Goal: Task Accomplishment & Management: Manage account settings

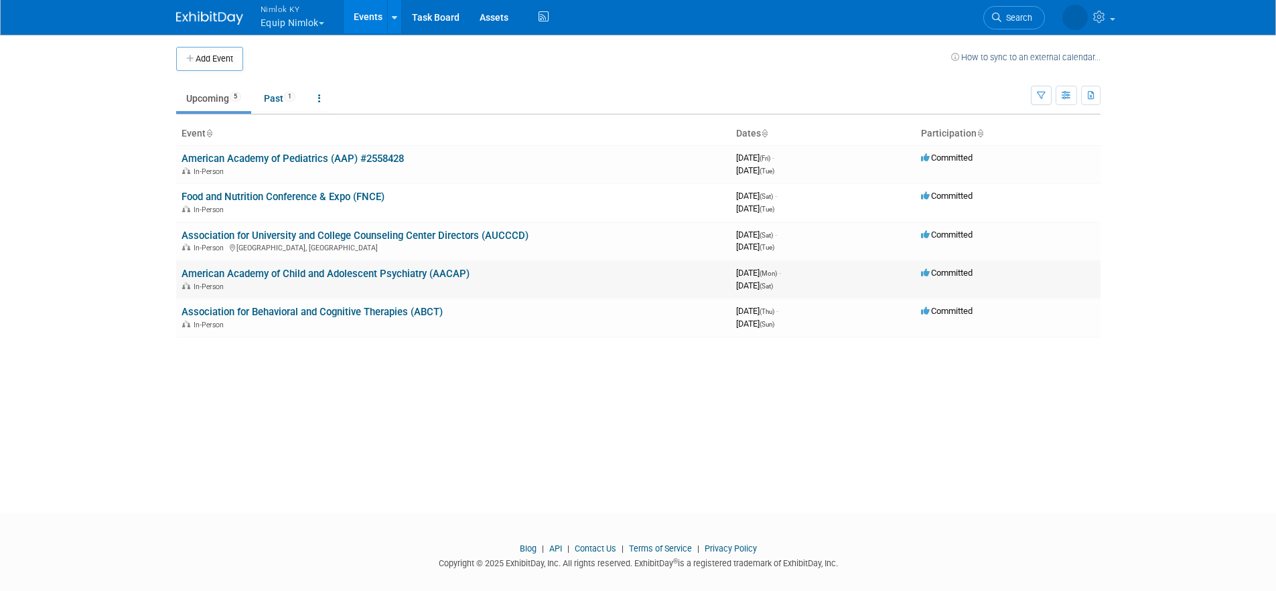
click at [330, 276] on link "American Academy of Child and Adolescent Psychiatry (AACAP)" at bounding box center [326, 274] width 288 height 12
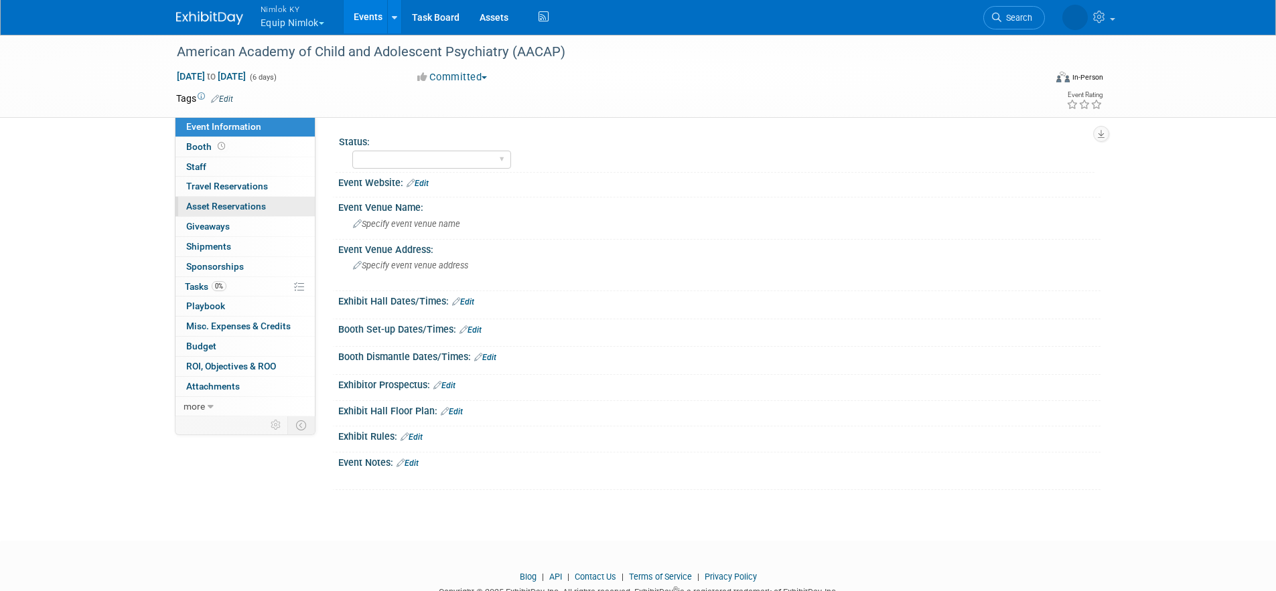
click at [214, 204] on span "Asset Reservations 0" at bounding box center [226, 206] width 80 height 11
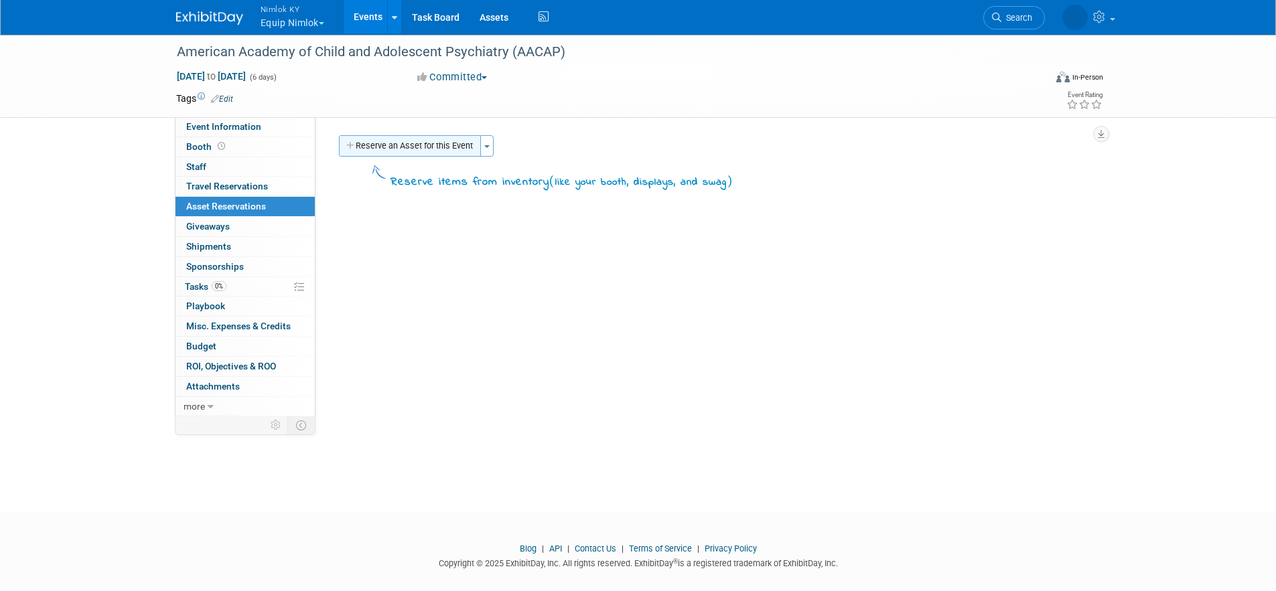
click at [449, 147] on button "Reserve an Asset for this Event" at bounding box center [410, 145] width 142 height 21
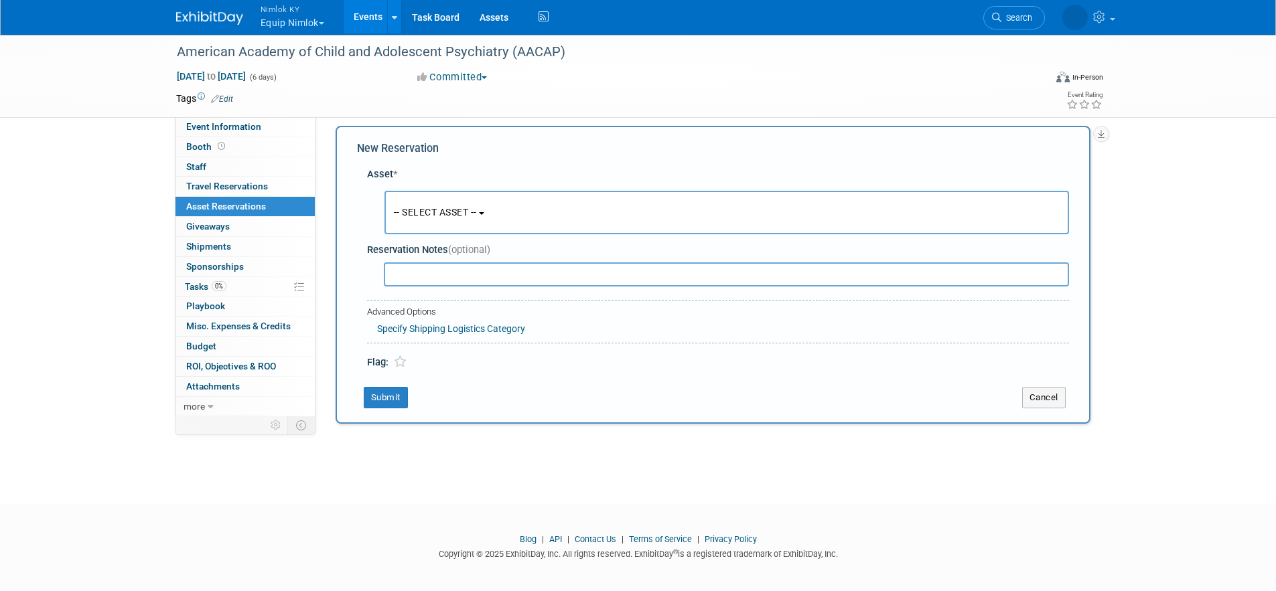
scroll to position [13, 0]
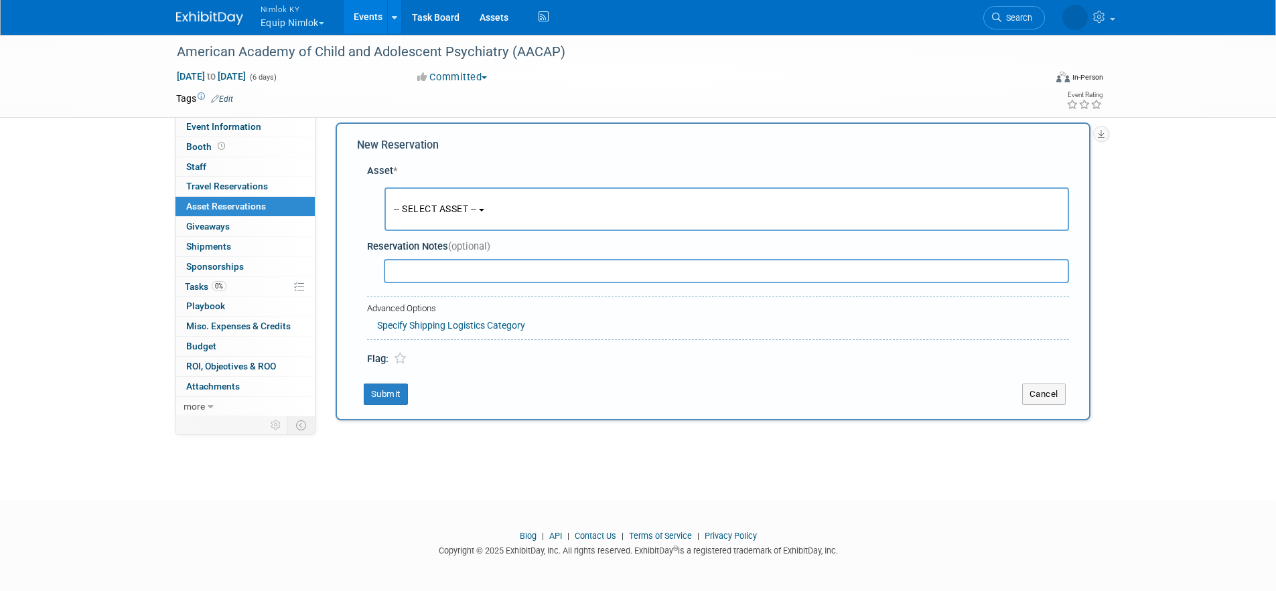
click at [484, 210] on b "button" at bounding box center [481, 210] width 5 height 3
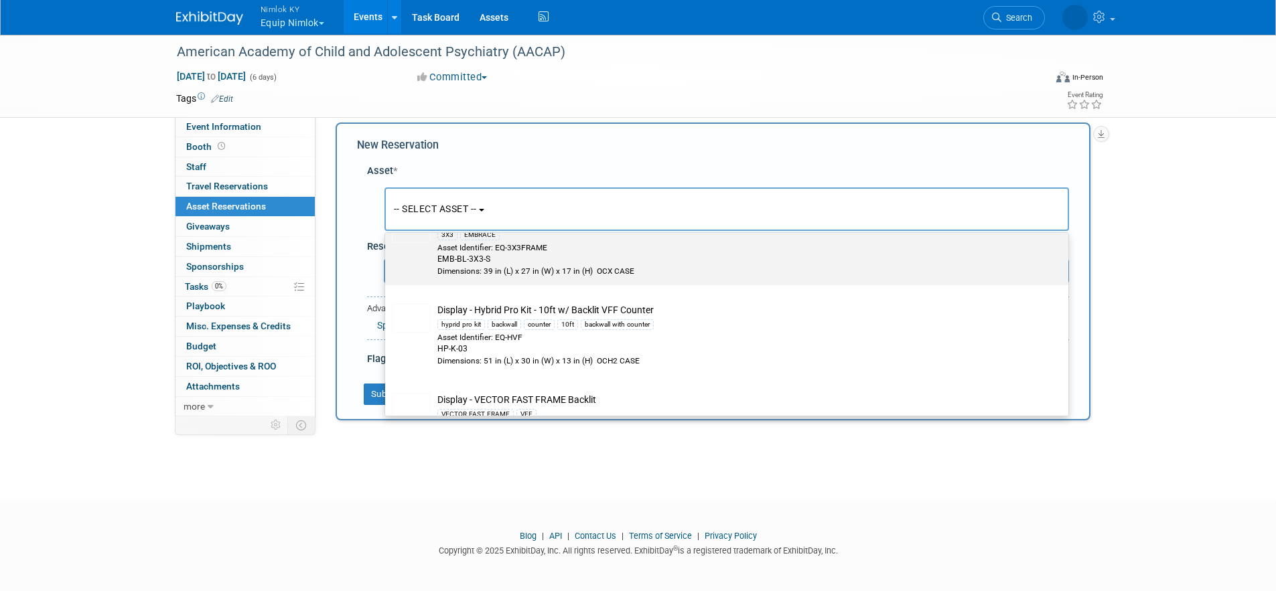
scroll to position [253, 0]
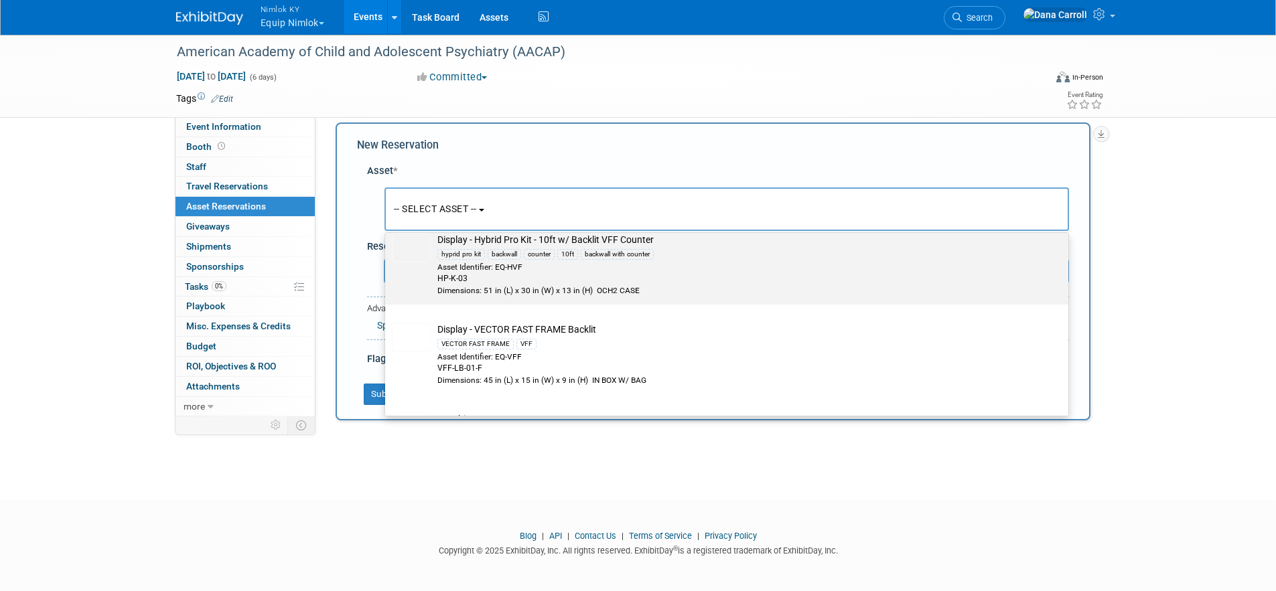
click at [537, 272] on div "Asset Identifier: EQ-HVF" at bounding box center [739, 267] width 604 height 11
click at [387, 231] on input "Display - Hybrid Pro Kit - 10ft w/ Backlit VFF Counter hyprid pro kit backwall …" at bounding box center [382, 226] width 9 height 9
select select "10727782"
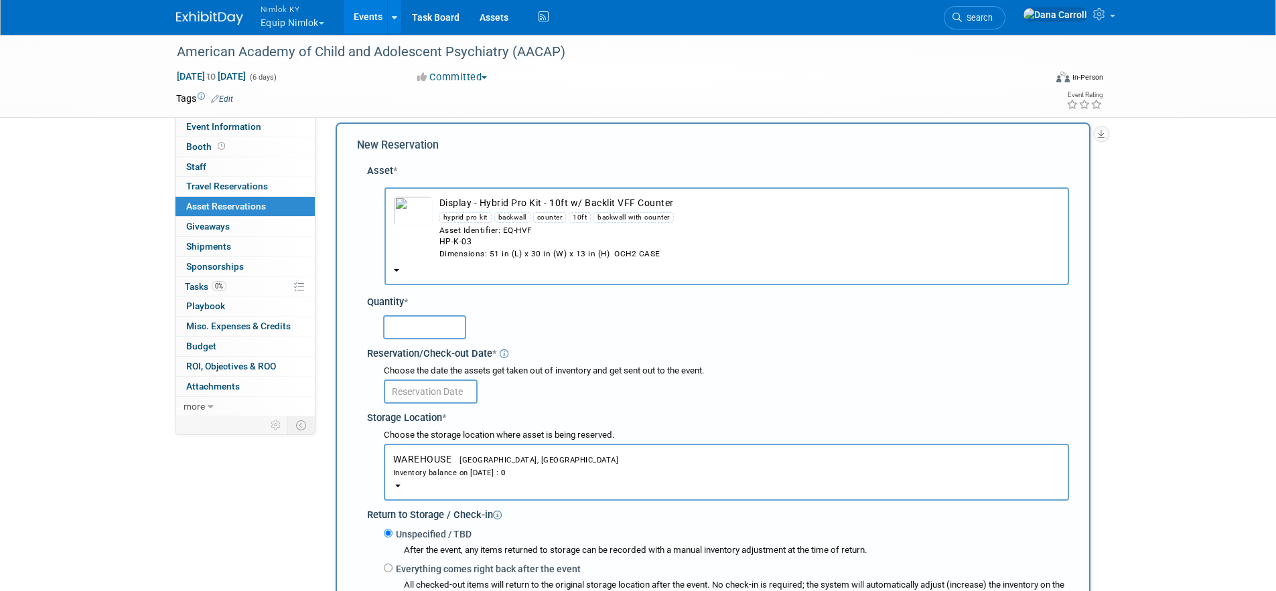
click at [441, 332] on input "text" at bounding box center [424, 328] width 83 height 24
type input "1"
click at [429, 387] on input "text" at bounding box center [431, 392] width 94 height 24
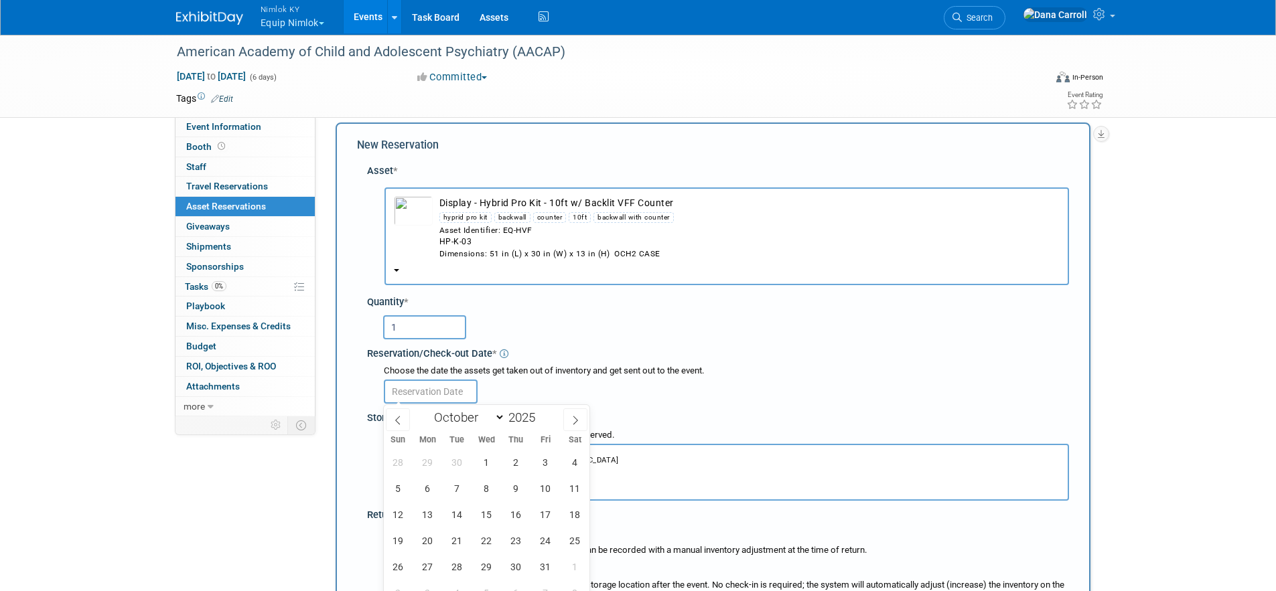
click at [394, 267] on button "Display - Hybrid Pro Kit - 10ft w/ Backlit VFF Counter hyprid pro kit backwall …" at bounding box center [727, 237] width 685 height 98
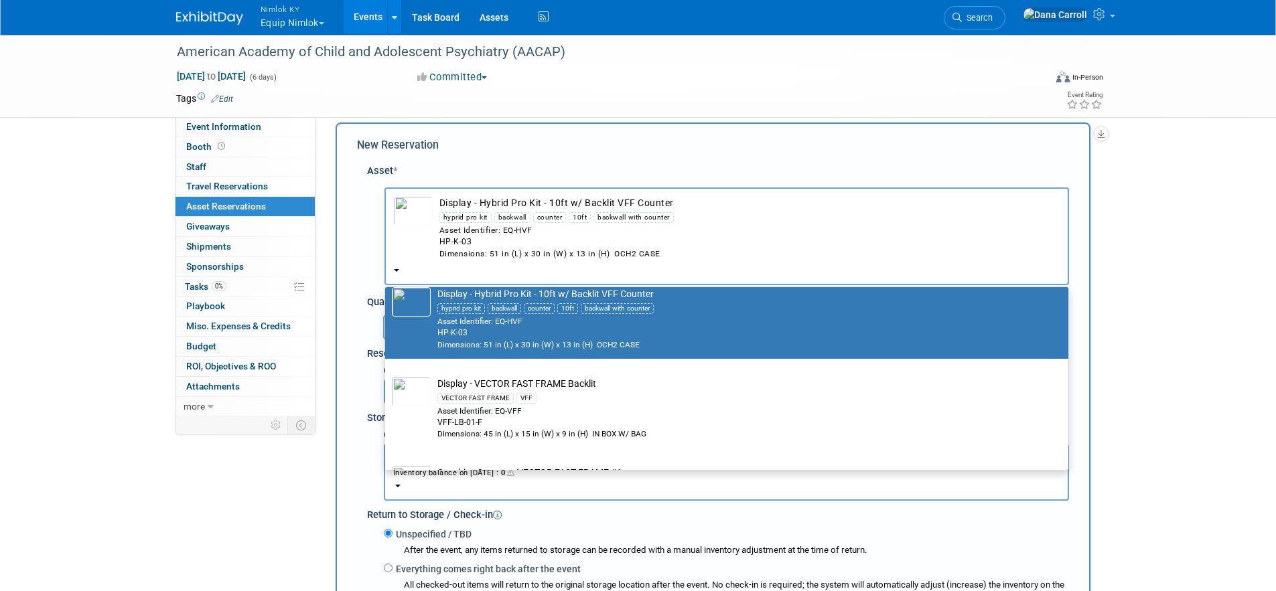
click at [100, 208] on div "American Academy of Child and Adolescent Psychiatry (AACAP) Oct 20, 2025 to Oct…" at bounding box center [638, 429] width 1276 height 817
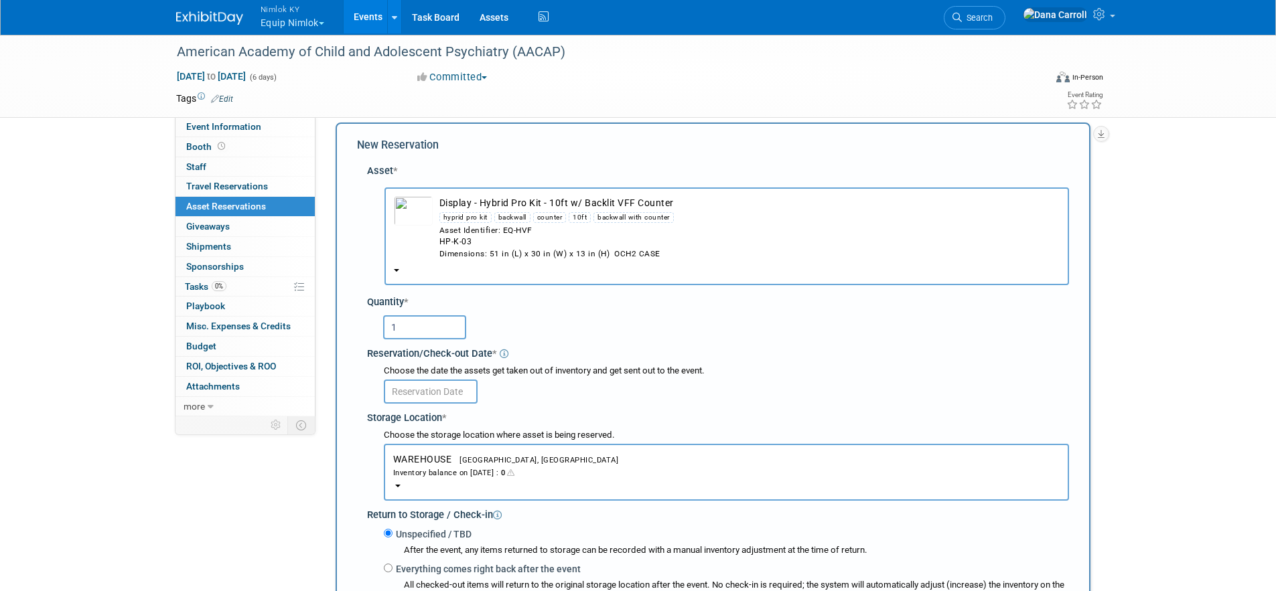
click at [395, 271] on b "button" at bounding box center [396, 270] width 5 height 3
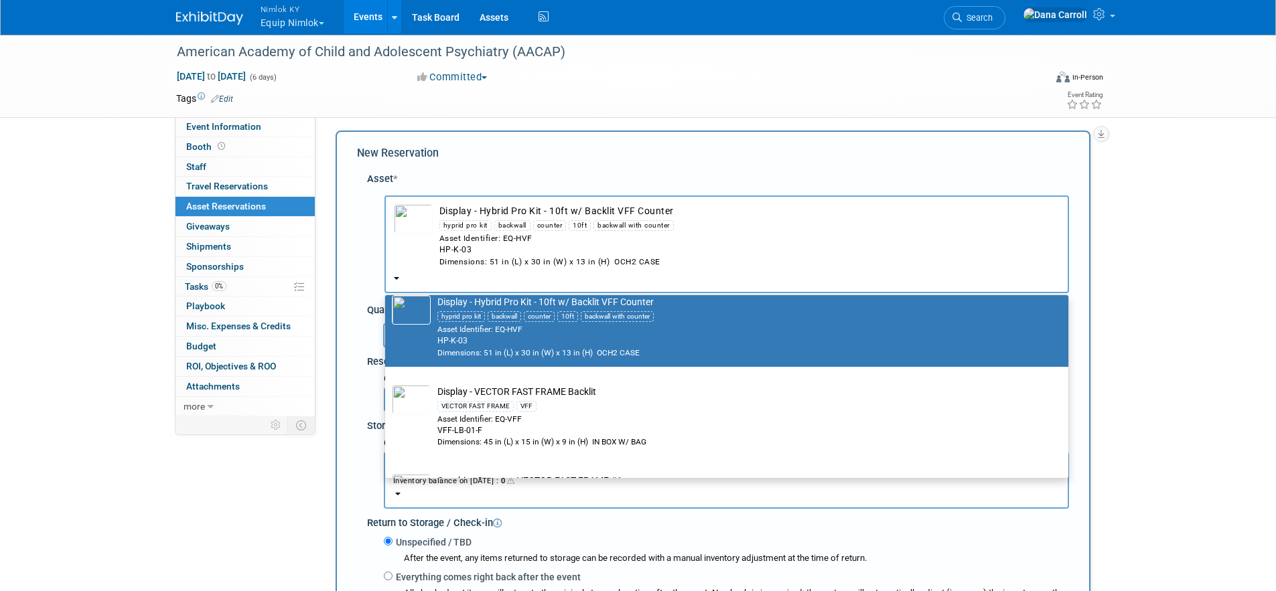
scroll to position [0, 0]
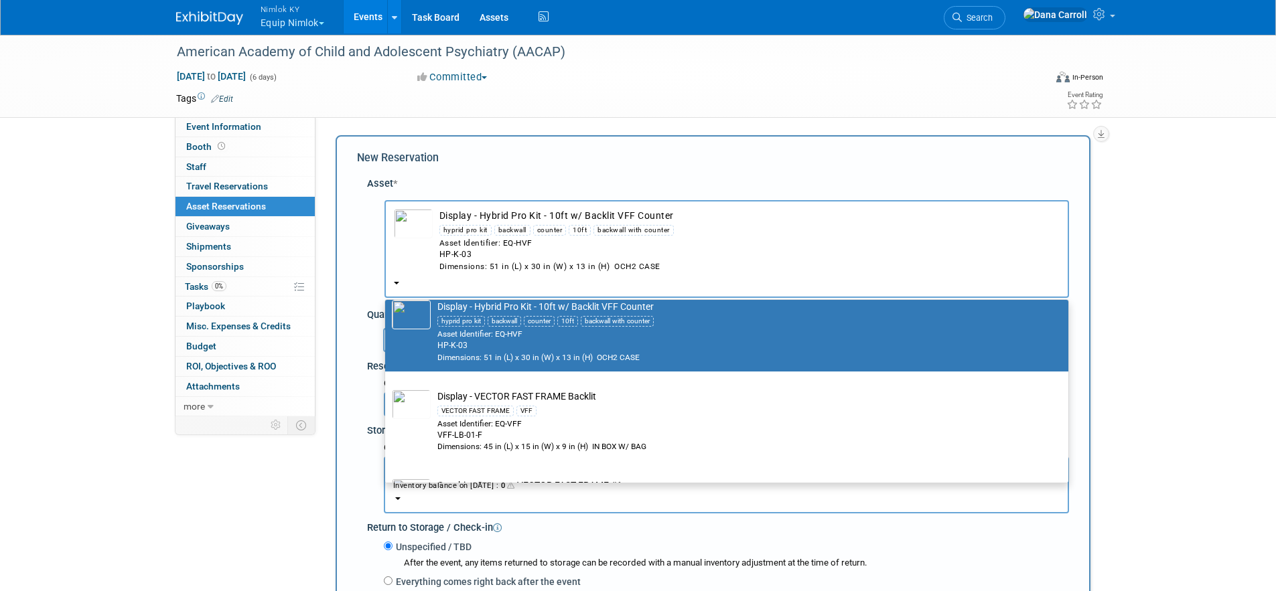
click at [364, 18] on link "Events" at bounding box center [368, 16] width 49 height 33
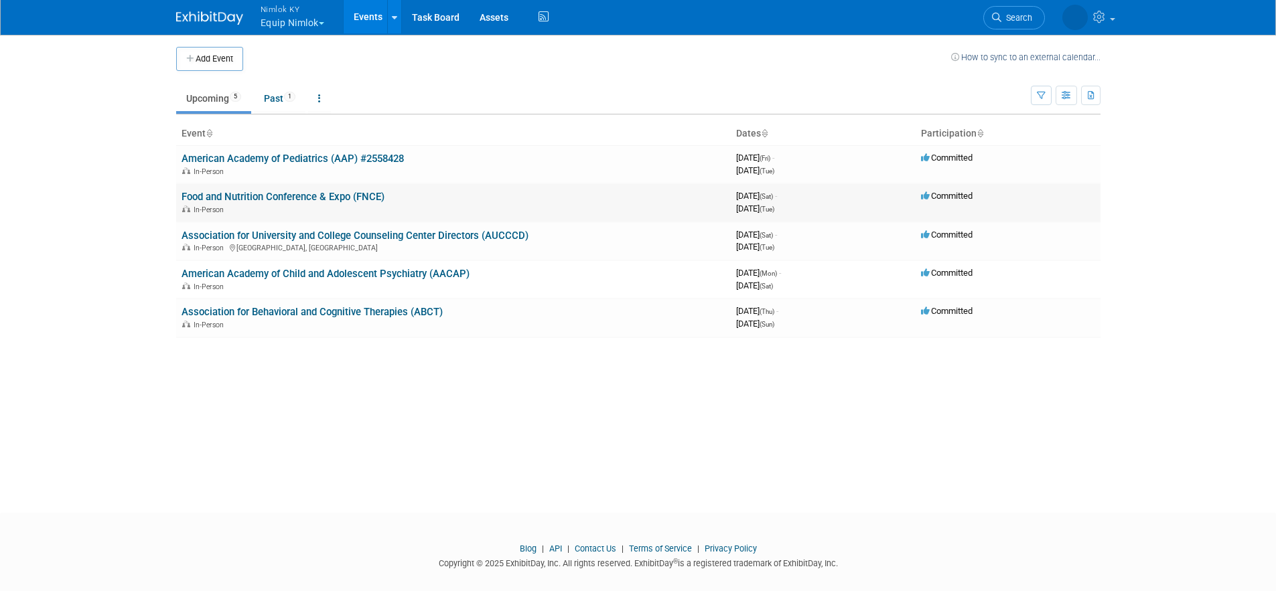
click at [273, 196] on link "Food and Nutrition Conference & Expo (FNCE)" at bounding box center [283, 197] width 203 height 12
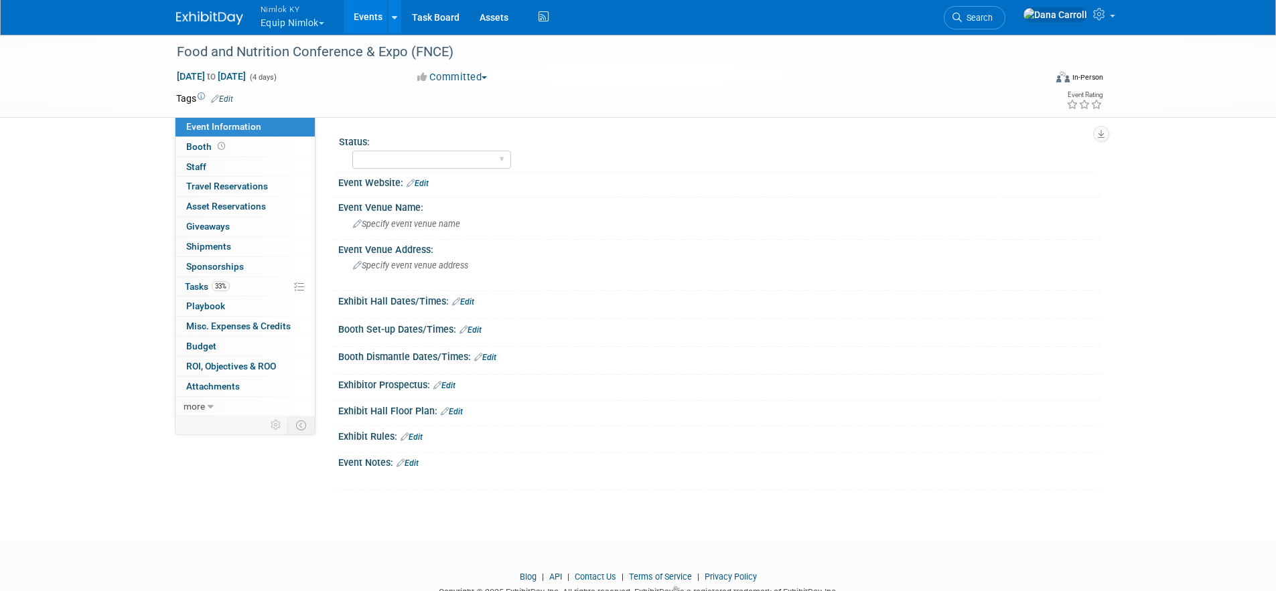
click at [365, 13] on link "Events" at bounding box center [368, 16] width 49 height 33
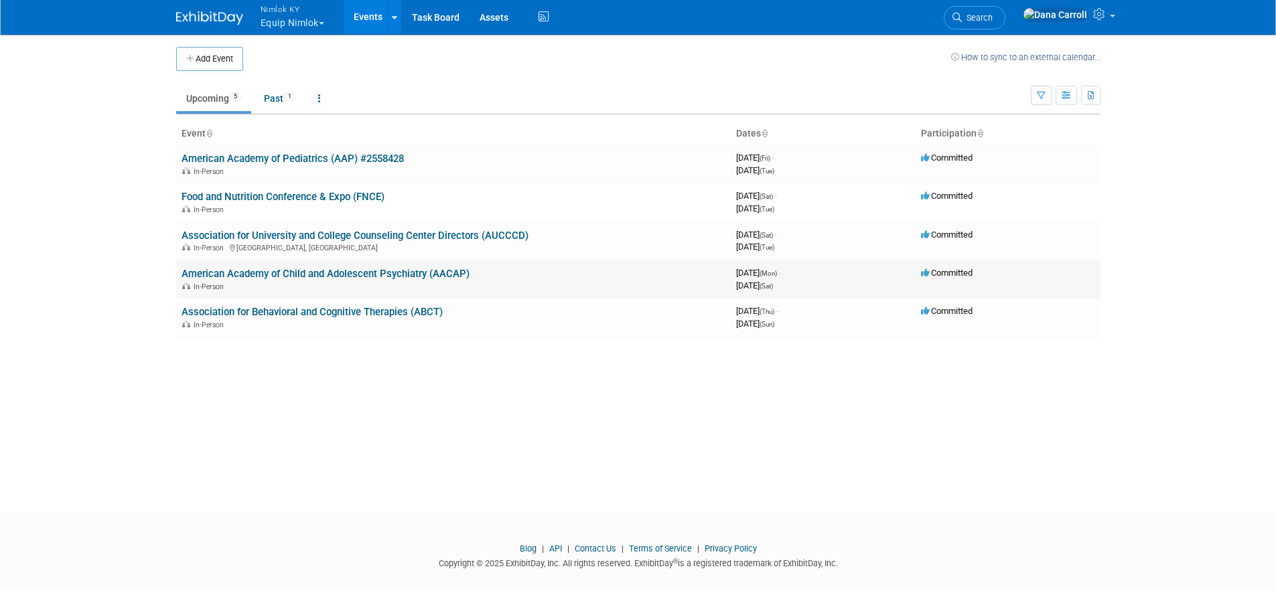
click at [278, 268] on link "American Academy of Child and Adolescent Psychiatry (AACAP)" at bounding box center [326, 274] width 288 height 12
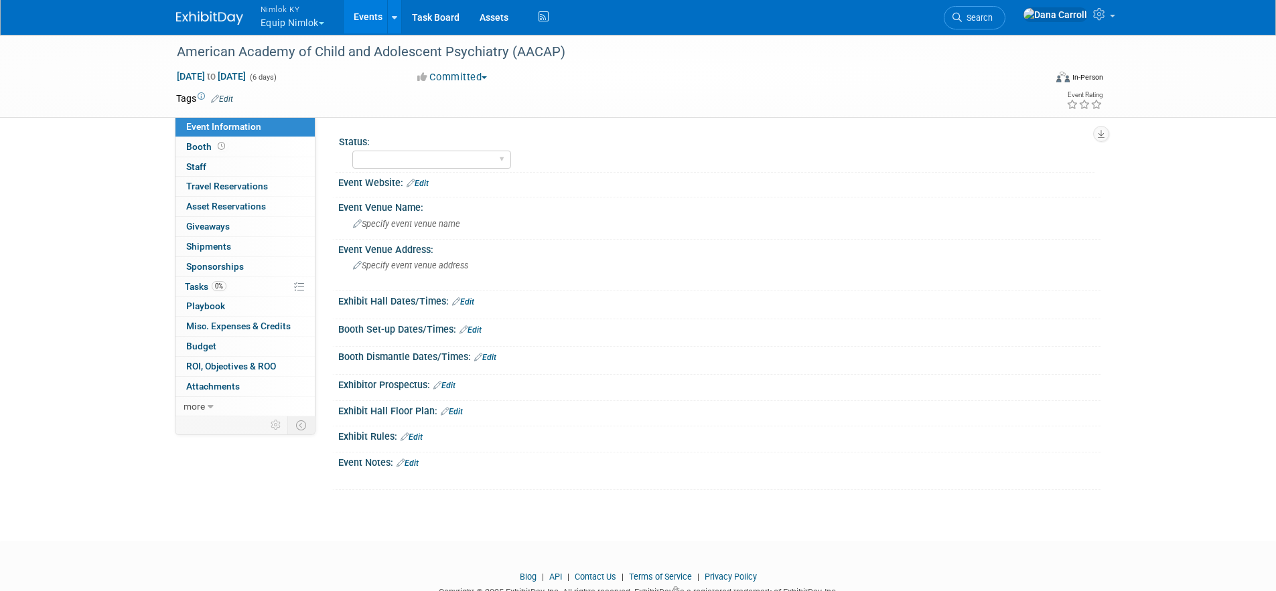
click at [370, 19] on link "Events" at bounding box center [368, 16] width 49 height 33
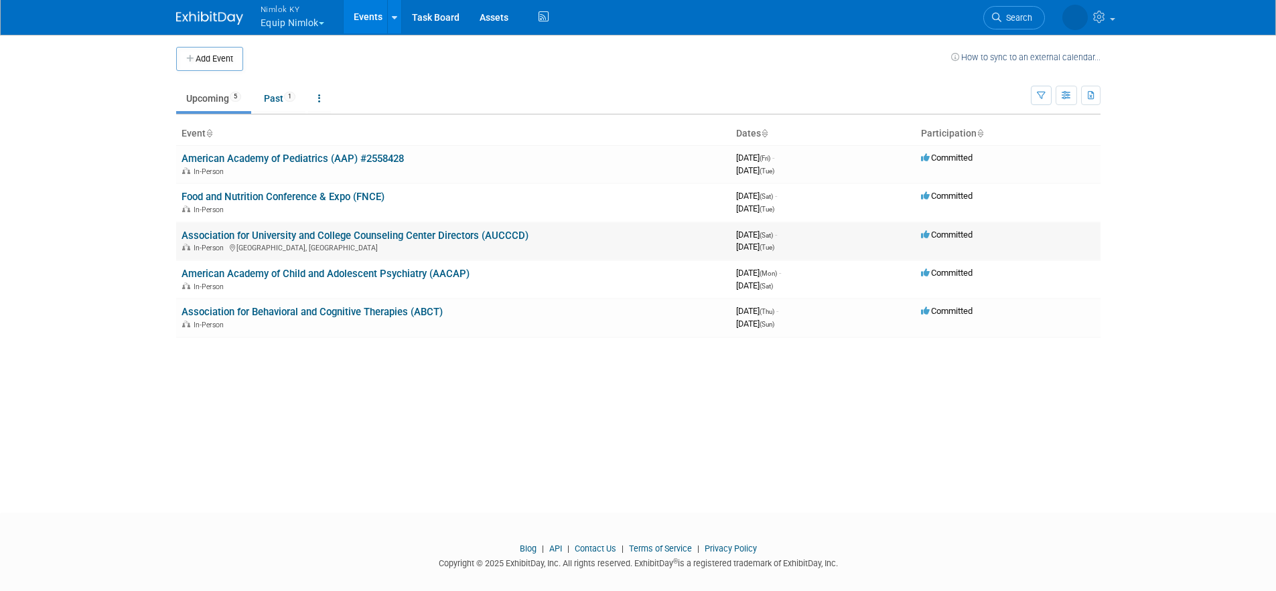
click at [306, 233] on link "Association for University and College Counseling Center Directors (AUCCCD)" at bounding box center [355, 236] width 347 height 12
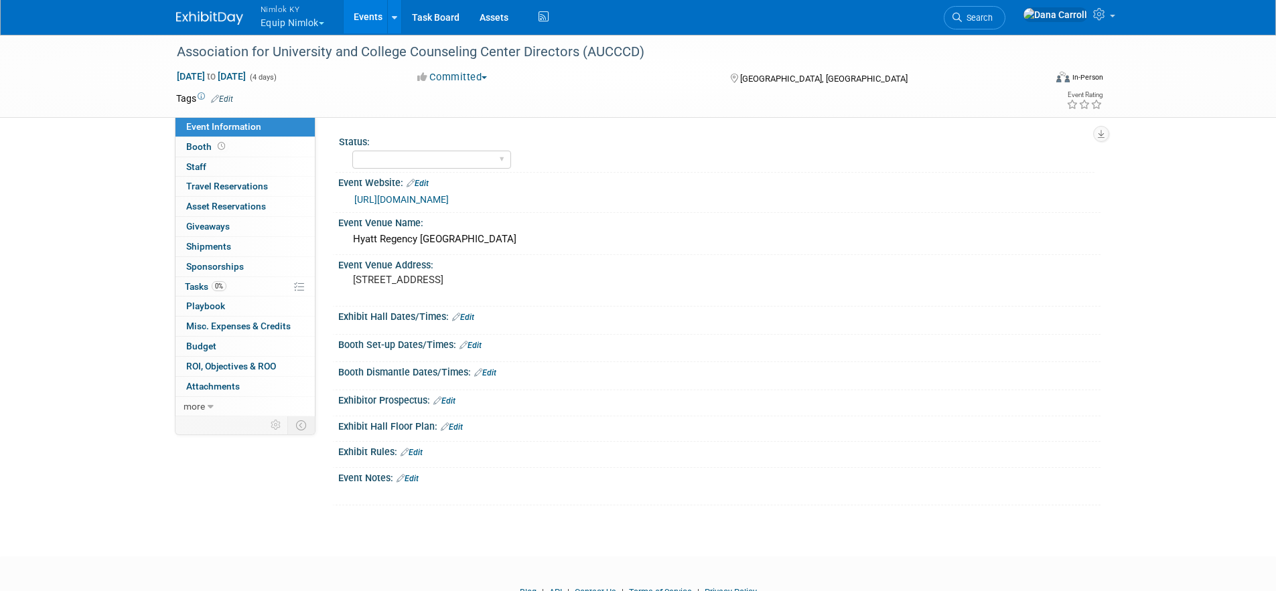
click at [363, 21] on link "Events" at bounding box center [368, 16] width 49 height 33
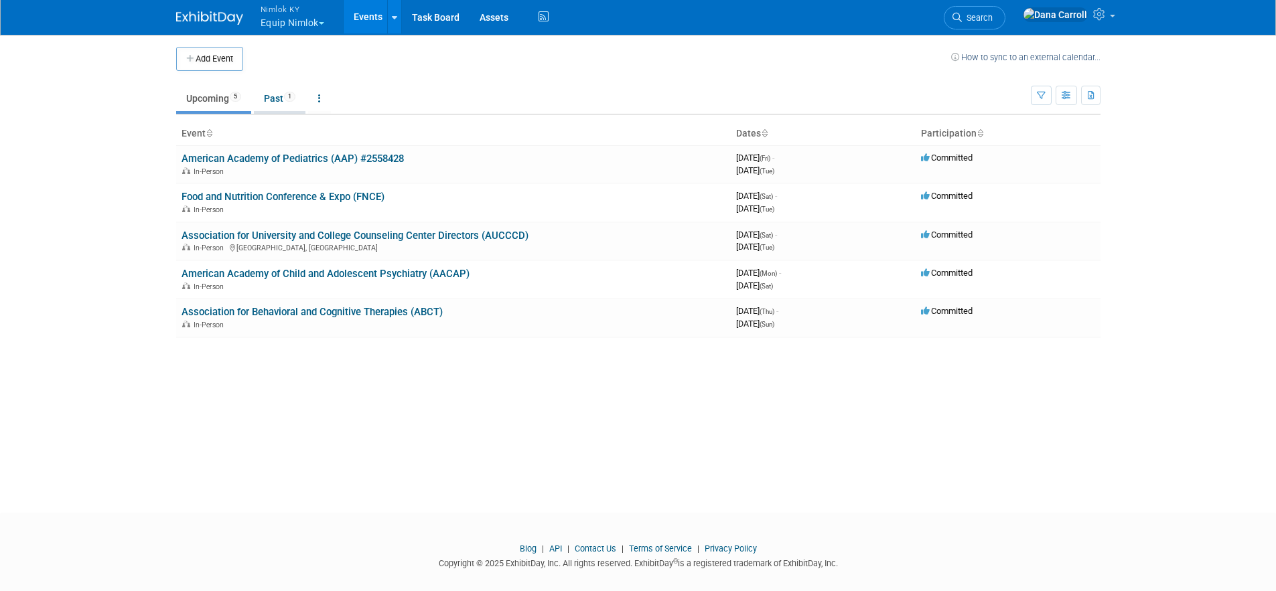
click at [276, 95] on link "Past 1" at bounding box center [280, 98] width 52 height 25
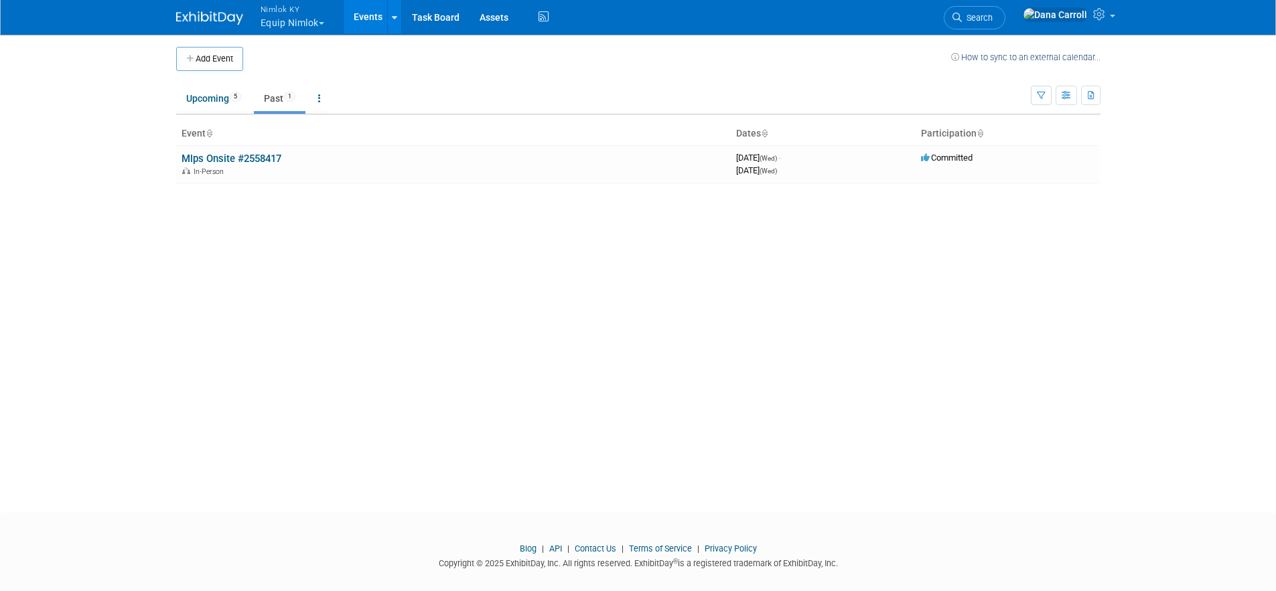
click at [362, 13] on link "Events" at bounding box center [368, 16] width 49 height 33
click at [370, 17] on link "Events" at bounding box center [368, 16] width 49 height 33
click at [222, 100] on link "Upcoming 5" at bounding box center [213, 98] width 75 height 25
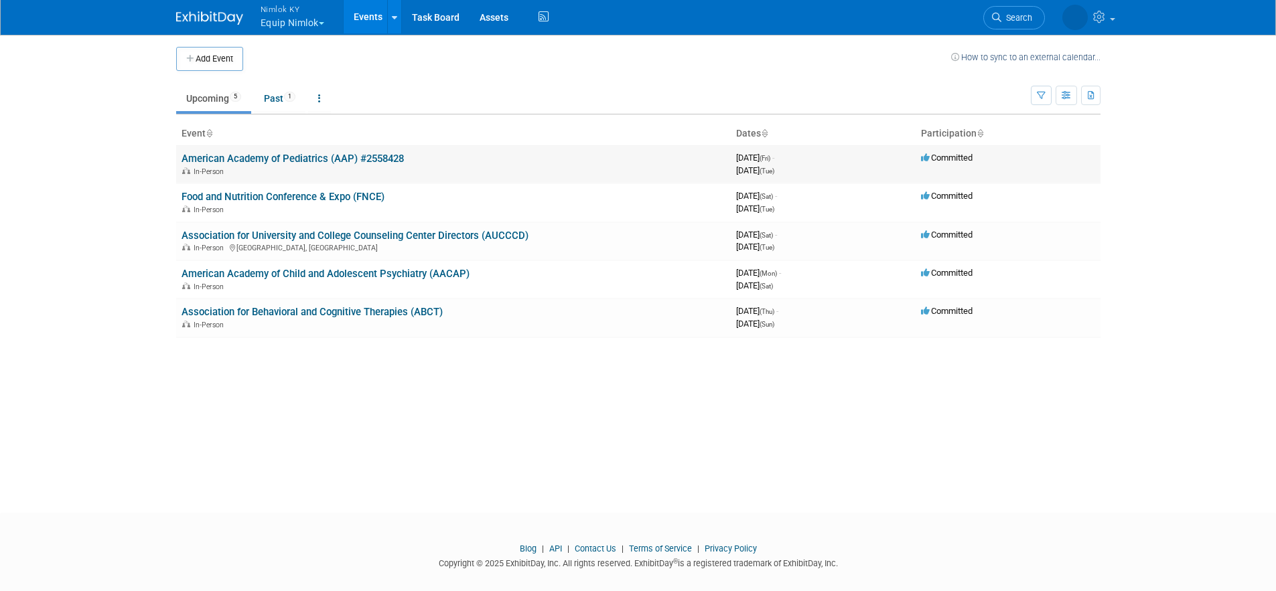
click at [244, 155] on link "American Academy of Pediatrics (AAP) #2558428" at bounding box center [293, 159] width 222 height 12
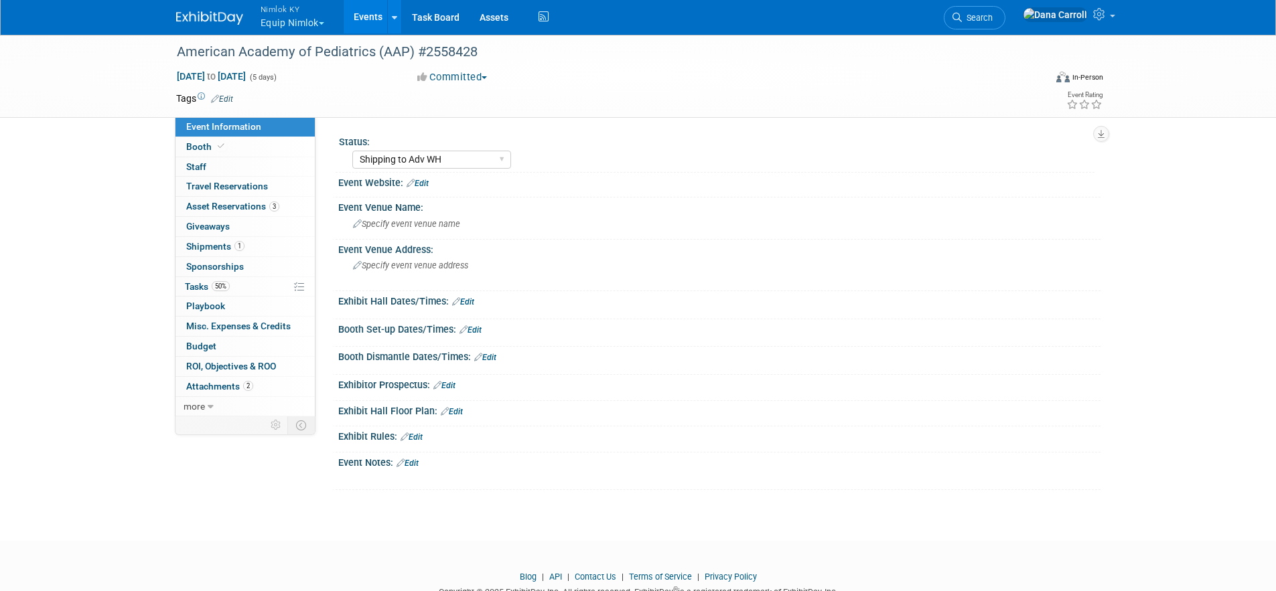
select select "Shipping to Adv WH"
click at [195, 289] on span "Tasks 50%" at bounding box center [207, 286] width 45 height 11
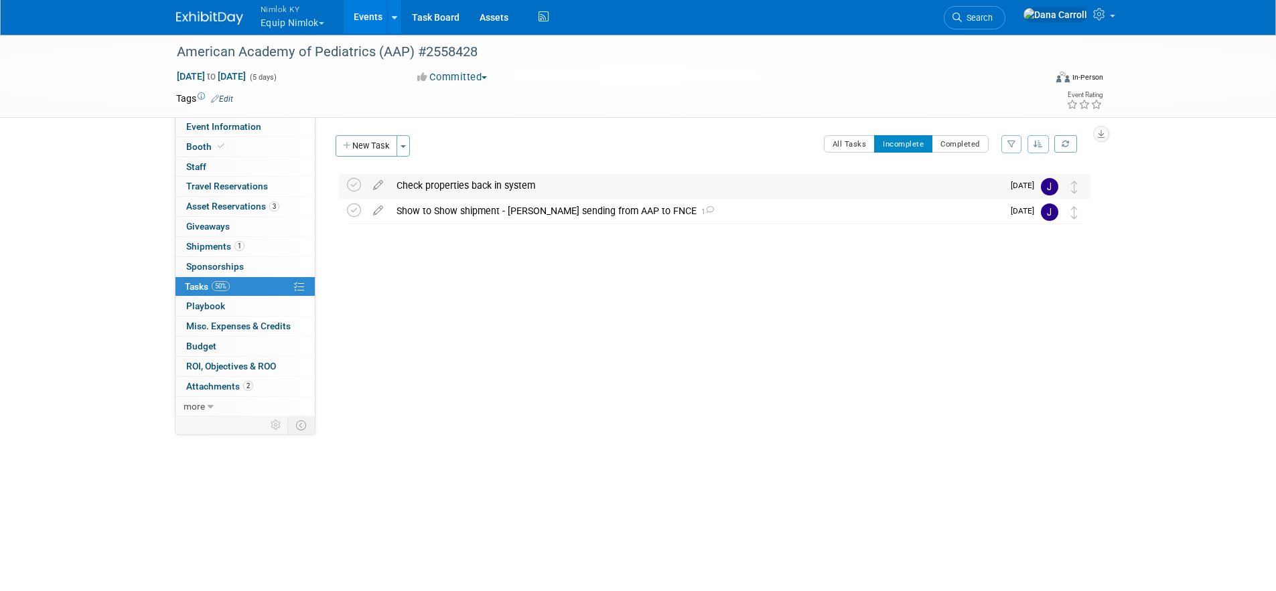
click at [449, 184] on div "Check properties back in system" at bounding box center [696, 185] width 613 height 23
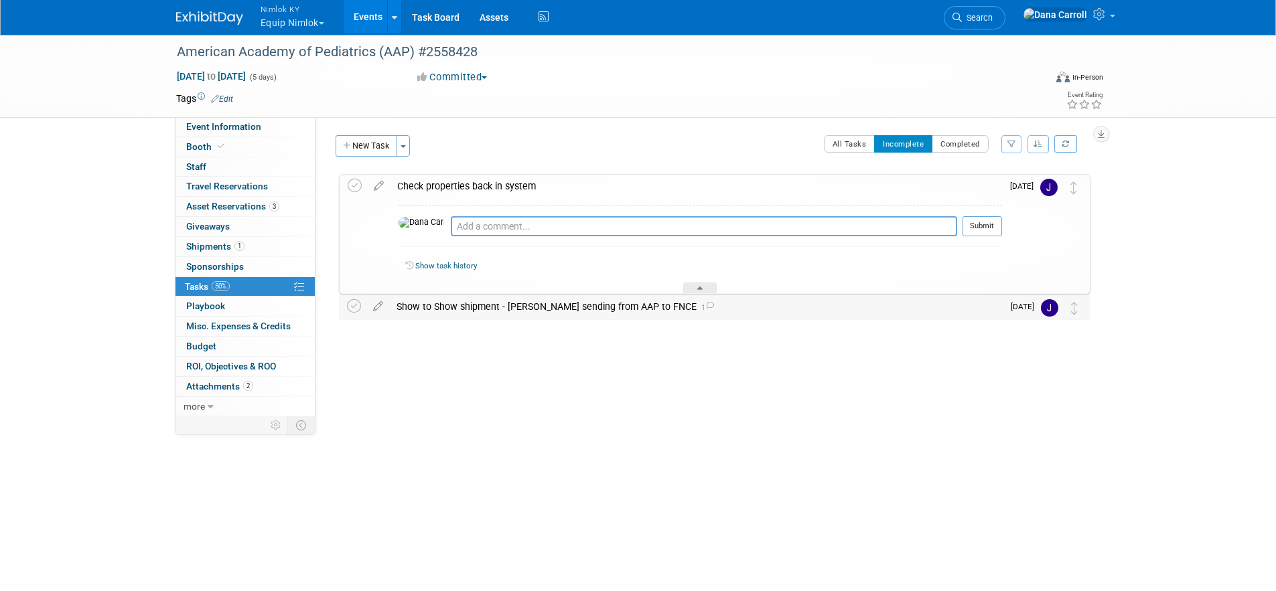
click at [448, 307] on div "Show to Show shipment - Dana sending from AAP to FNCE 1" at bounding box center [696, 306] width 613 height 23
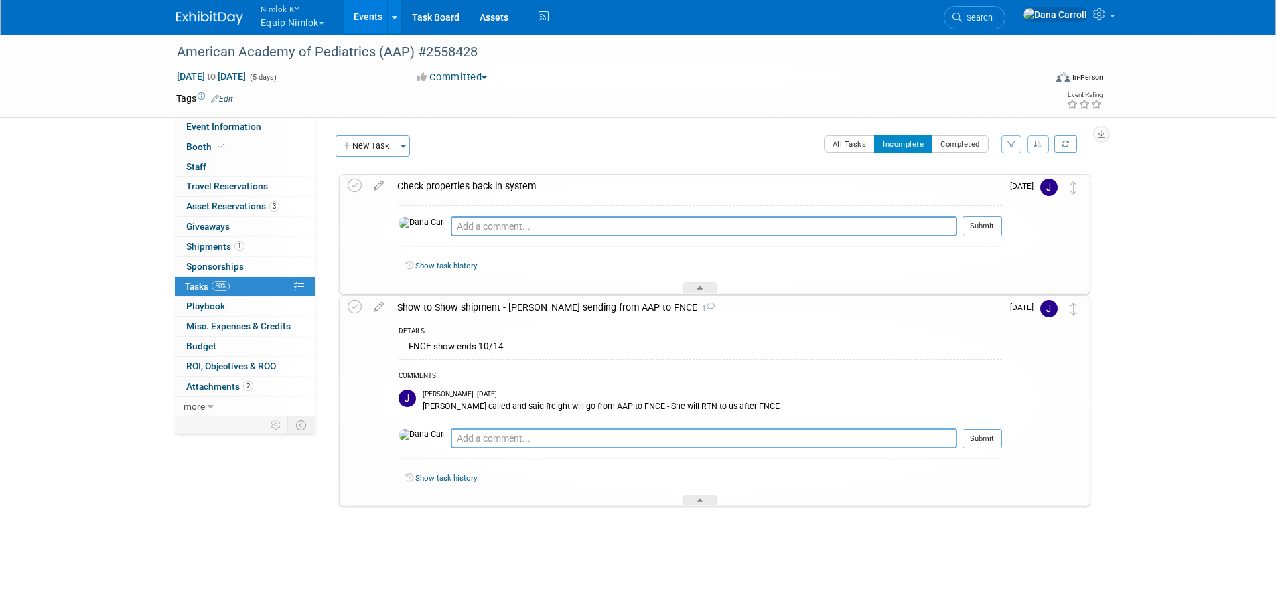
click at [632, 439] on textarea at bounding box center [704, 439] width 506 height 20
type textarea "@"
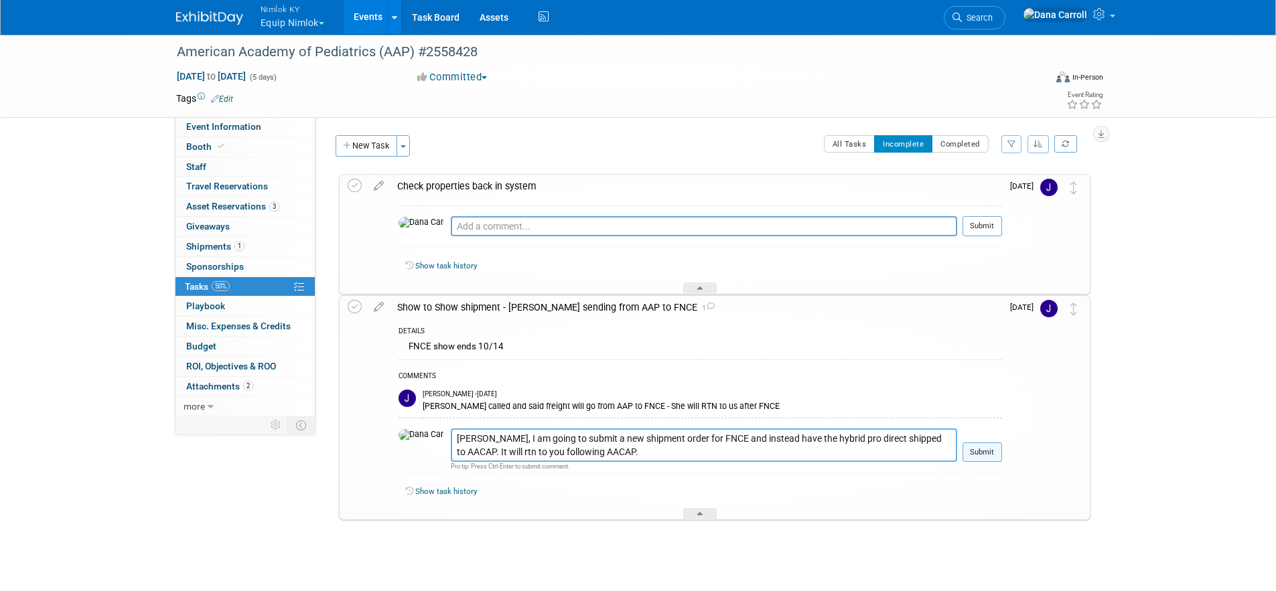
type textarea "Jamie, I am going to submit a new shipment order for FNCE and instead have the …"
click at [988, 456] on button "Submit" at bounding box center [983, 453] width 40 height 20
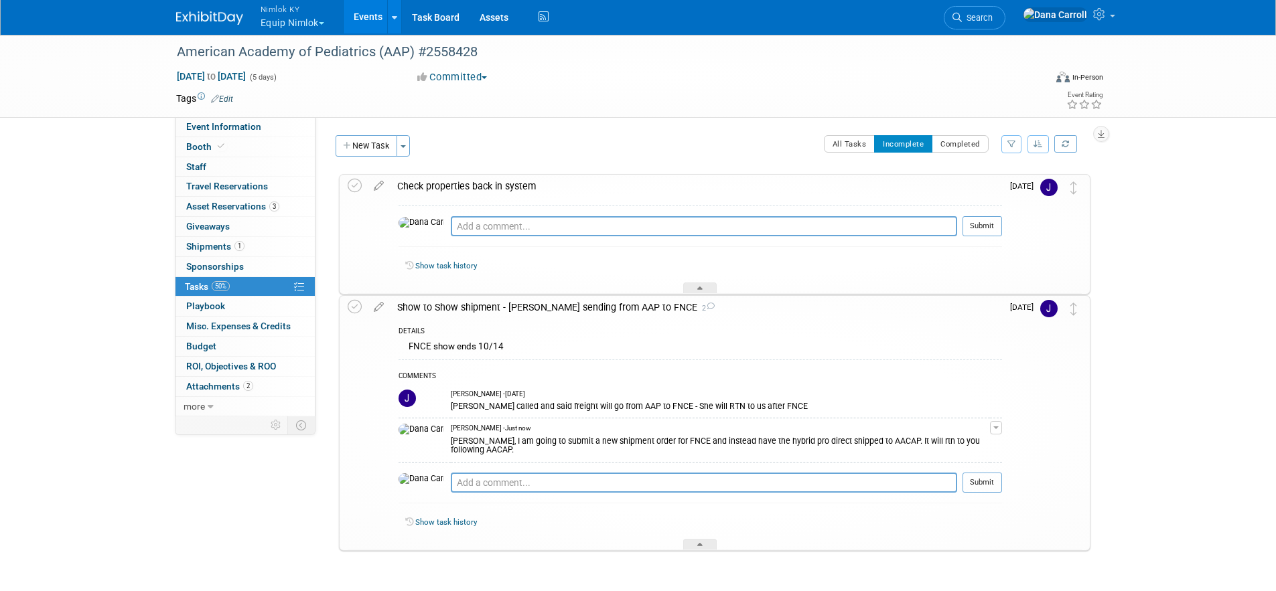
click at [573, 143] on div "All Tasks Incomplete Completed Filter by Assignee -- Select Assignee -- All una…" at bounding box center [753, 149] width 673 height 28
click at [829, 140] on button "All Tasks" at bounding box center [850, 143] width 52 height 17
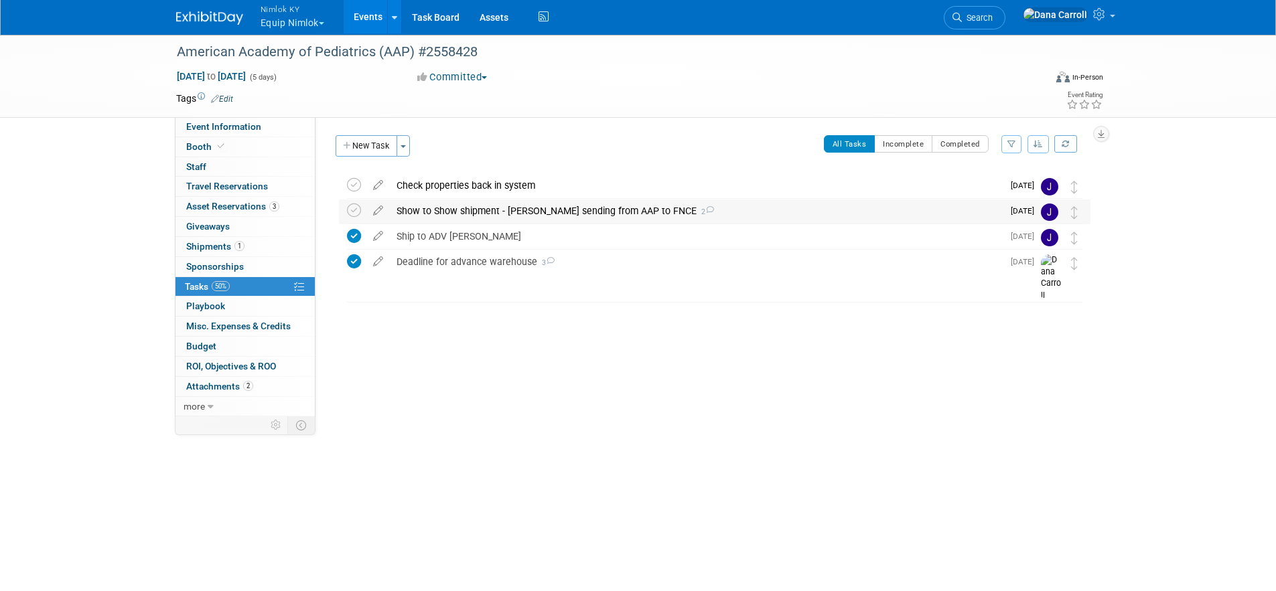
click at [507, 215] on div "Show to Show shipment - Dana sending from AAP to FNCE 2" at bounding box center [696, 211] width 613 height 23
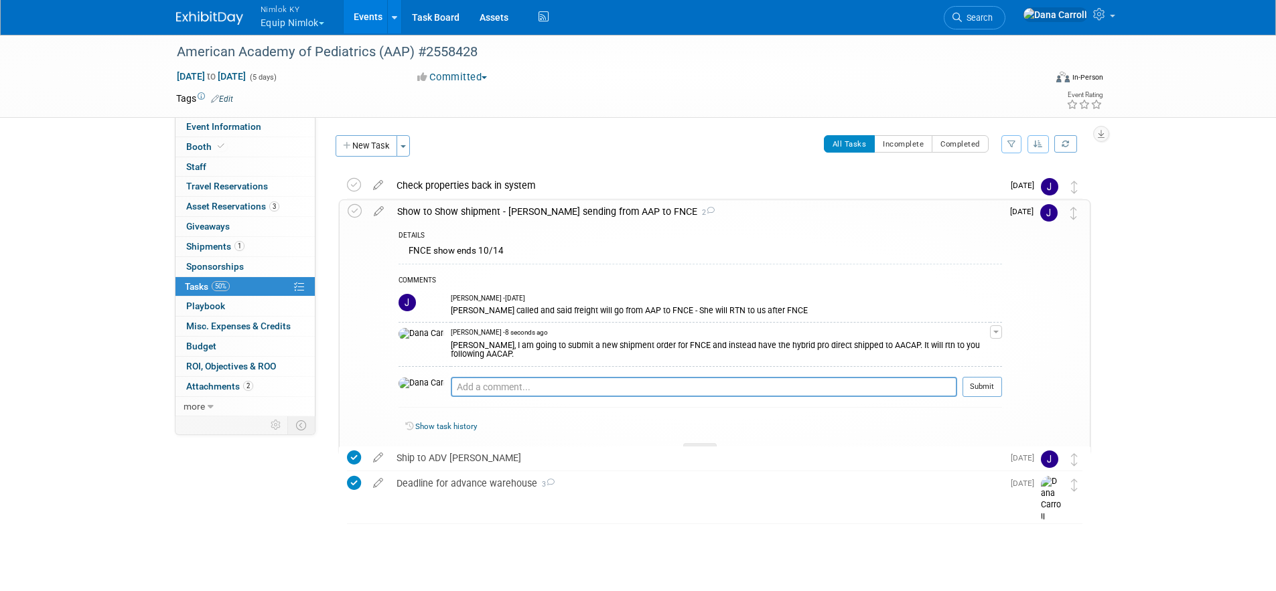
click at [681, 145] on div "All Tasks Incomplete Completed Filter by Assignee -- Select Assignee -- All una…" at bounding box center [753, 149] width 673 height 28
click at [969, 141] on button "Completed" at bounding box center [960, 143] width 57 height 17
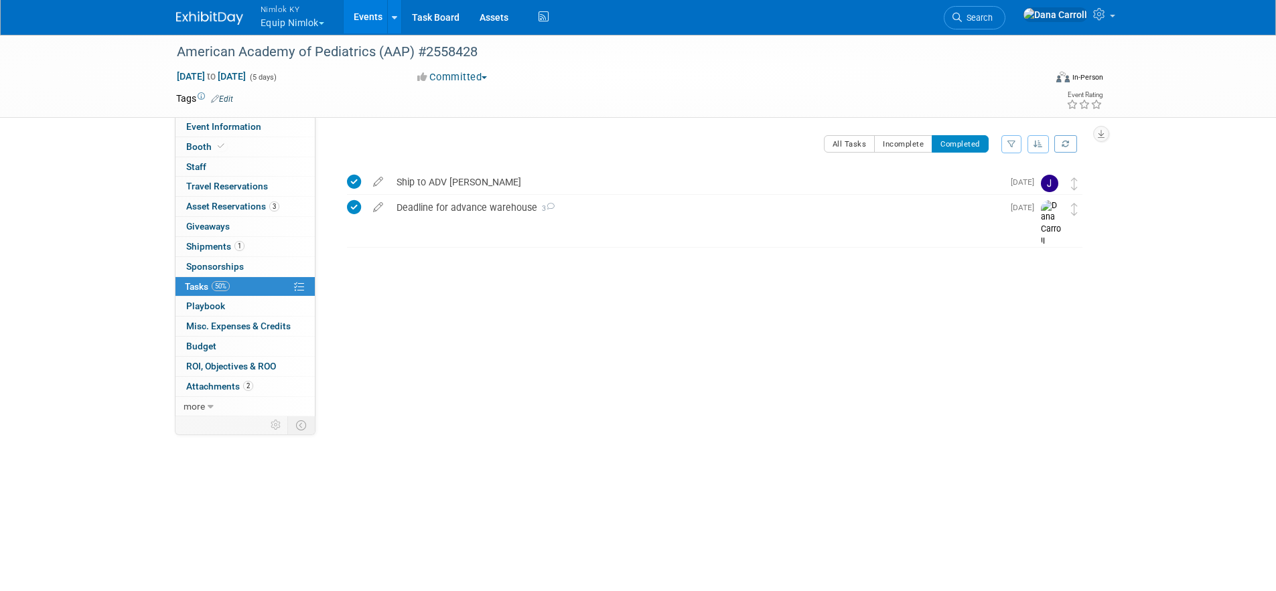
click at [374, 17] on link "Events" at bounding box center [368, 16] width 49 height 33
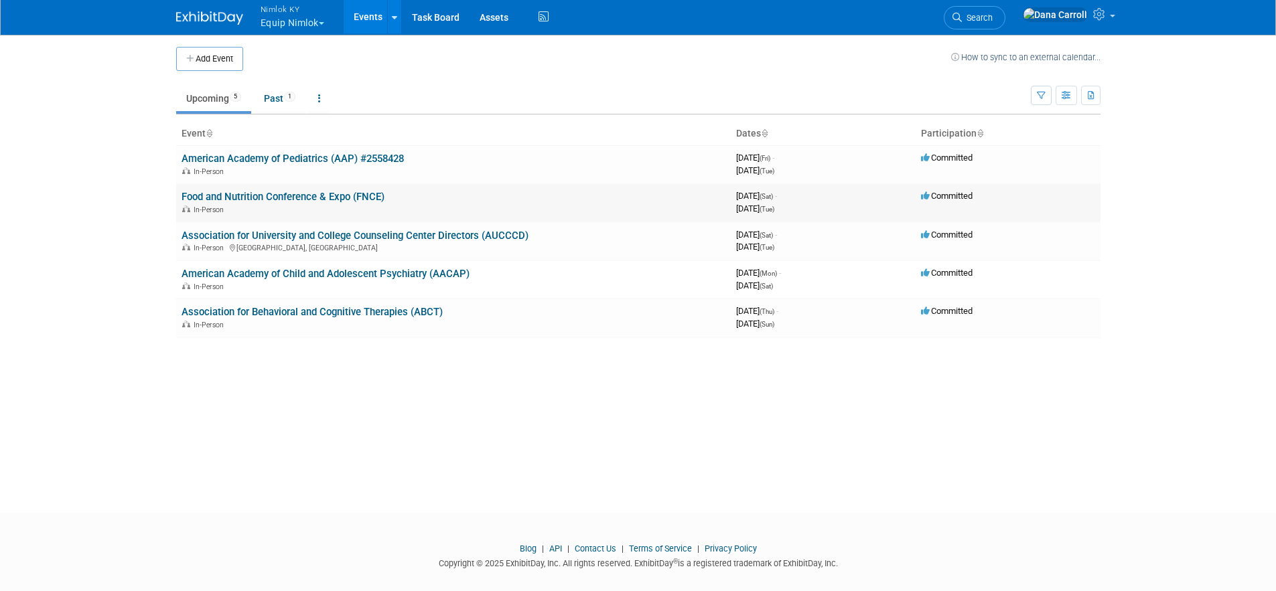
click at [275, 198] on link "Food and Nutrition Conference & Expo (FNCE)" at bounding box center [283, 197] width 203 height 12
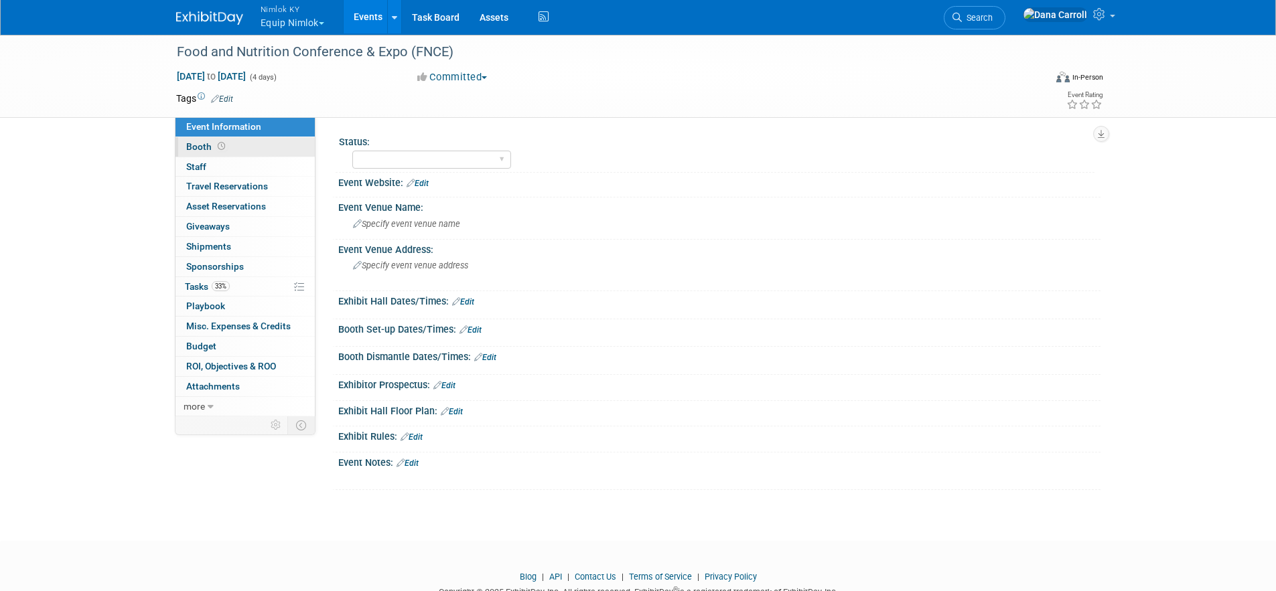
click at [202, 146] on span "Booth" at bounding box center [207, 146] width 42 height 11
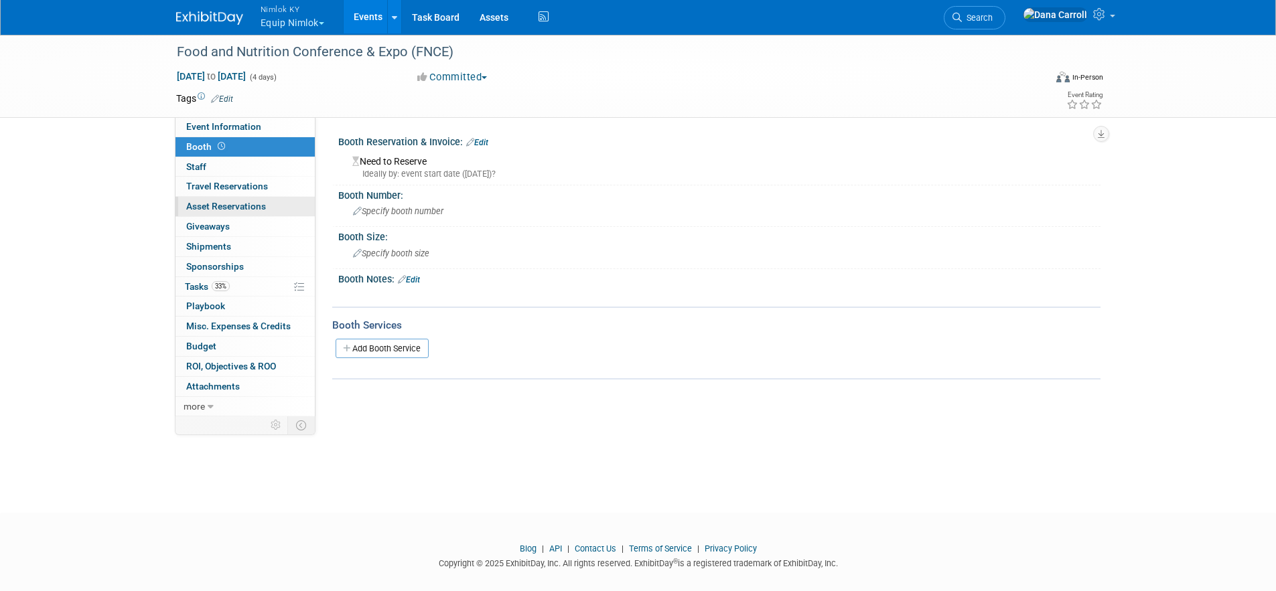
click at [220, 210] on span "Asset Reservations 0" at bounding box center [226, 206] width 80 height 11
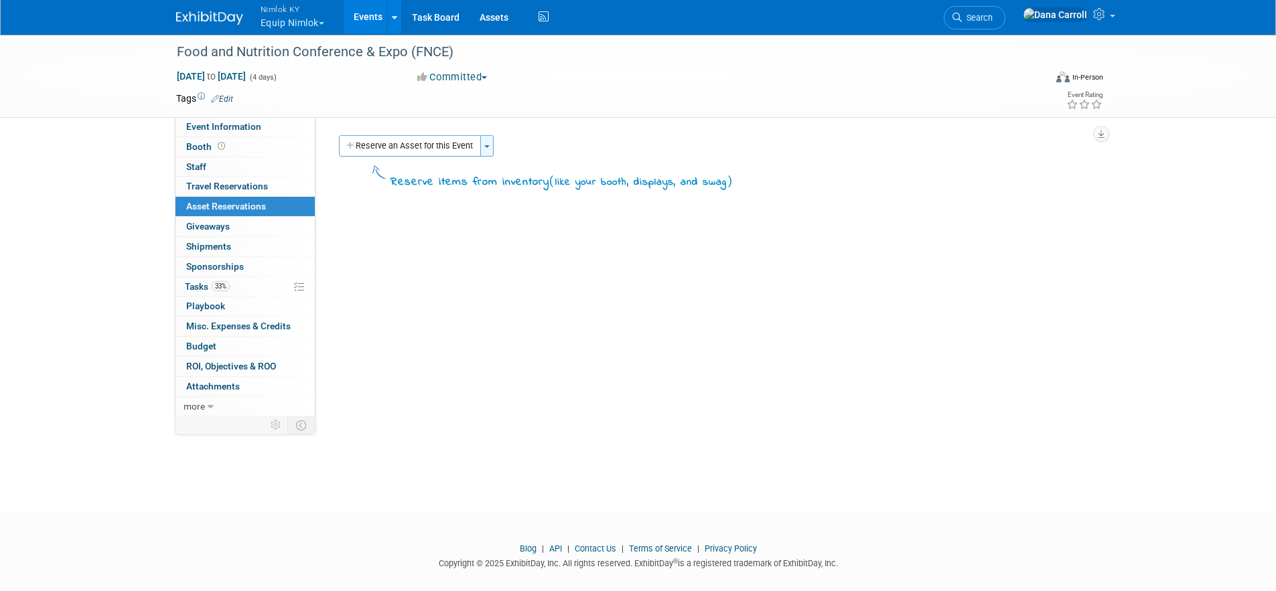
click at [484, 151] on button "Toggle Dropdown" at bounding box center [486, 145] width 13 height 21
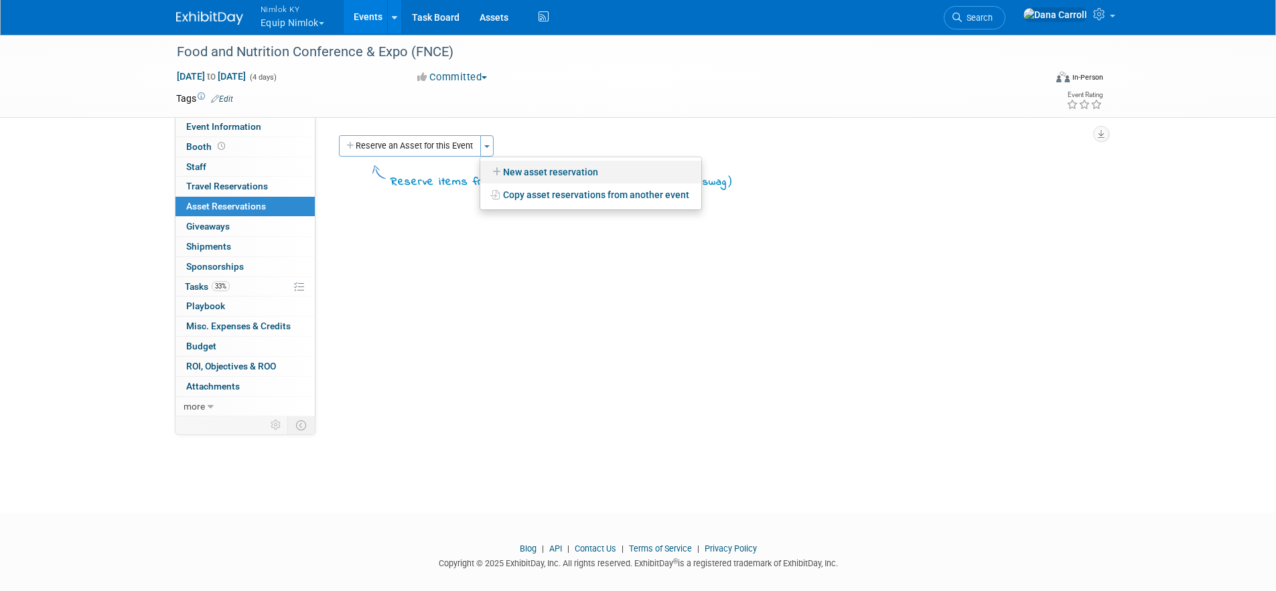
click at [525, 172] on link "New asset reservation" at bounding box center [590, 172] width 221 height 23
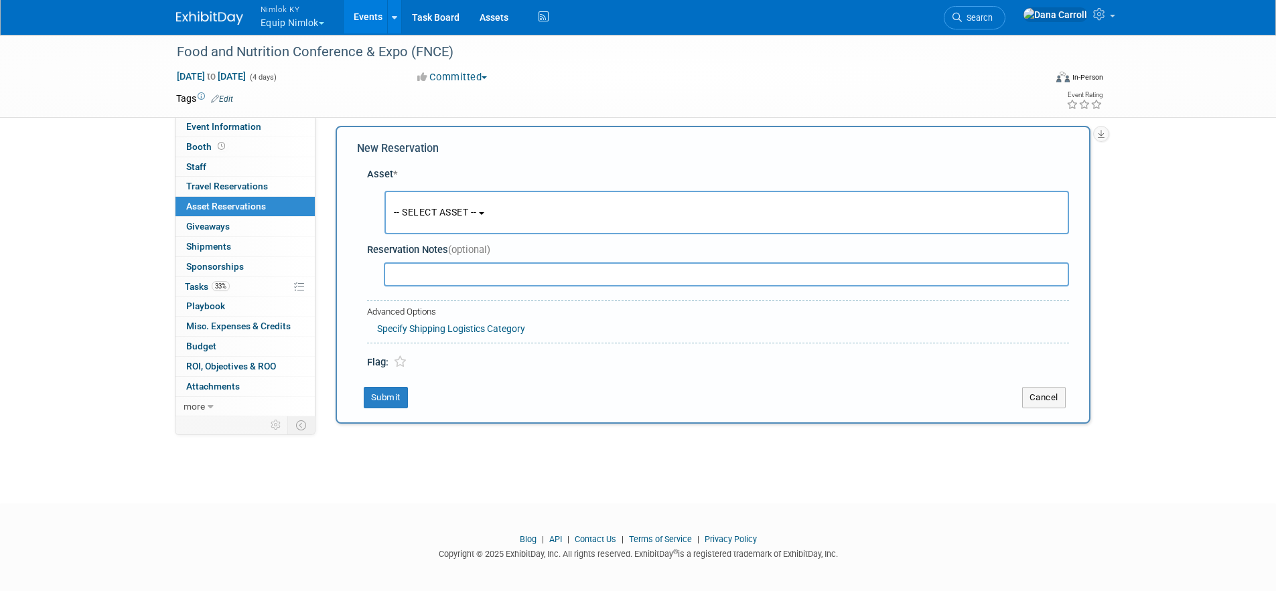
scroll to position [13, 0]
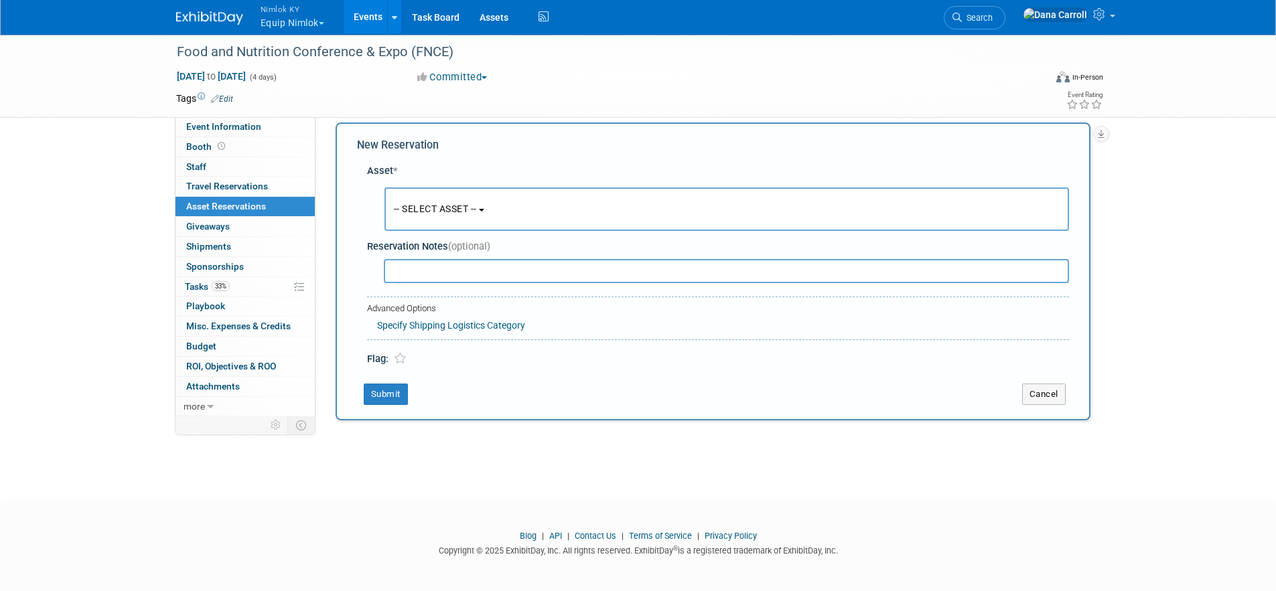
click at [491, 202] on button "-- SELECT ASSET --" at bounding box center [727, 210] width 685 height 44
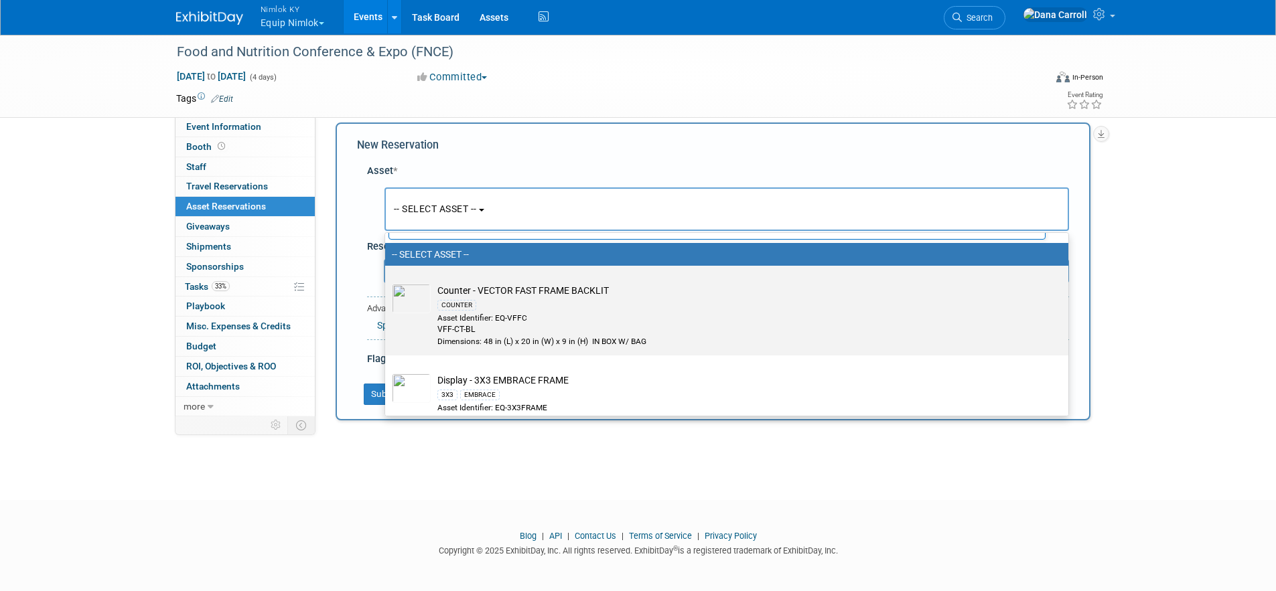
scroll to position [38, 0]
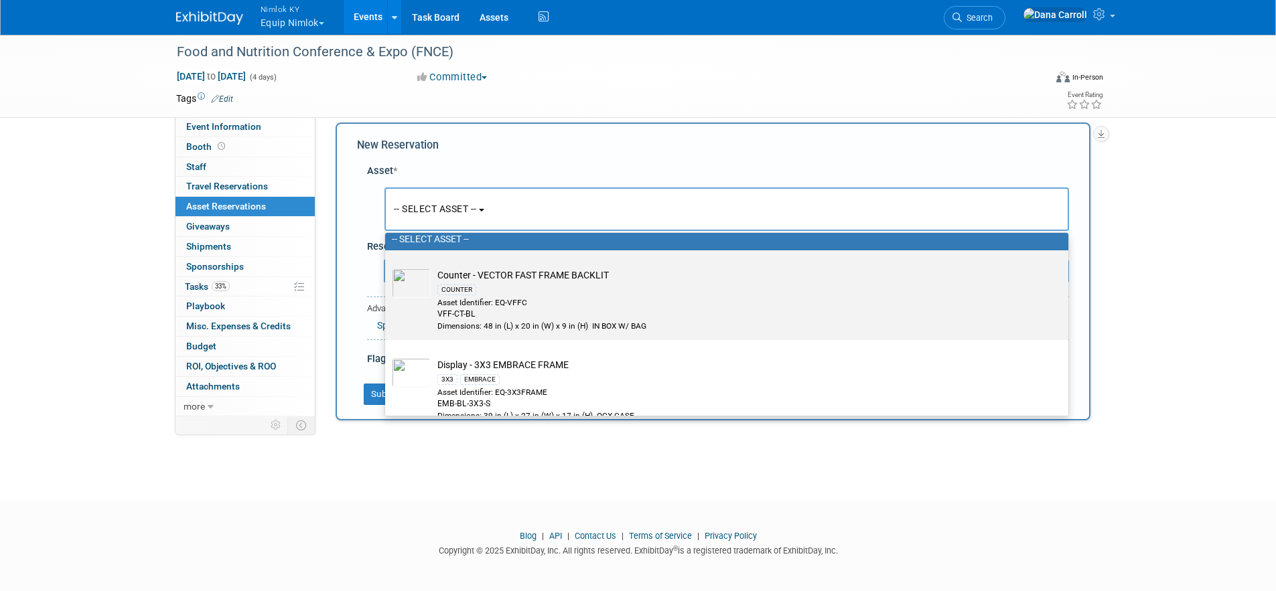
click at [529, 272] on td "Counter - VECTOR FAST FRAME BACKLIT COUNTER Asset Identifier: EQ-VFFC VFF-CT-BL…" at bounding box center [736, 301] width 611 height 64
click at [387, 267] on input "Counter - VECTOR FAST FRAME BACKLIT COUNTER Asset Identifier: EQ-VFFC VFF-CT-BL…" at bounding box center [382, 262] width 9 height 9
select select "10727783"
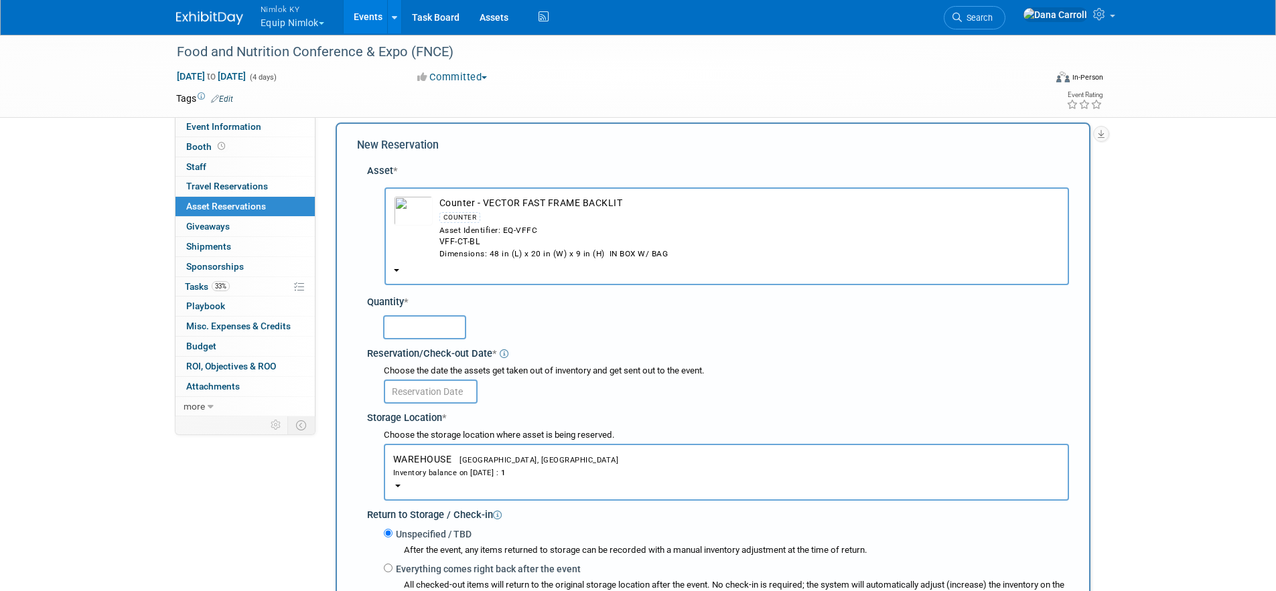
click at [432, 322] on input "text" at bounding box center [424, 328] width 83 height 24
type input "1"
click at [435, 395] on input "text" at bounding box center [431, 392] width 94 height 24
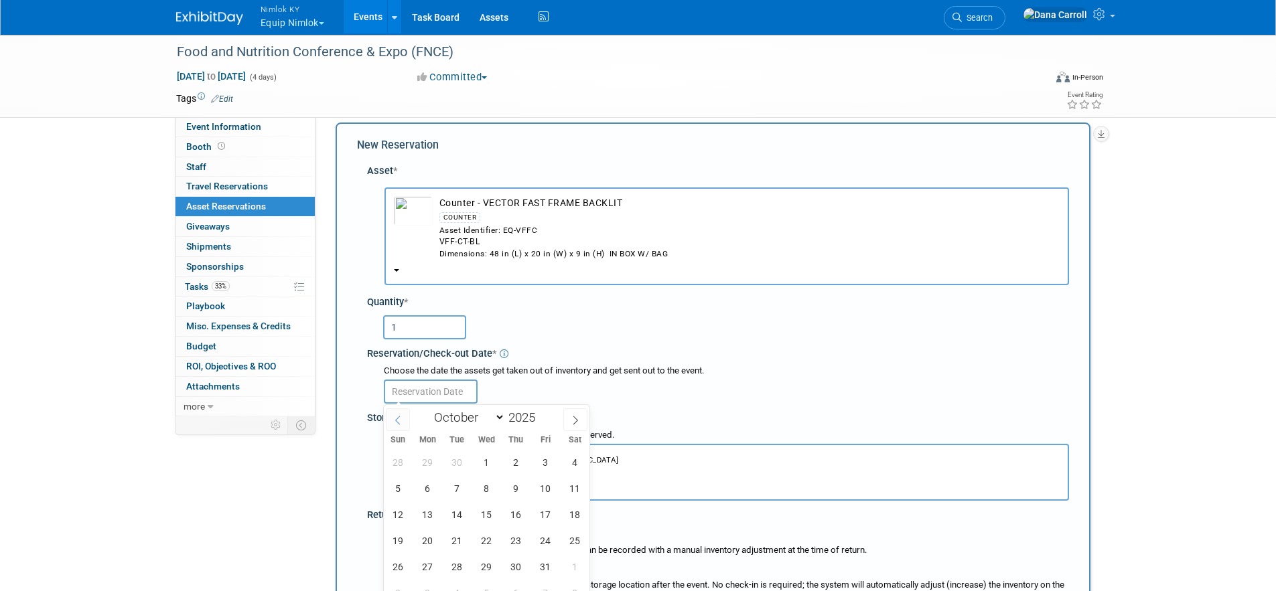
click at [394, 414] on span at bounding box center [398, 420] width 24 height 23
select select "8"
click at [573, 517] on span "20" at bounding box center [575, 515] width 26 height 26
type input "Sep 20, 2025"
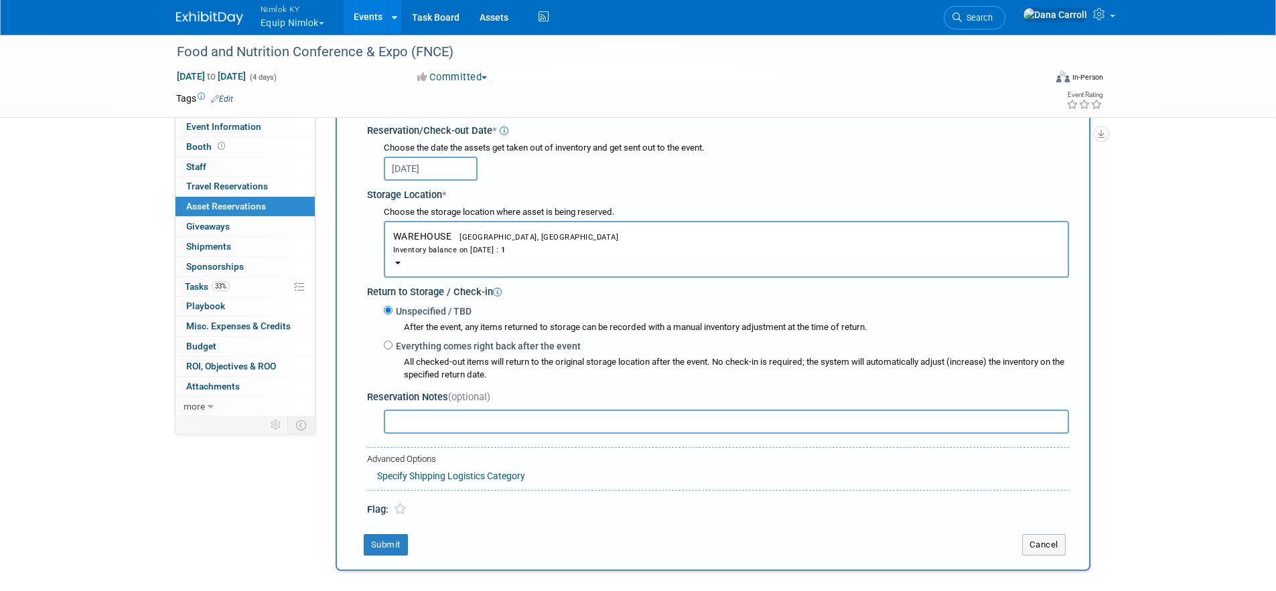
scroll to position [261, 0]
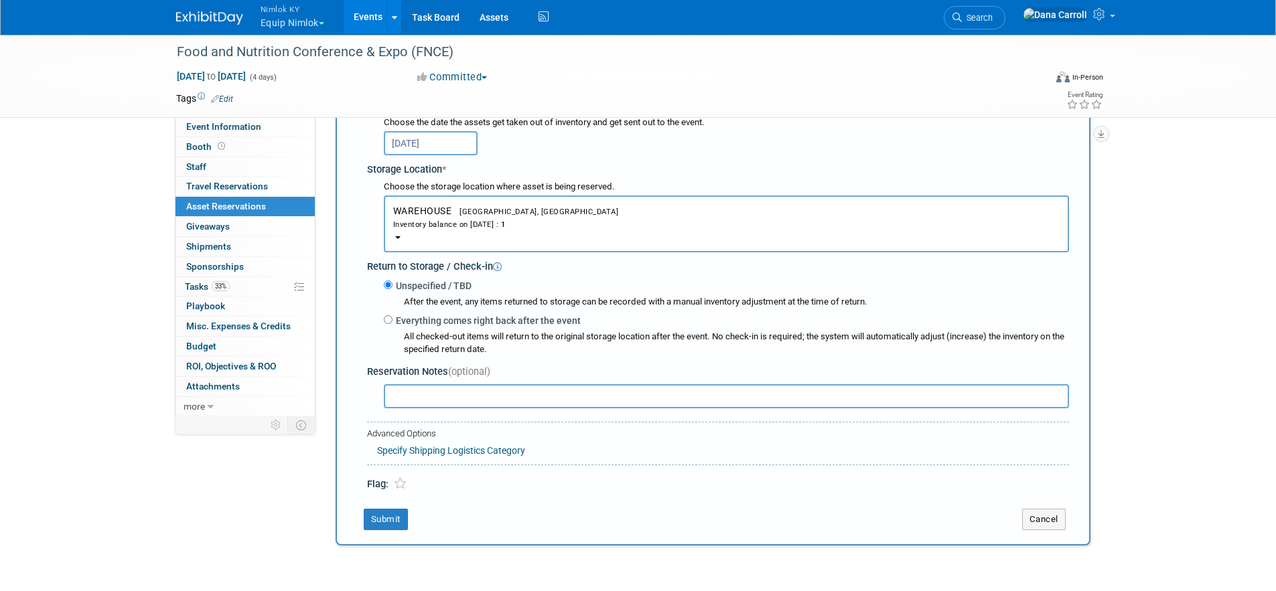
click at [488, 451] on link "Specify Shipping Logistics Category" at bounding box center [451, 450] width 148 height 11
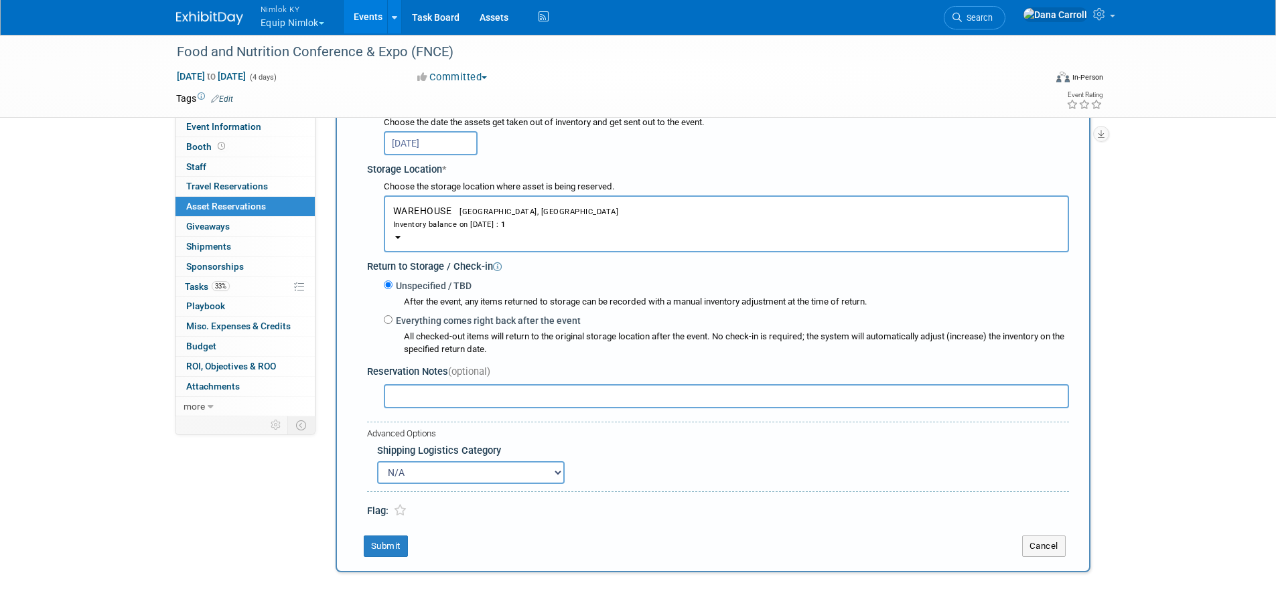
click at [557, 476] on select "N/A Advance Warehouse Direct Shipment Other" at bounding box center [471, 473] width 188 height 23
select select "2"
click at [377, 462] on select "N/A Advance Warehouse Direct Shipment Other" at bounding box center [471, 473] width 188 height 23
click at [392, 548] on button "Submit" at bounding box center [386, 546] width 44 height 21
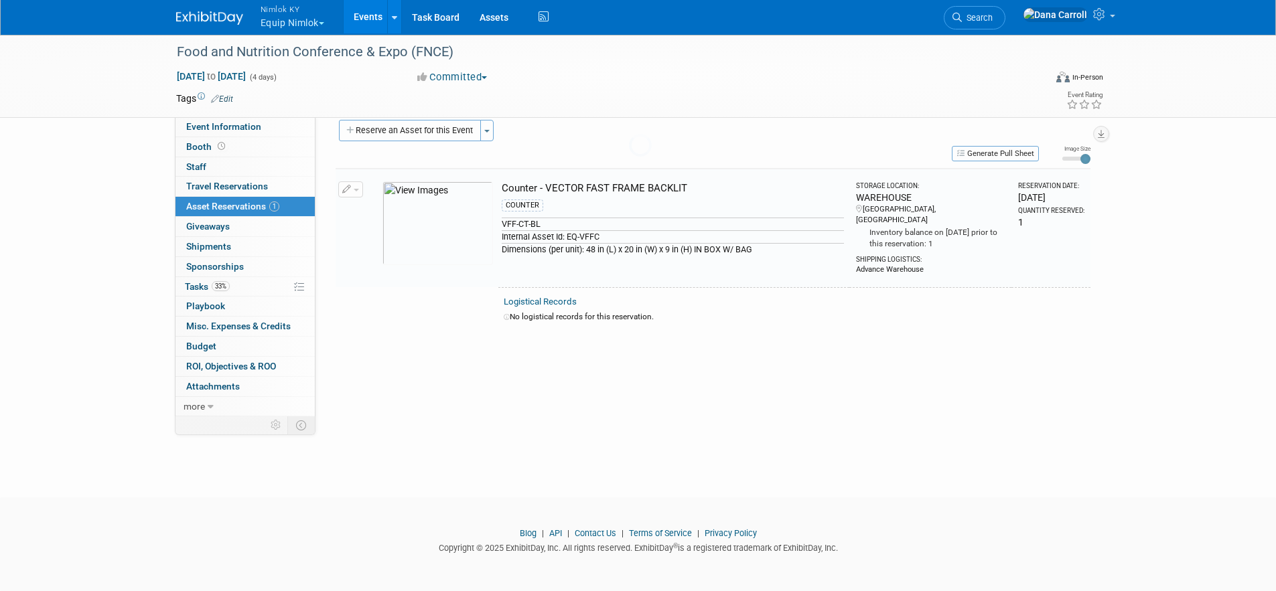
scroll to position [15, 0]
click at [429, 132] on button "Reserve an Asset for this Event" at bounding box center [410, 130] width 142 height 21
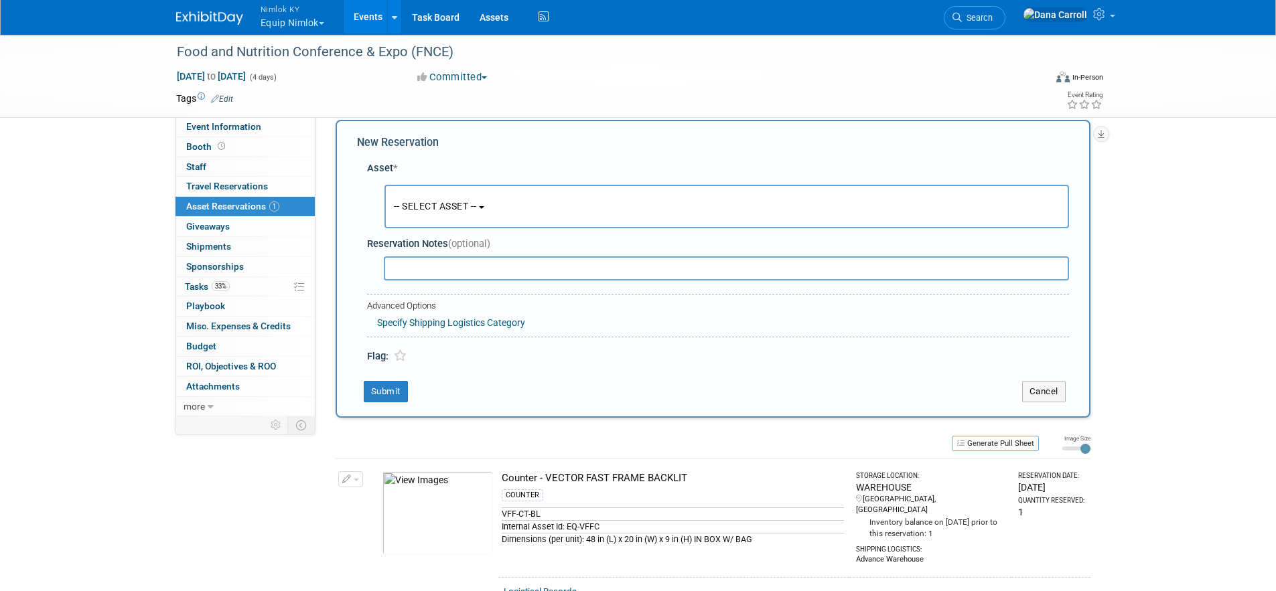
scroll to position [13, 0]
click at [485, 214] on button "-- SELECT ASSET --" at bounding box center [727, 210] width 685 height 44
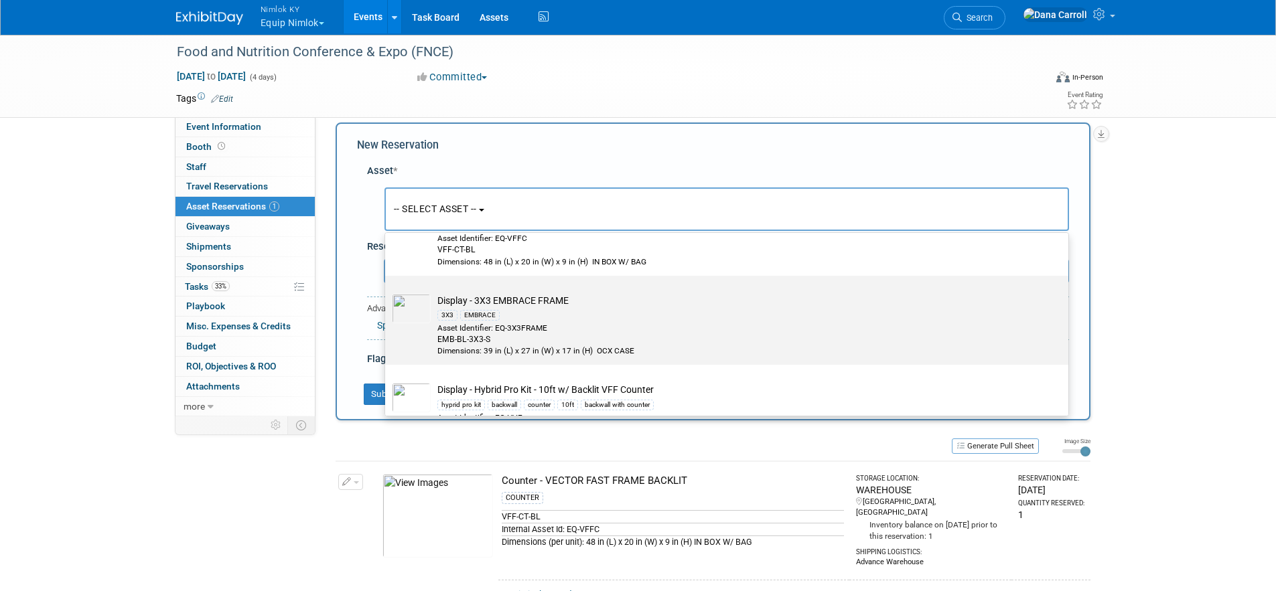
scroll to position [149, 0]
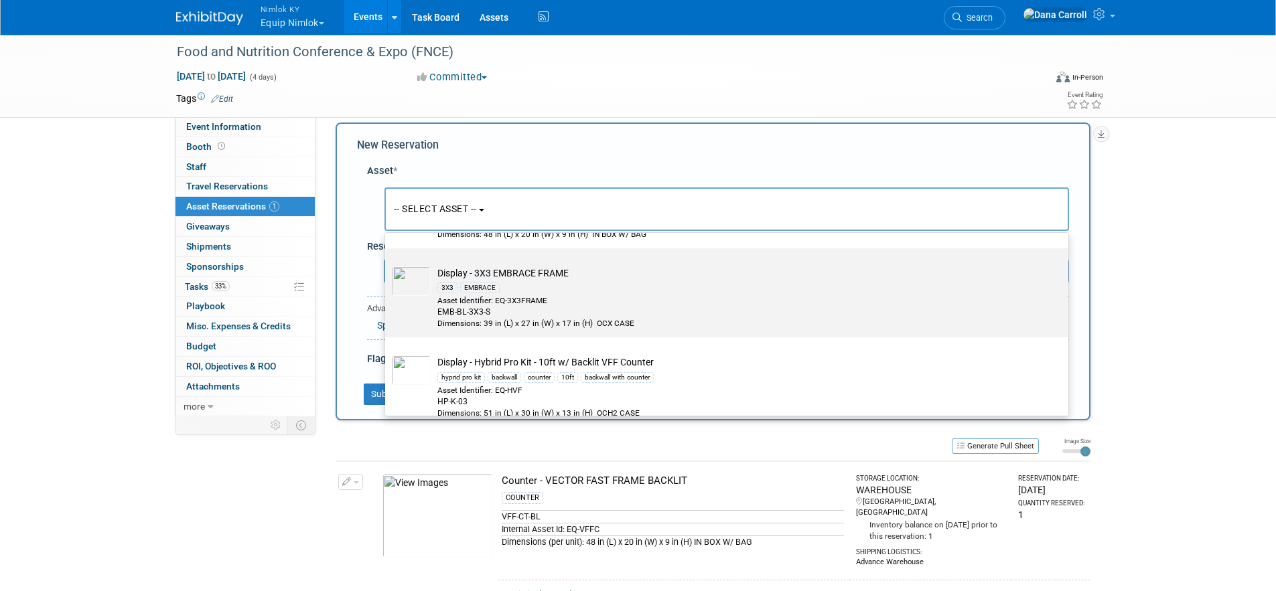
click at [563, 300] on div "Asset Identifier: EQ-3X3FRAME" at bounding box center [739, 300] width 604 height 11
click at [387, 265] on input "Display - 3X3 EMBRACE FRAME 3X3 EMBRACE Asset Identifier: EQ-3X3FRAME EMB-BL-3X…" at bounding box center [382, 260] width 9 height 9
select select "10727787"
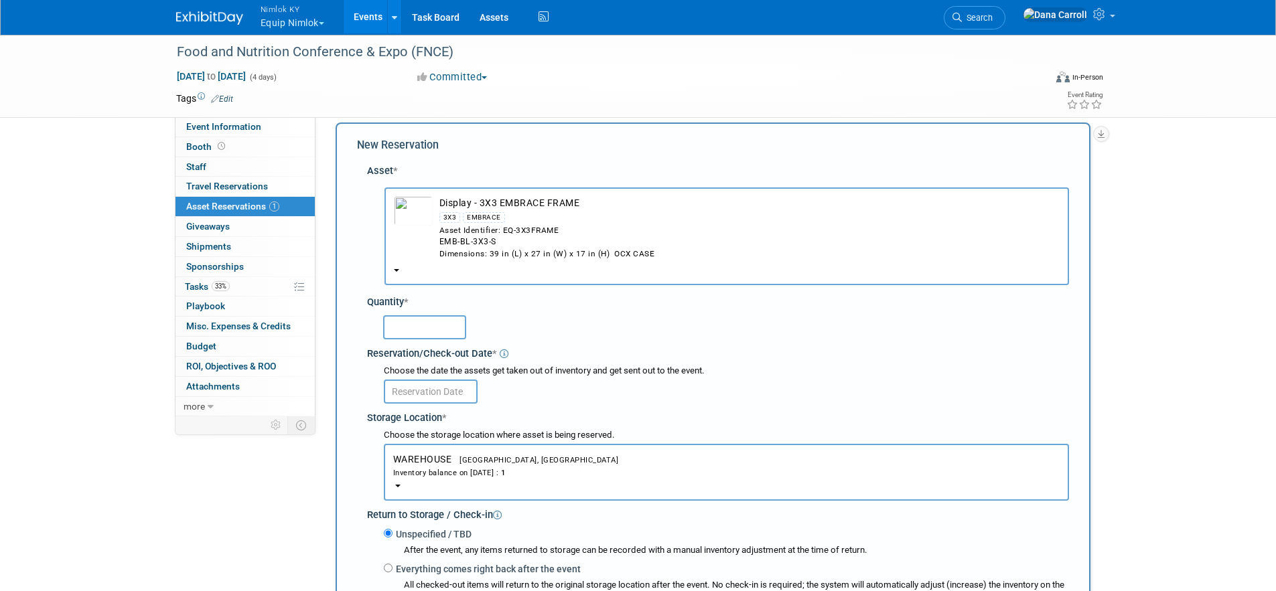
click at [419, 324] on input "text" at bounding box center [424, 328] width 83 height 24
type input "1"
click at [441, 397] on input "text" at bounding box center [431, 392] width 94 height 24
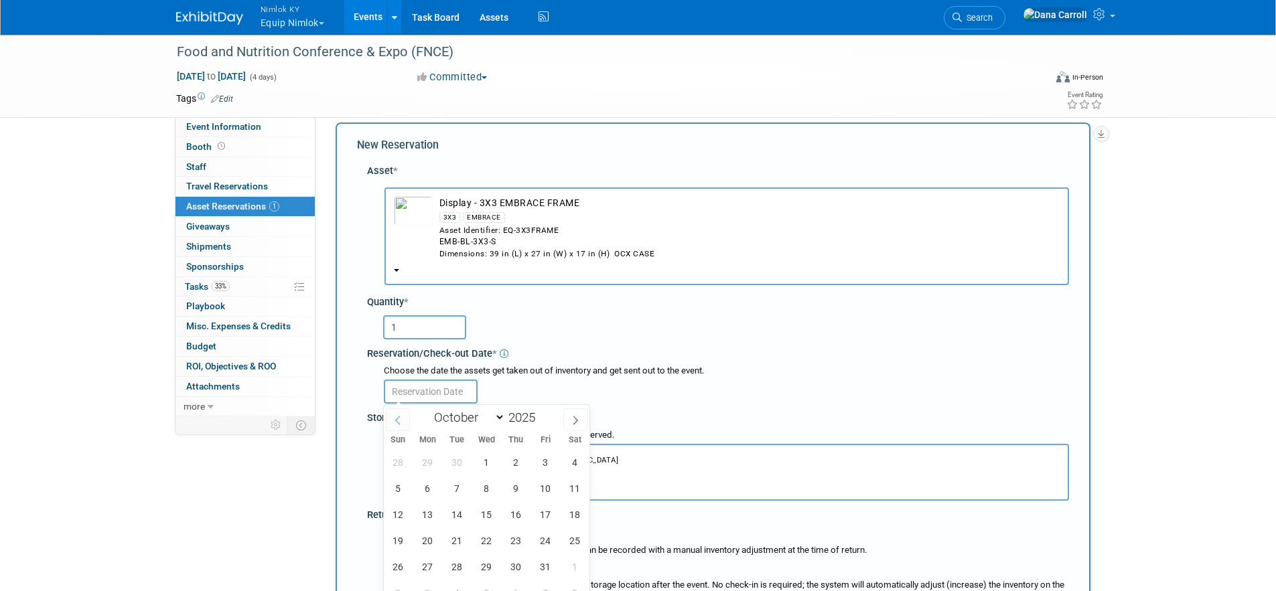
click at [393, 419] on icon at bounding box center [397, 420] width 9 height 9
select select "8"
click at [569, 510] on span "20" at bounding box center [575, 515] width 26 height 26
type input "Sep 20, 2025"
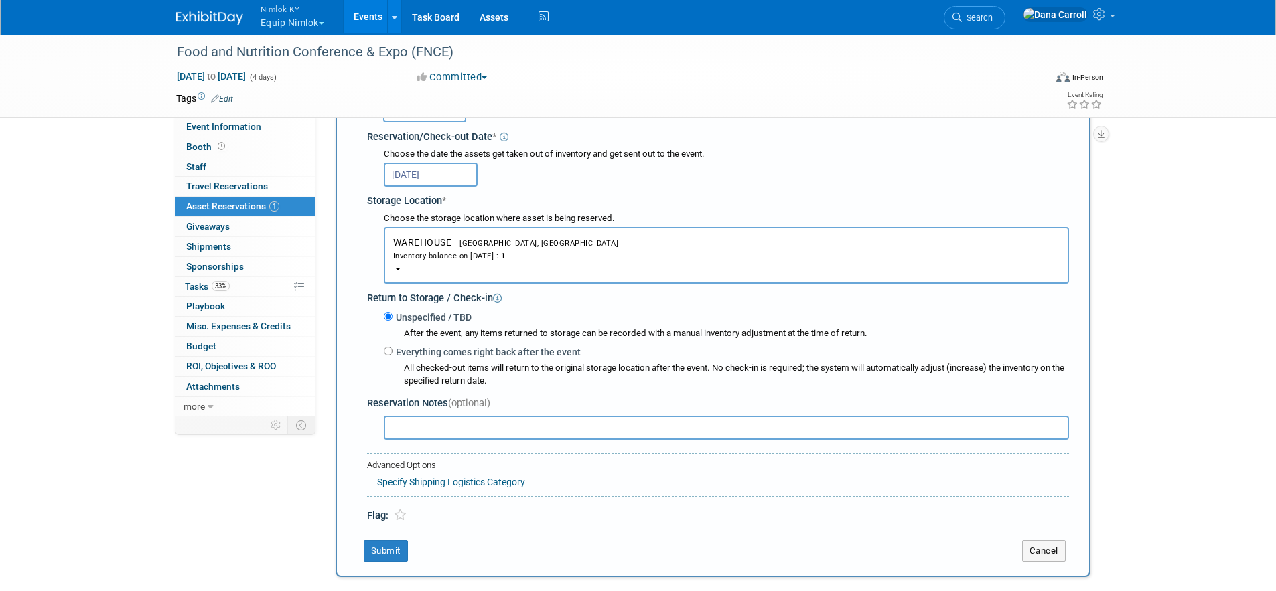
scroll to position [279, 0]
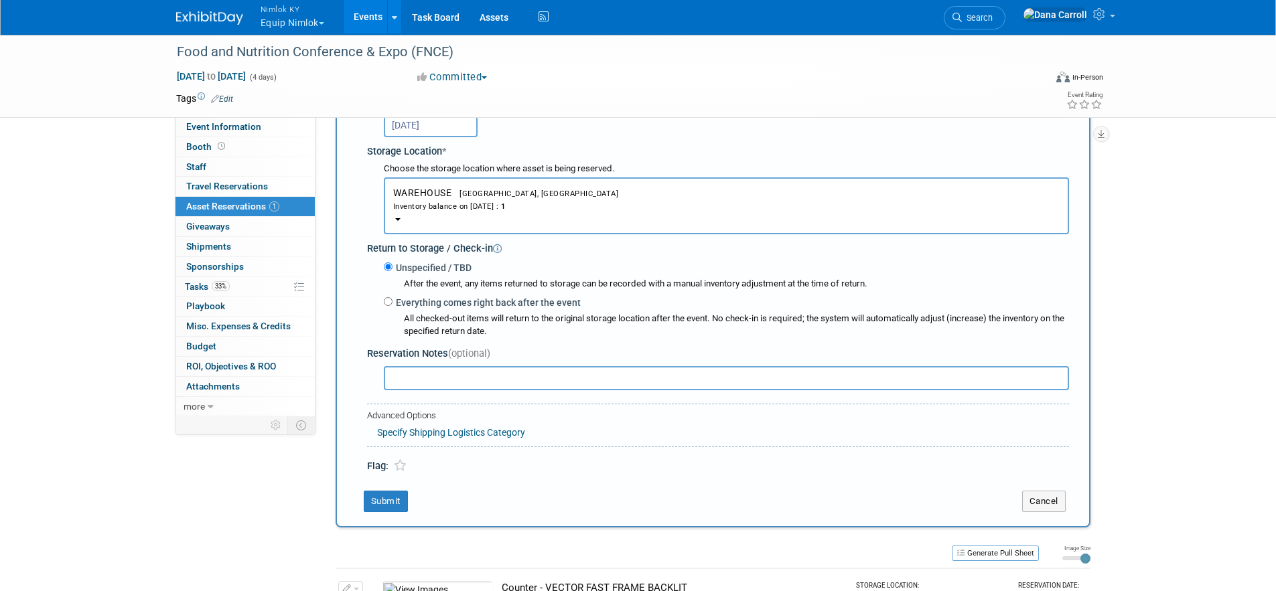
click at [425, 432] on link "Specify Shipping Logistics Category" at bounding box center [451, 432] width 148 height 11
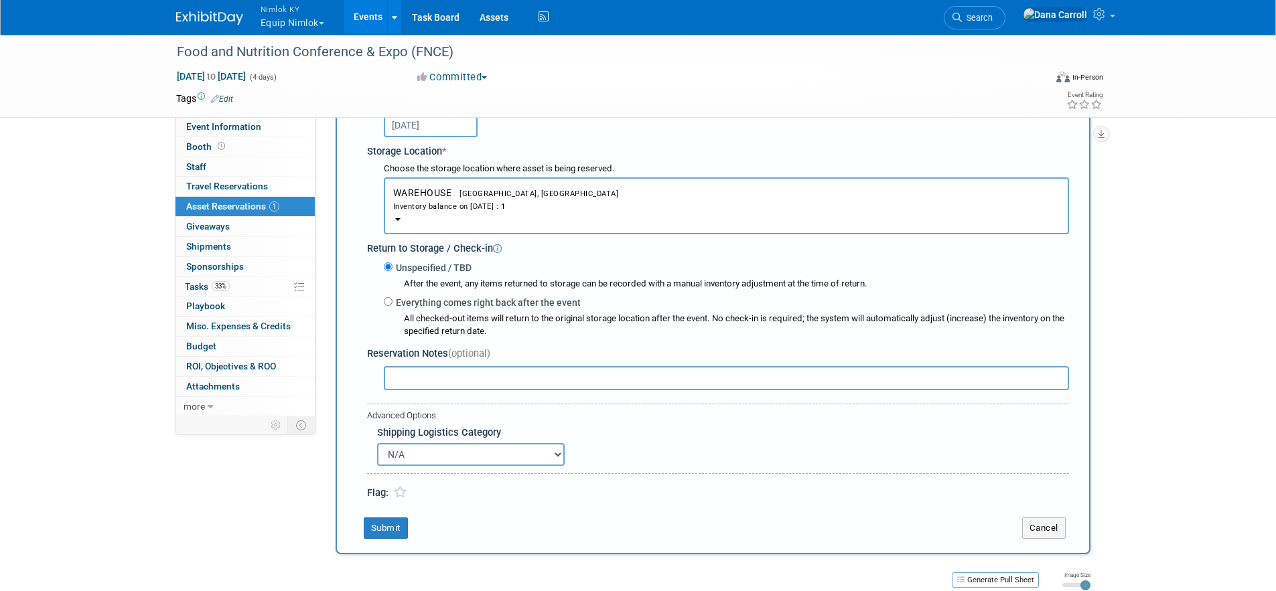
click at [445, 456] on select "N/A Advance Warehouse Direct Shipment Other" at bounding box center [471, 454] width 188 height 23
select select "2"
click at [377, 443] on select "N/A Advance Warehouse Direct Shipment Other" at bounding box center [471, 454] width 188 height 23
click at [378, 526] on button "Submit" at bounding box center [386, 528] width 44 height 21
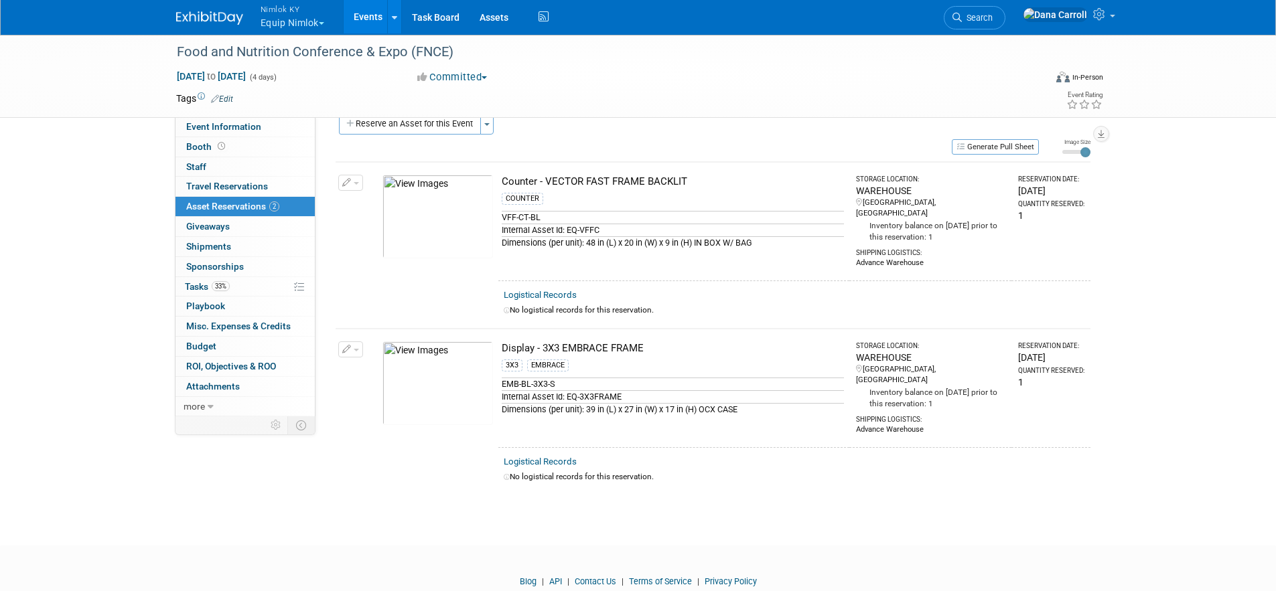
scroll to position [0, 0]
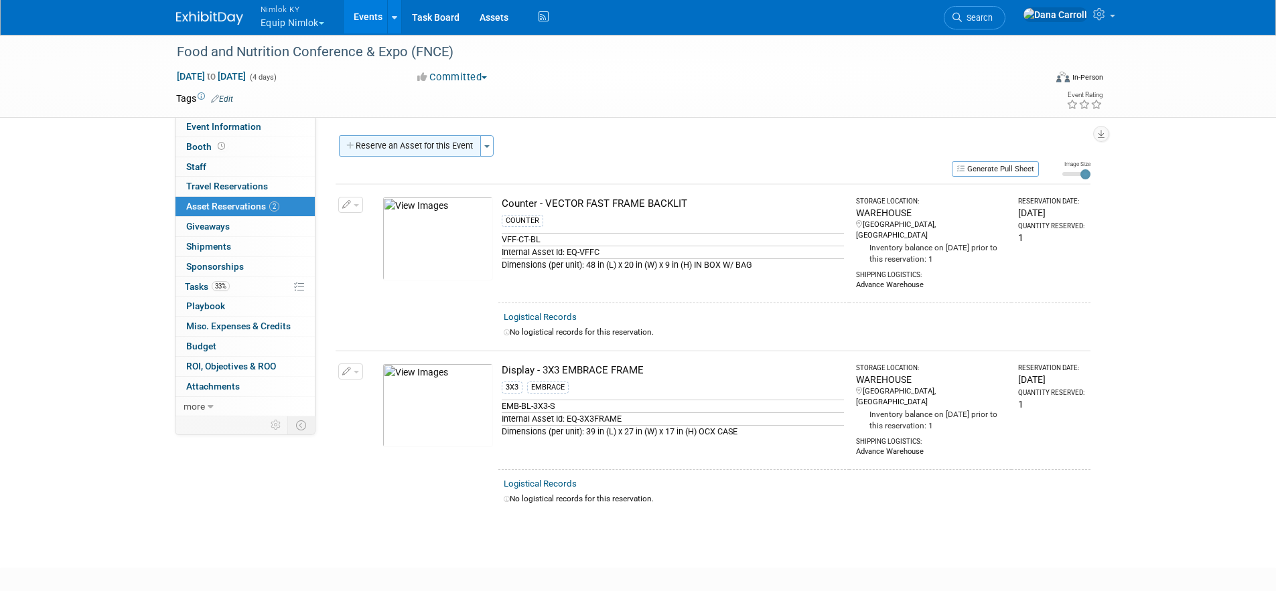
click at [421, 147] on button "Reserve an Asset for this Event" at bounding box center [410, 145] width 142 height 21
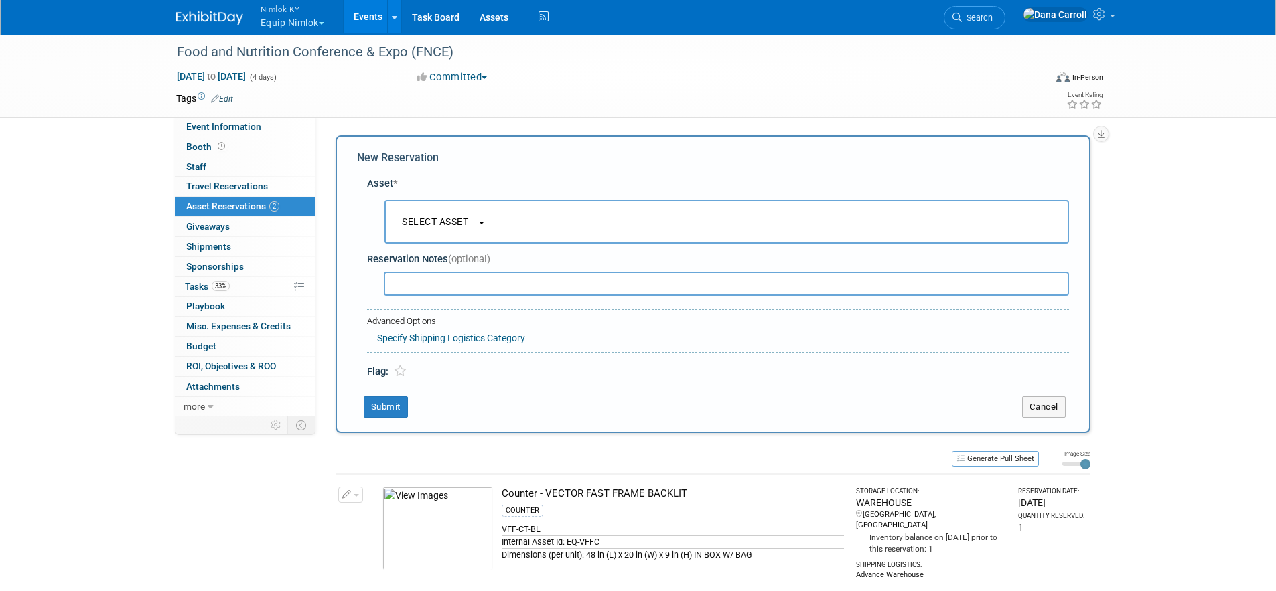
scroll to position [13, 0]
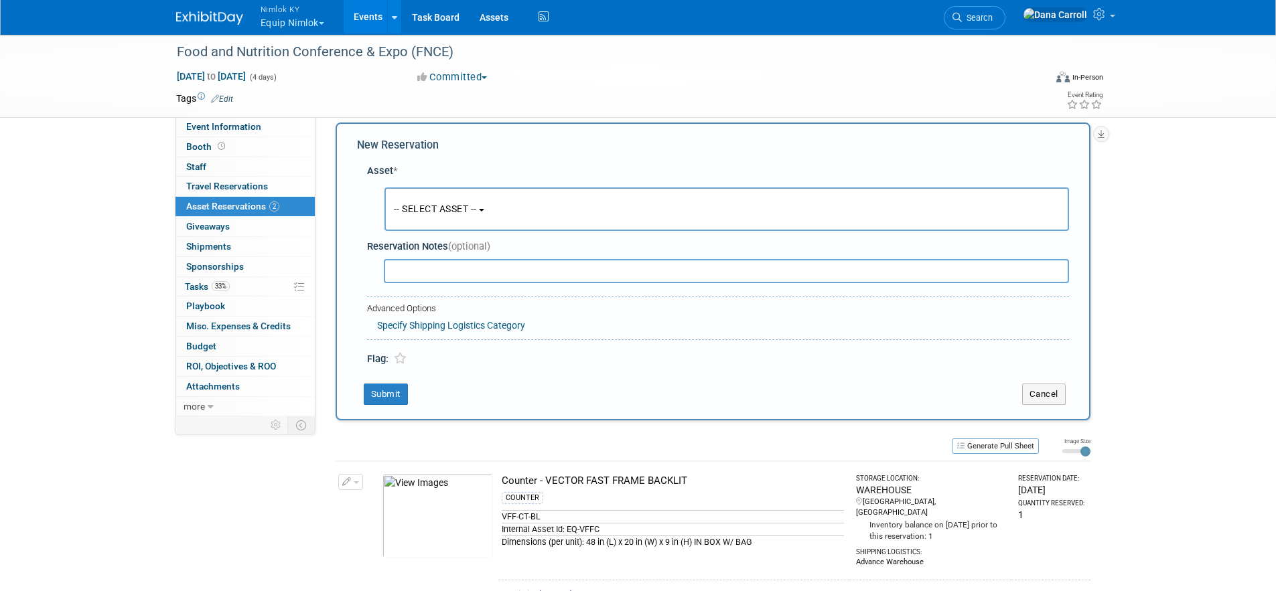
click at [477, 210] on span "-- SELECT ASSET --" at bounding box center [435, 209] width 83 height 11
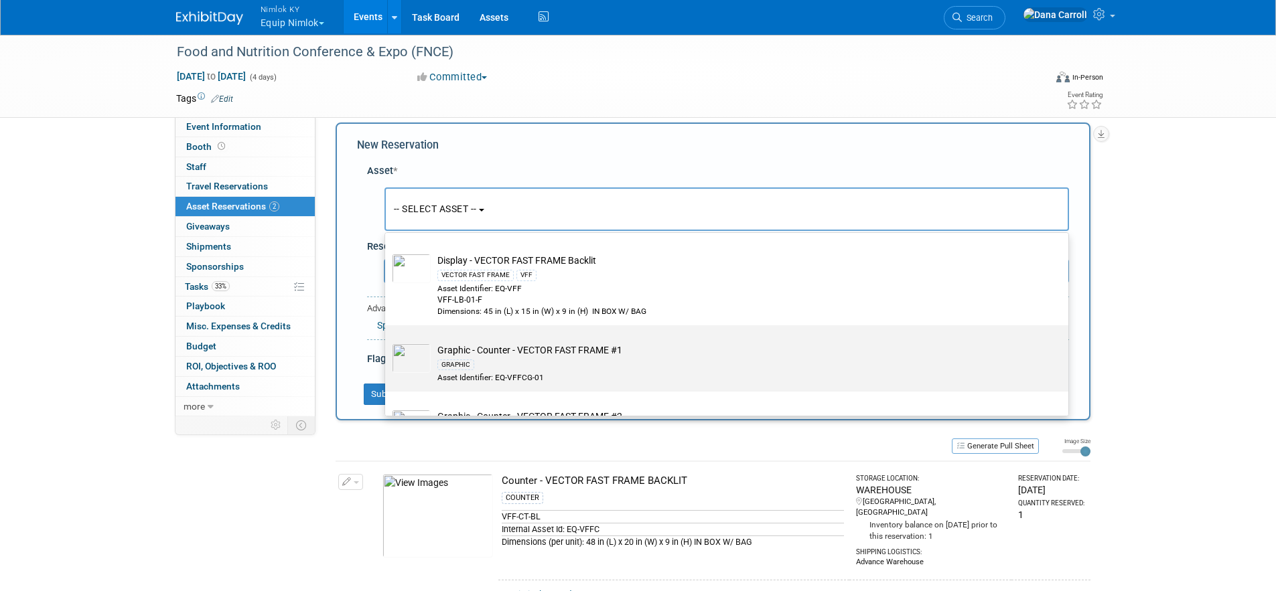
scroll to position [374, 0]
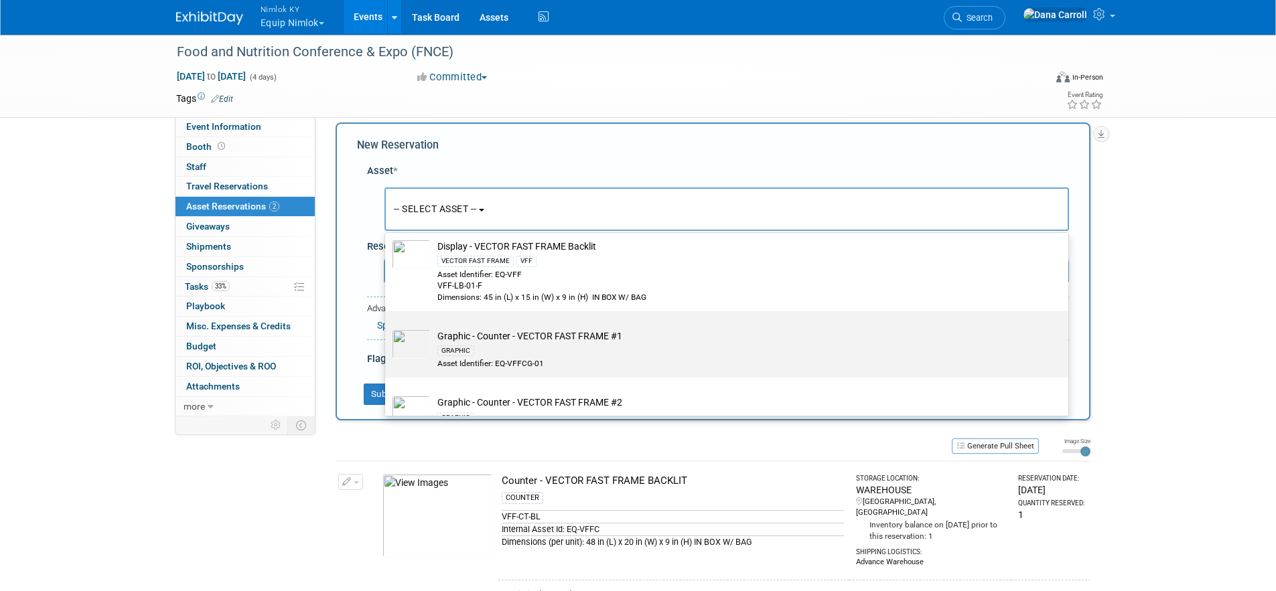
click at [639, 357] on div "GRAPHIC" at bounding box center [739, 350] width 604 height 15
click at [387, 328] on input "Graphic - Counter - VECTOR FAST FRAME #1 GRAPHIC Asset Identifier: EQ-VFFCG-01" at bounding box center [382, 323] width 9 height 9
select select "10727785"
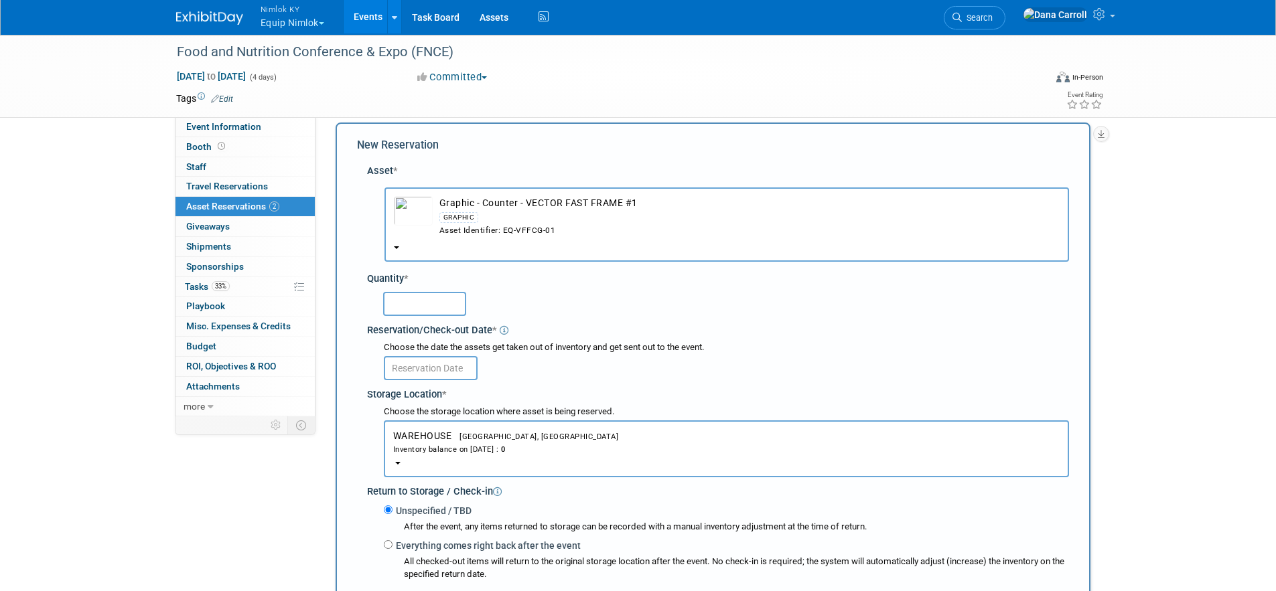
click at [413, 296] on input "text" at bounding box center [424, 304] width 83 height 24
type input "1"
click at [445, 371] on input "text" at bounding box center [431, 368] width 94 height 24
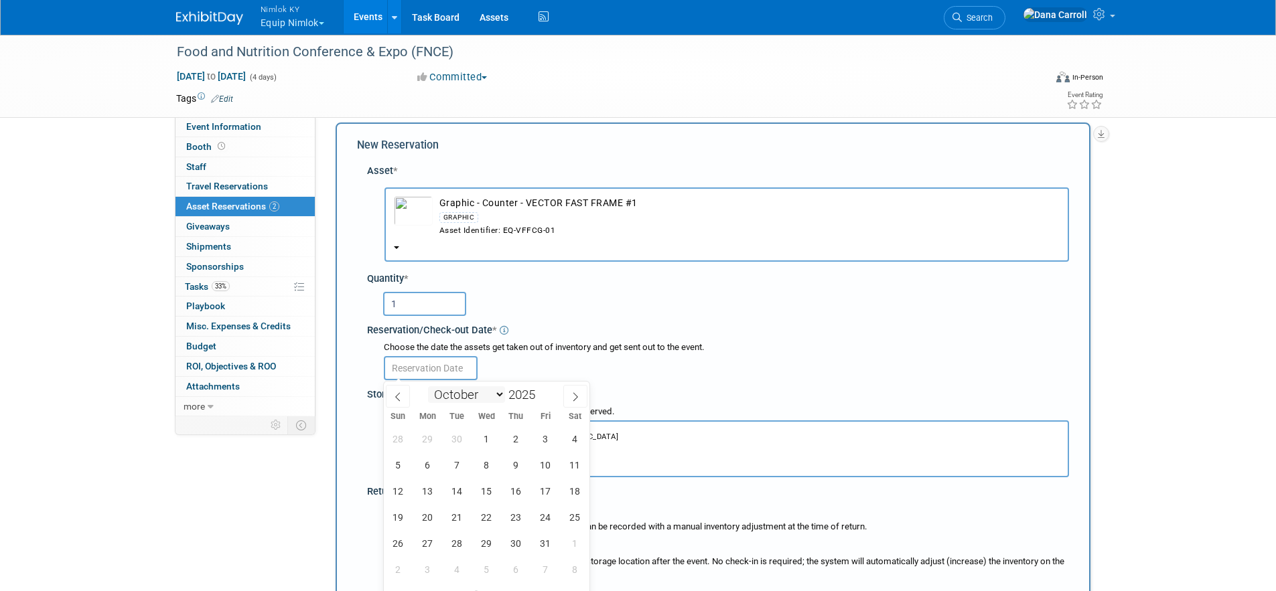
click at [500, 397] on select "January February March April May June July August September October November De…" at bounding box center [466, 395] width 77 height 17
select select "8"
click at [428, 387] on select "January February March April May June July August September October November De…" at bounding box center [466, 395] width 77 height 17
click at [571, 490] on span "20" at bounding box center [575, 491] width 26 height 26
type input "Sep 20, 2025"
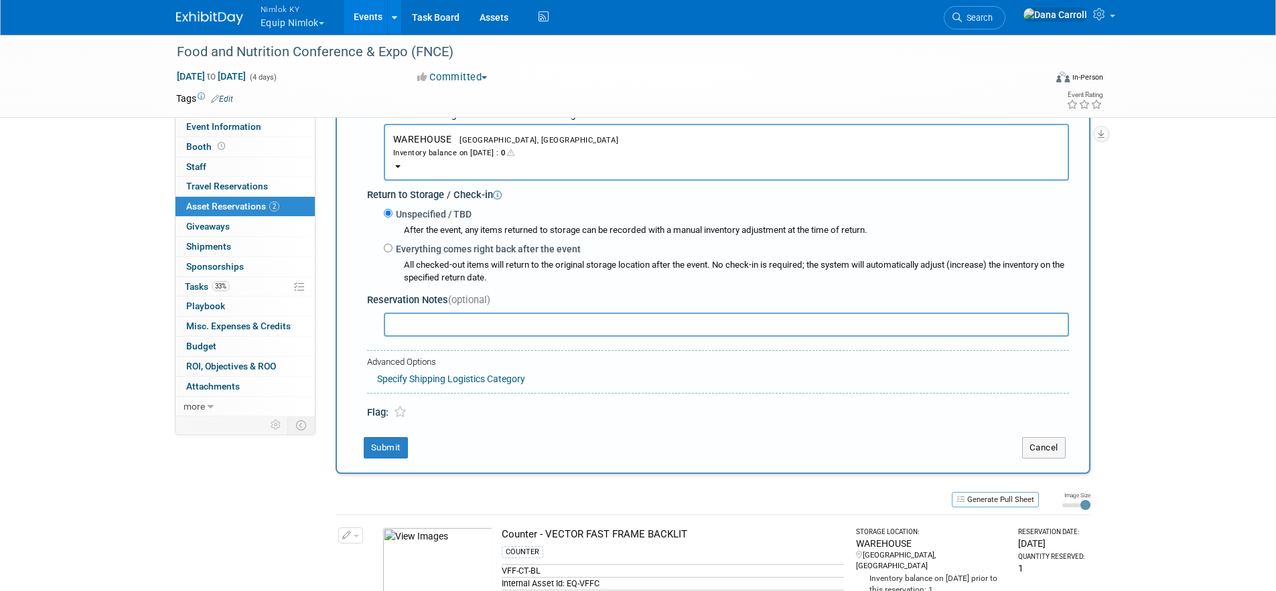
scroll to position [336, 0]
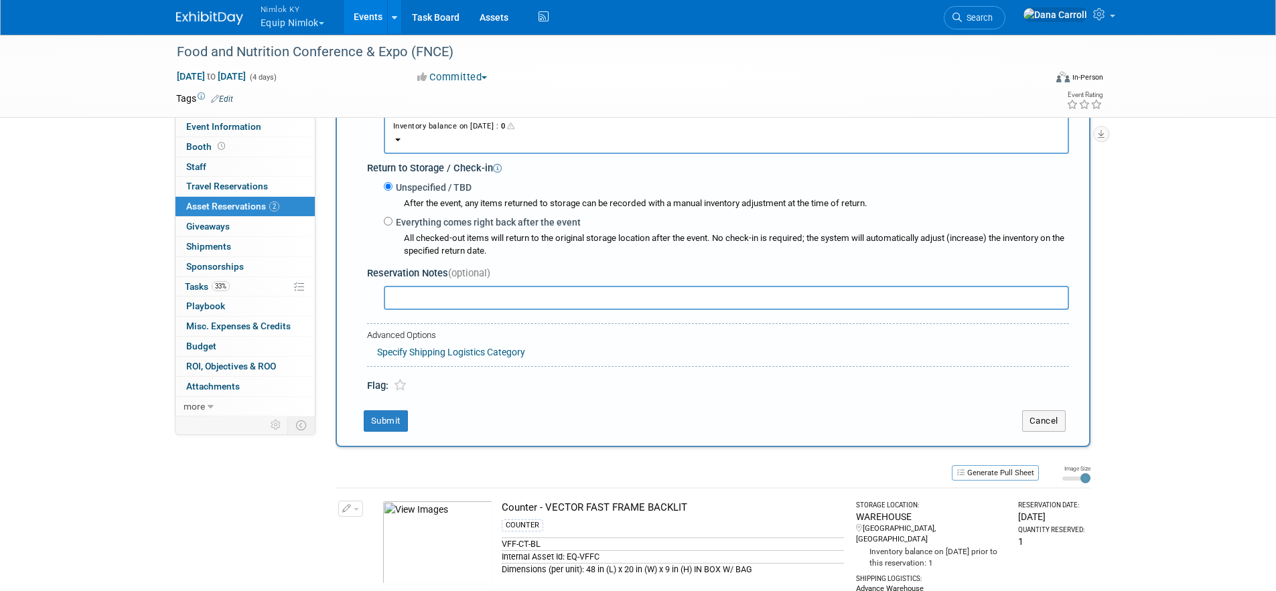
click at [439, 350] on link "Specify Shipping Logistics Category" at bounding box center [451, 352] width 148 height 11
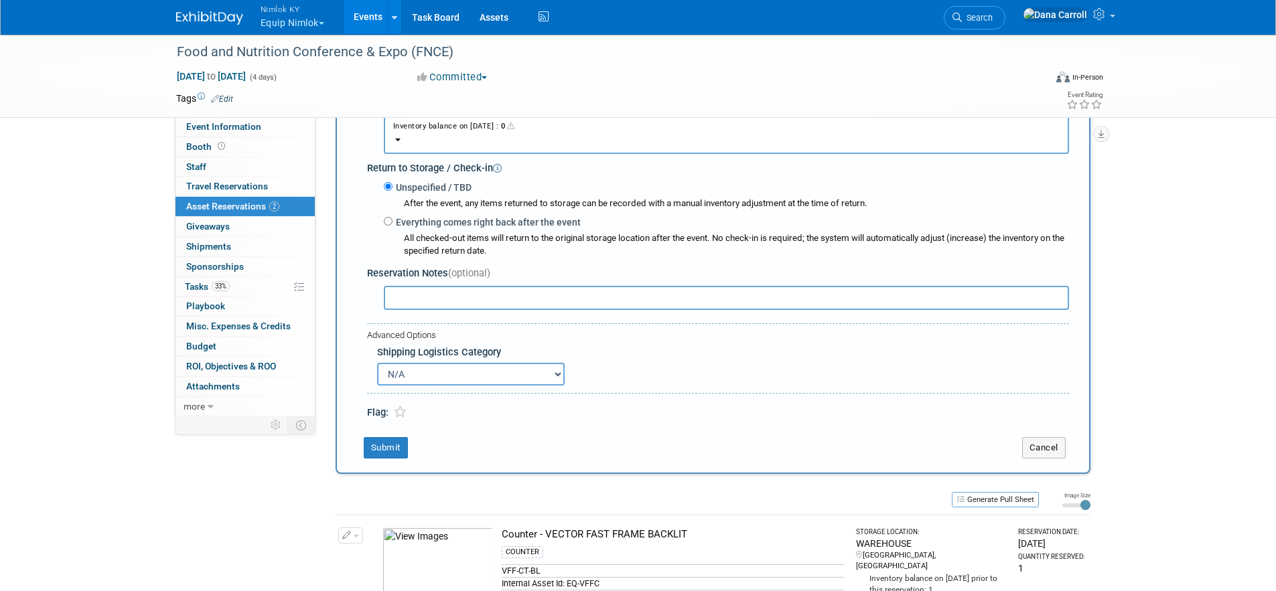
click at [414, 380] on select "N/A Advance Warehouse Direct Shipment Other" at bounding box center [471, 374] width 188 height 23
select select "2"
click at [377, 363] on select "N/A Advance Warehouse Direct Shipment Other" at bounding box center [471, 374] width 188 height 23
click at [387, 446] on button "Submit" at bounding box center [386, 447] width 44 height 21
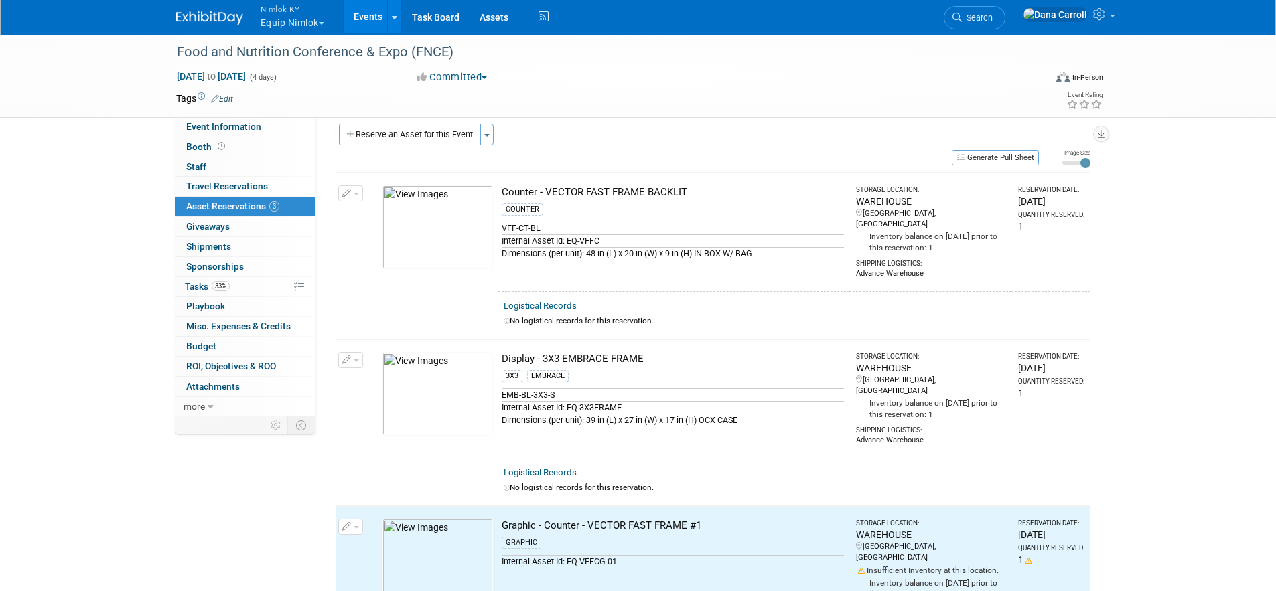
scroll to position [0, 0]
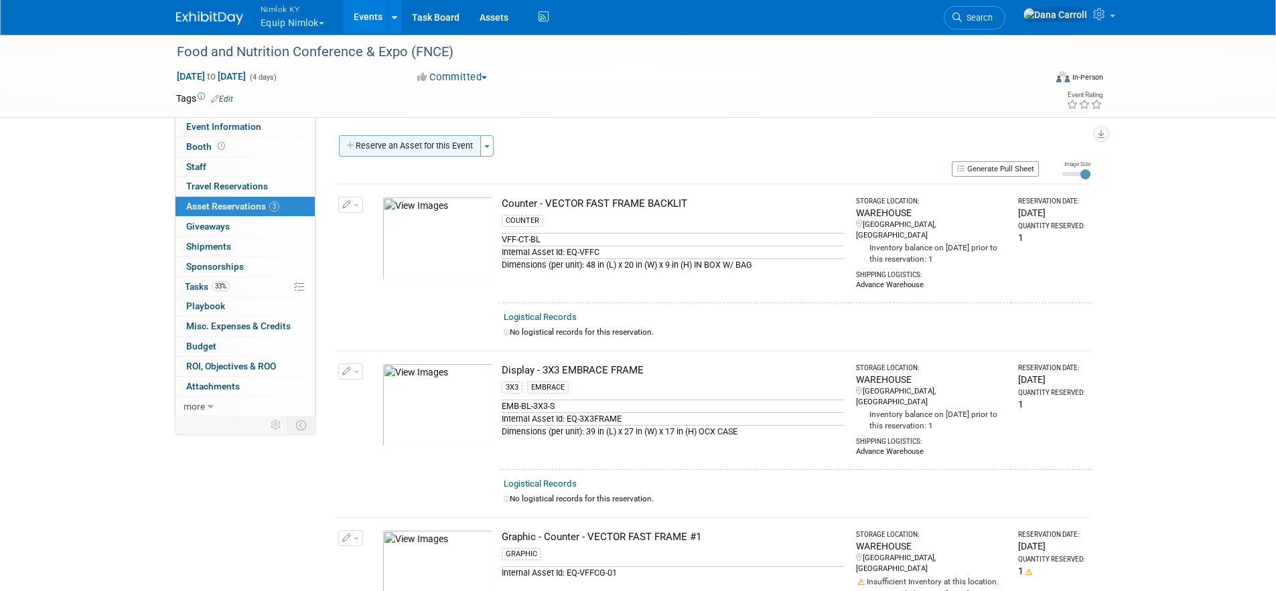
click at [451, 149] on button "Reserve an Asset for this Event" at bounding box center [410, 145] width 142 height 21
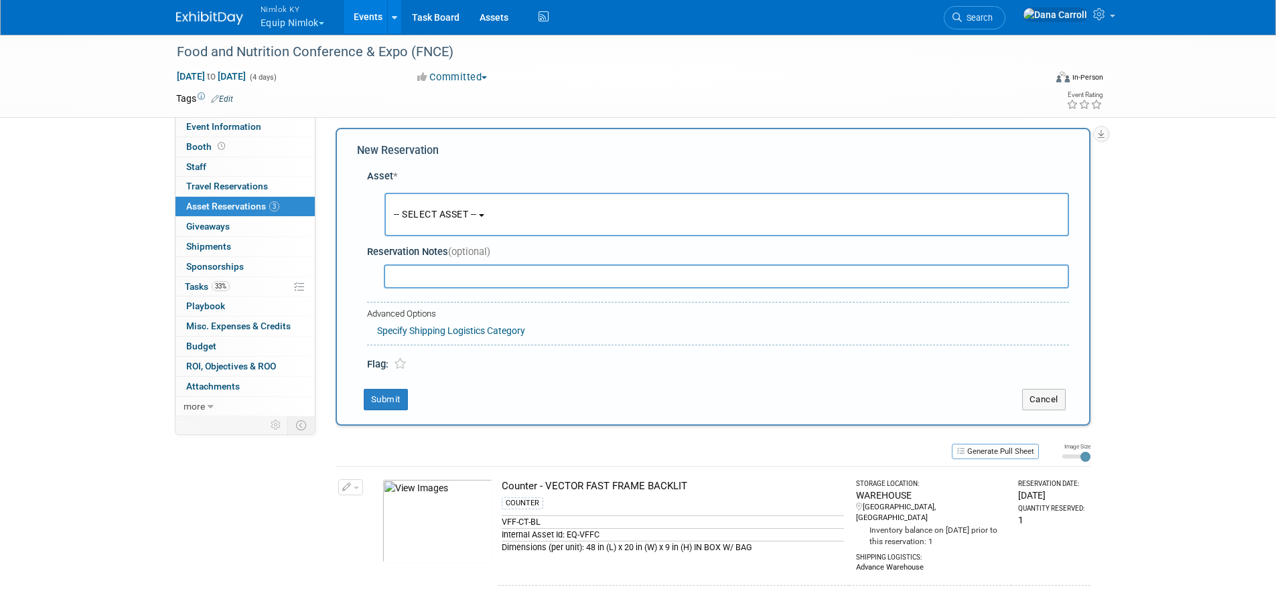
scroll to position [13, 0]
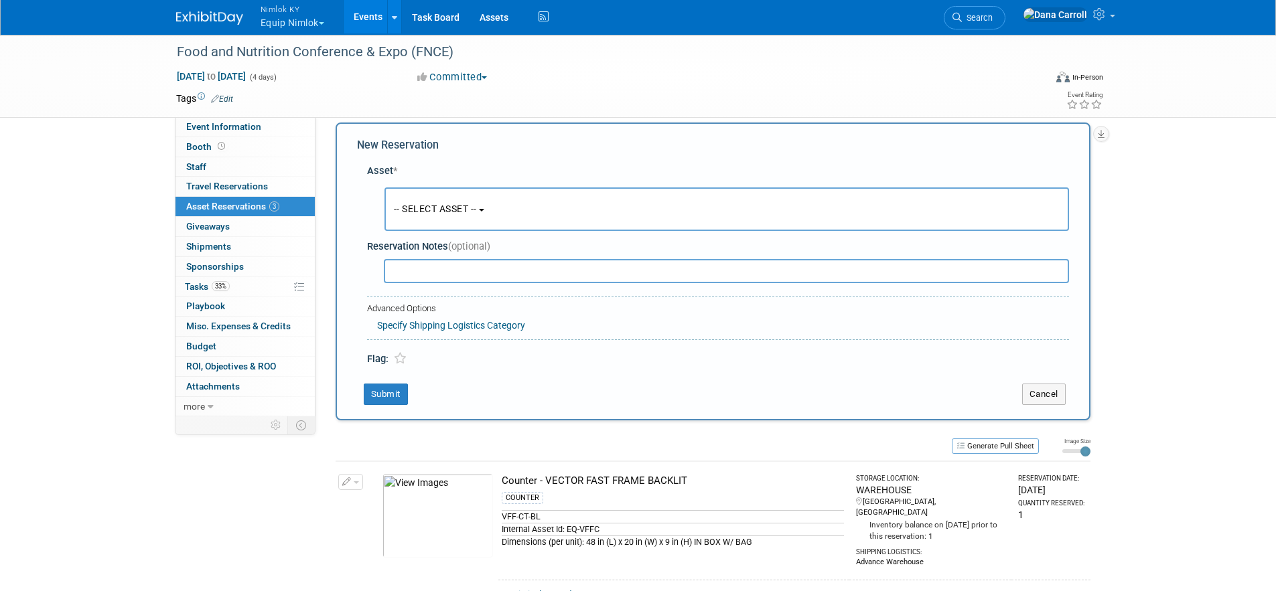
click at [492, 206] on button "-- SELECT ASSET --" at bounding box center [727, 210] width 685 height 44
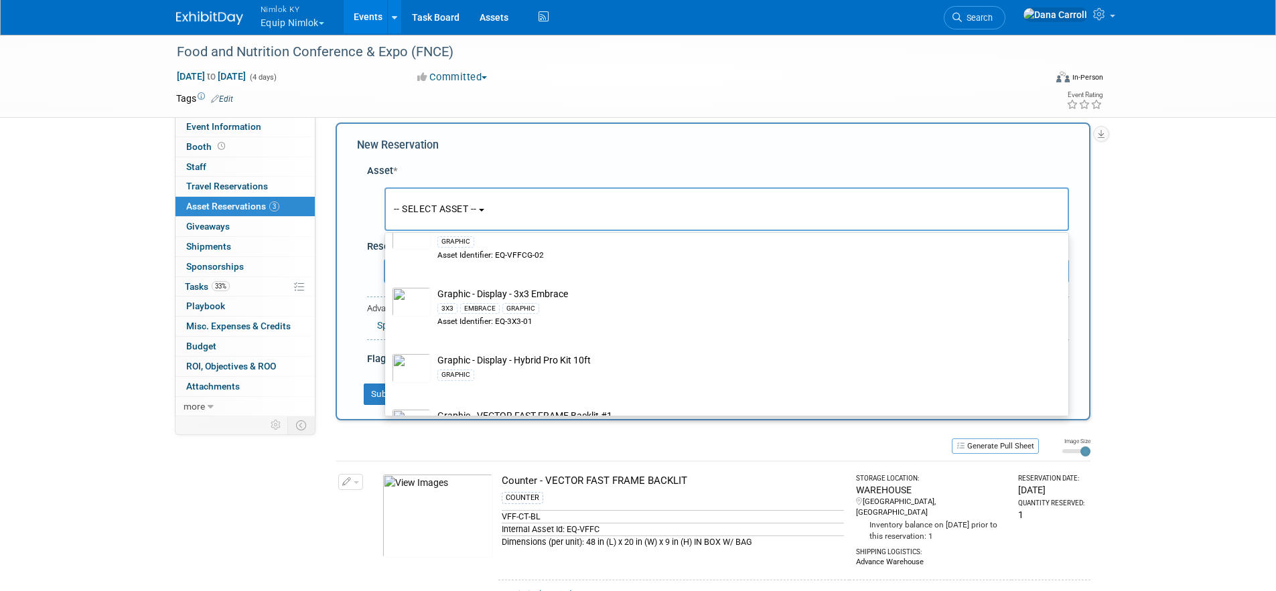
scroll to position [581, 0]
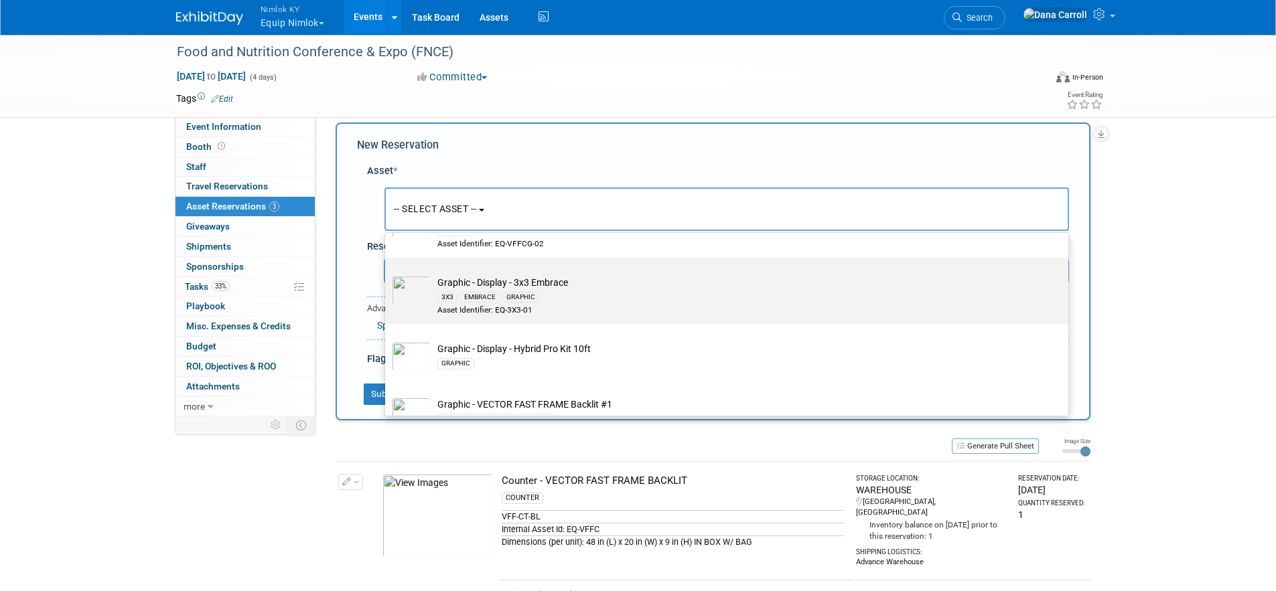
click at [453, 287] on td "Graphic - Display - 3x3 Embrace 3X3 EMBRACE GRAPHIC Asset Identifier: EQ-3X3-01" at bounding box center [736, 296] width 611 height 40
click at [387, 274] on input "Graphic - Display - 3x3 Embrace 3X3 EMBRACE GRAPHIC Asset Identifier: EQ-3X3-01" at bounding box center [382, 269] width 9 height 9
select select "10728551"
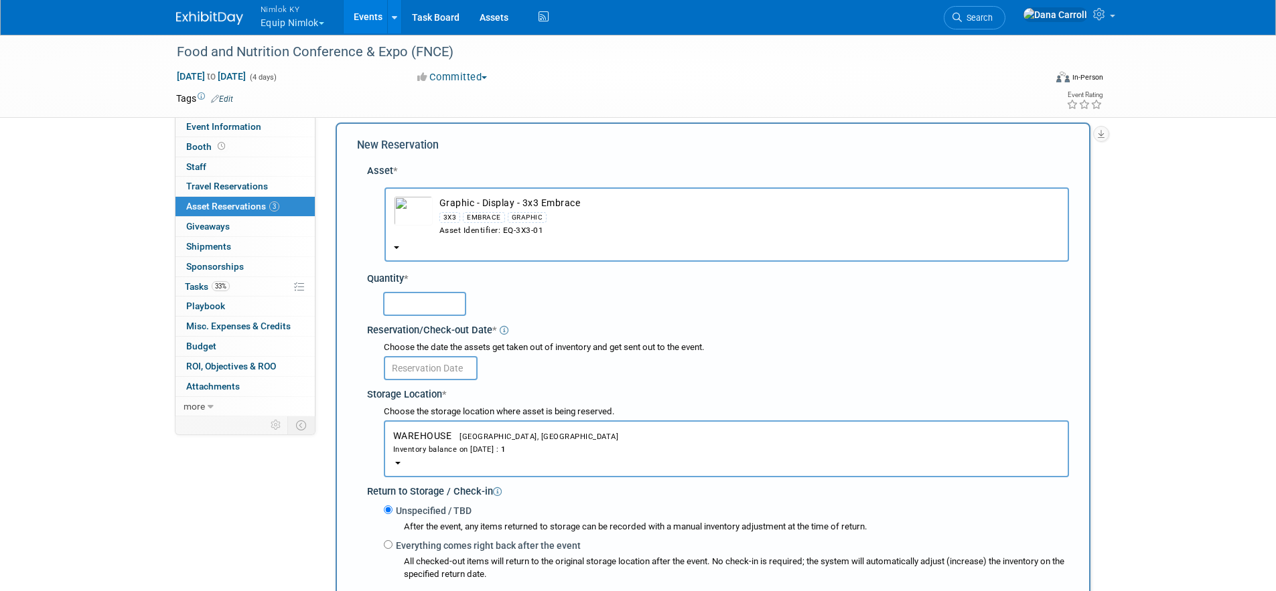
click at [429, 297] on input "text" at bounding box center [424, 304] width 83 height 24
type input "1"
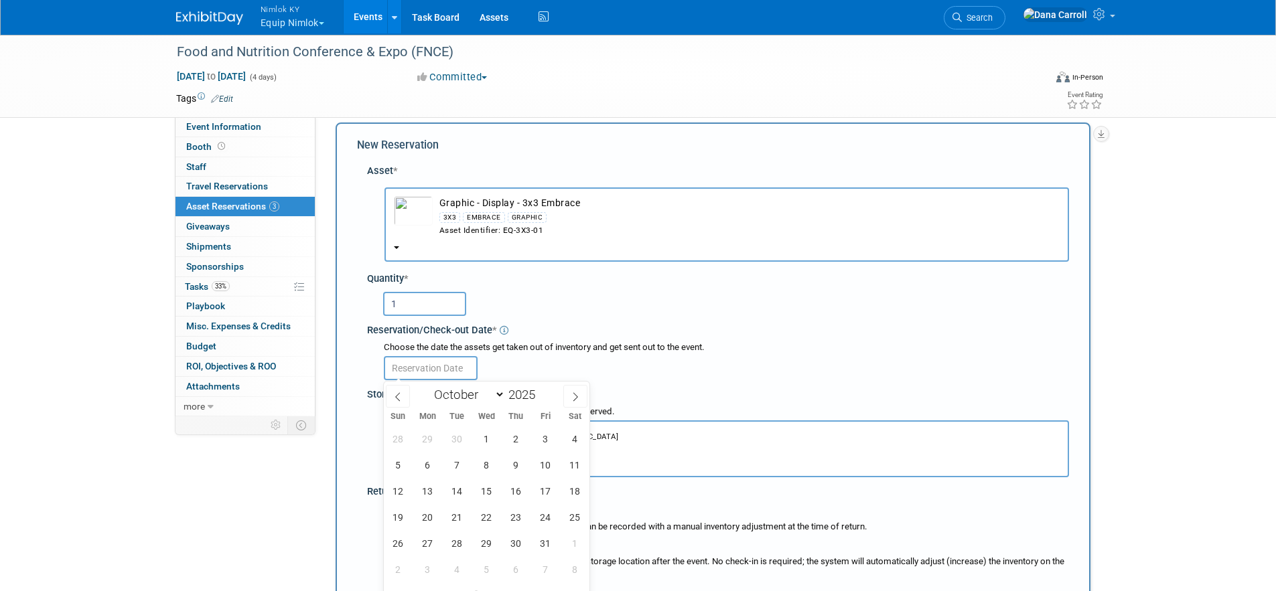
click at [435, 372] on input "text" at bounding box center [431, 368] width 94 height 24
click at [499, 395] on select "January February March April May June July August September October November De…" at bounding box center [466, 395] width 77 height 17
select select "8"
click at [428, 387] on select "January February March April May June July August September October November De…" at bounding box center [466, 395] width 77 height 17
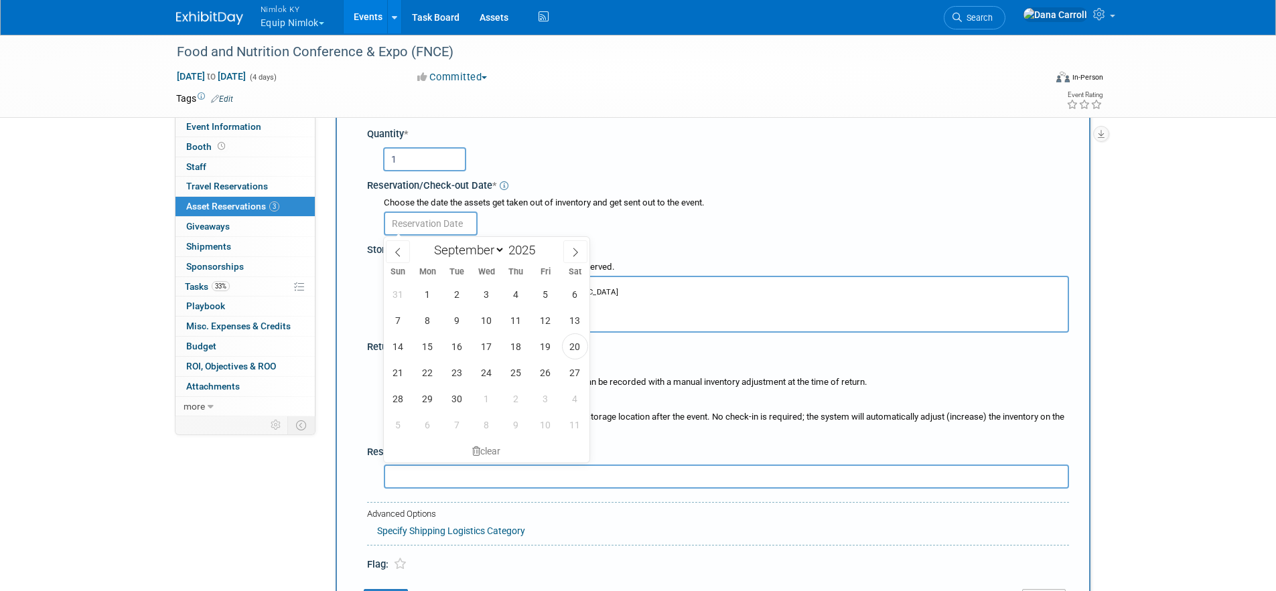
scroll to position [283, 0]
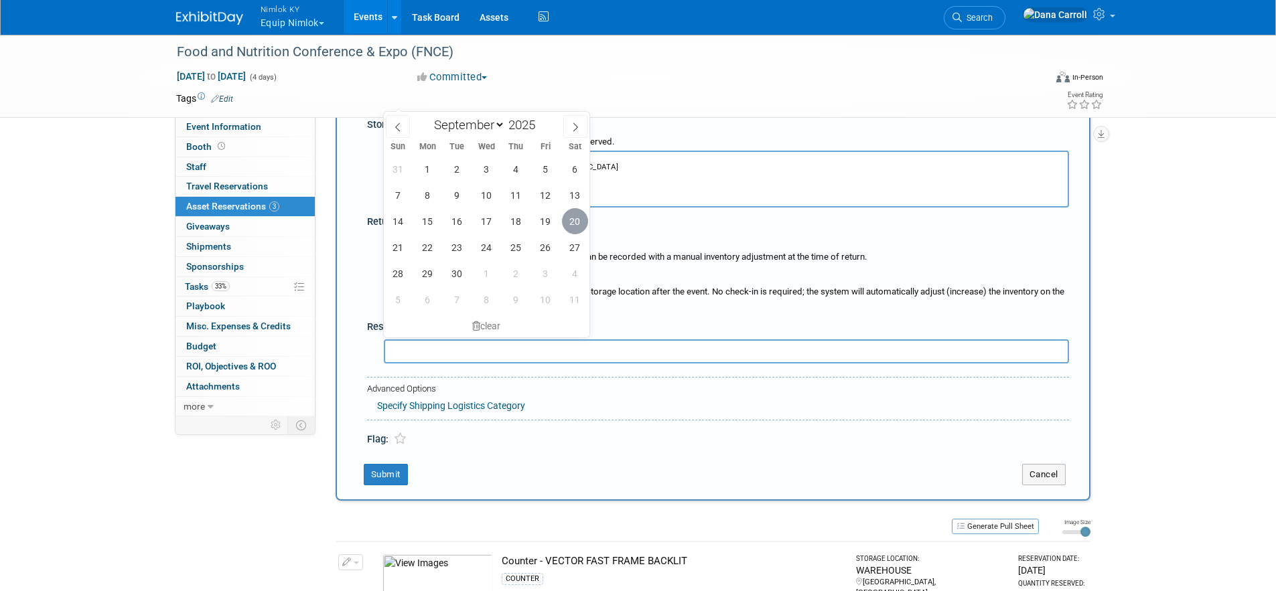
click at [573, 217] on span "20" at bounding box center [575, 221] width 26 height 26
type input "Sep 20, 2025"
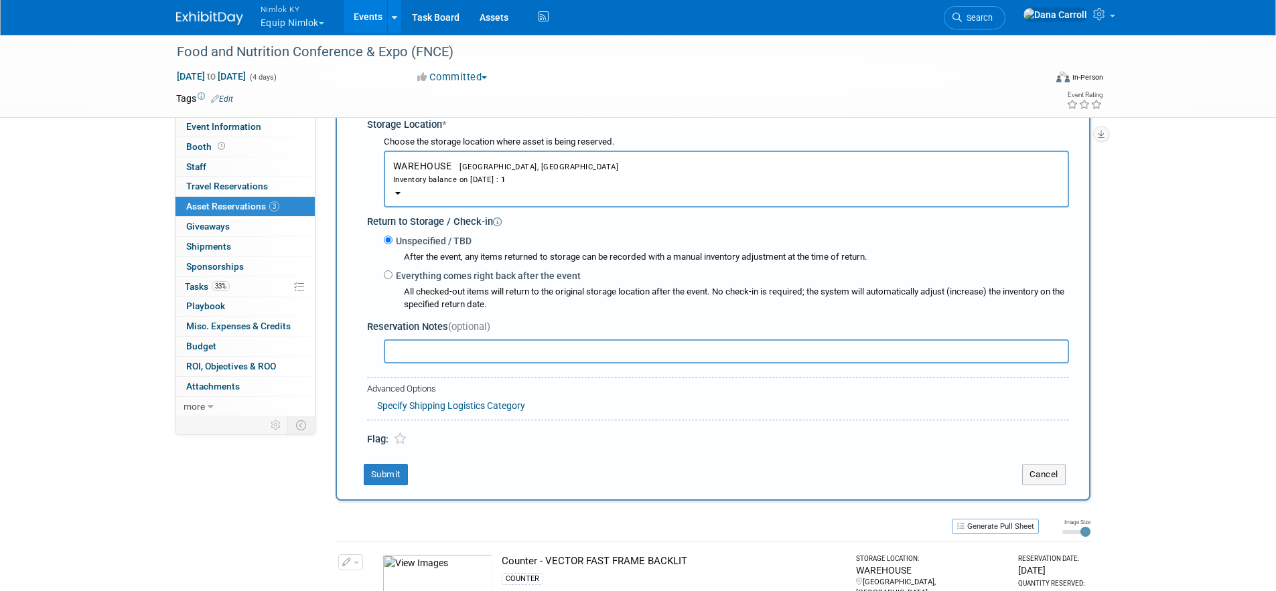
click at [441, 408] on link "Specify Shipping Logistics Category" at bounding box center [451, 406] width 148 height 11
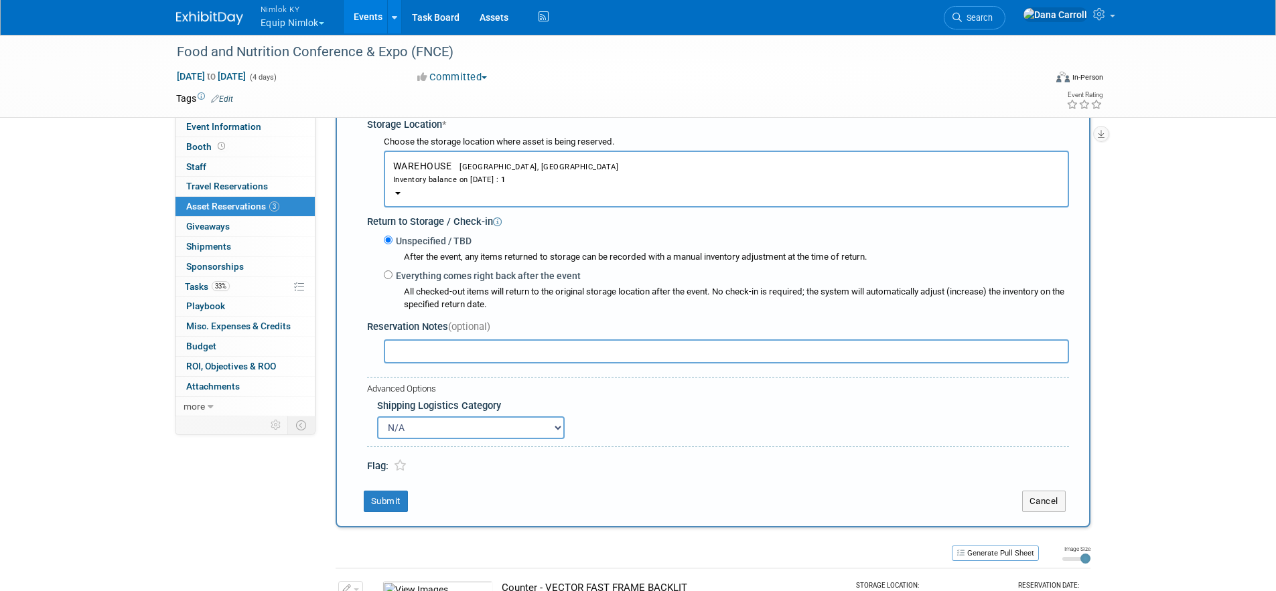
click at [435, 421] on select "N/A Advance Warehouse Direct Shipment Other" at bounding box center [471, 428] width 188 height 23
select select "2"
click at [377, 417] on select "N/A Advance Warehouse Direct Shipment Other" at bounding box center [471, 428] width 188 height 23
click at [370, 498] on button "Submit" at bounding box center [386, 501] width 44 height 21
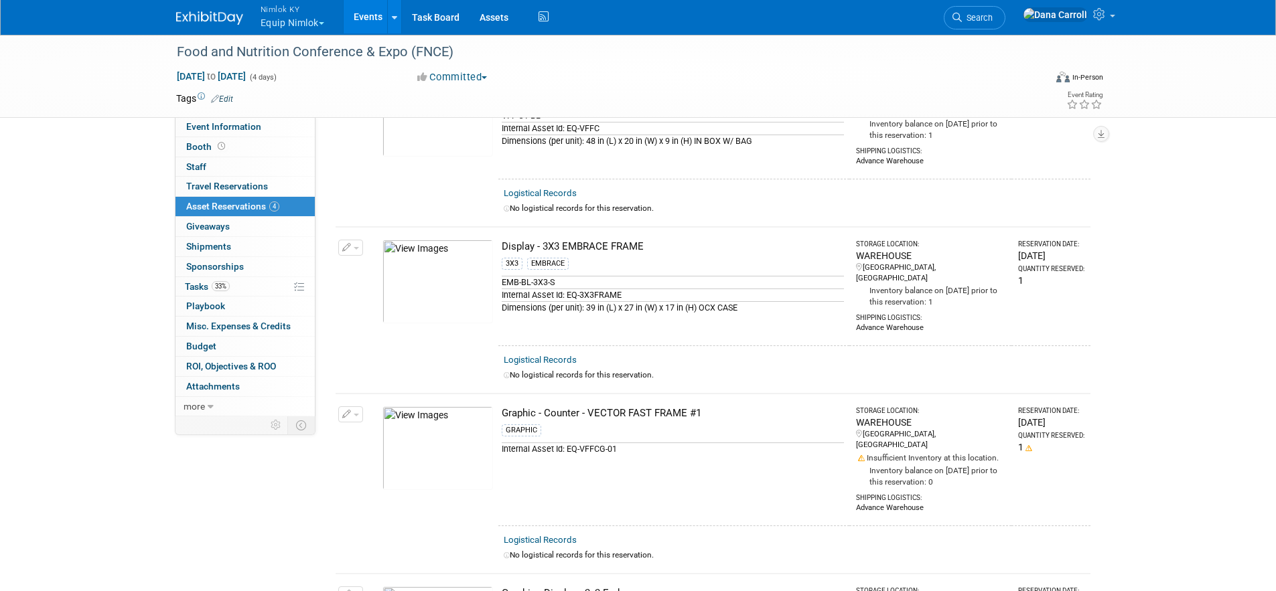
scroll to position [125, 0]
click at [356, 413] on span "button" at bounding box center [356, 414] width 5 height 3
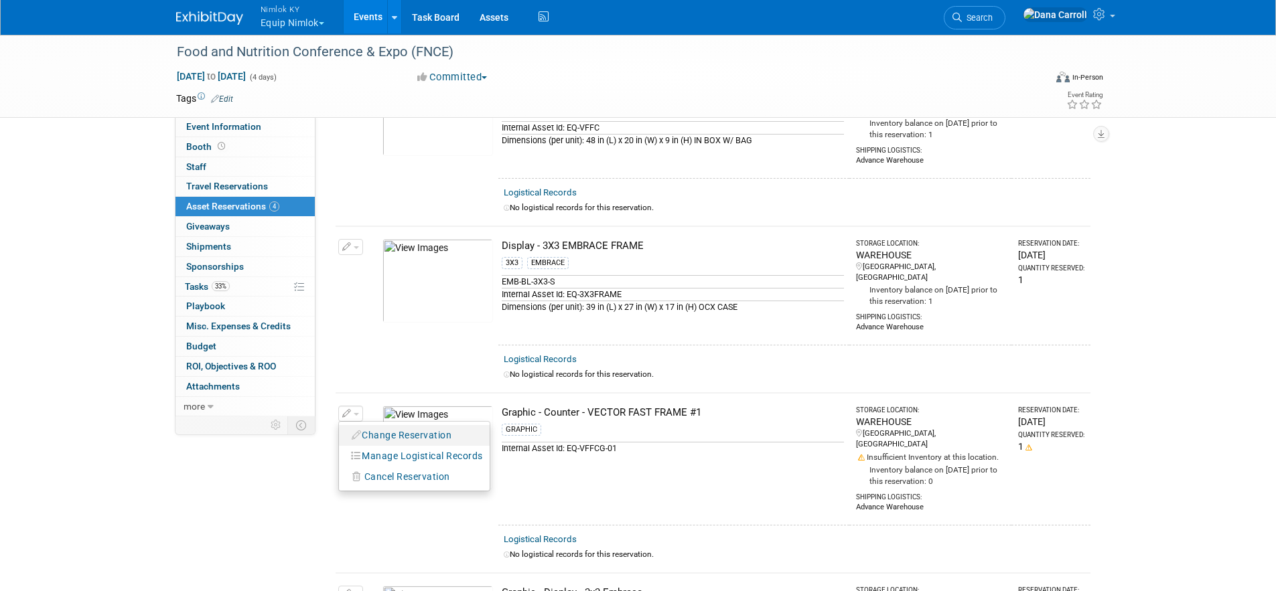
click at [401, 427] on button "Change Reservation" at bounding box center [402, 436] width 113 height 18
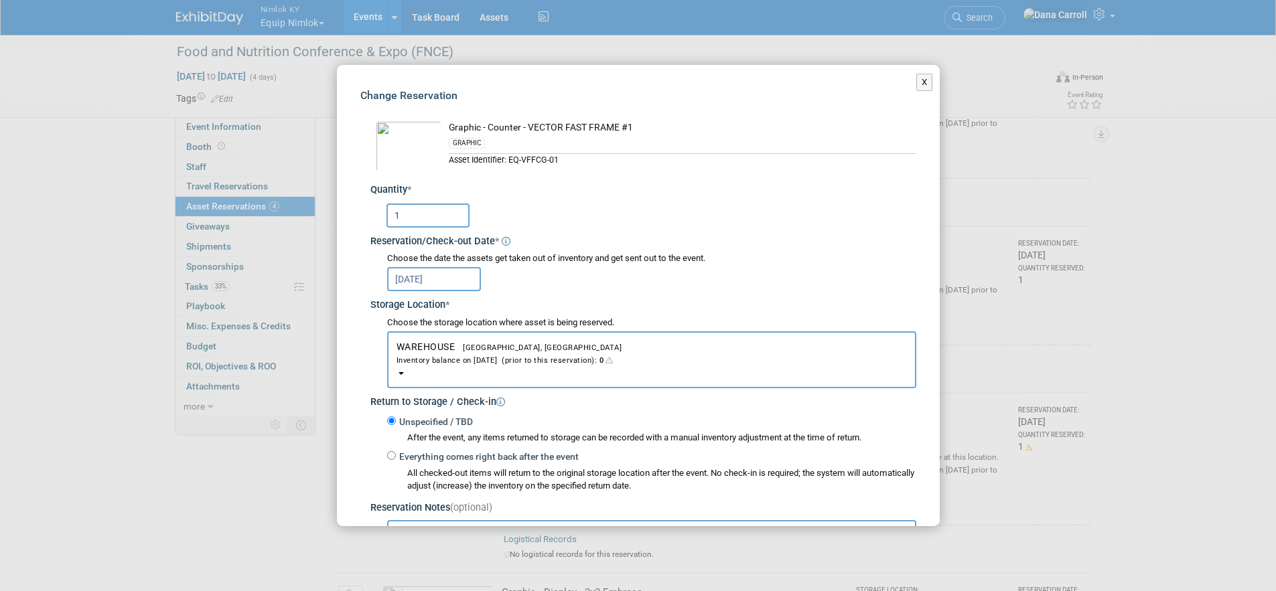
click at [494, 141] on div "GRAPHIC" at bounding box center [683, 144] width 468 height 19
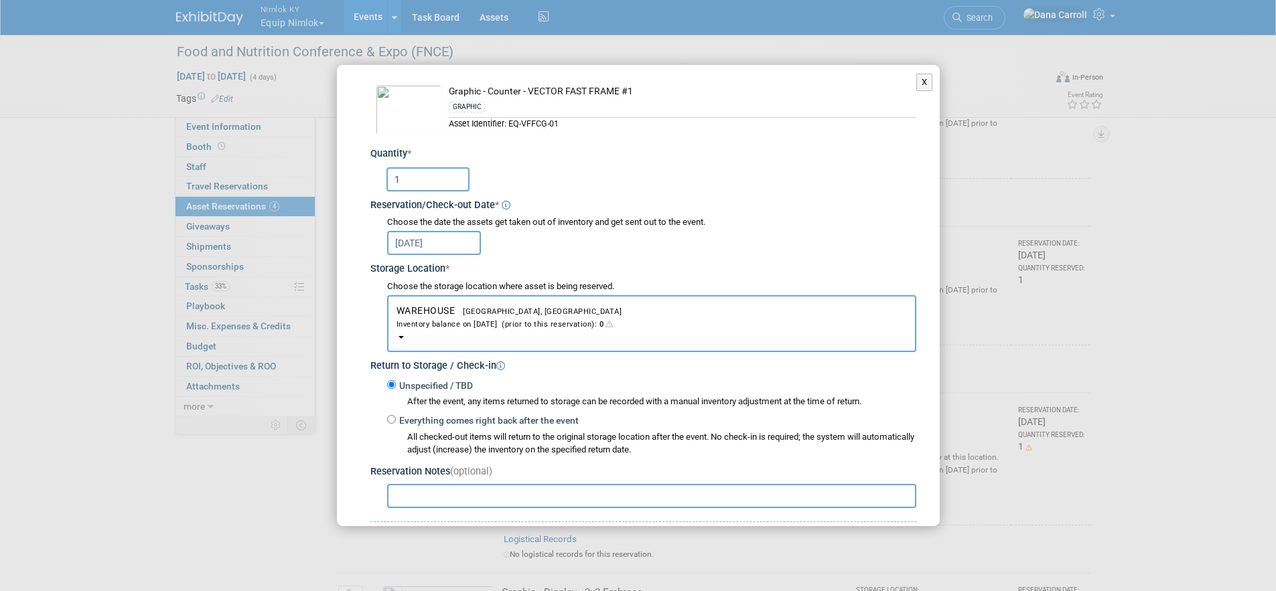
scroll to position [190, 0]
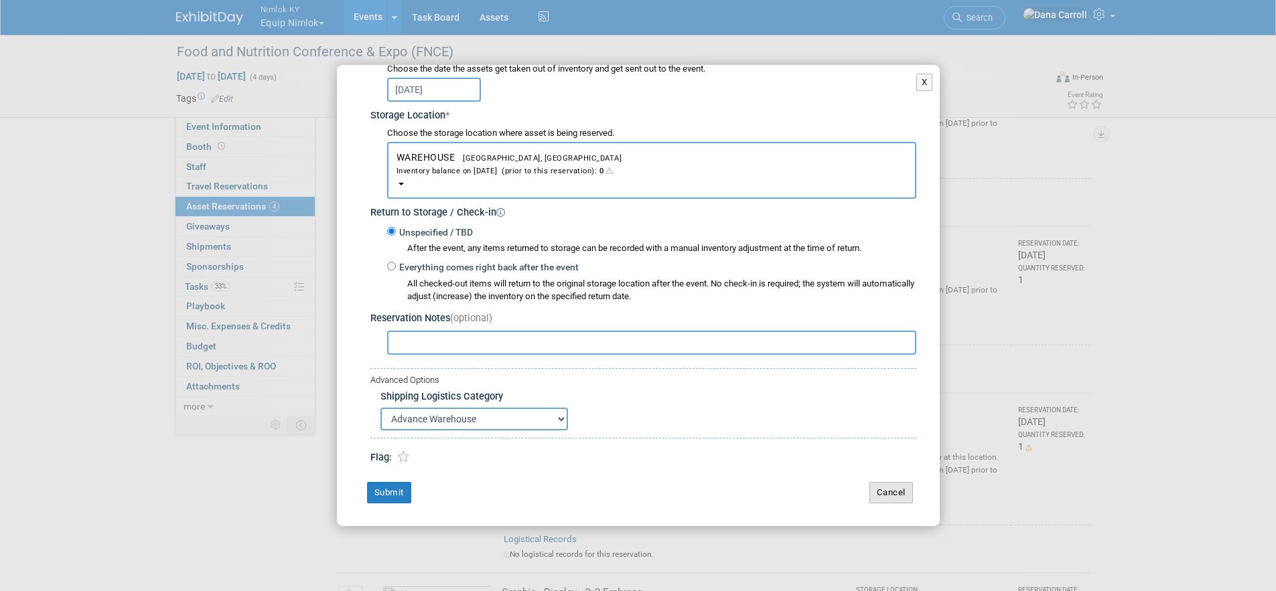
click at [890, 490] on button "Cancel" at bounding box center [891, 492] width 44 height 21
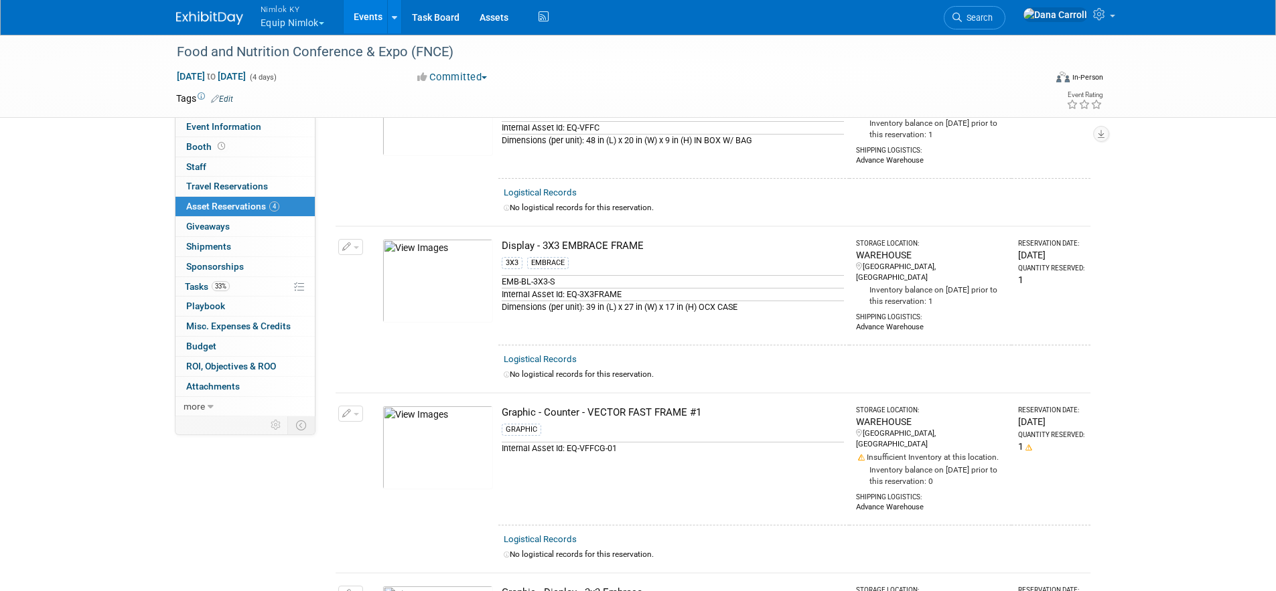
click at [355, 406] on button "button" at bounding box center [350, 414] width 25 height 16
click at [427, 468] on button "Cancel Reservation" at bounding box center [401, 477] width 111 height 18
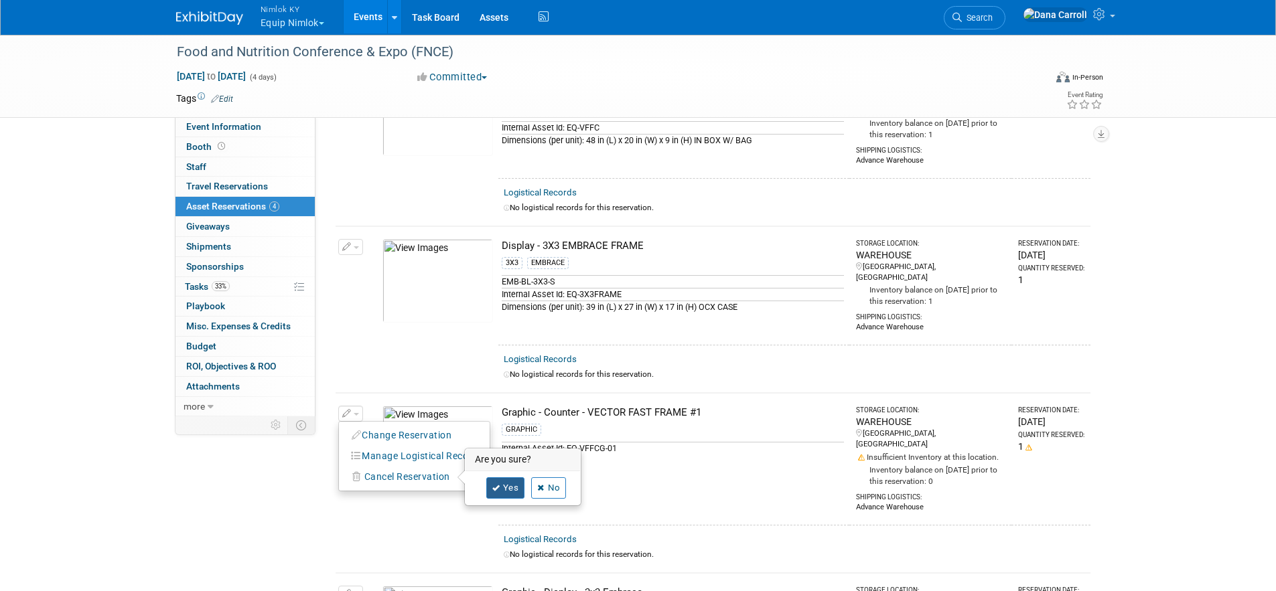
click at [506, 478] on link "Yes" at bounding box center [505, 488] width 39 height 21
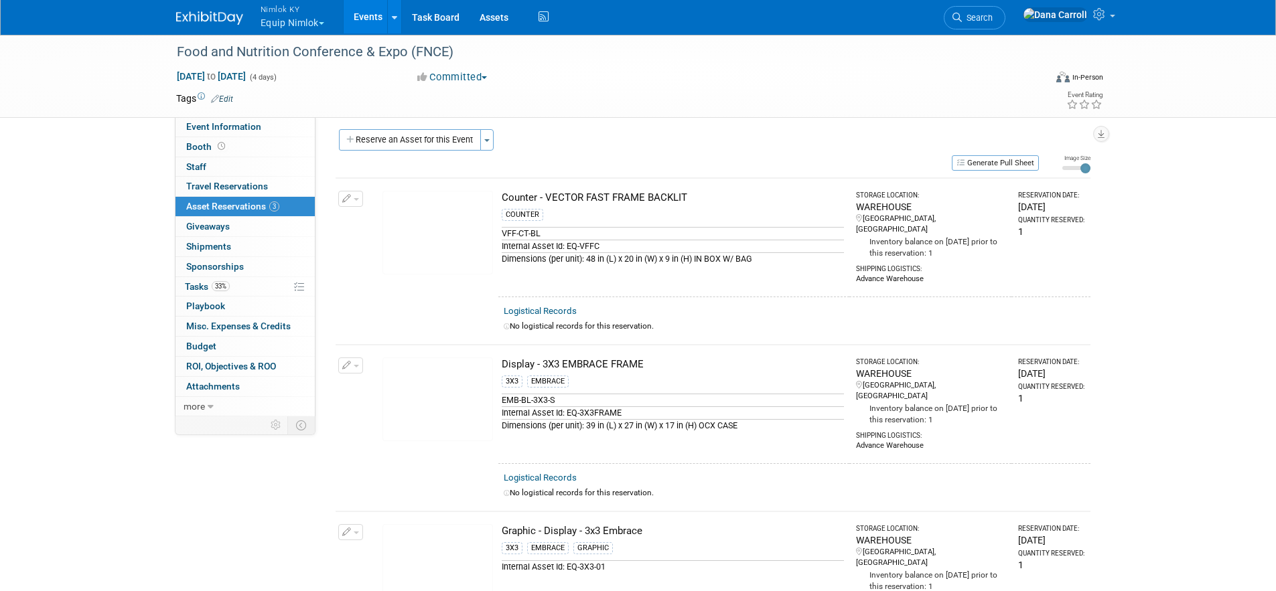
scroll to position [0, 0]
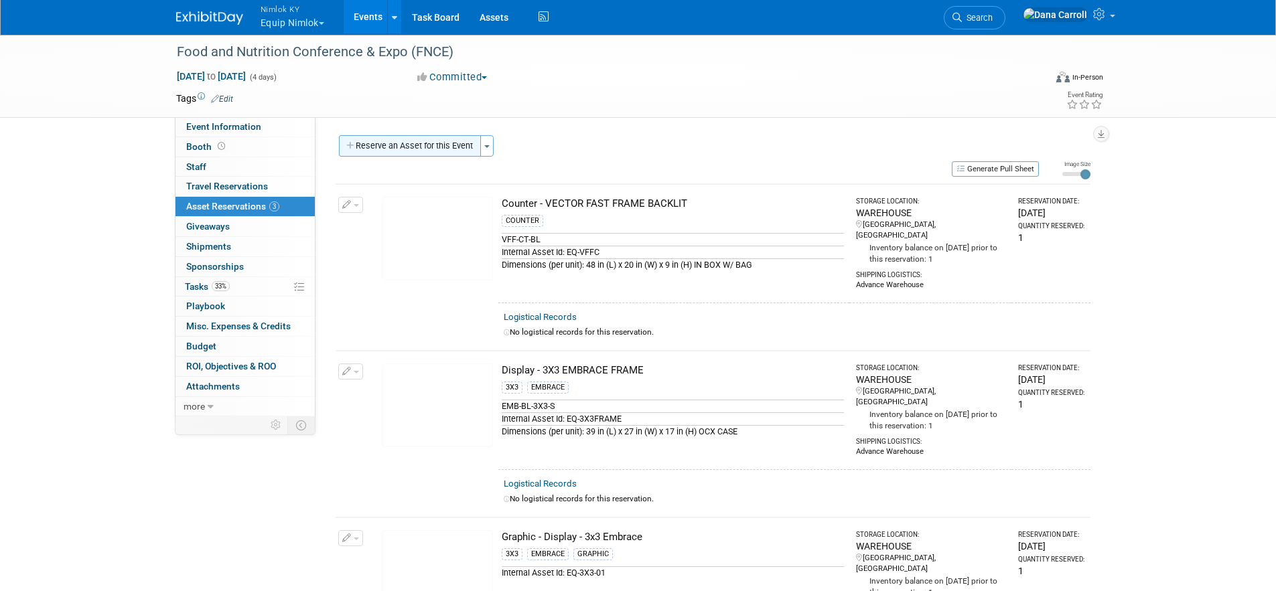
click at [388, 143] on button "Reserve an Asset for this Event" at bounding box center [410, 145] width 142 height 21
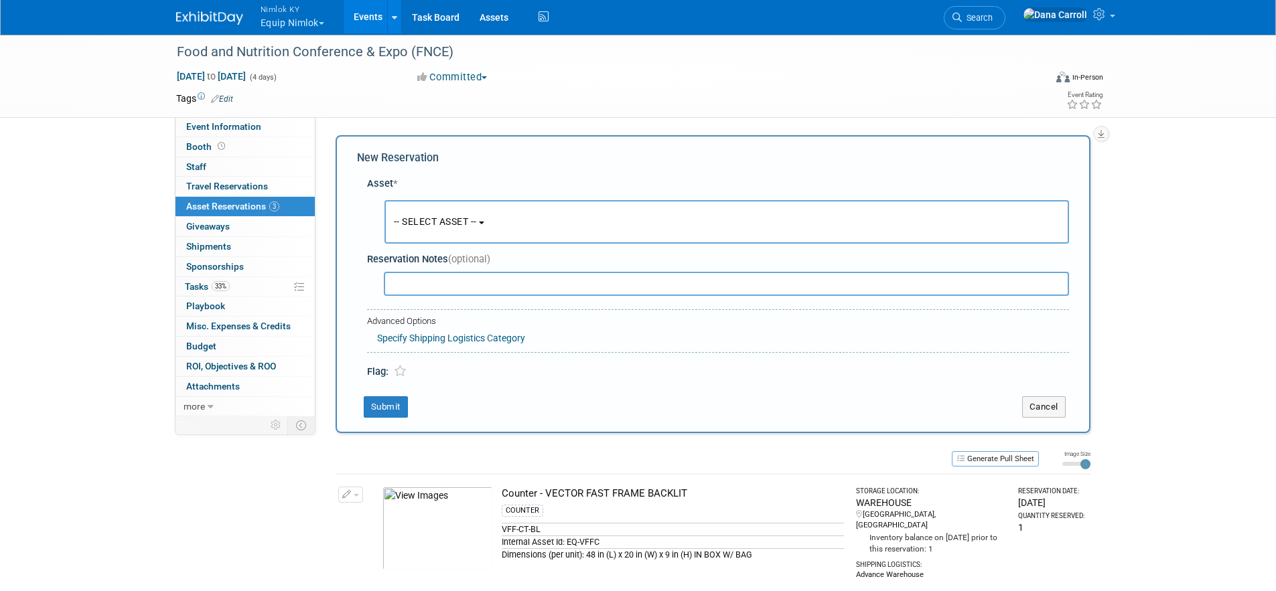
scroll to position [13, 0]
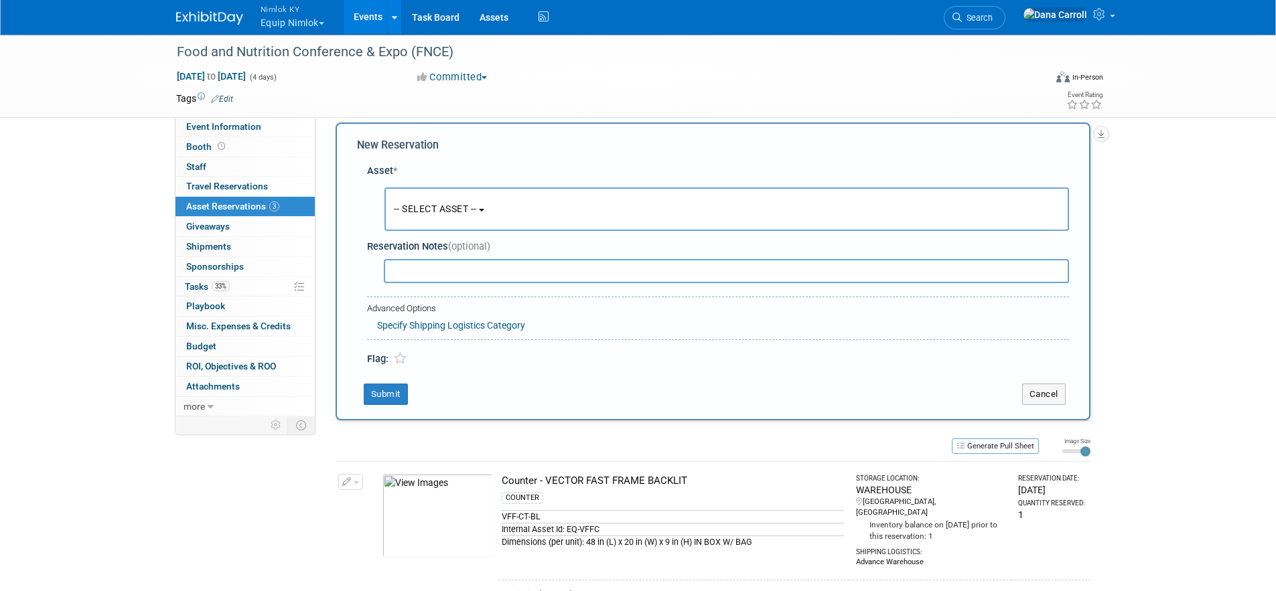
click at [477, 208] on span "-- SELECT ASSET --" at bounding box center [435, 209] width 83 height 11
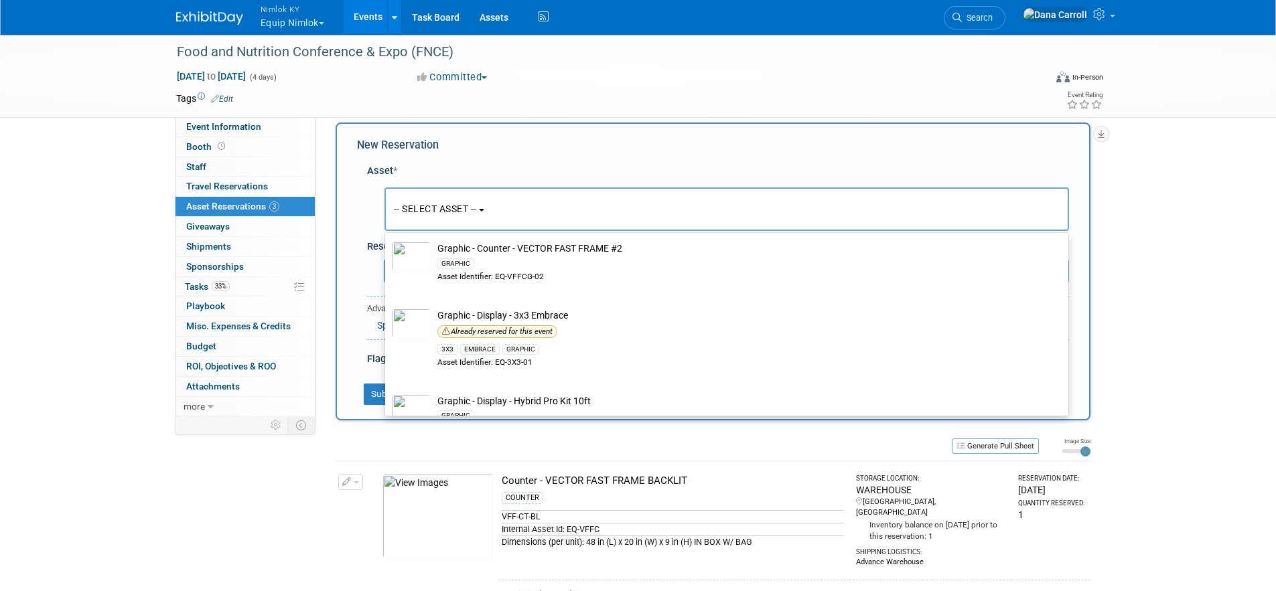
scroll to position [526, 0]
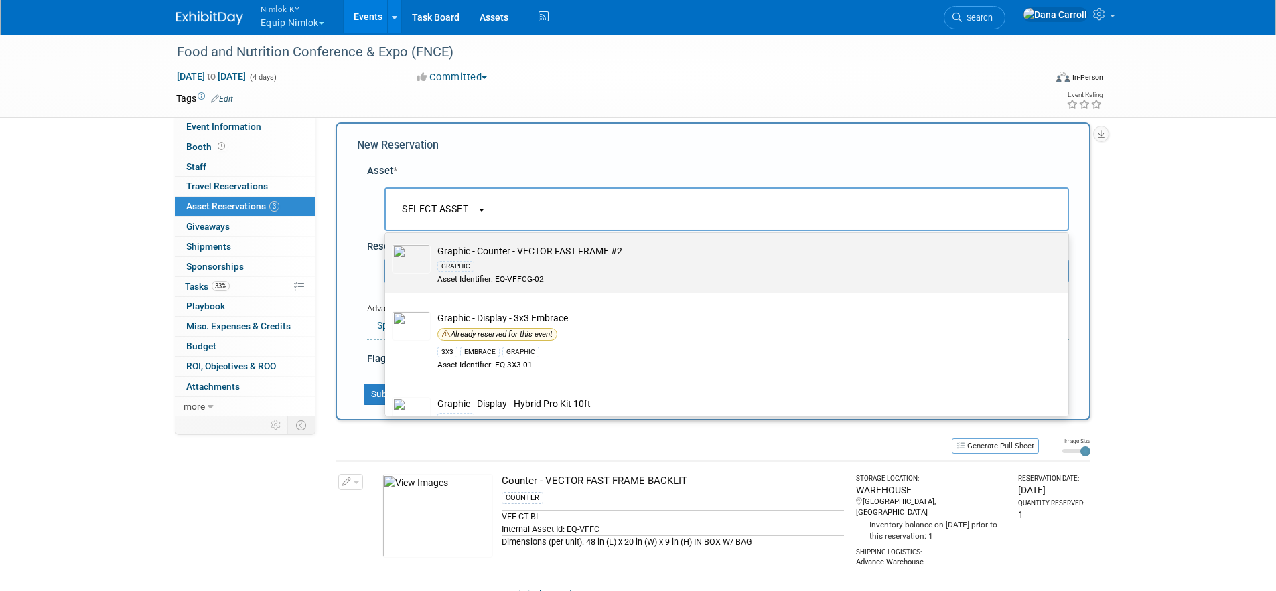
click at [502, 271] on div "GRAPHIC" at bounding box center [739, 265] width 604 height 15
click at [387, 242] on input "Graphic - Counter - VECTOR FAST FRAME #2 GRAPHIC Asset Identifier: EQ-VFFCG-02" at bounding box center [382, 238] width 9 height 9
select select "10728552"
select select "9"
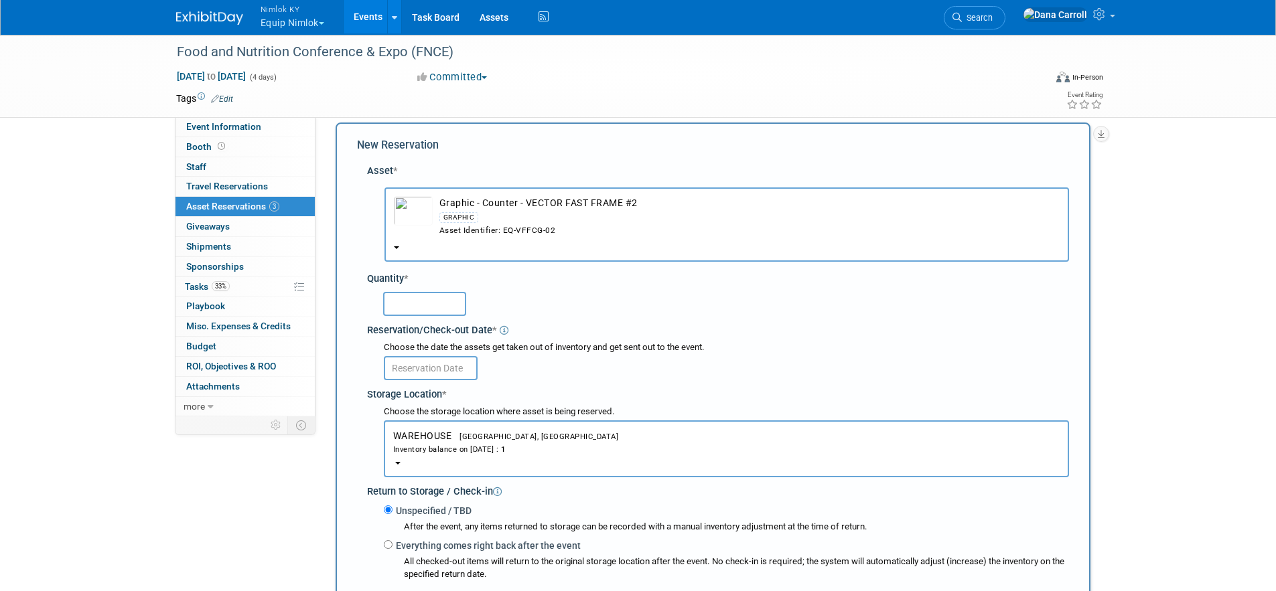
click at [420, 301] on input "text" at bounding box center [424, 304] width 83 height 24
type input "1"
click at [444, 370] on input "text" at bounding box center [431, 368] width 94 height 24
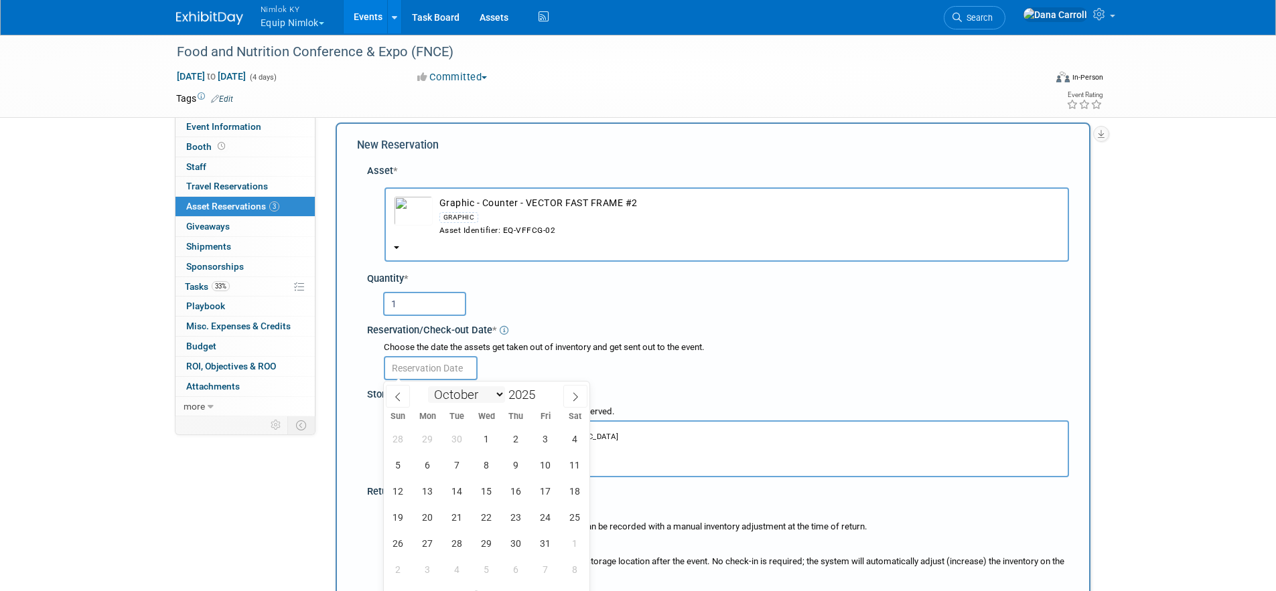
click at [497, 395] on select "January February March April May June July August September October November De…" at bounding box center [466, 395] width 77 height 17
select select "8"
click at [428, 387] on select "January February March April May June July August September October November De…" at bounding box center [466, 395] width 77 height 17
click at [575, 490] on span "20" at bounding box center [575, 491] width 26 height 26
type input "Sep 20, 2025"
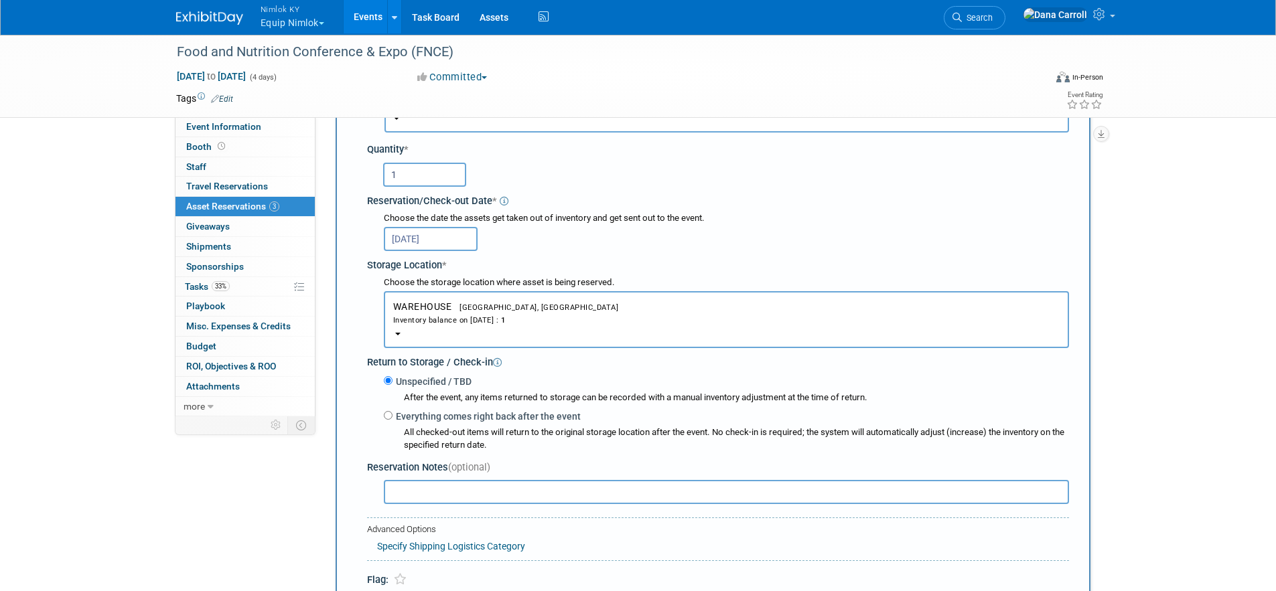
scroll to position [143, 0]
click at [490, 551] on link "Specify Shipping Logistics Category" at bounding box center [451, 546] width 148 height 11
click at [469, 565] on select "N/A Advance Warehouse Direct Shipment Other" at bounding box center [471, 568] width 188 height 23
select select "2"
click at [377, 557] on select "N/A Advance Warehouse Direct Shipment Other" at bounding box center [471, 568] width 188 height 23
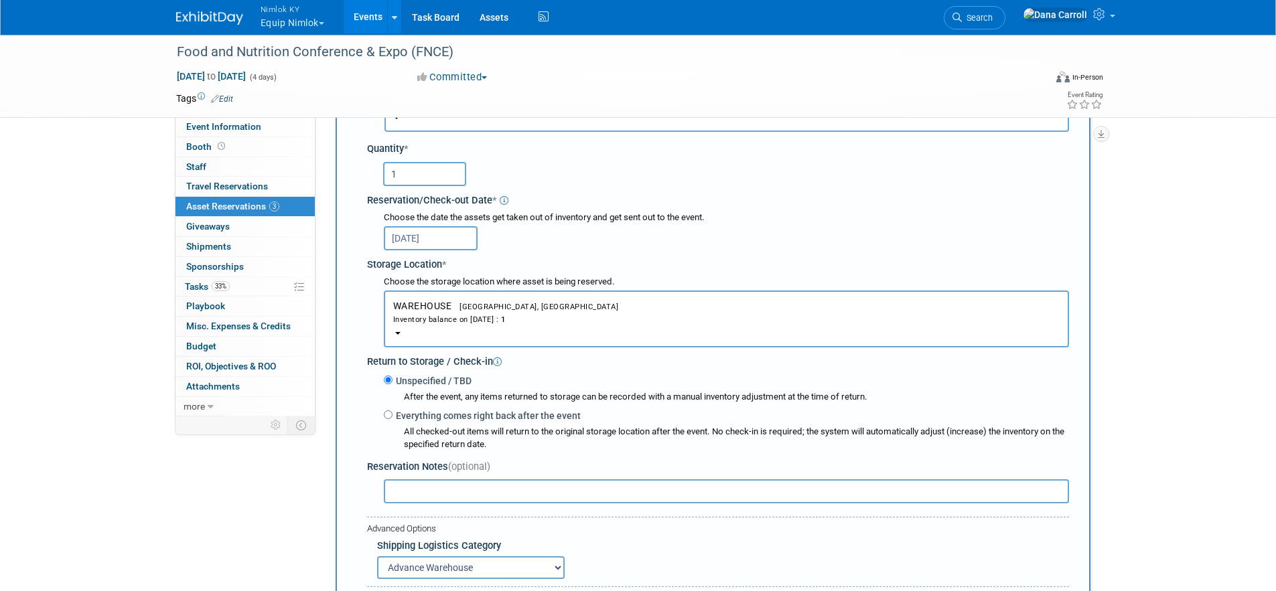
scroll to position [410, 0]
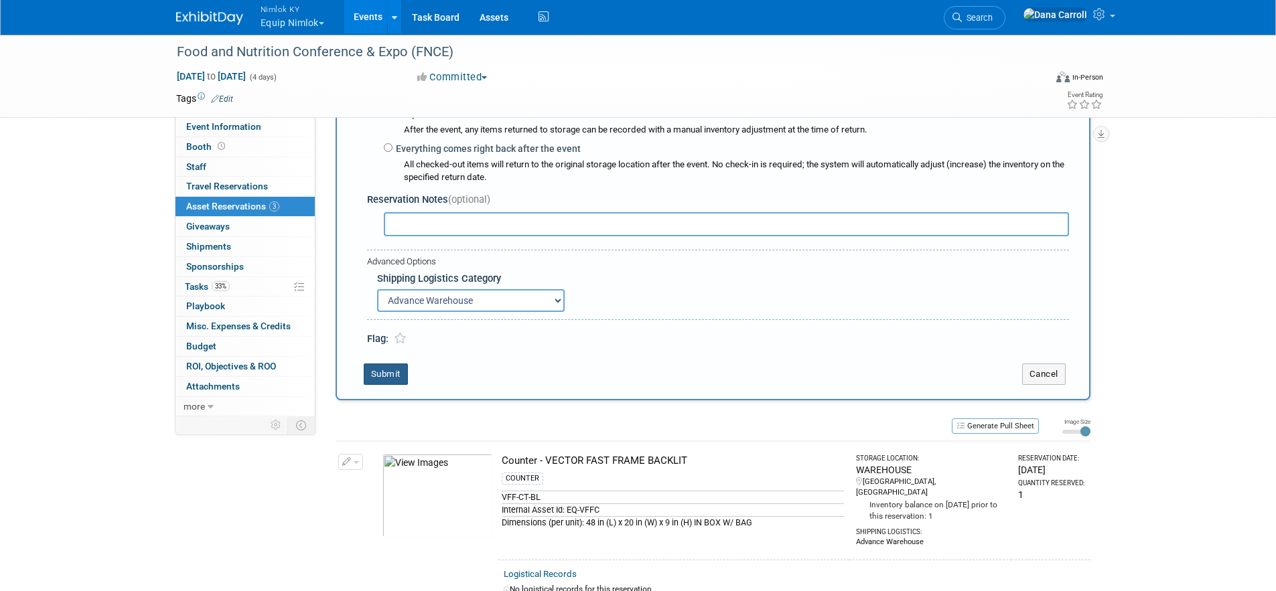
click at [391, 372] on button "Submit" at bounding box center [386, 374] width 44 height 21
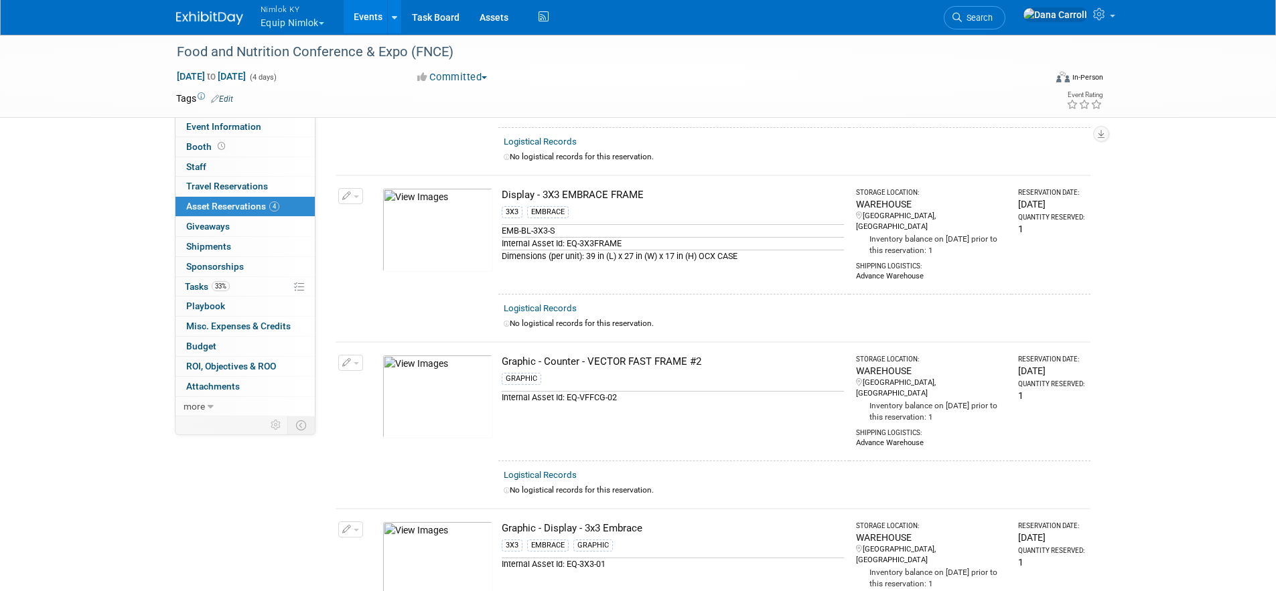
scroll to position [277, 0]
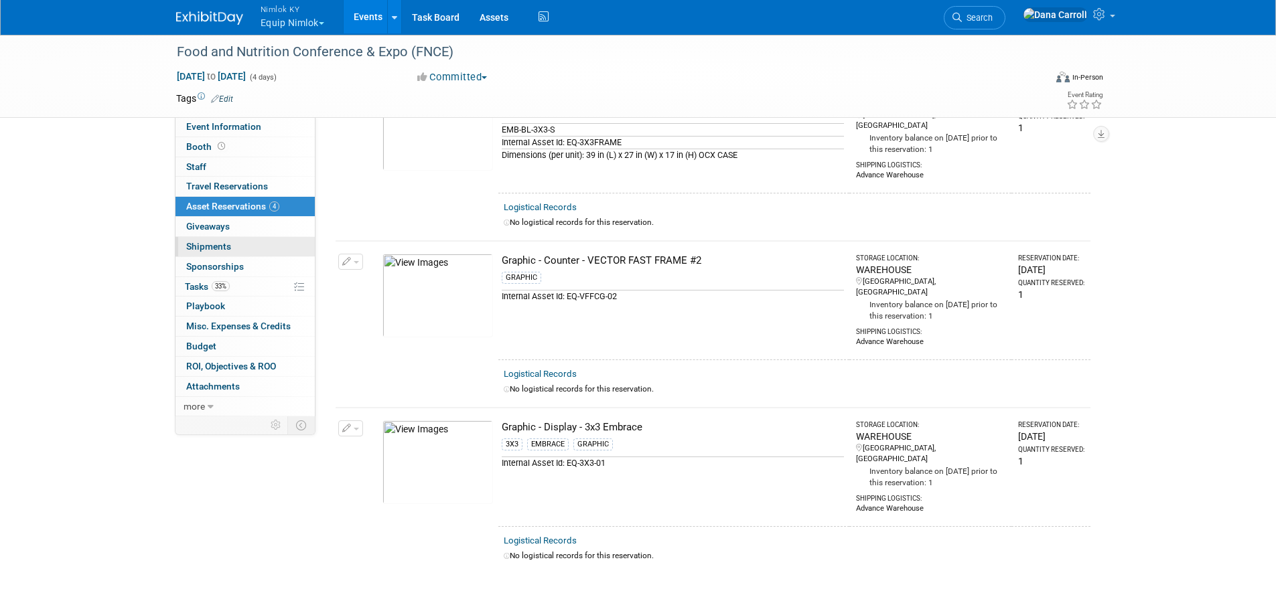
click at [205, 244] on span "Shipments 0" at bounding box center [208, 246] width 45 height 11
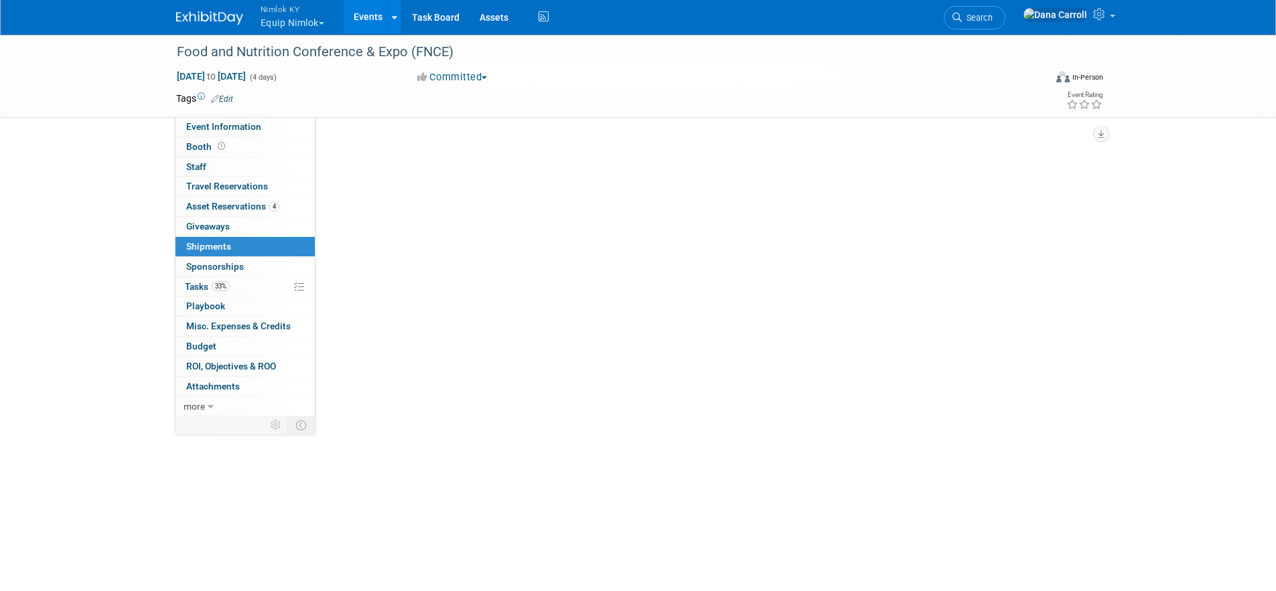
scroll to position [0, 0]
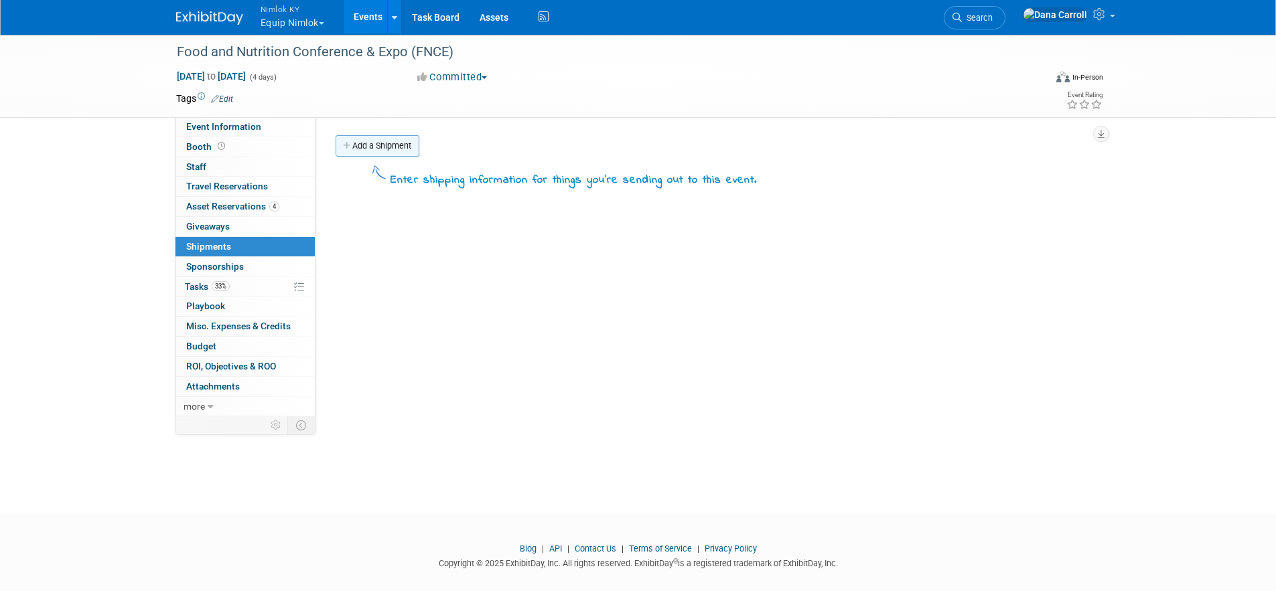
click at [377, 149] on link "Add a Shipment" at bounding box center [378, 145] width 84 height 21
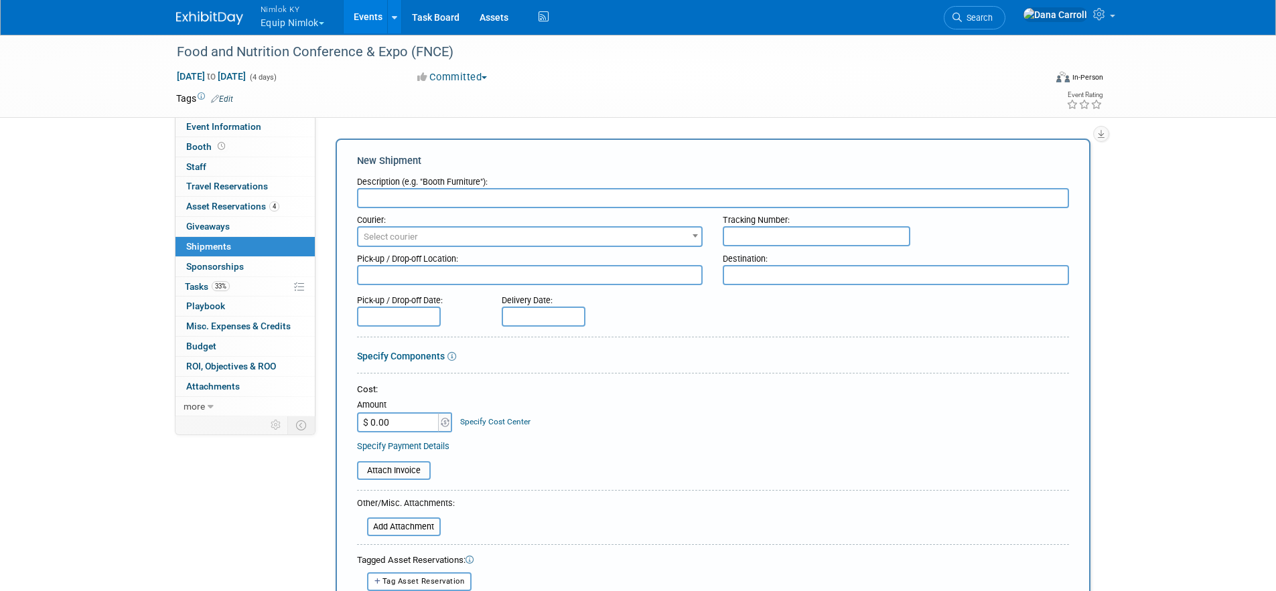
click at [375, 19] on link "Events" at bounding box center [368, 16] width 49 height 33
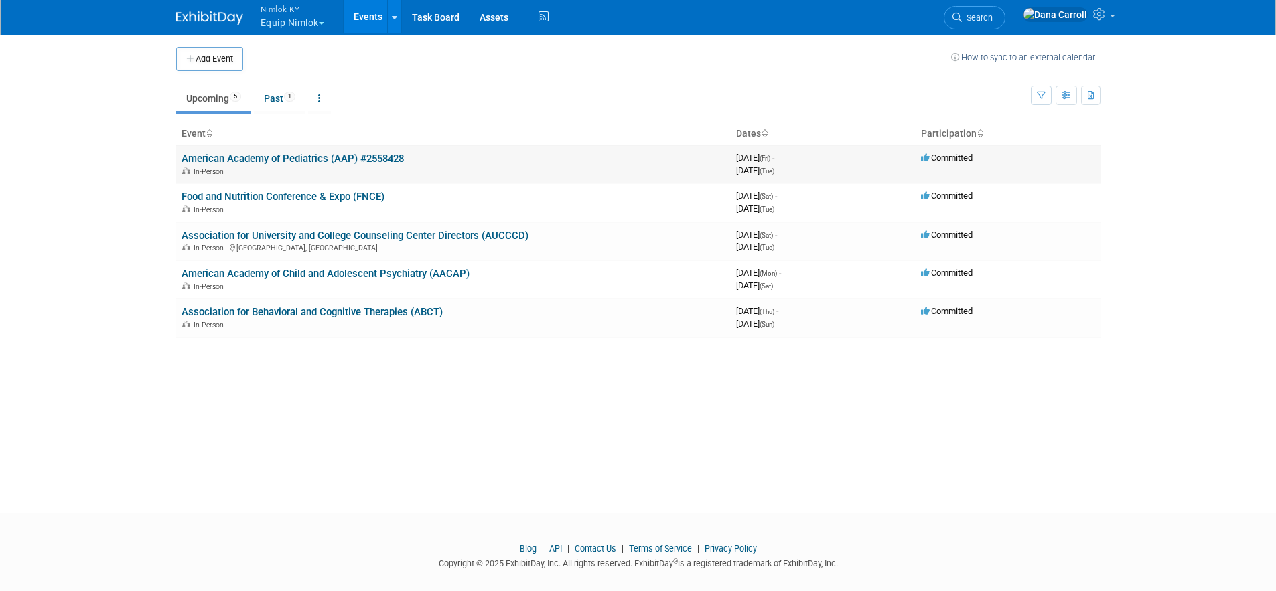
click at [260, 151] on td "American Academy of Pediatrics (AAP) #2558428 In-Person" at bounding box center [453, 164] width 555 height 38
click at [261, 155] on link "American Academy of Pediatrics (AAP) #2558428" at bounding box center [293, 159] width 222 height 12
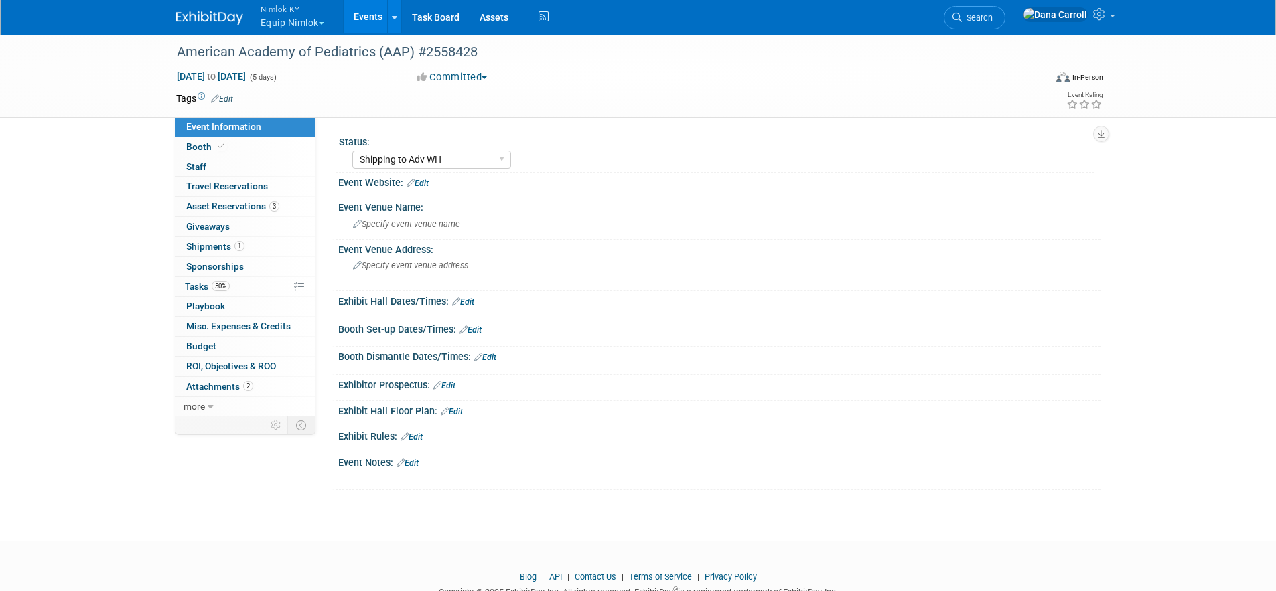
select select "Shipping to Adv WH"
click at [210, 247] on span "Shipments 1" at bounding box center [215, 246] width 58 height 11
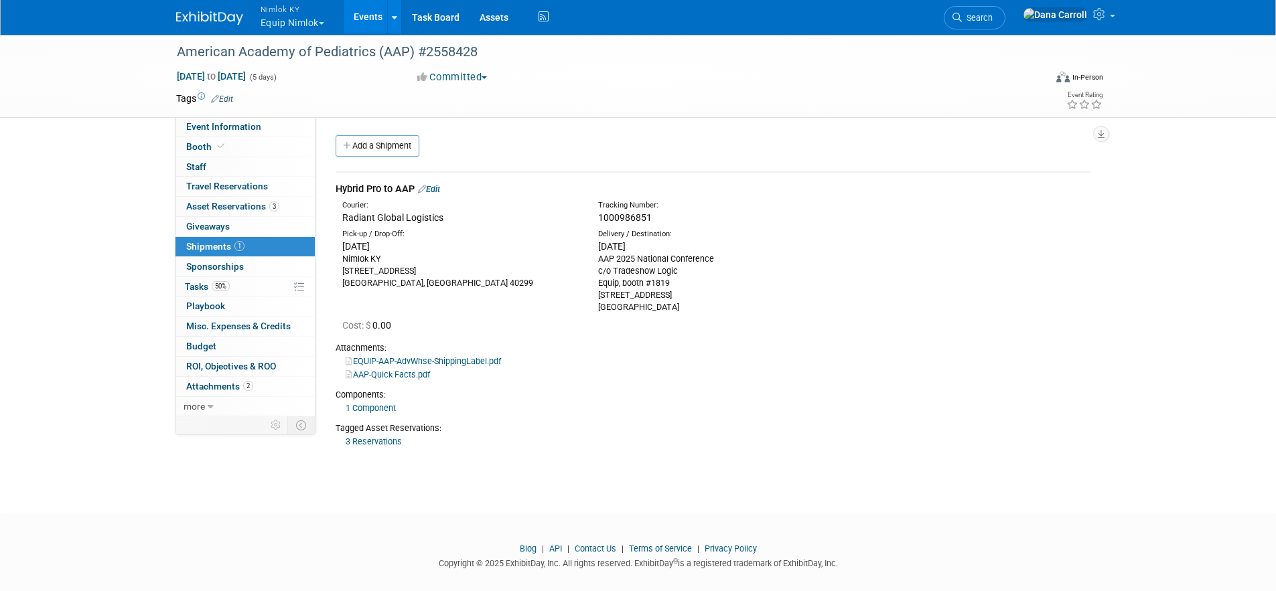
click at [370, 412] on link "1 Component" at bounding box center [371, 408] width 50 height 10
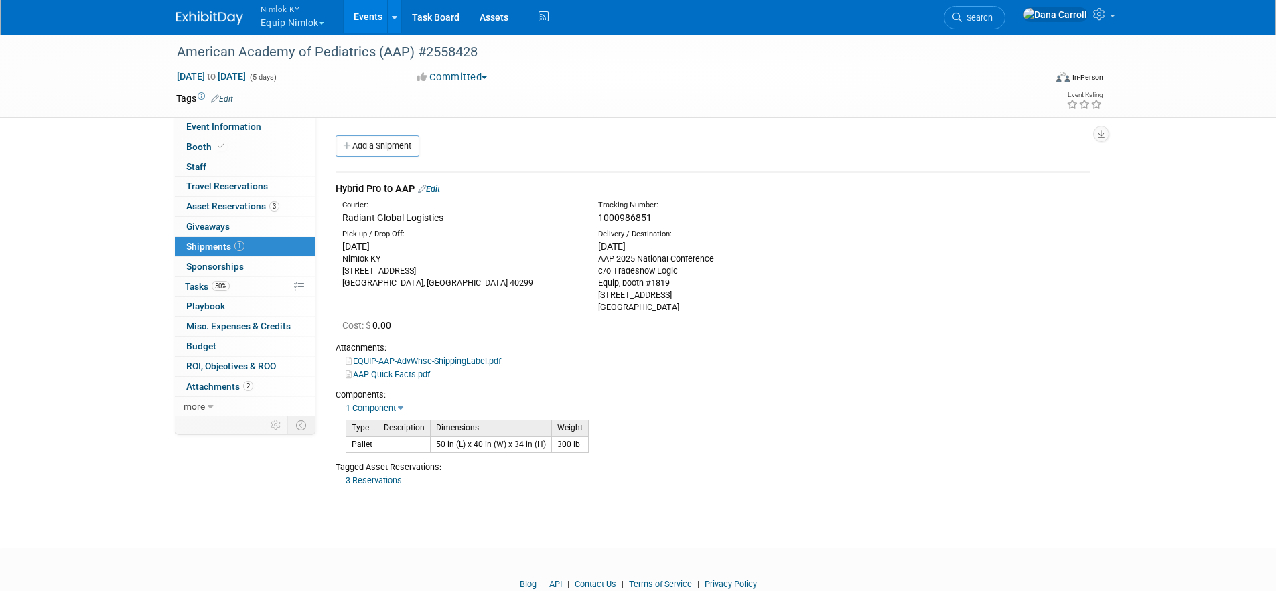
click at [368, 23] on link "Events" at bounding box center [368, 16] width 49 height 33
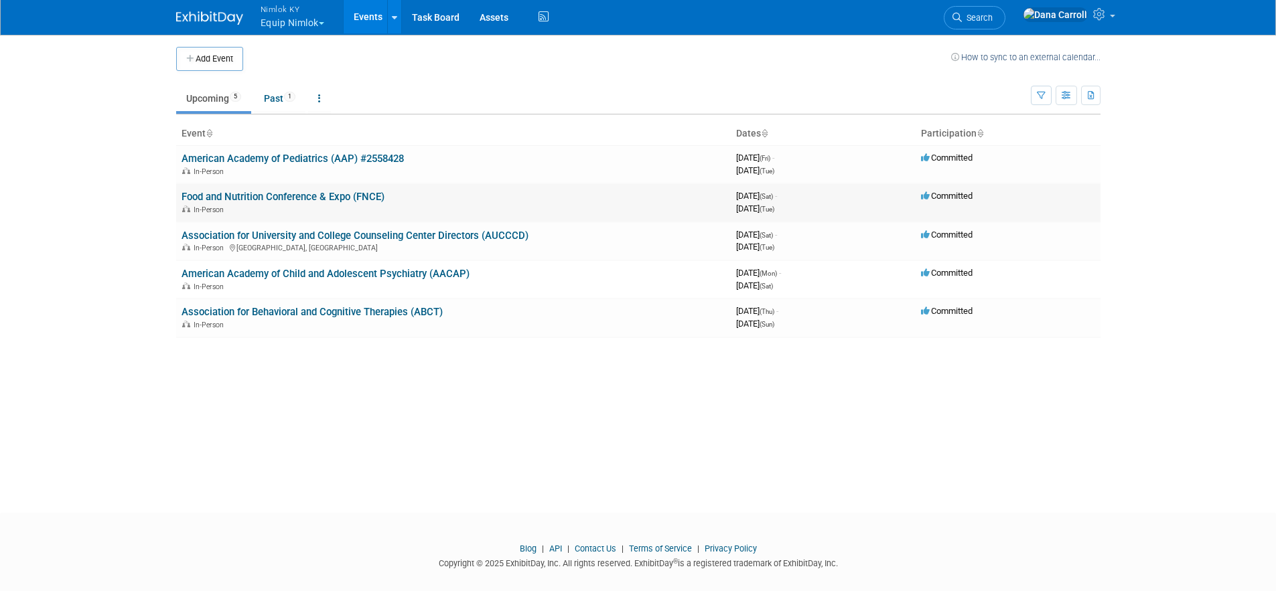
click at [253, 196] on link "Food and Nutrition Conference & Expo (FNCE)" at bounding box center [283, 197] width 203 height 12
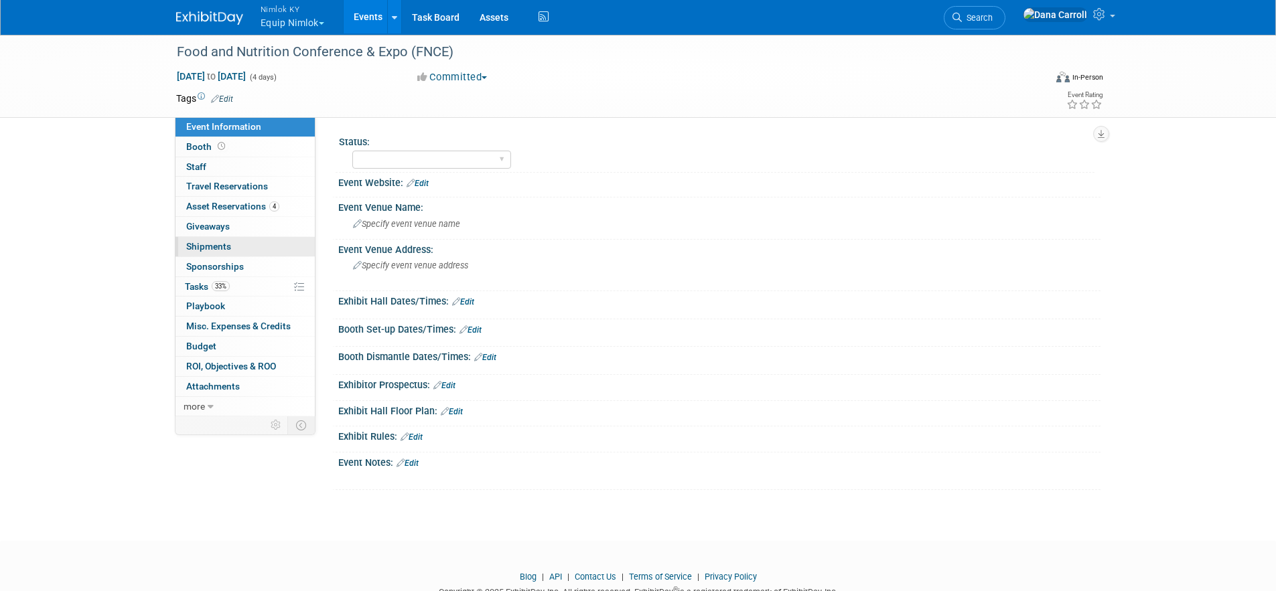
click at [205, 249] on span "Shipments 0" at bounding box center [208, 246] width 45 height 11
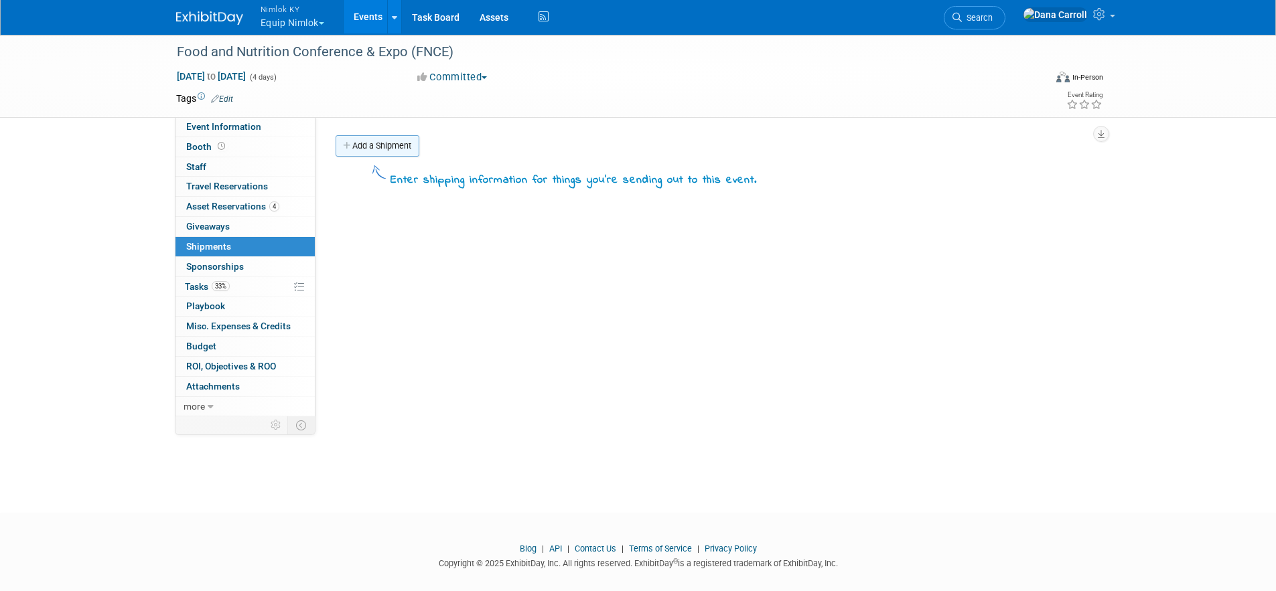
click at [366, 141] on link "Add a Shipment" at bounding box center [378, 145] width 84 height 21
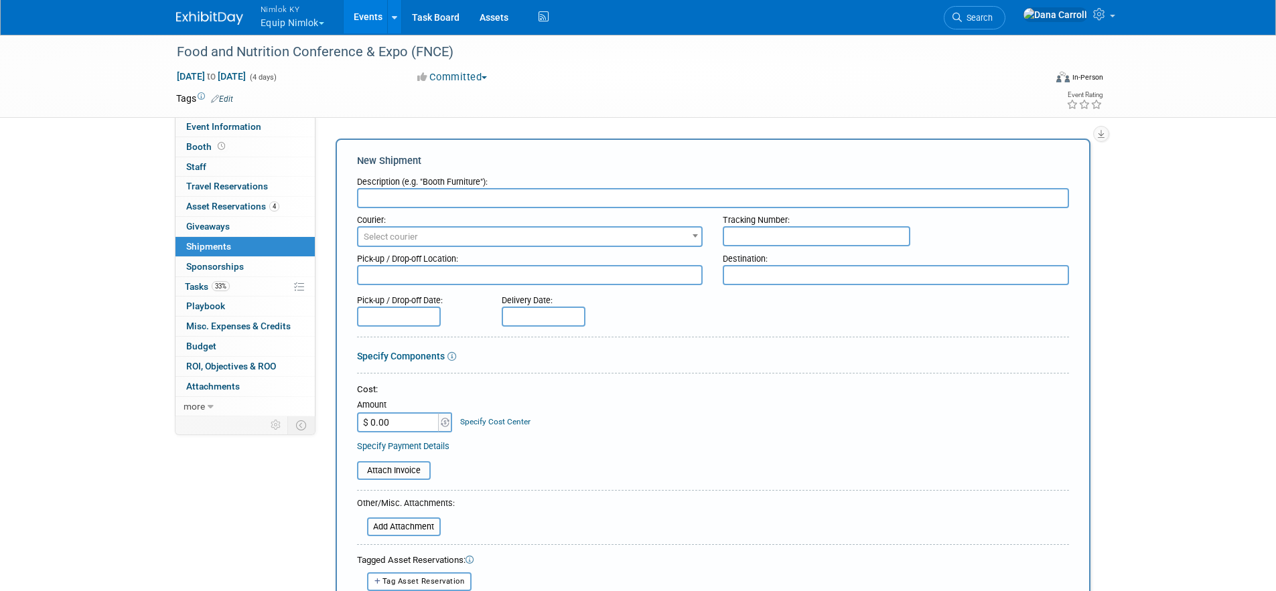
click at [425, 186] on div "Description (e.g. "Booth Furniture"):" at bounding box center [713, 189] width 712 height 38
type input "Embrace frame/graphic and Counter/graphic to FNCE25"
click at [685, 228] on span "Select courier" at bounding box center [530, 237] width 344 height 19
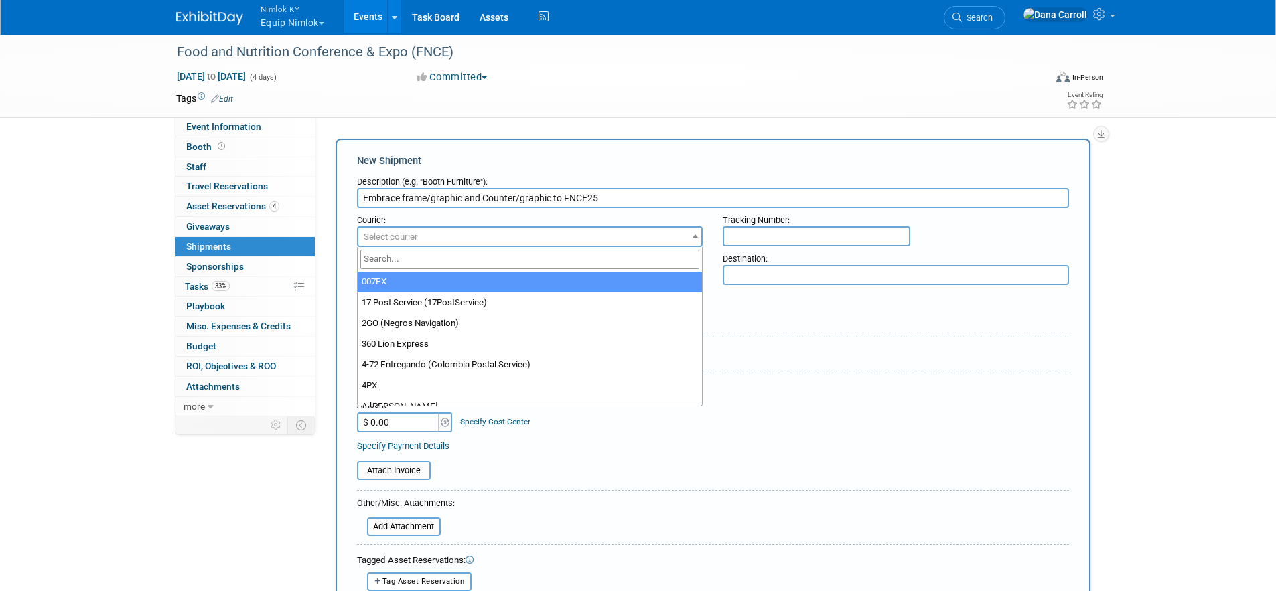
click at [804, 360] on div "Specify Components" at bounding box center [713, 356] width 712 height 13
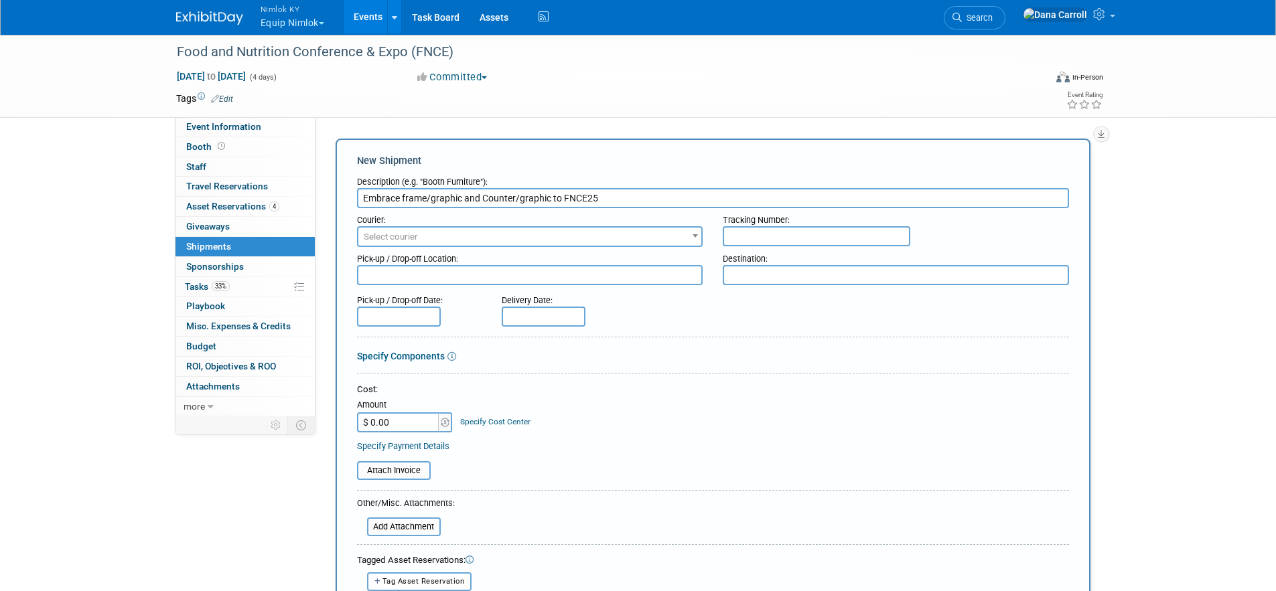
click at [733, 274] on textarea at bounding box center [896, 275] width 346 height 20
type textarea "[GEOGRAPHIC_DATA], [GEOGRAPHIC_DATA]"
click at [516, 314] on input "text" at bounding box center [544, 317] width 84 height 20
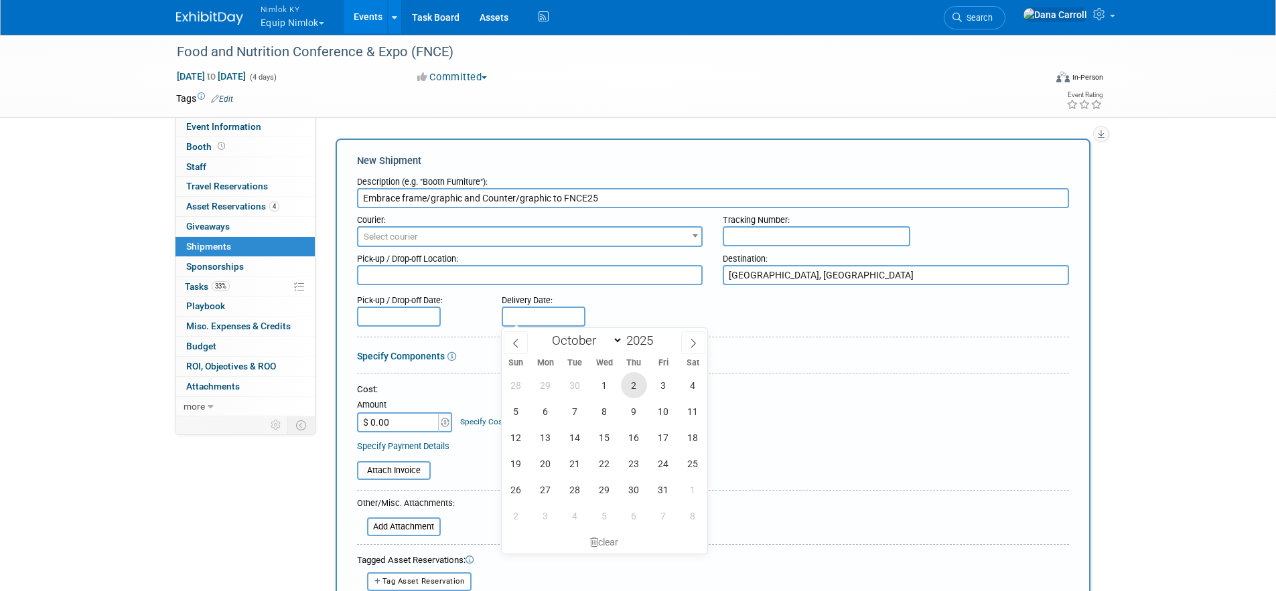
click at [628, 385] on span "2" at bounding box center [634, 385] width 26 height 26
type input "[DATE]"
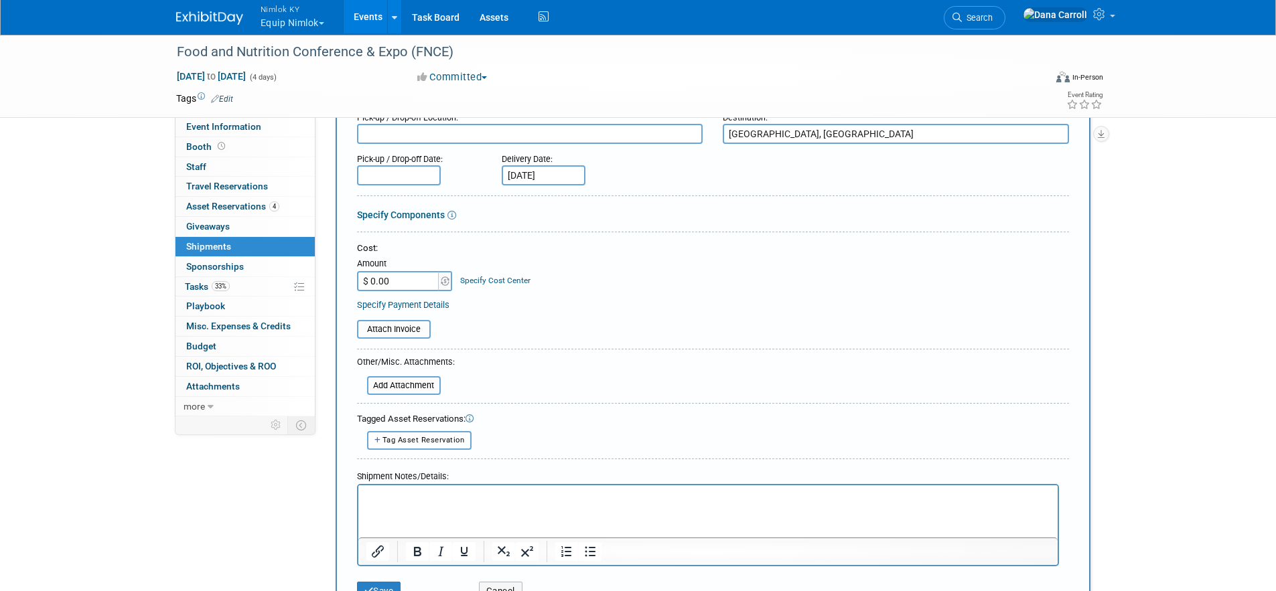
scroll to position [267, 0]
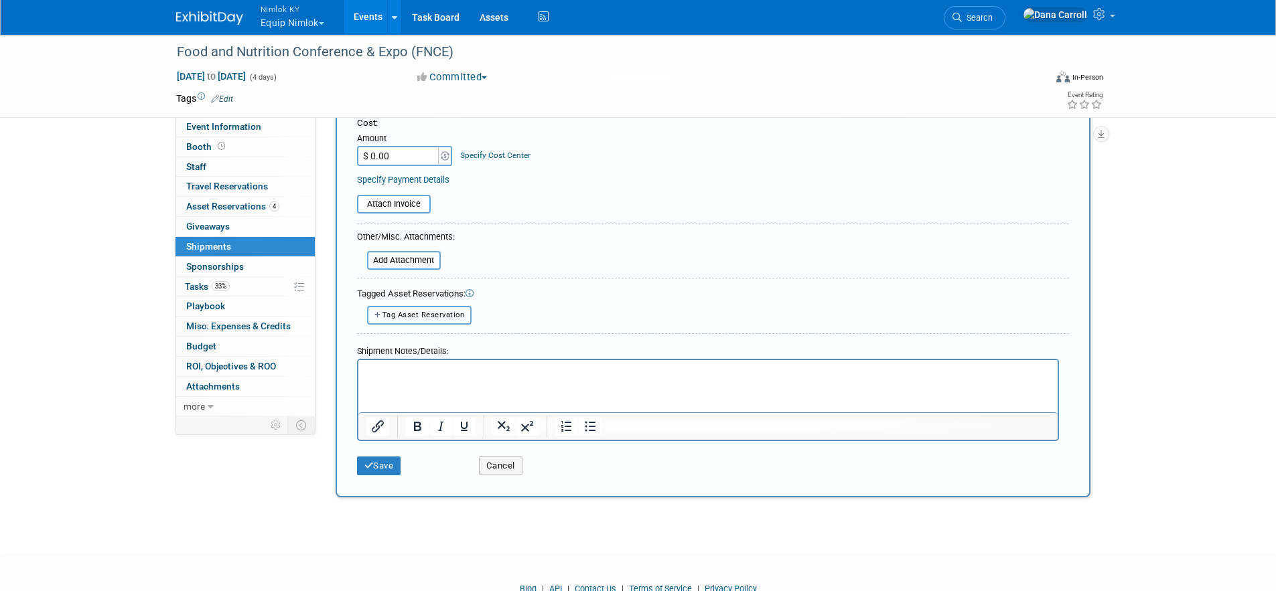
click at [426, 318] on span "Tag Asset Reservation" at bounding box center [423, 315] width 82 height 9
select select
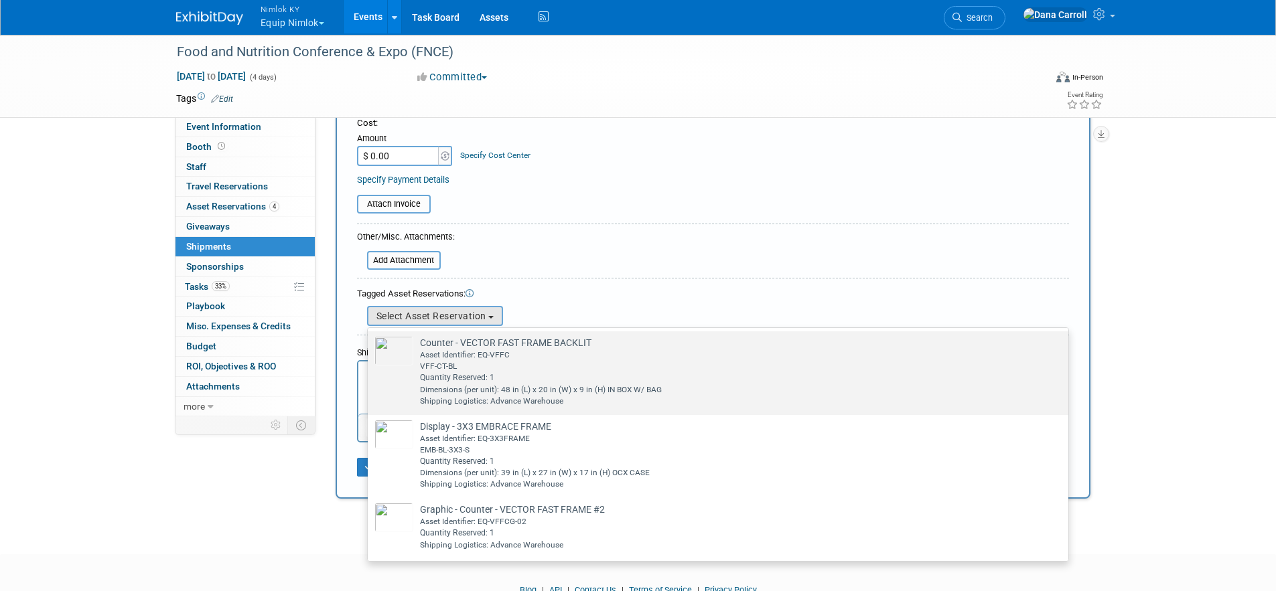
click at [436, 360] on div "Asset Identifier: EQ-VFFC" at bounding box center [731, 355] width 622 height 11
click at [370, 348] on input "Counter - VECTOR FAST FRAME BACKLIT Already tagged in this shipment Asset Ident…" at bounding box center [365, 343] width 9 height 9
select select "2_11585787"
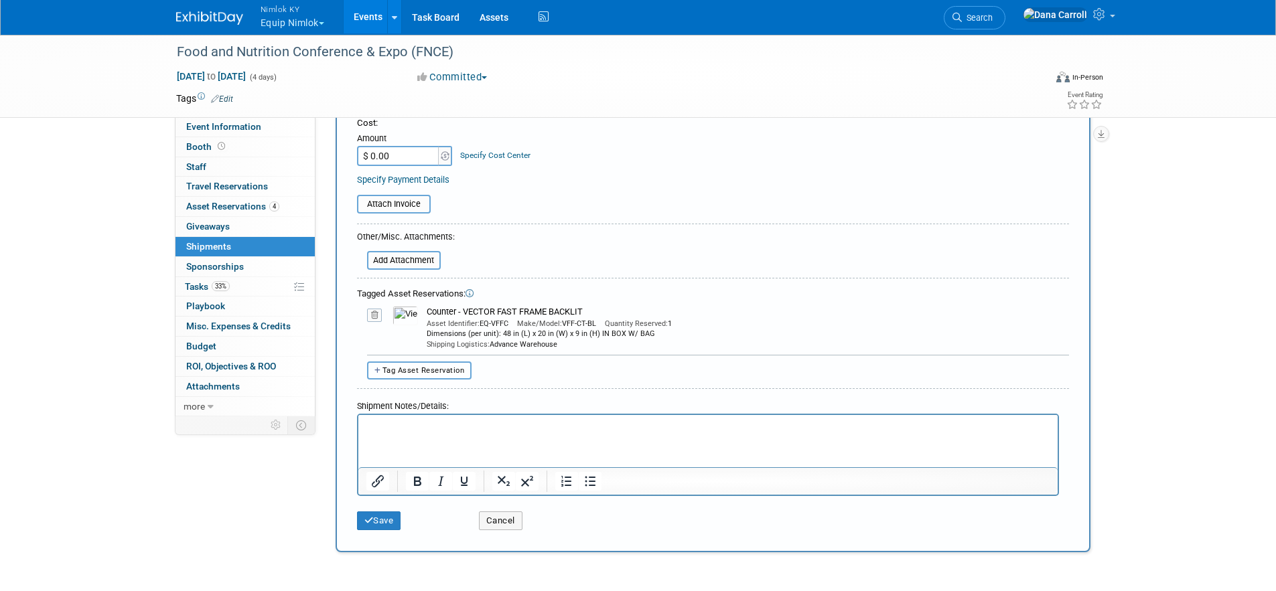
click at [420, 368] on span "Tag Asset Reservation" at bounding box center [423, 370] width 82 height 9
select select
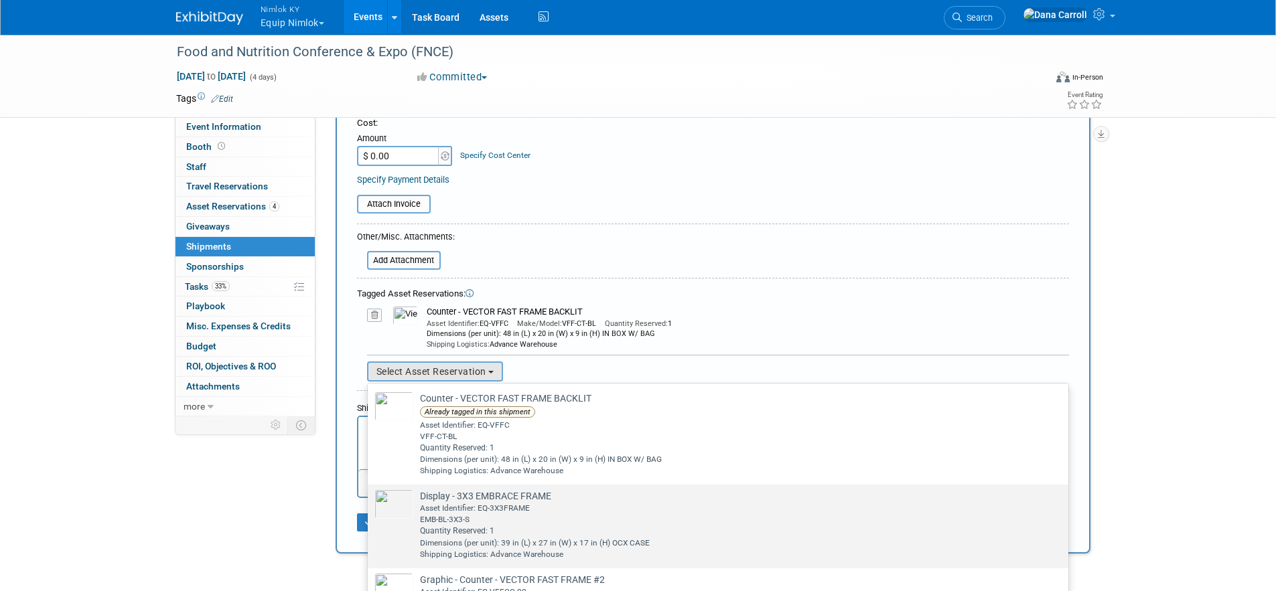
drag, startPoint x: 575, startPoint y: 500, endPoint x: 220, endPoint y: 30, distance: 589.1
click at [575, 500] on td "Display - 3X3 EMBRACE FRAME Already tagged in this shipment Asset Identifier: E…" at bounding box center [727, 525] width 628 height 70
click at [370, 500] on input "Display - 3X3 EMBRACE FRAME Already tagged in this shipment Asset Identifier: E…" at bounding box center [365, 496] width 9 height 9
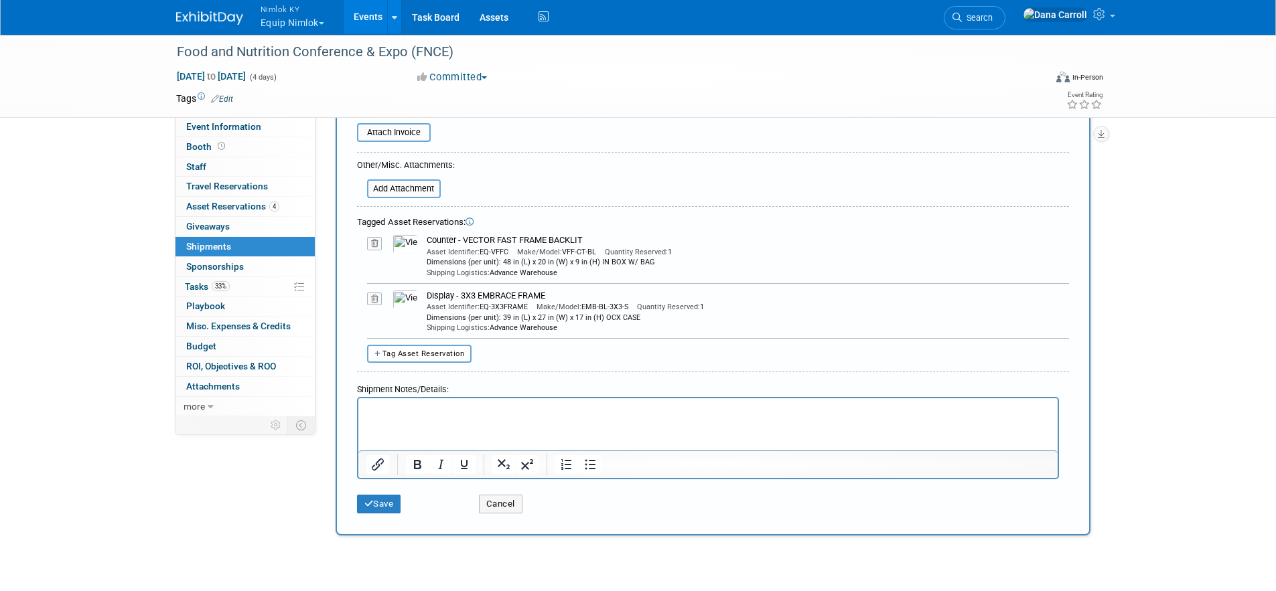
scroll to position [395, 0]
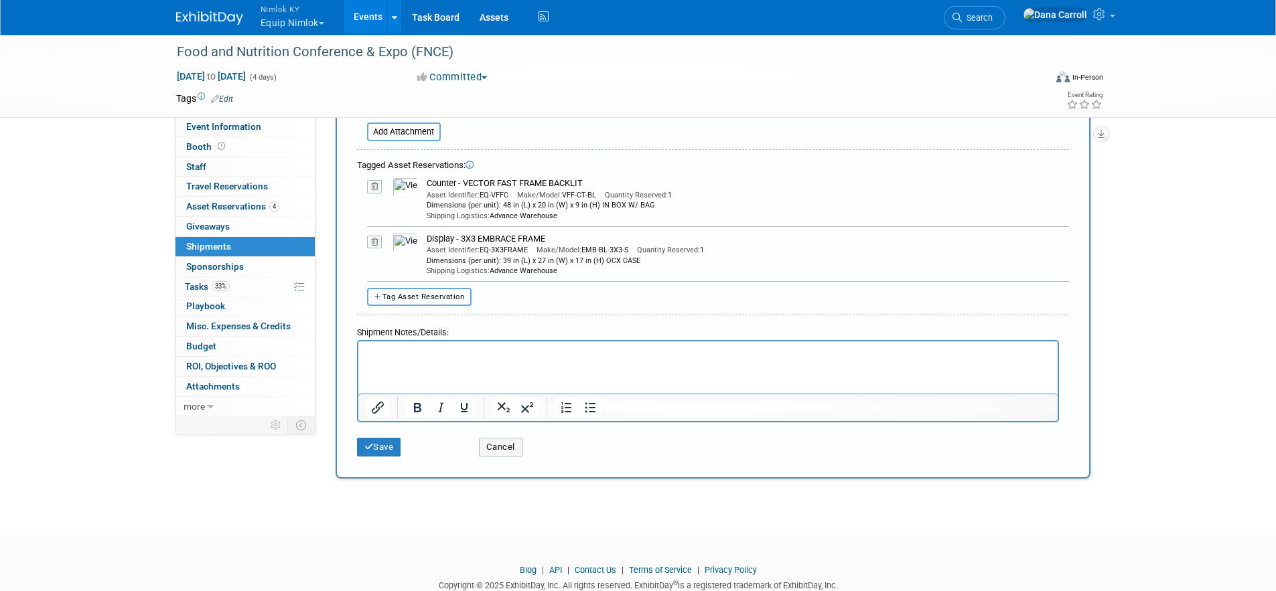
click at [416, 301] on button "Tag Asset Reservation" at bounding box center [419, 297] width 105 height 18
select select
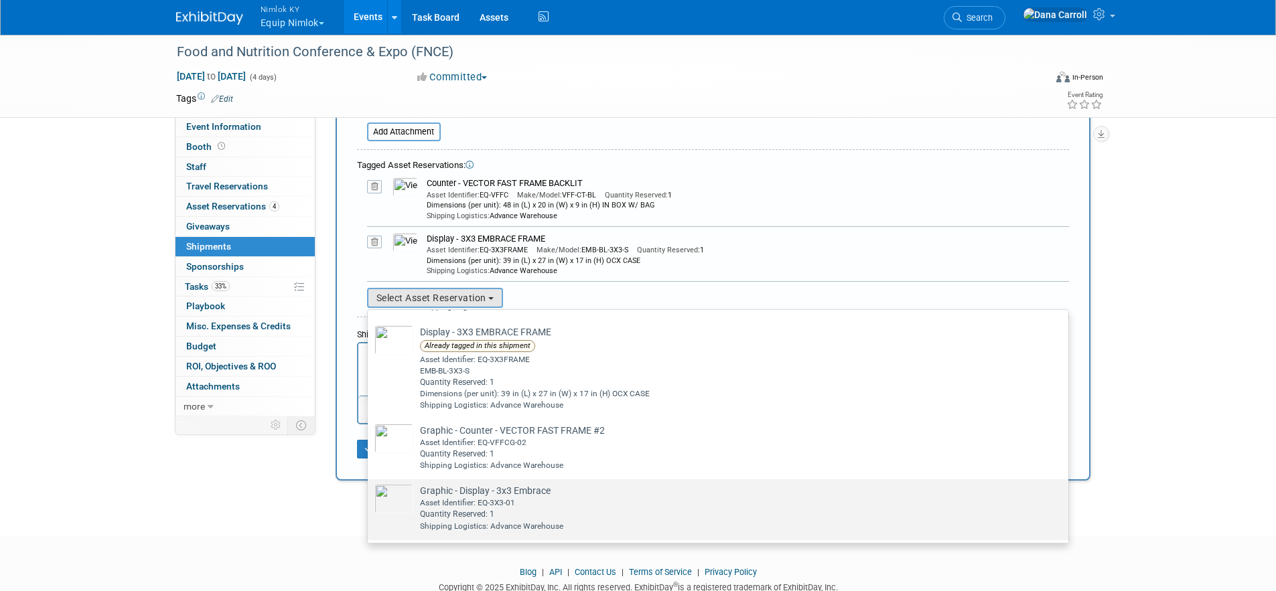
scroll to position [91, 0]
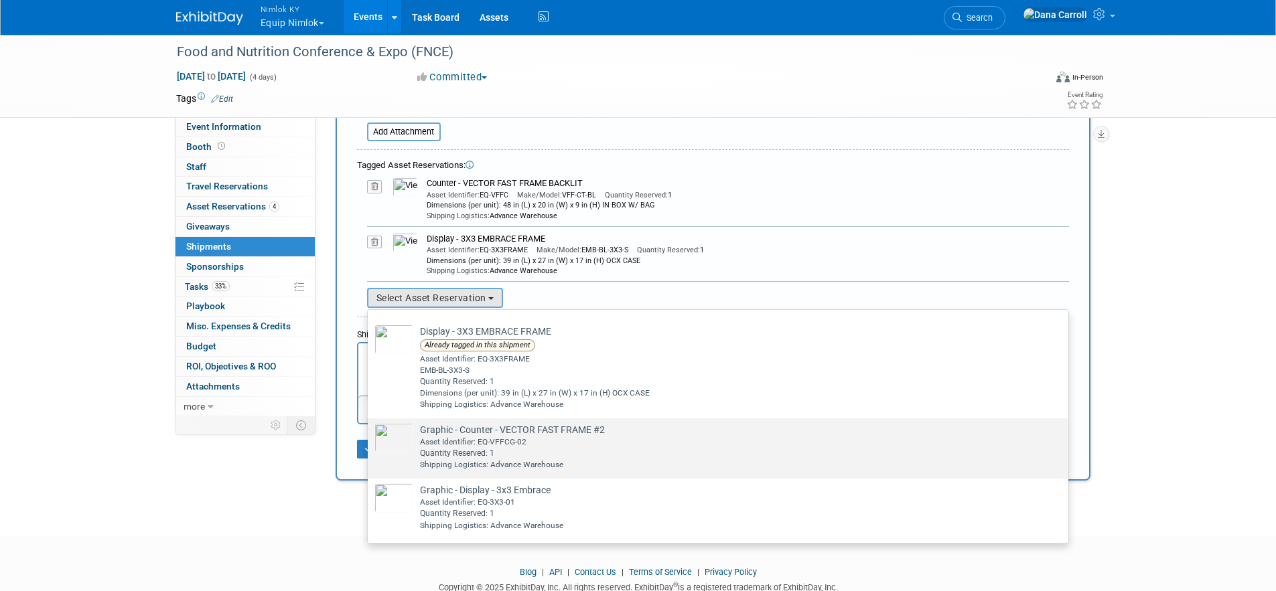
click at [521, 449] on div "Quantity Reserved: 1" at bounding box center [731, 453] width 622 height 11
click at [370, 435] on input "Graphic - Counter - VECTOR FAST FRAME #2 Already tagged in this shipment Asset …" at bounding box center [365, 430] width 9 height 9
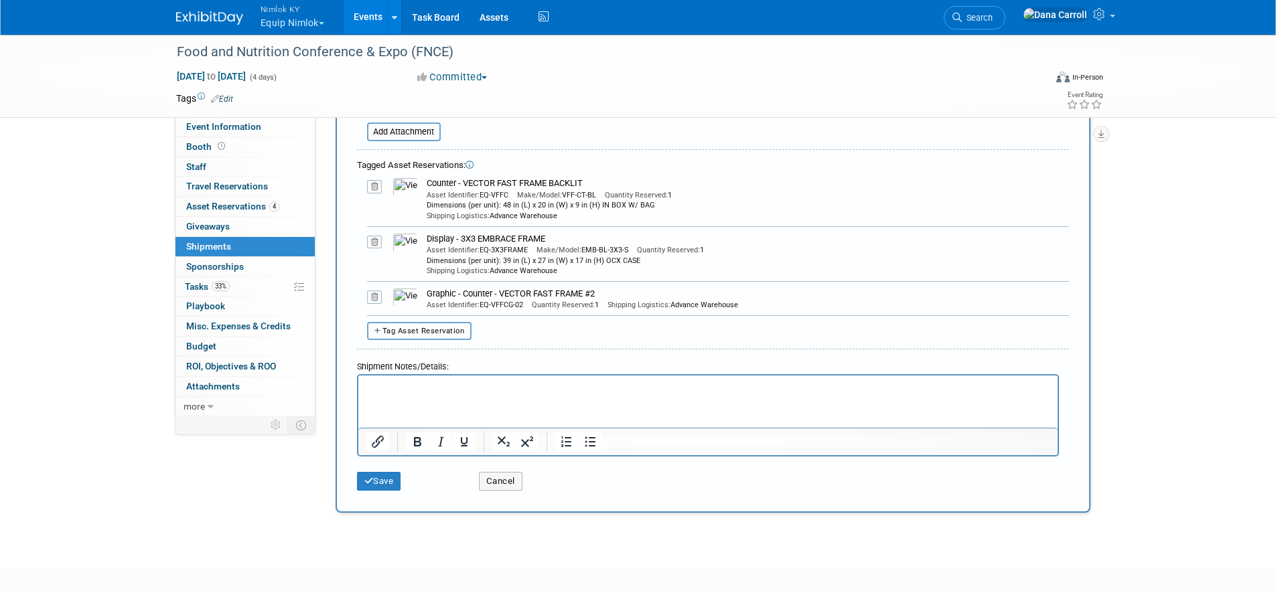
click at [434, 335] on button "Tag Asset Reservation" at bounding box center [419, 331] width 105 height 18
select select
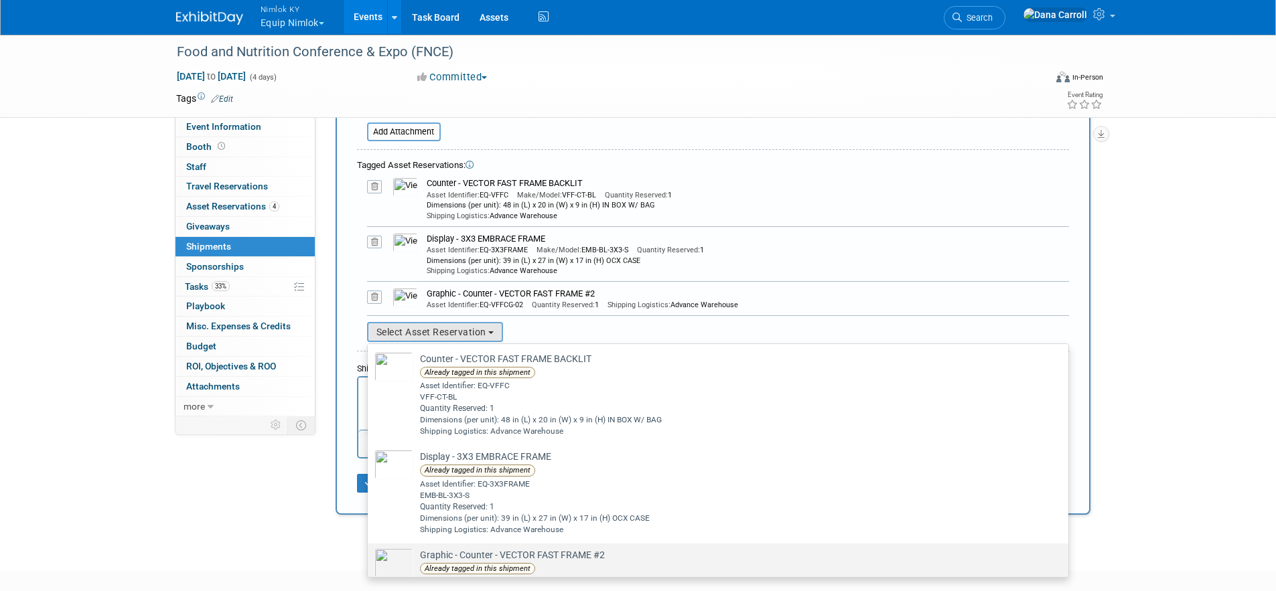
scroll to position [106, 0]
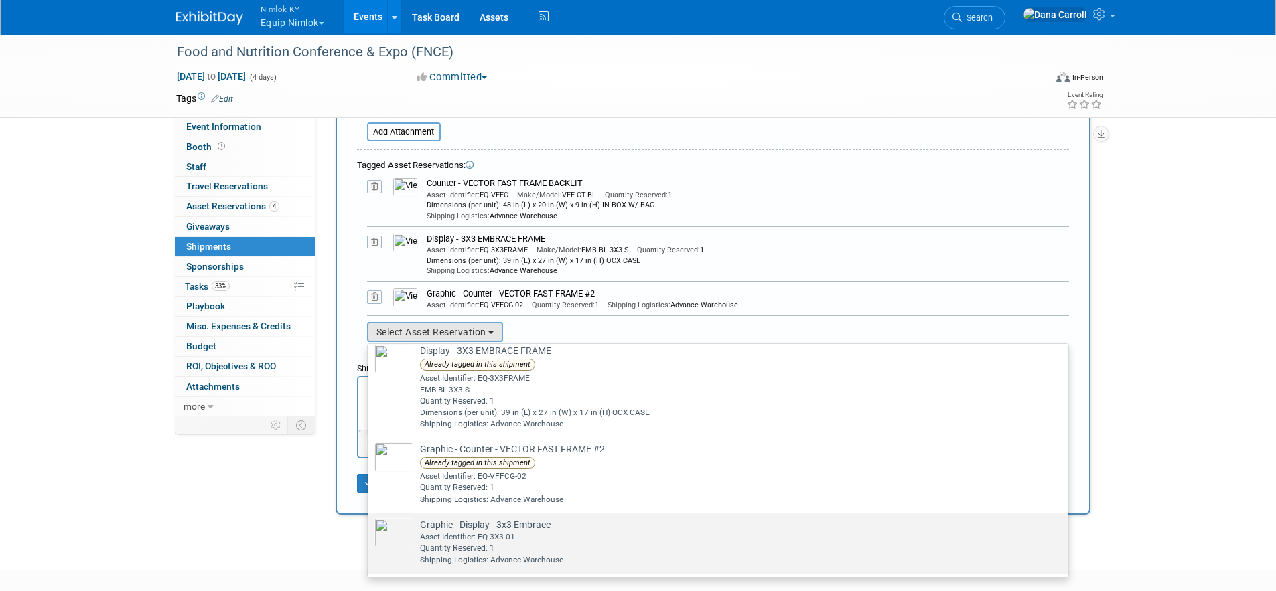
click at [543, 524] on td "Graphic - Display - 3x3 Embrace Already tagged in this shipment Asset Identifie…" at bounding box center [727, 542] width 628 height 48
click at [370, 524] on input "Graphic - Display - 3x3 Embrace Already tagged in this shipment Asset Identifie…" at bounding box center [365, 525] width 9 height 9
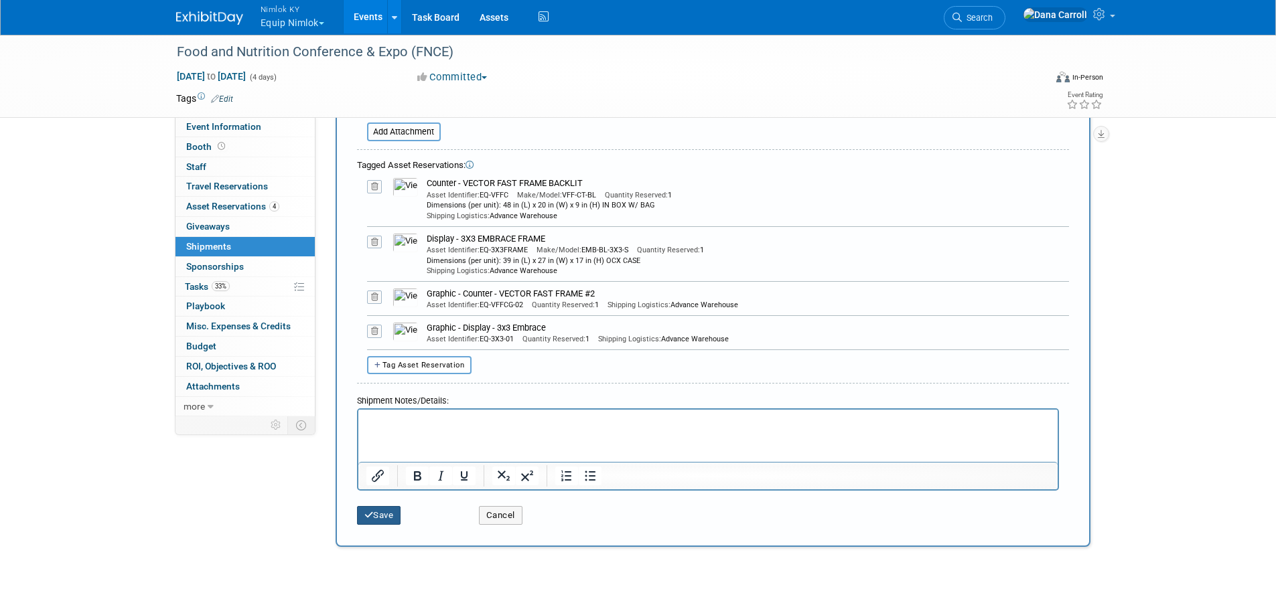
click at [379, 516] on button "Save" at bounding box center [379, 515] width 44 height 19
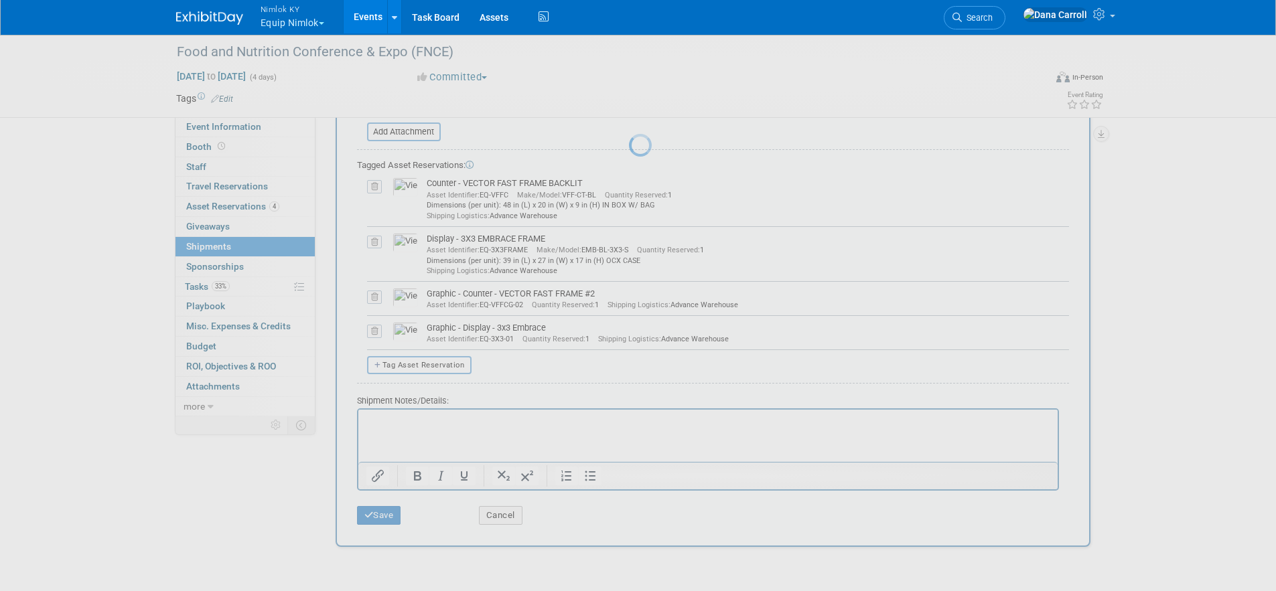
scroll to position [15, 0]
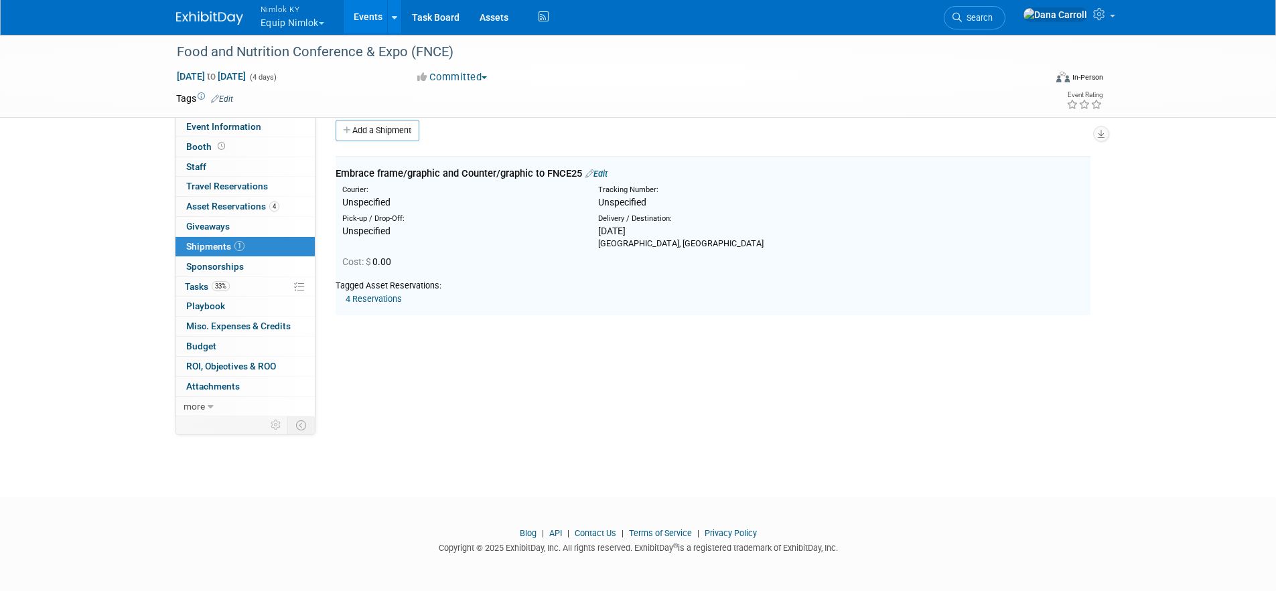
click at [602, 172] on link "Edit" at bounding box center [596, 174] width 22 height 10
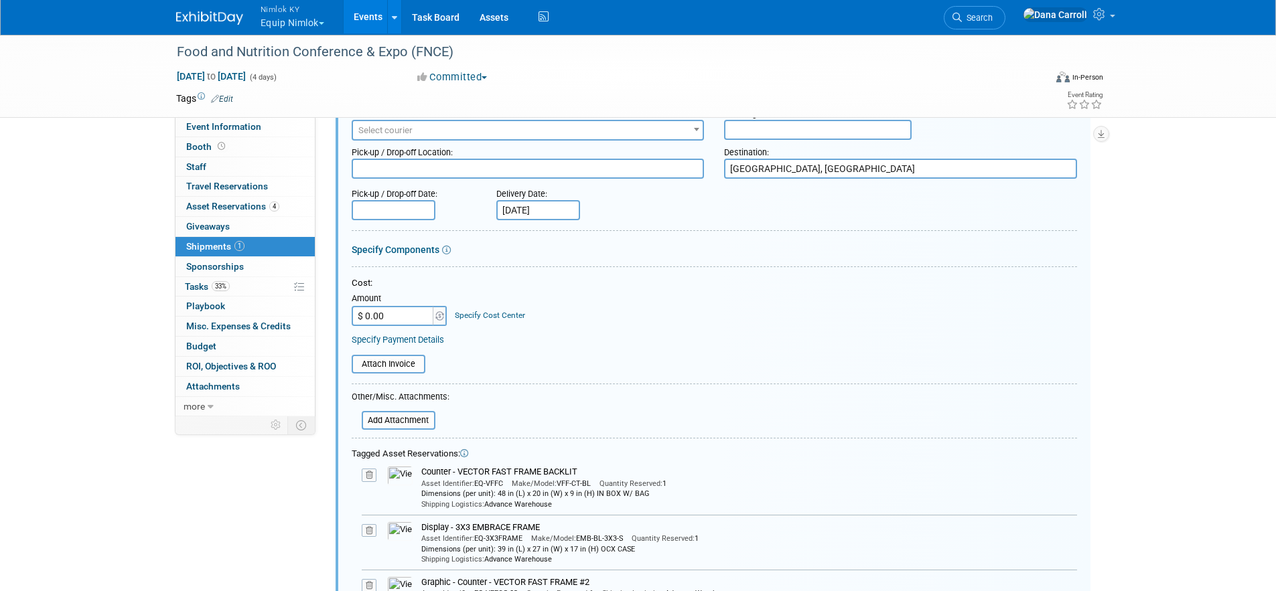
scroll to position [125, 0]
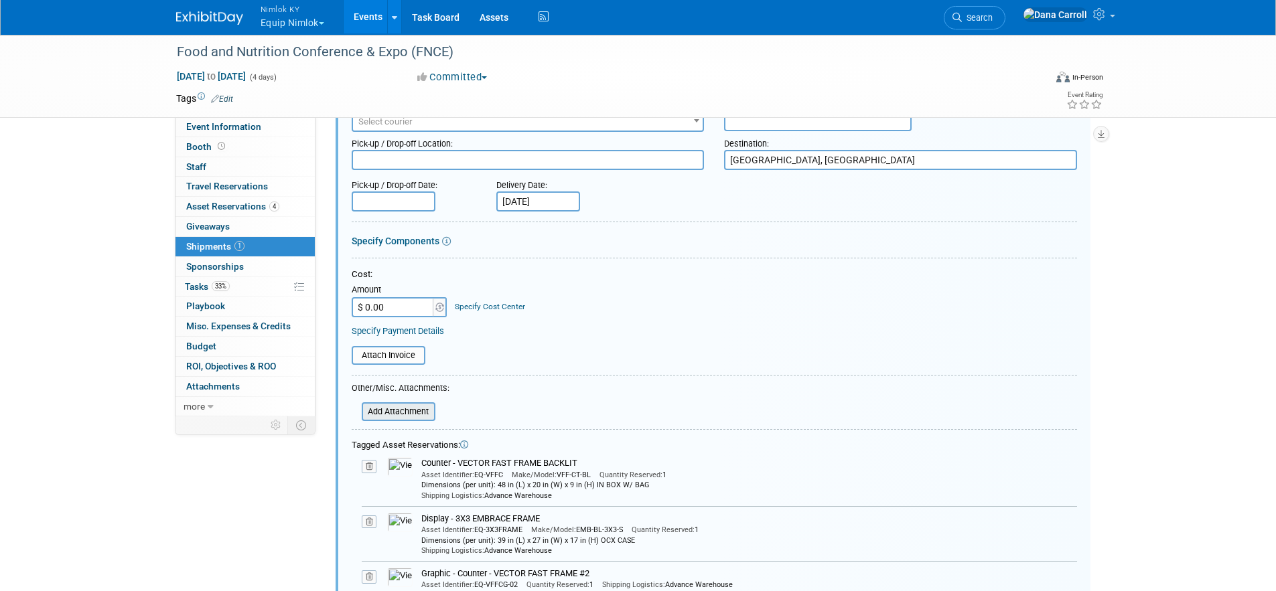
click at [399, 411] on input "file" at bounding box center [354, 412] width 159 height 16
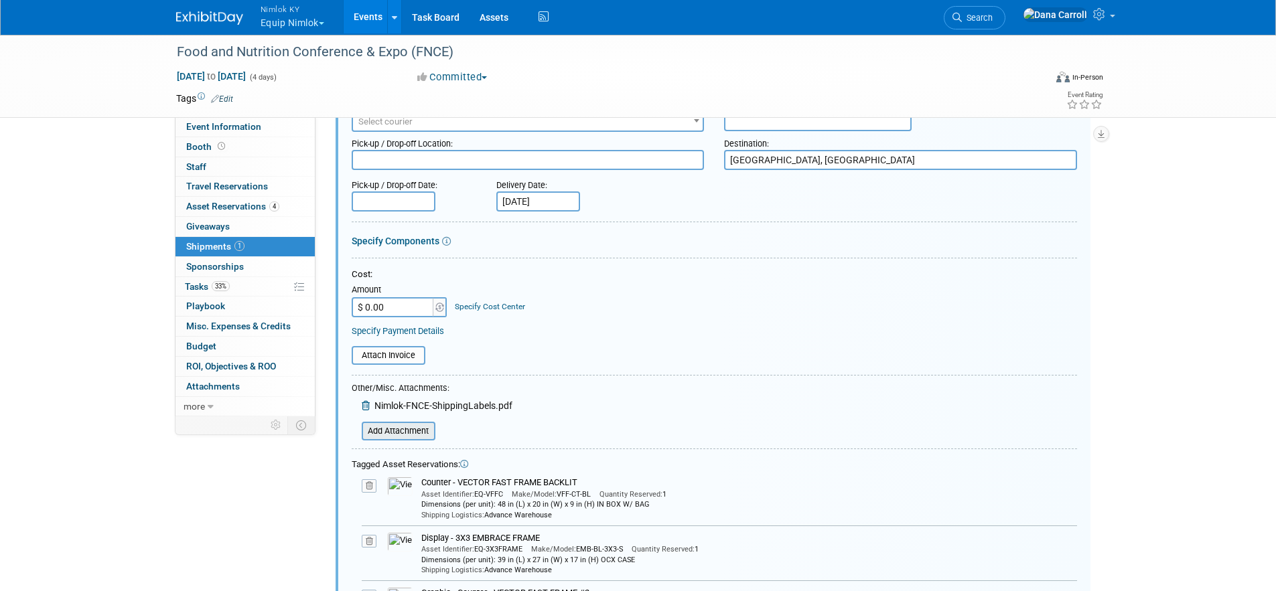
click at [411, 435] on input "file" at bounding box center [354, 431] width 159 height 16
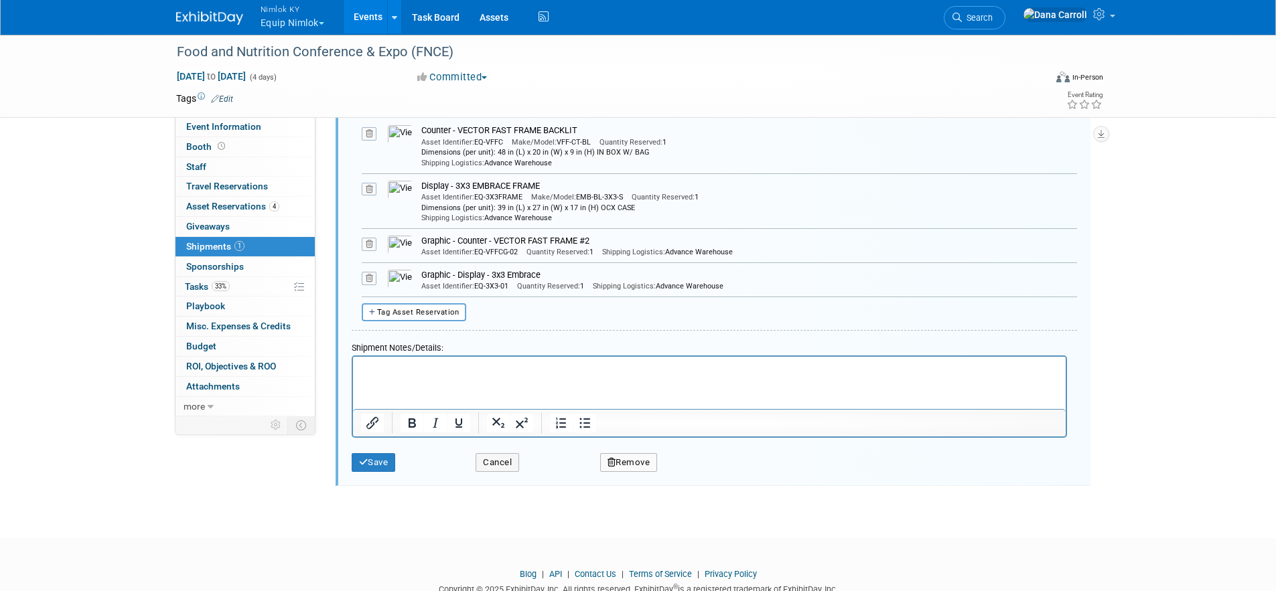
scroll to position [500, 0]
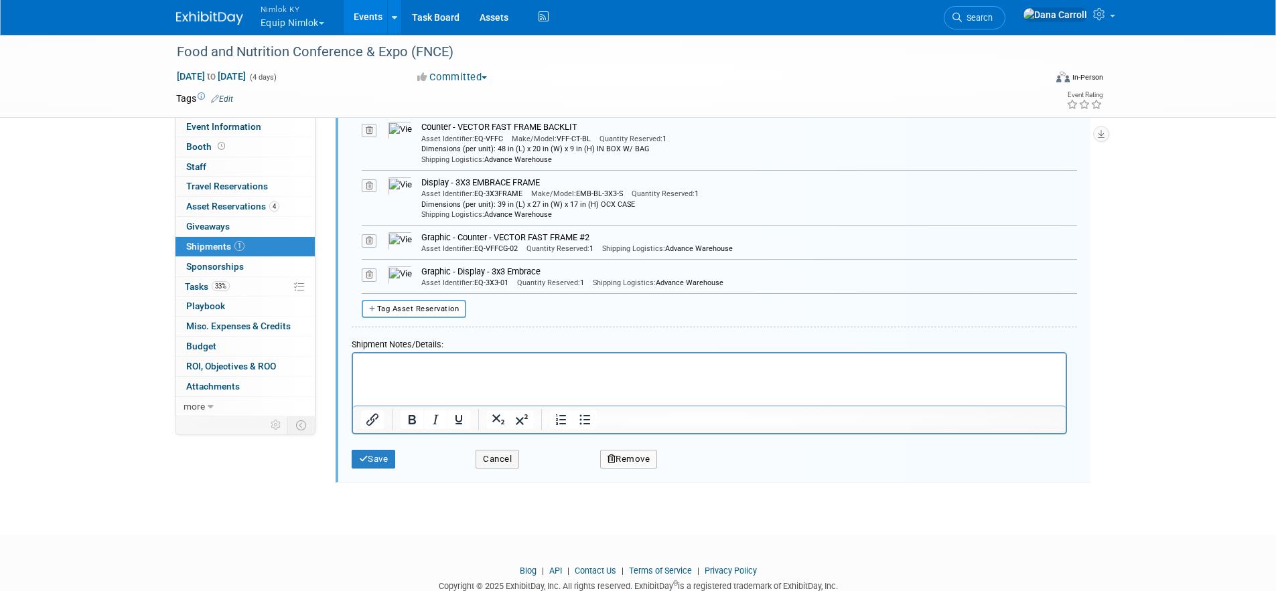
click at [445, 372] on html at bounding box center [708, 362] width 713 height 19
click at [380, 458] on button "Save" at bounding box center [374, 459] width 44 height 19
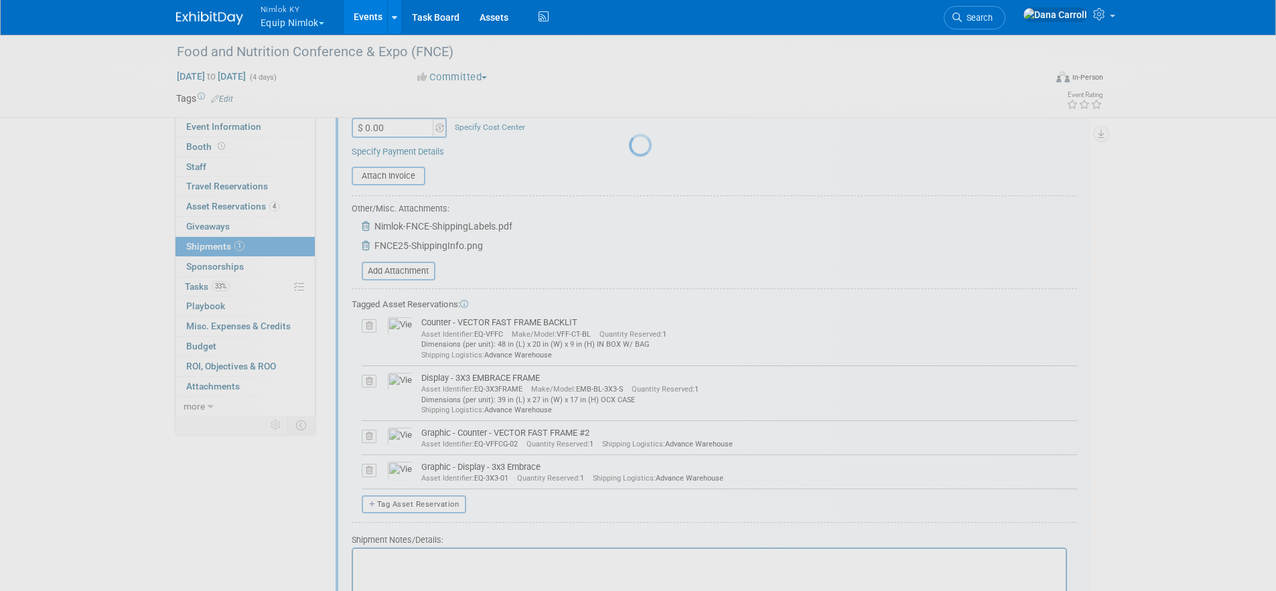
scroll to position [274, 0]
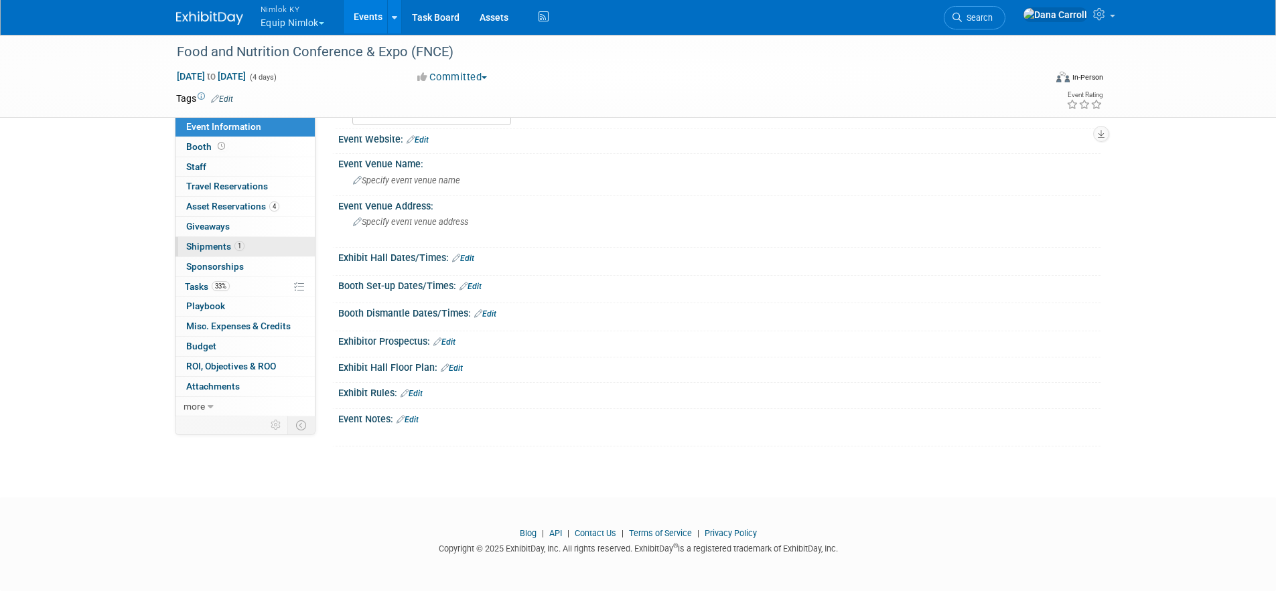
click at [216, 249] on span "Shipments 1" at bounding box center [215, 246] width 58 height 11
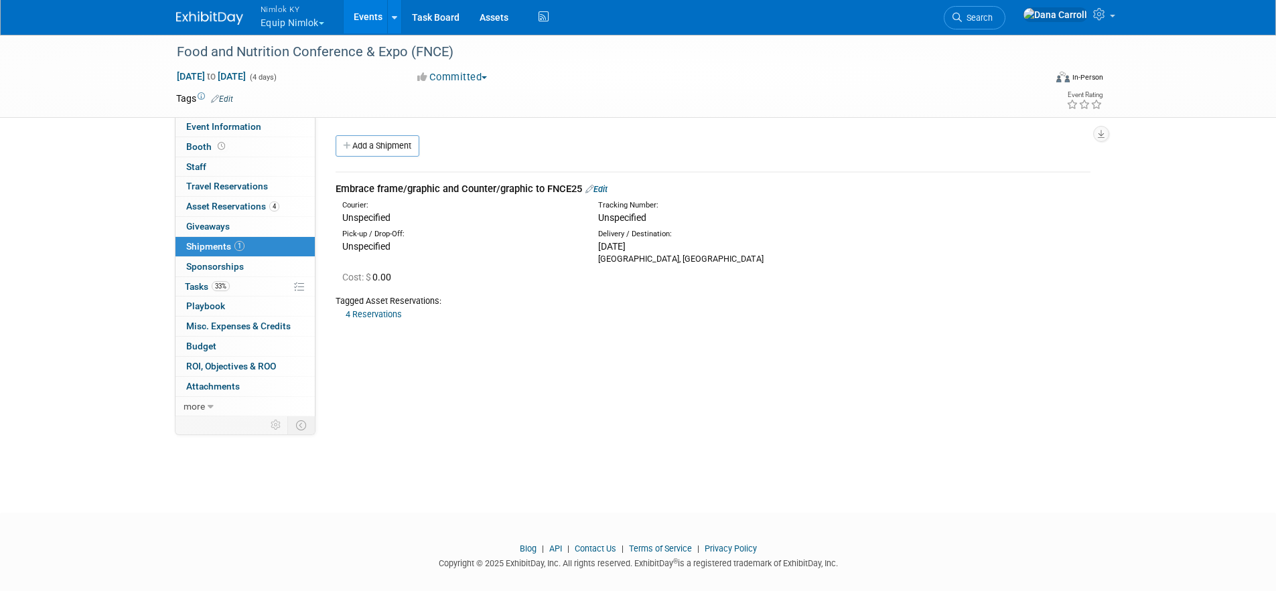
click at [598, 190] on link "Edit" at bounding box center [596, 189] width 22 height 10
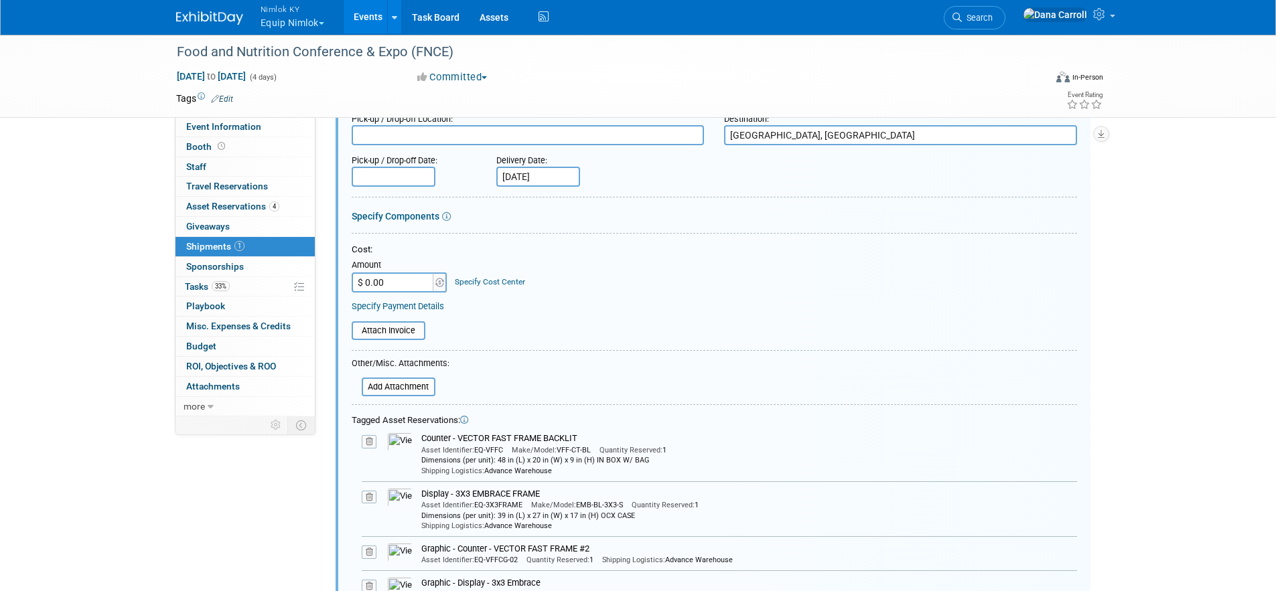
scroll to position [153, 0]
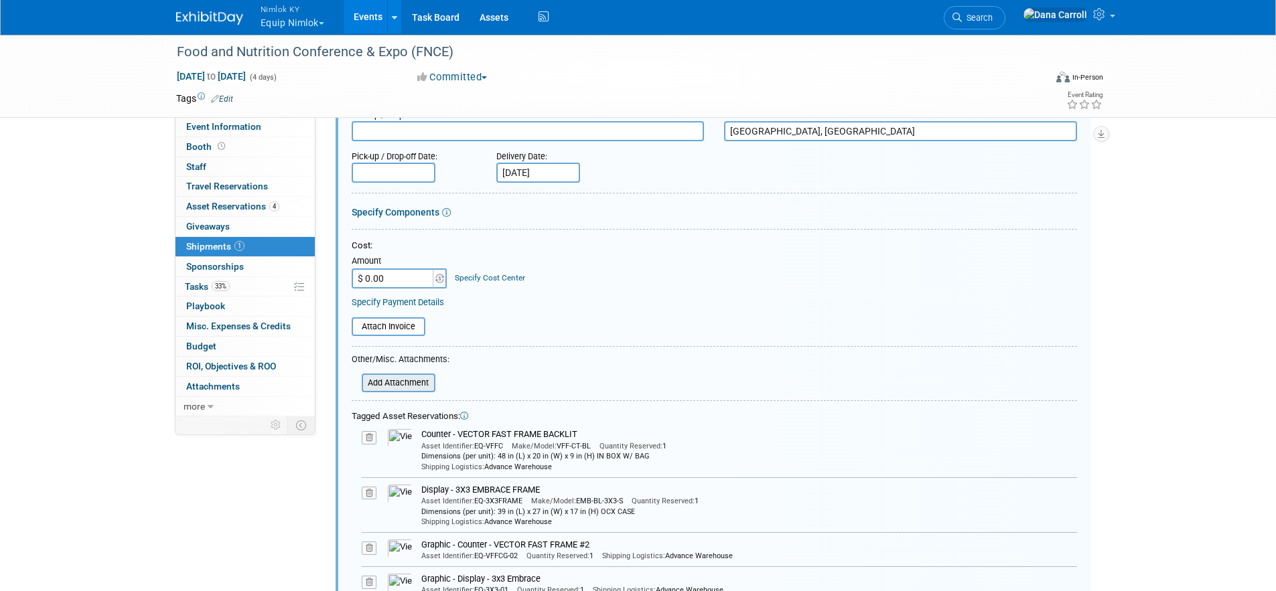
click at [417, 384] on input "file" at bounding box center [354, 383] width 159 height 16
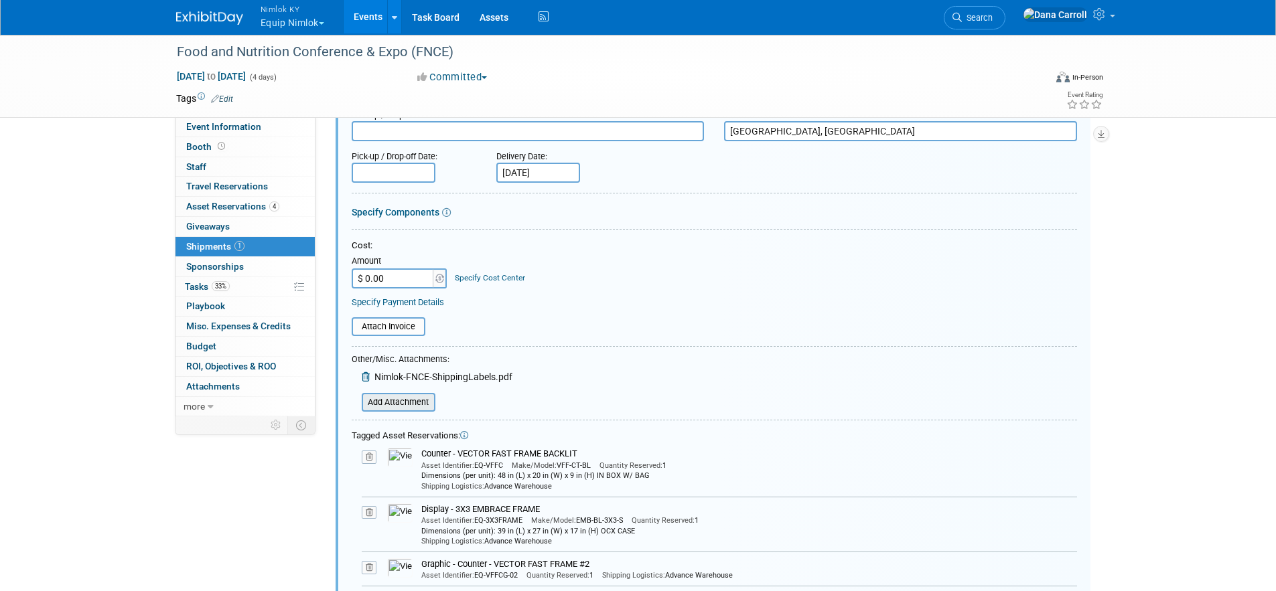
click at [399, 404] on input "file" at bounding box center [354, 403] width 159 height 16
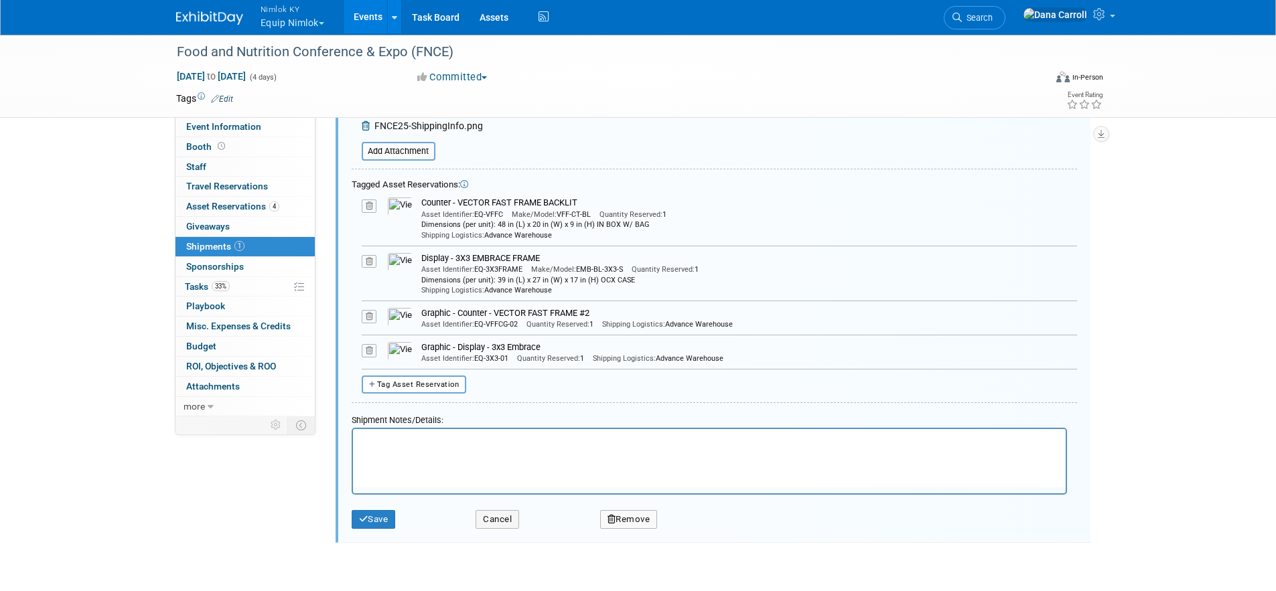
scroll to position [522, 0]
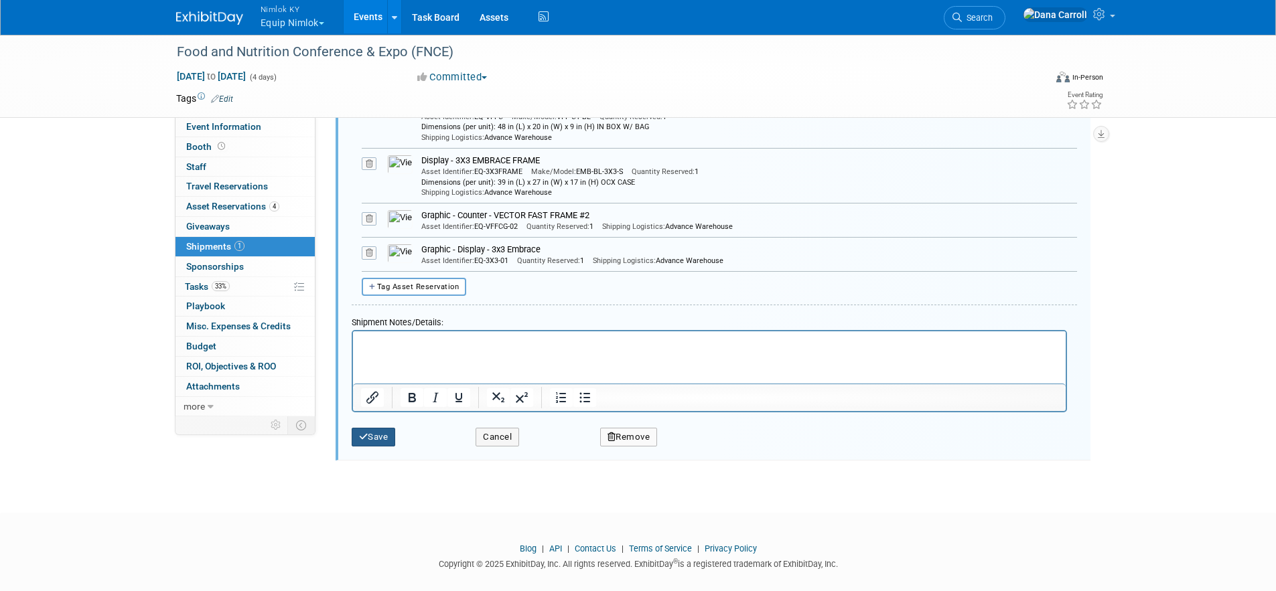
click at [374, 438] on button "Save" at bounding box center [374, 437] width 44 height 19
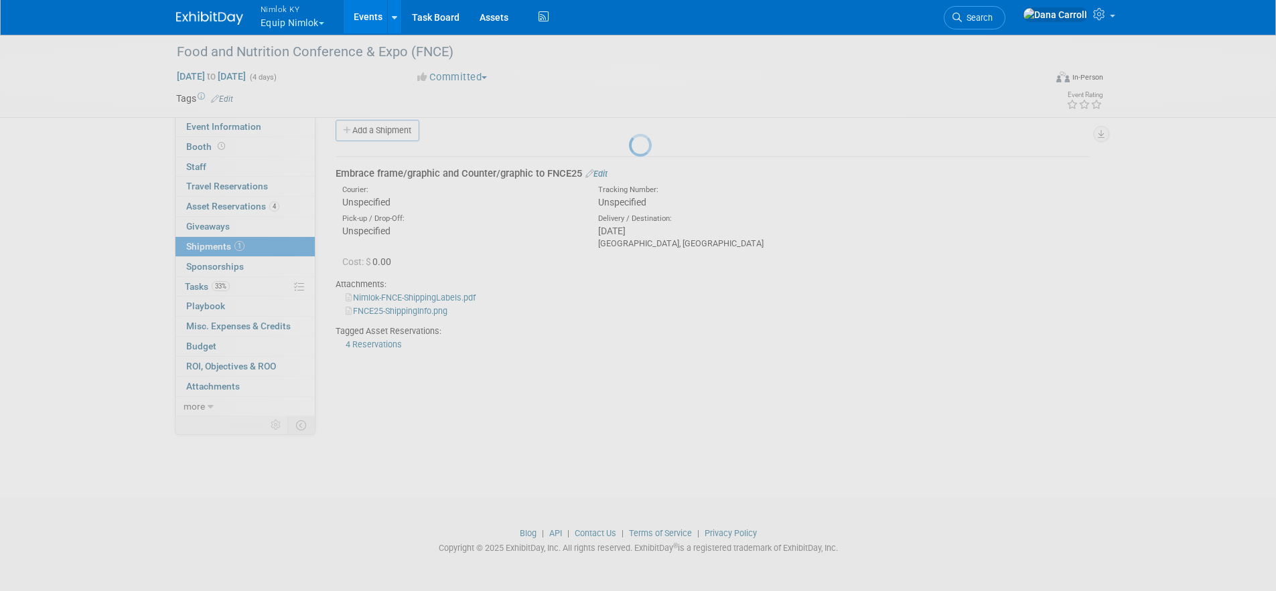
scroll to position [15, 0]
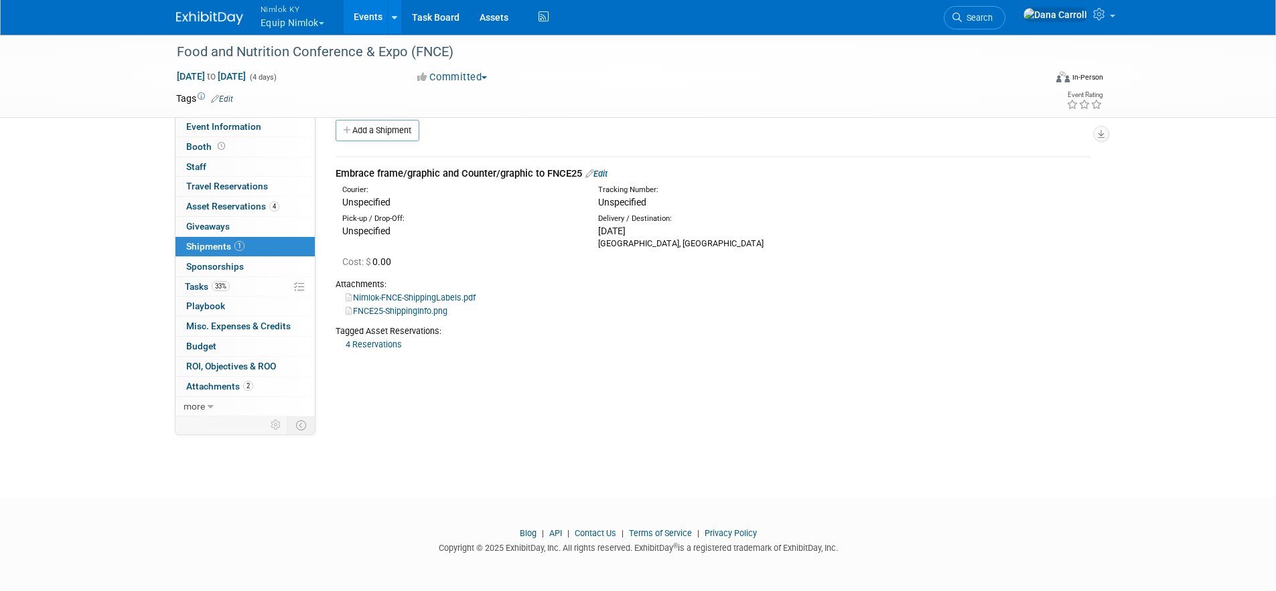
click at [365, 17] on link "Events" at bounding box center [368, 16] width 49 height 33
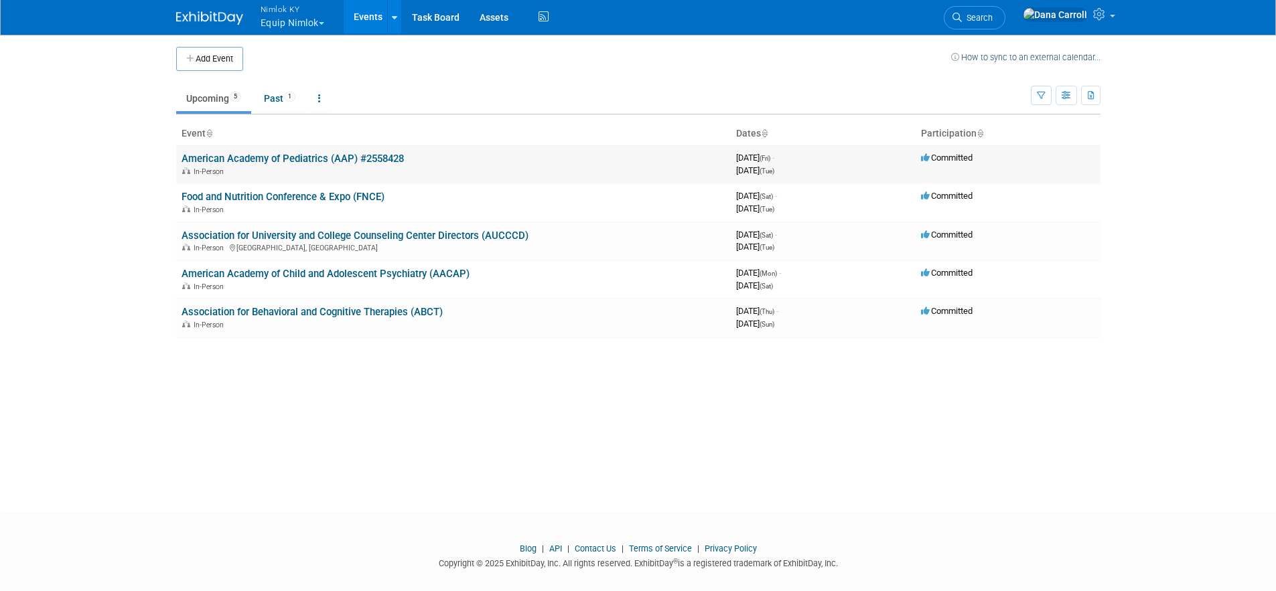
click at [249, 159] on link "American Academy of Pediatrics (AAP) #2558428" at bounding box center [293, 159] width 222 height 12
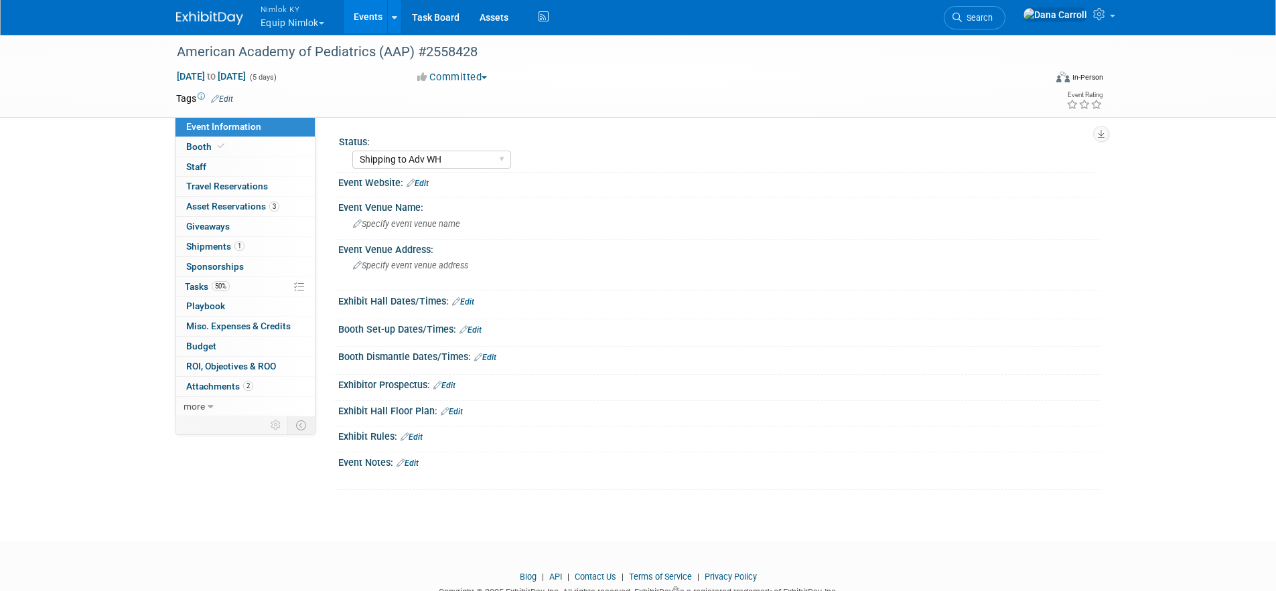
select select "Shipping to Adv WH"
click at [372, 10] on link "Events" at bounding box center [368, 16] width 49 height 33
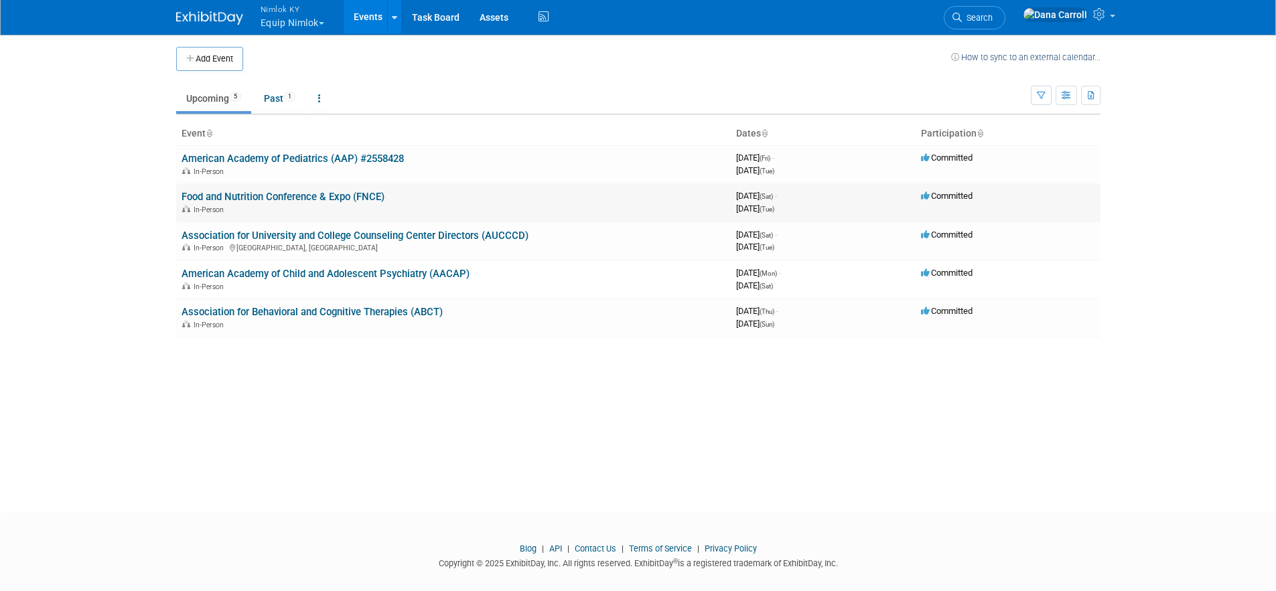
click at [240, 196] on link "Food and Nutrition Conference & Expo (FNCE)" at bounding box center [283, 197] width 203 height 12
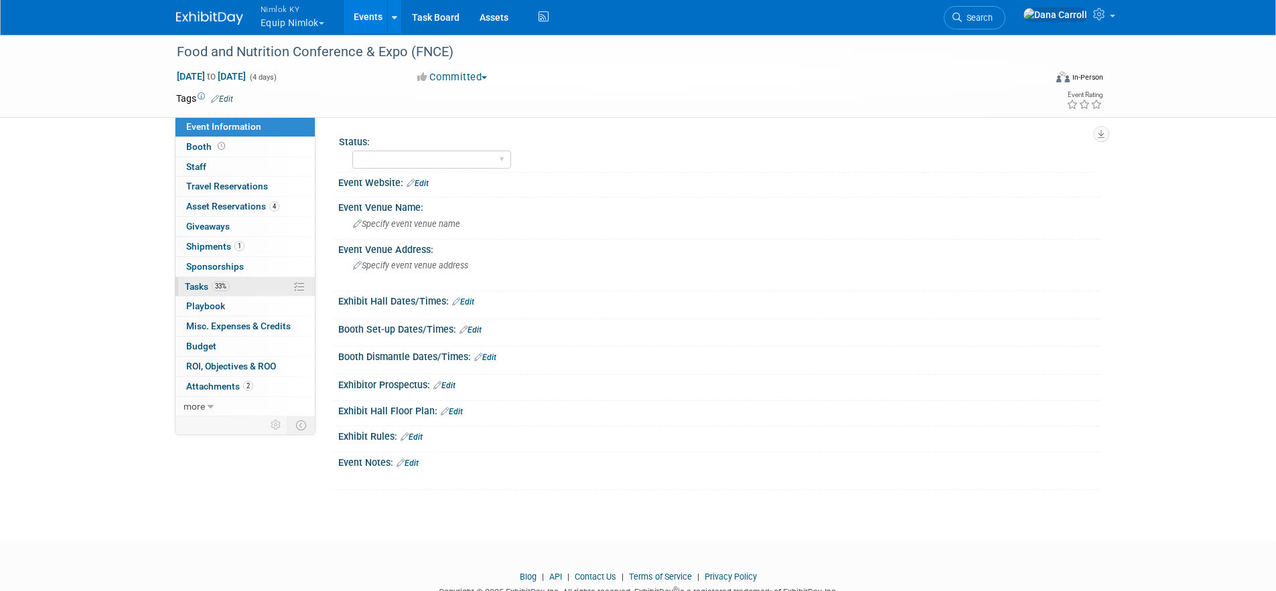
click at [249, 282] on link "33% Tasks 33%" at bounding box center [245, 286] width 139 height 19
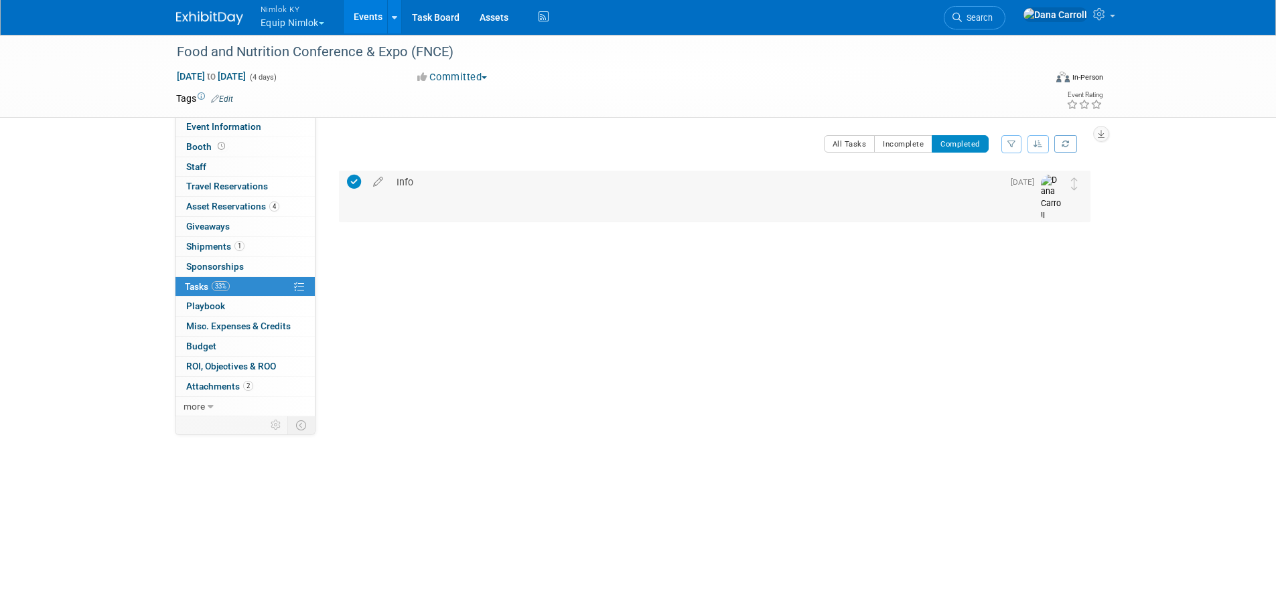
click at [464, 178] on div "Info" at bounding box center [696, 182] width 613 height 23
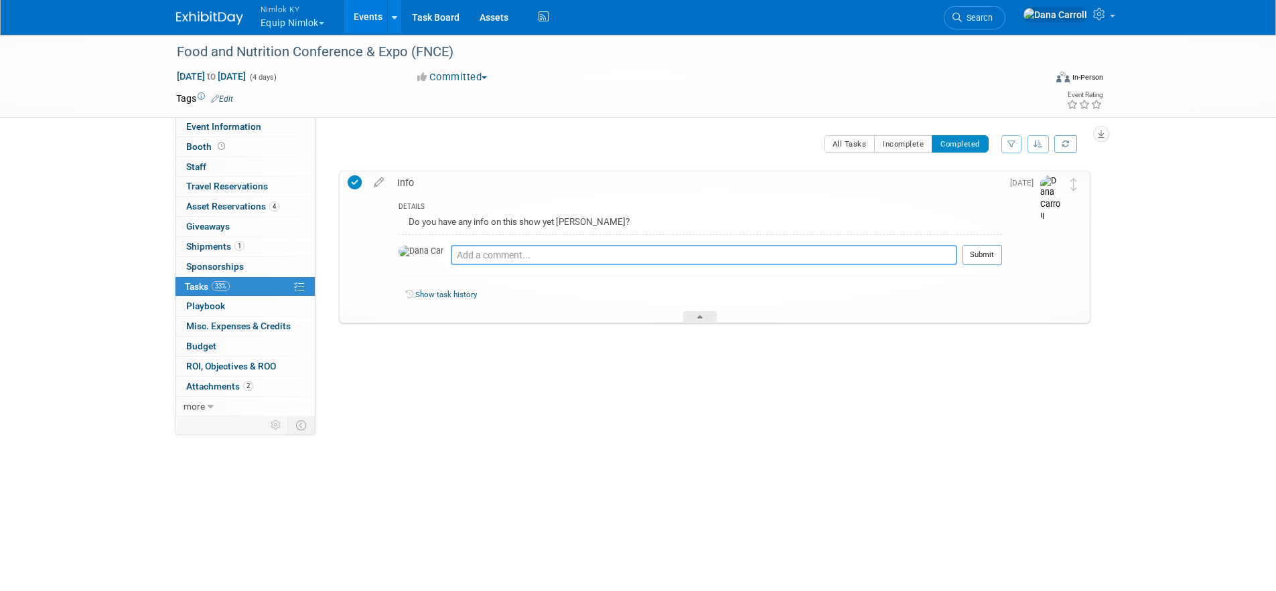
click at [504, 253] on textarea at bounding box center [704, 255] width 506 height 20
type textarea "@"
click at [583, 257] on textarea "Jamie, I decided the turnaround time from AAP to FNCE" at bounding box center [704, 255] width 506 height 20
click at [821, 253] on textarea "Jamie, I decided the turnaround time for shipping the HybridPro from AAP to FNCE" at bounding box center [704, 255] width 506 height 20
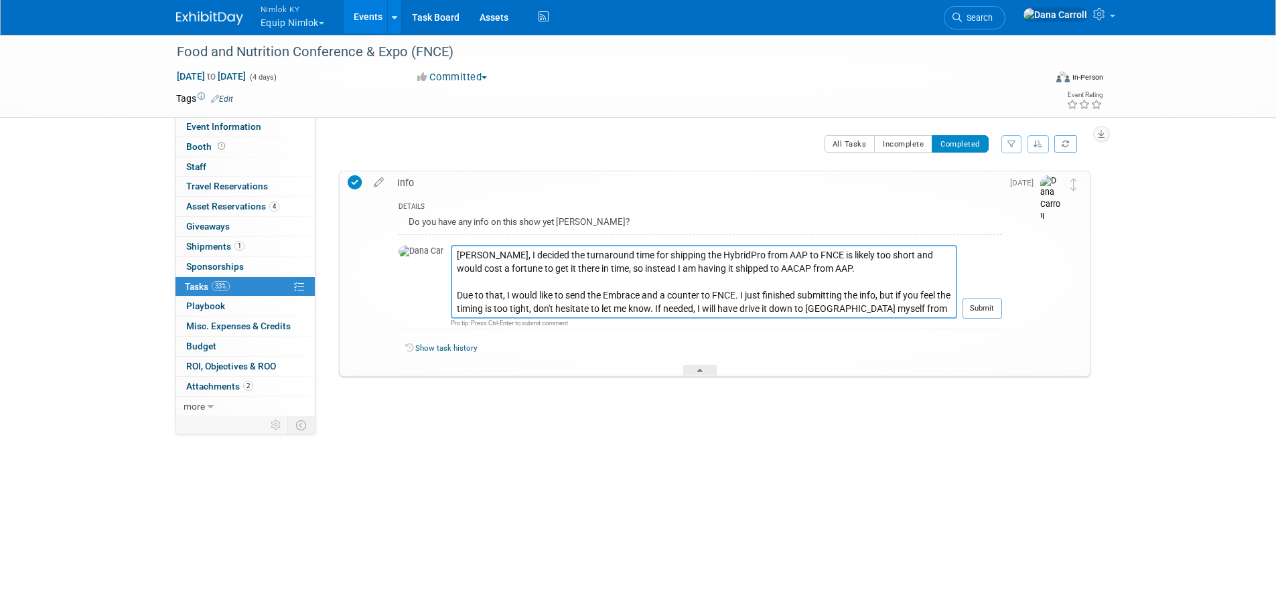
drag, startPoint x: 616, startPoint y: 310, endPoint x: 928, endPoint y: 310, distance: 311.5
click at [928, 310] on textarea "Jamie, I decided the turnaround time for shipping the HybridPro from AAP to FNC…" at bounding box center [704, 282] width 506 height 74
click at [623, 311] on textarea "Jamie, I decided the turnaround time for shipping the HybridPro from AAP to FNC…" at bounding box center [704, 282] width 506 height 74
type textarea "Jamie, I decided the turnaround time for shipping the HybridPro from AAP to FNC…"
click at [981, 299] on button "Submit" at bounding box center [983, 309] width 40 height 20
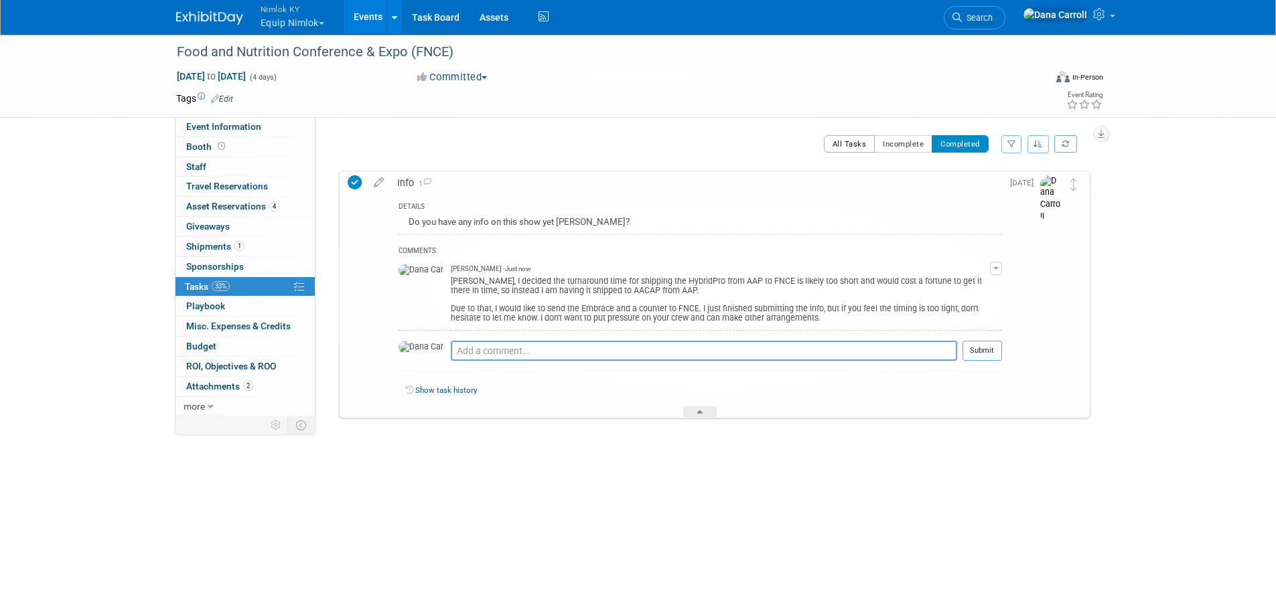
click at [833, 149] on button "All Tasks" at bounding box center [850, 143] width 52 height 17
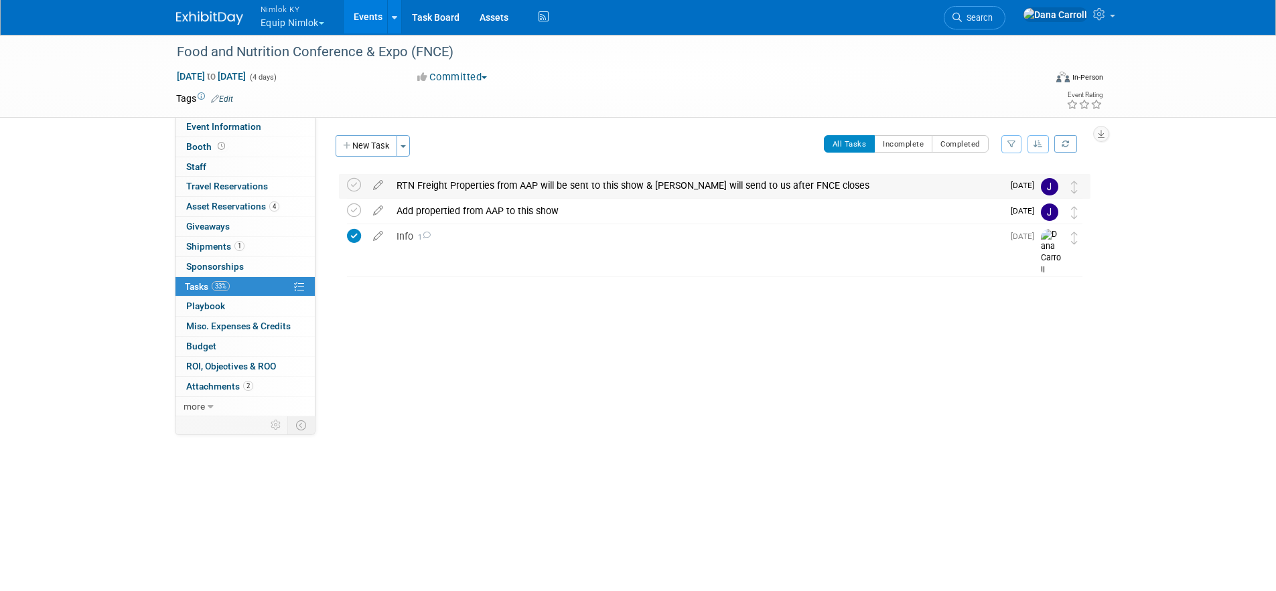
click at [642, 187] on div "RTN Freight Properties from AAP will be sent to this show & Dana will send to u…" at bounding box center [696, 185] width 613 height 23
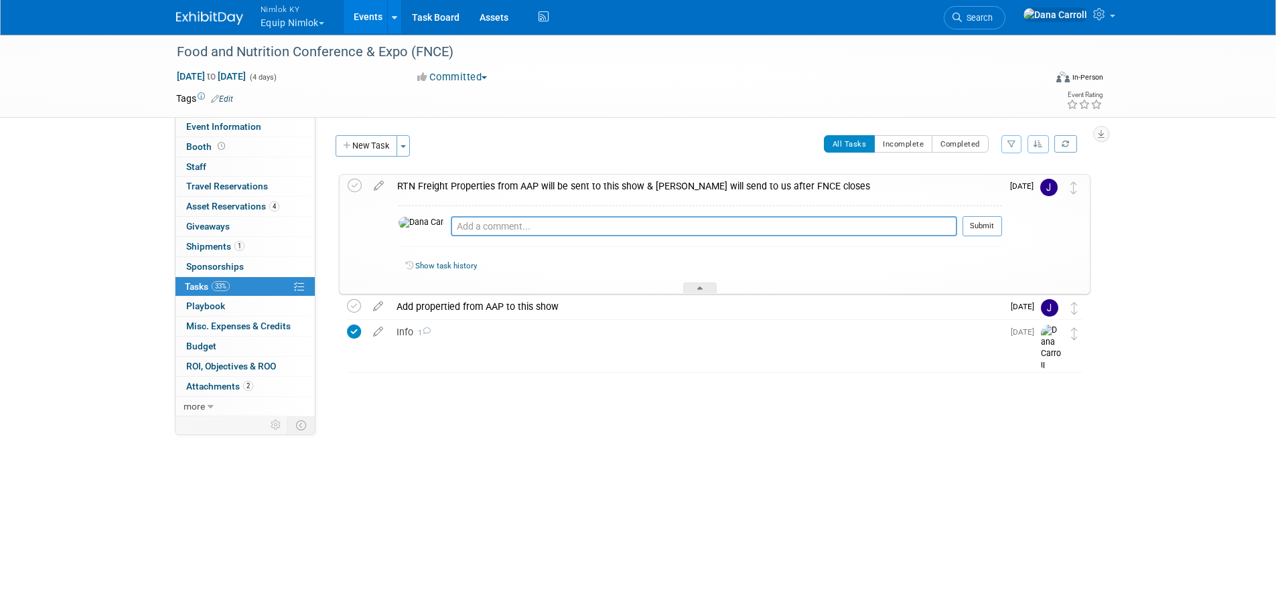
click at [626, 145] on div "All Tasks Incomplete Completed Filter by Assignee -- Select Assignee -- All una…" at bounding box center [753, 149] width 673 height 28
click at [604, 313] on div "Add propertied from AAP to this show" at bounding box center [696, 306] width 613 height 23
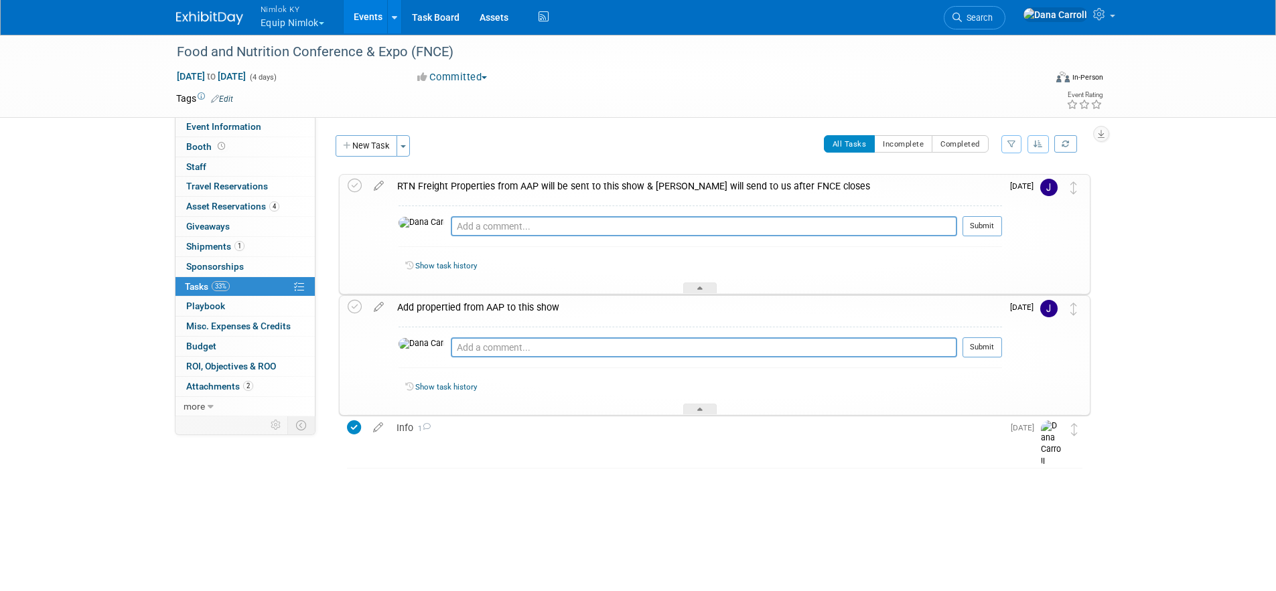
click at [1178, 236] on div "Food and Nutrition Conference & Expo (FNCE) Oct 11, 2025 to Oct 14, 2025 (4 day…" at bounding box center [638, 278] width 1276 height 490
click at [573, 488] on div "Food and Nutrition Conference & Expo (FNCE) Oct 11, 2025 to Oct 14, 2025 (Going…" at bounding box center [711, 334] width 758 height 322
click at [370, 18] on link "Events" at bounding box center [368, 16] width 49 height 33
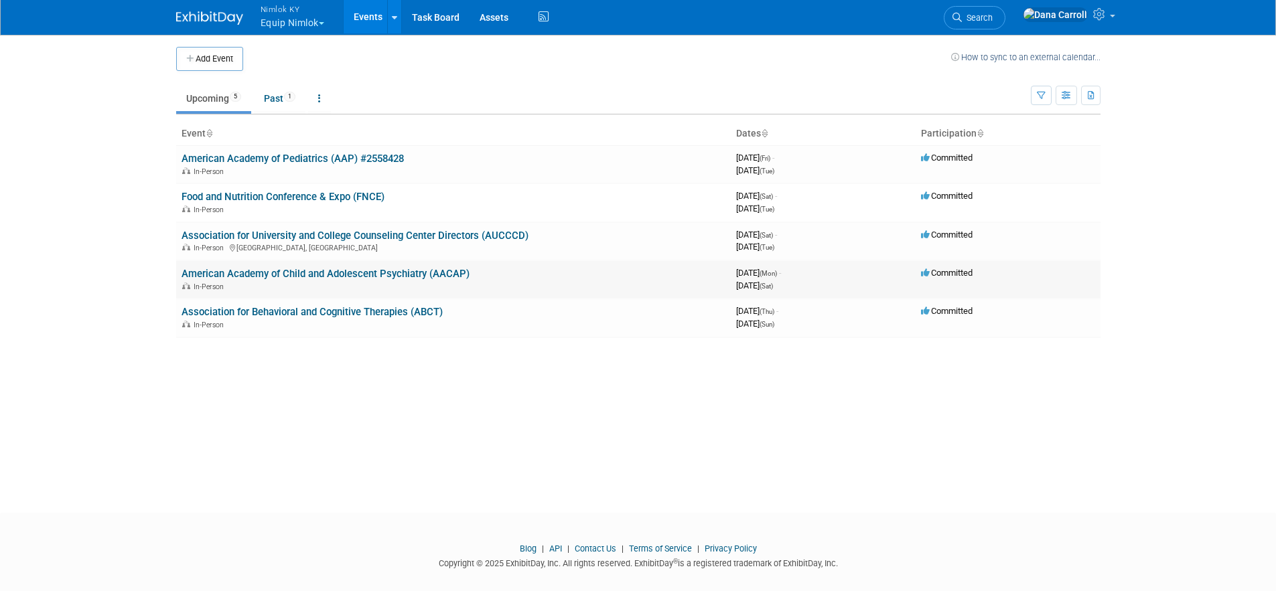
click at [336, 273] on link "American Academy of Child and Adolescent Psychiatry (AACAP)" at bounding box center [326, 274] width 288 height 12
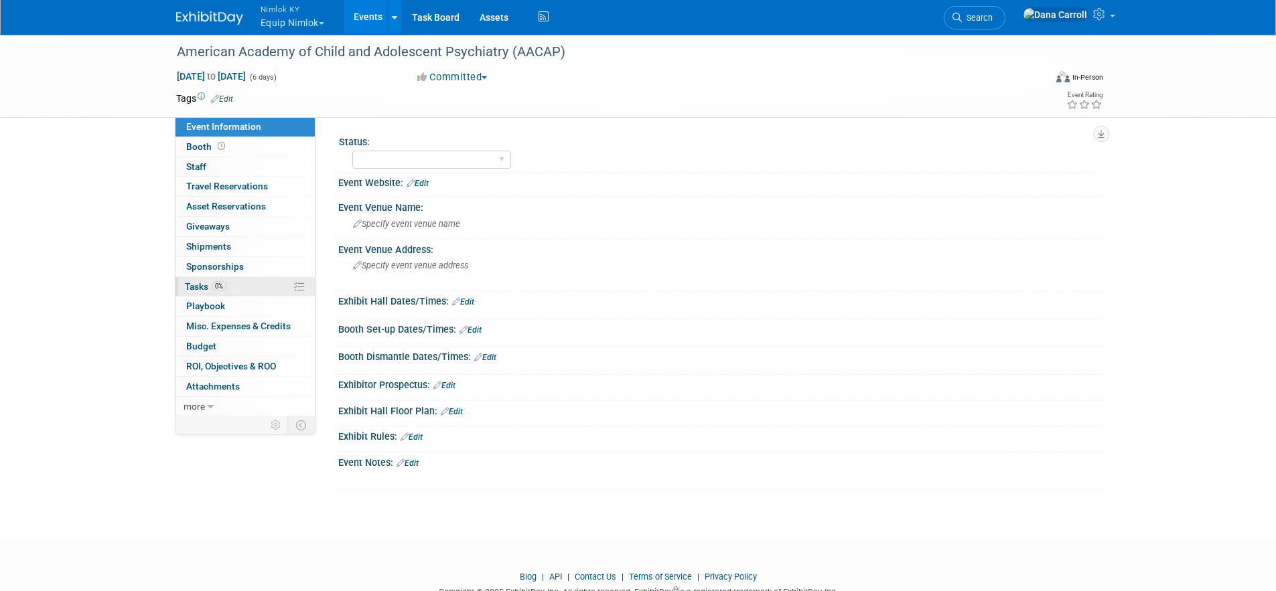
click at [198, 285] on span "Tasks 0%" at bounding box center [206, 286] width 42 height 11
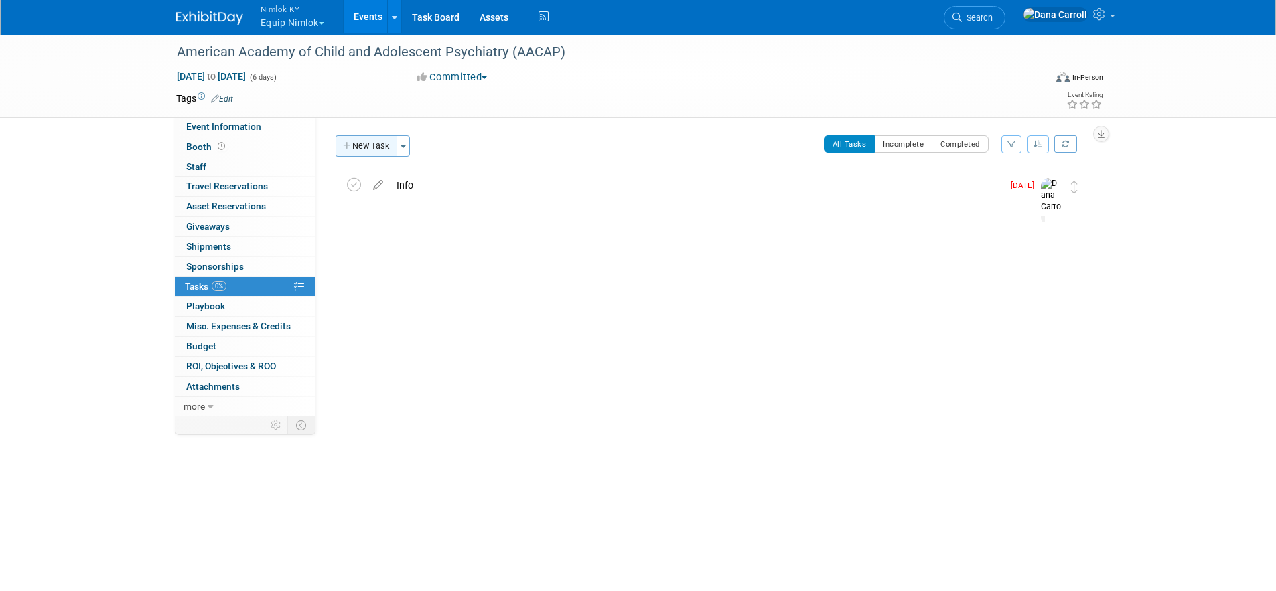
click at [366, 151] on button "New Task" at bounding box center [367, 145] width 62 height 21
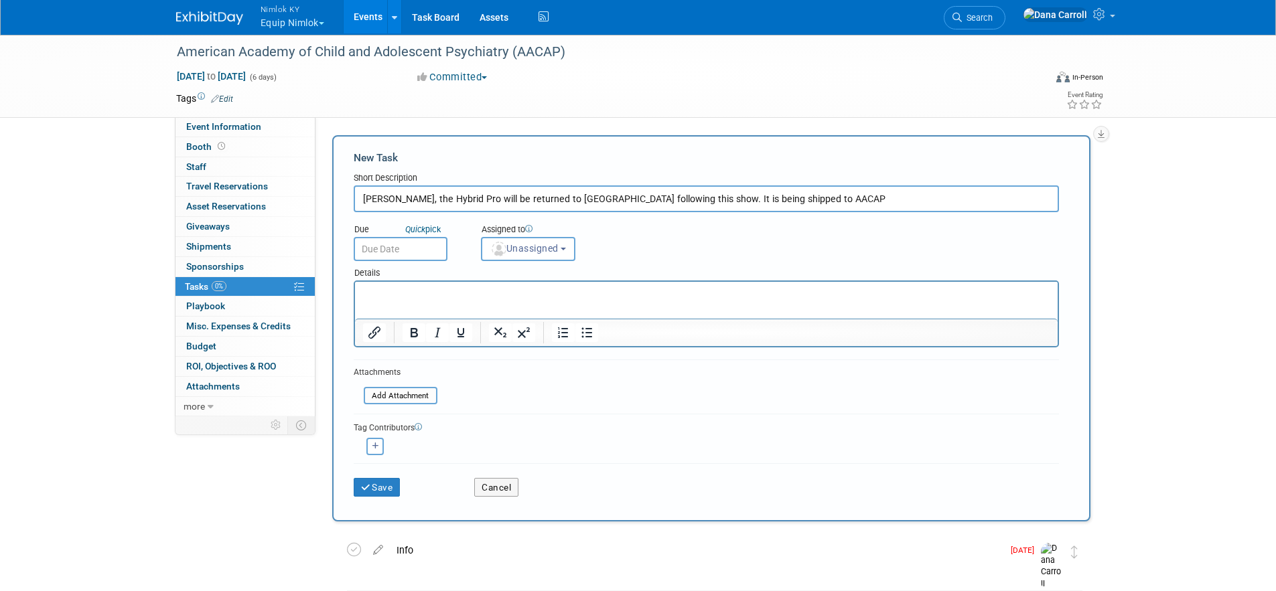
click at [456, 201] on input "Jamie, the Hybrid Pro will be returned to Nimlok following this show. It is bei…" at bounding box center [706, 199] width 705 height 27
click at [671, 202] on input "Jamie, the Hybrid Pro is being shipped to this show from AAP and will be return…" at bounding box center [706, 199] width 705 height 27
click at [658, 202] on input "Jamie, the Hybrid Pro is being shipped to this show from AAP and will be return…" at bounding box center [706, 199] width 705 height 27
drag, startPoint x: 770, startPoint y: 200, endPoint x: 995, endPoint y: 199, distance: 225.1
click at [995, 199] on input "Jamie, the Hybrid Pro is being shipped to this show from AAP and will then be r…" at bounding box center [706, 199] width 705 height 27
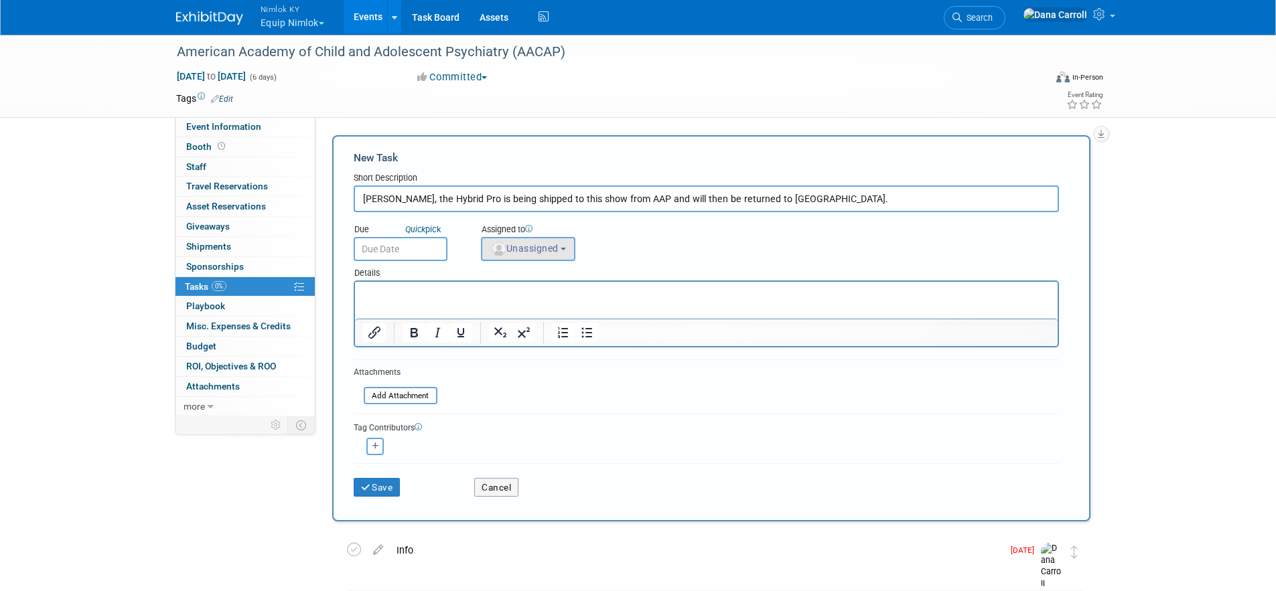
type input "Jamie, the Hybrid Pro is being shipped to this show from AAP and will then be r…"
click at [566, 249] on b "button" at bounding box center [563, 249] width 5 height 3
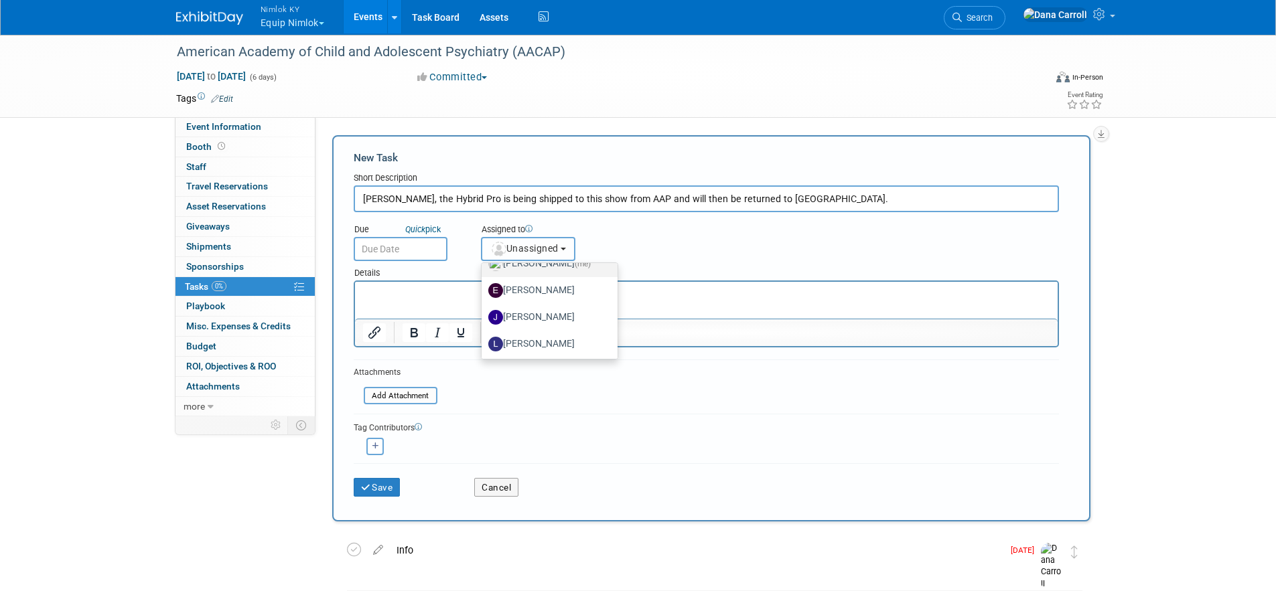
scroll to position [45, 0]
click at [535, 322] on label "Jamie Dunn" at bounding box center [546, 315] width 116 height 21
click at [484, 318] on input "Jamie Dunn" at bounding box center [479, 313] width 9 height 9
select select "6959d863-ee32-42c4-bffe-2330cab25484"
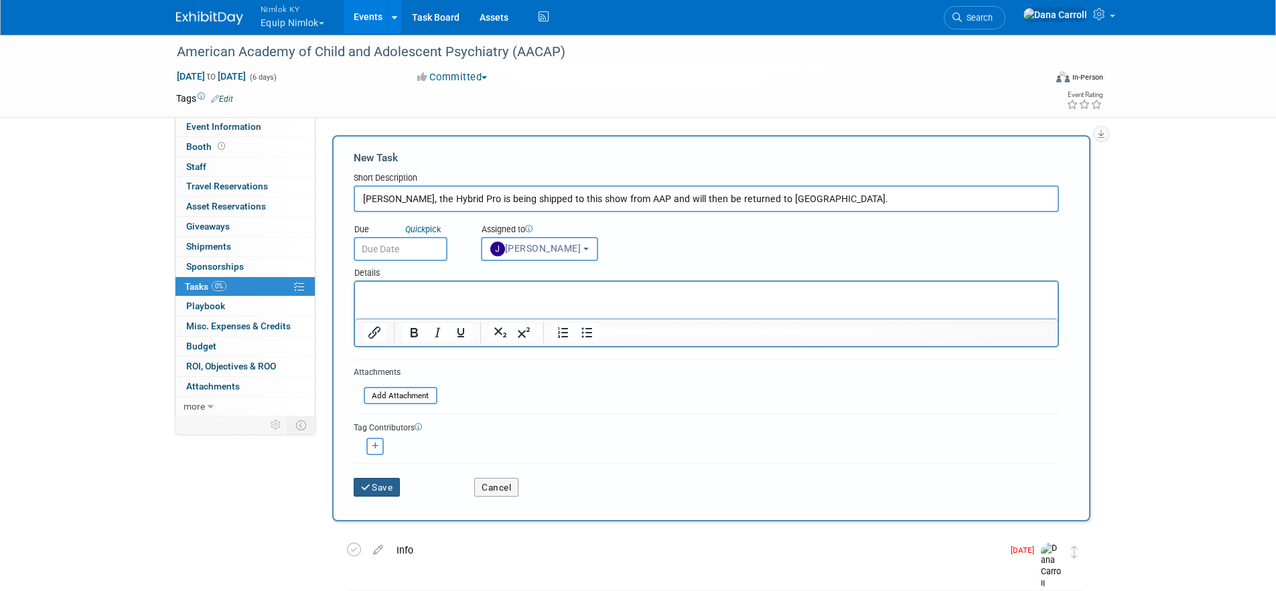
click at [372, 484] on button "Save" at bounding box center [377, 487] width 47 height 19
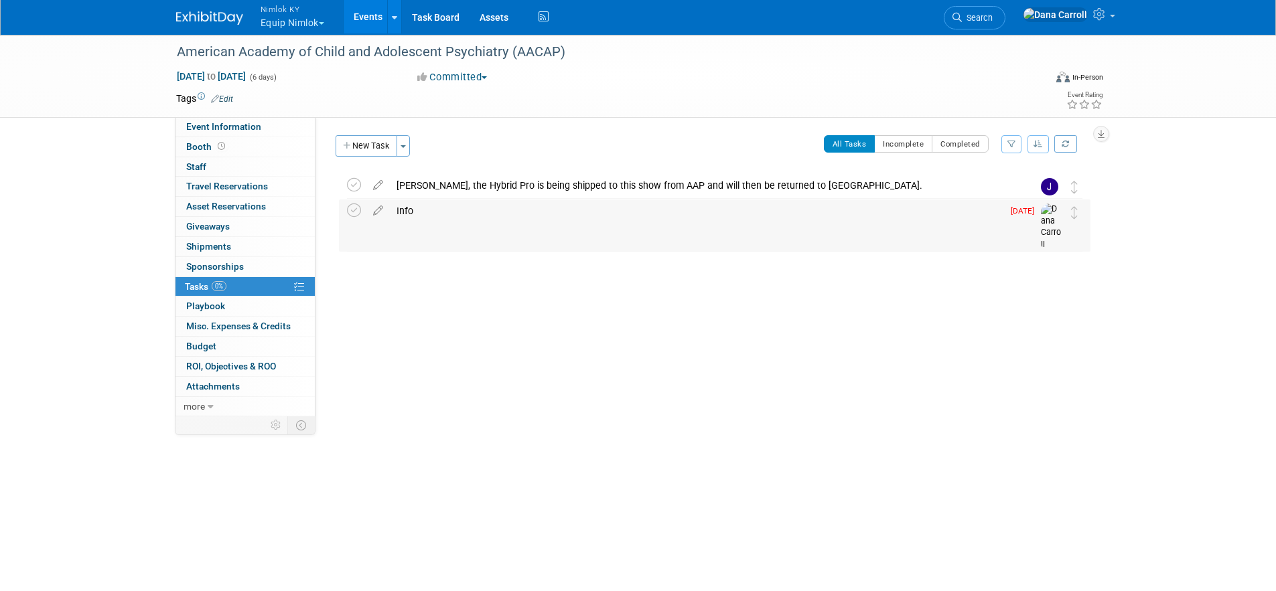
click at [565, 219] on div "Info" at bounding box center [696, 211] width 613 height 23
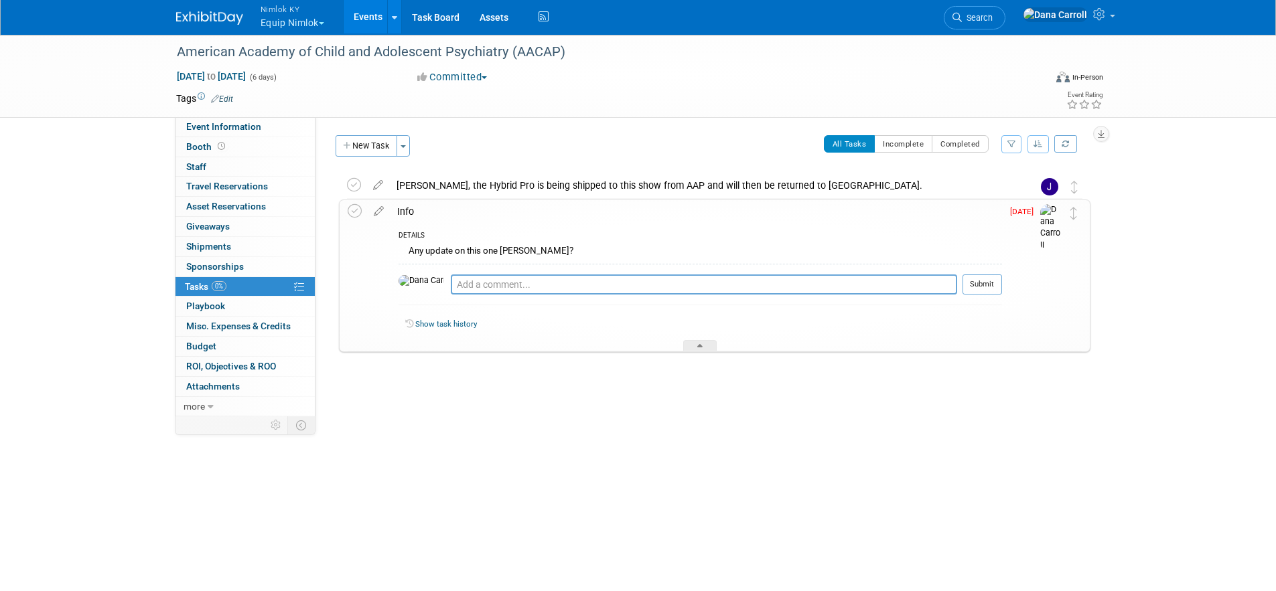
click at [795, 186] on div "Jamie, the Hybrid Pro is being shipped to this show from AAP and will then be r…" at bounding box center [702, 185] width 624 height 23
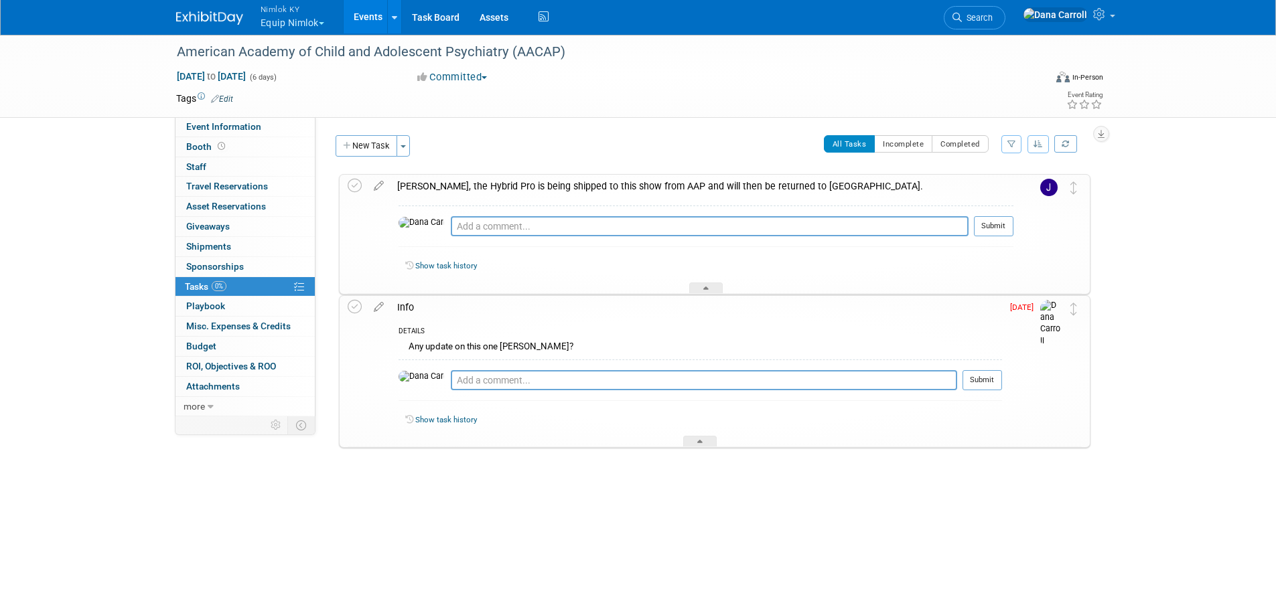
click at [425, 187] on div "Jamie, the Hybrid Pro is being shipped to this show from AAP and will then be r…" at bounding box center [702, 186] width 623 height 23
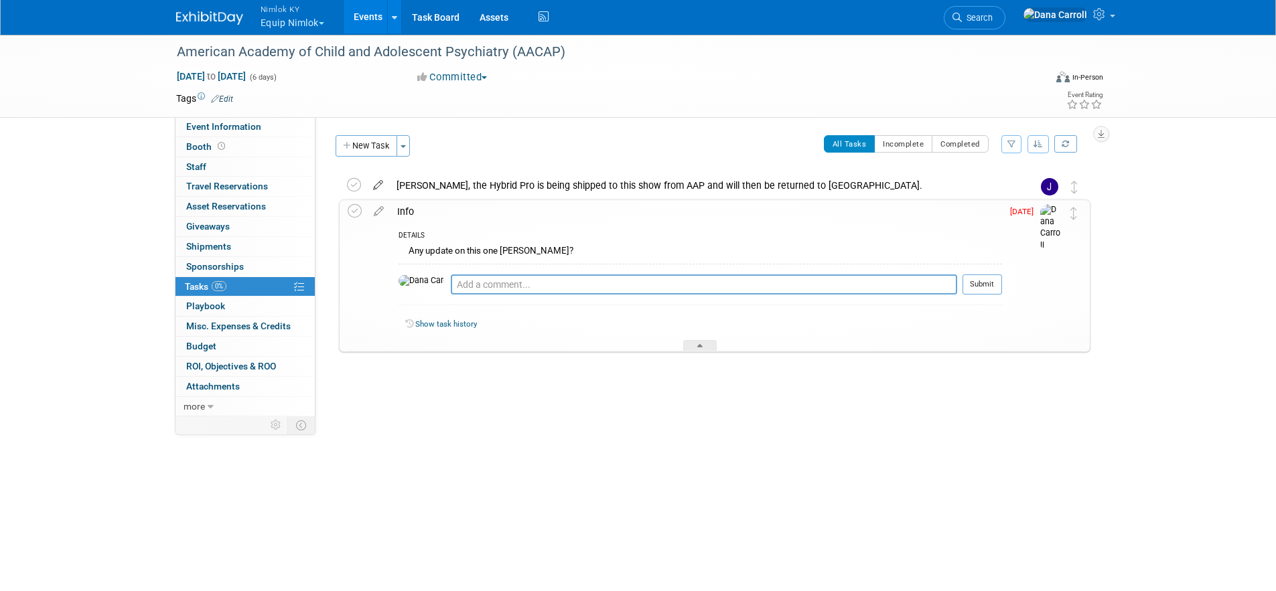
click at [376, 179] on icon at bounding box center [377, 182] width 23 height 17
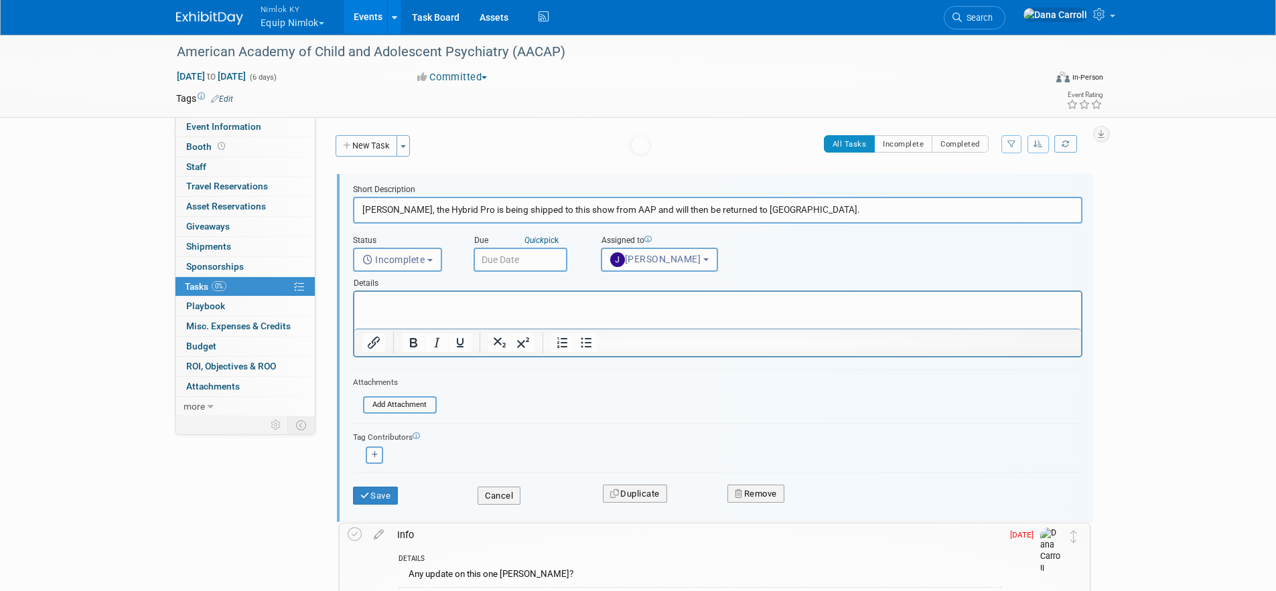
scroll to position [0, 0]
drag, startPoint x: 772, startPoint y: 214, endPoint x: 332, endPoint y: 210, distance: 440.1
click at [332, 210] on div "Short Description Jamie, the Hybrid Pro is being shipped to this show from AAP …" at bounding box center [711, 348] width 758 height 348
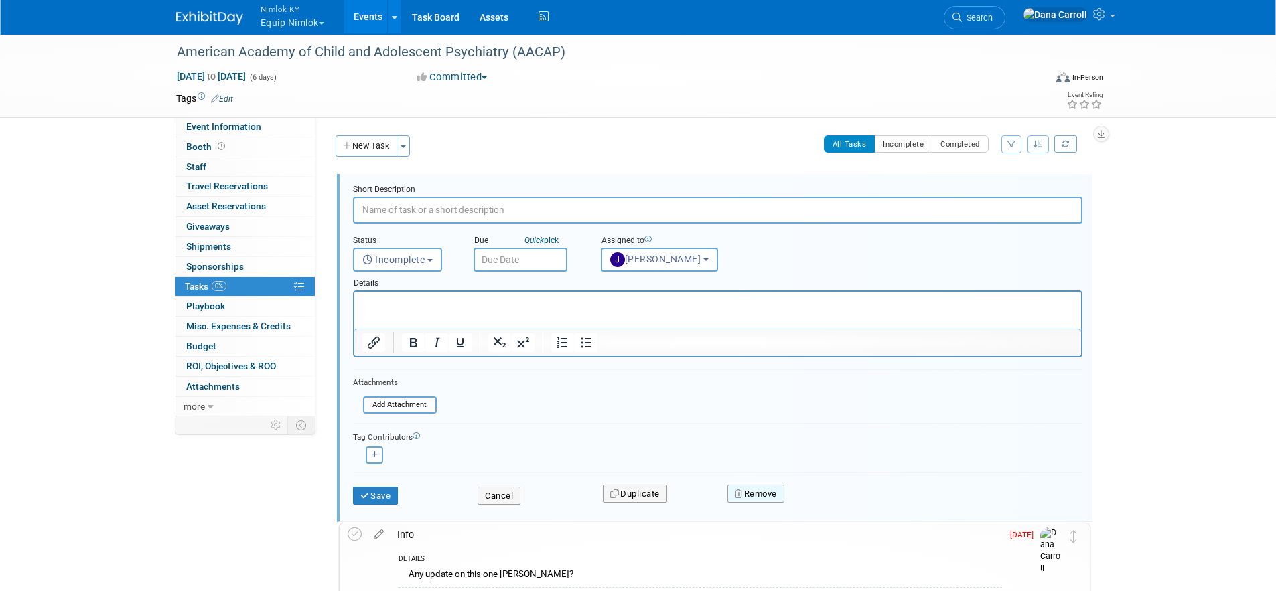
click at [766, 494] on button "Remove" at bounding box center [755, 494] width 57 height 19
click at [833, 506] on link "Yes" at bounding box center [831, 504] width 39 height 21
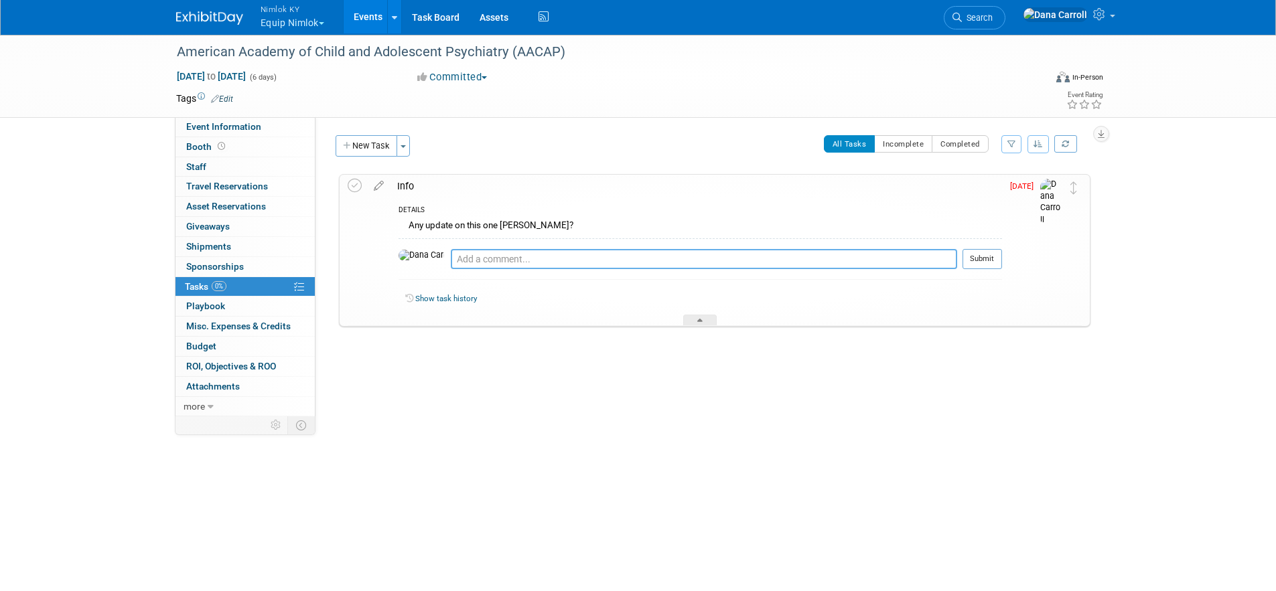
click at [482, 259] on textarea at bounding box center [704, 259] width 506 height 20
paste textarea "Jamie, the Hybrid Pro is being shipped to this show from AAP and will then be r…"
type textarea "Jamie, the Hybrid Pro is being shipped to this show from AAP and will then be r…"
click at [970, 261] on button "Submit" at bounding box center [983, 259] width 40 height 20
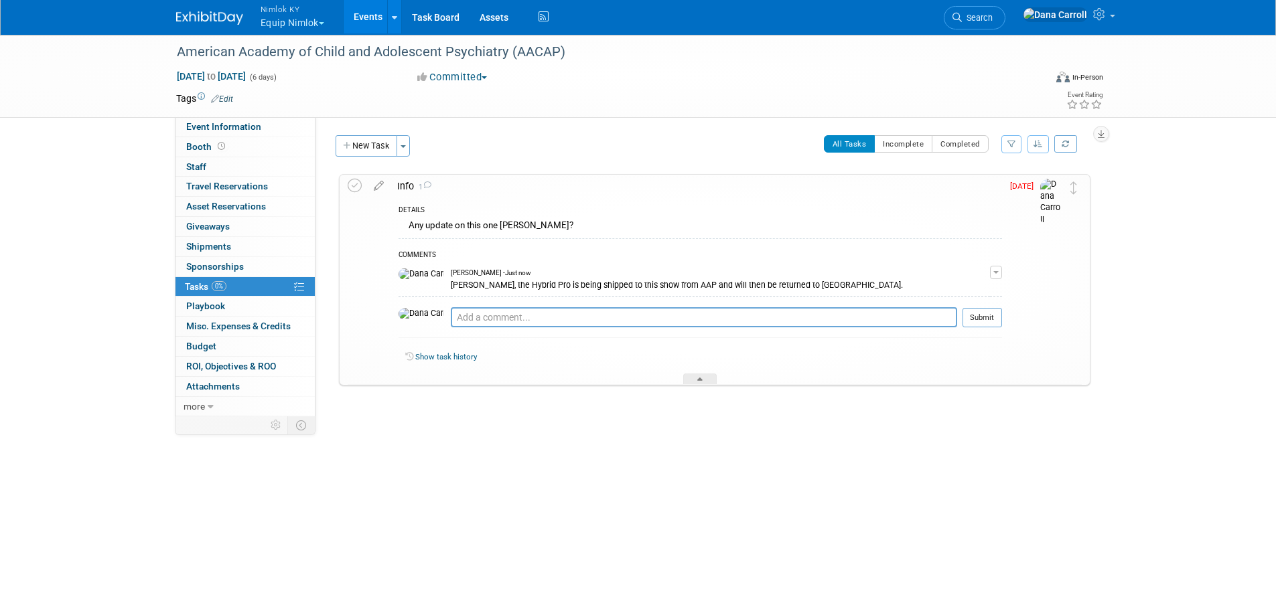
click at [513, 147] on div "All Tasks Incomplete Completed Filter by Assignee -- Select Assignee -- All una…" at bounding box center [753, 149] width 673 height 28
click at [486, 447] on div "American Academy of Child and Adolescent Psychiatry (AACAP) Oct 20, 2025 to Oct…" at bounding box center [638, 261] width 1276 height 456
click at [363, 17] on link "Events" at bounding box center [368, 16] width 49 height 33
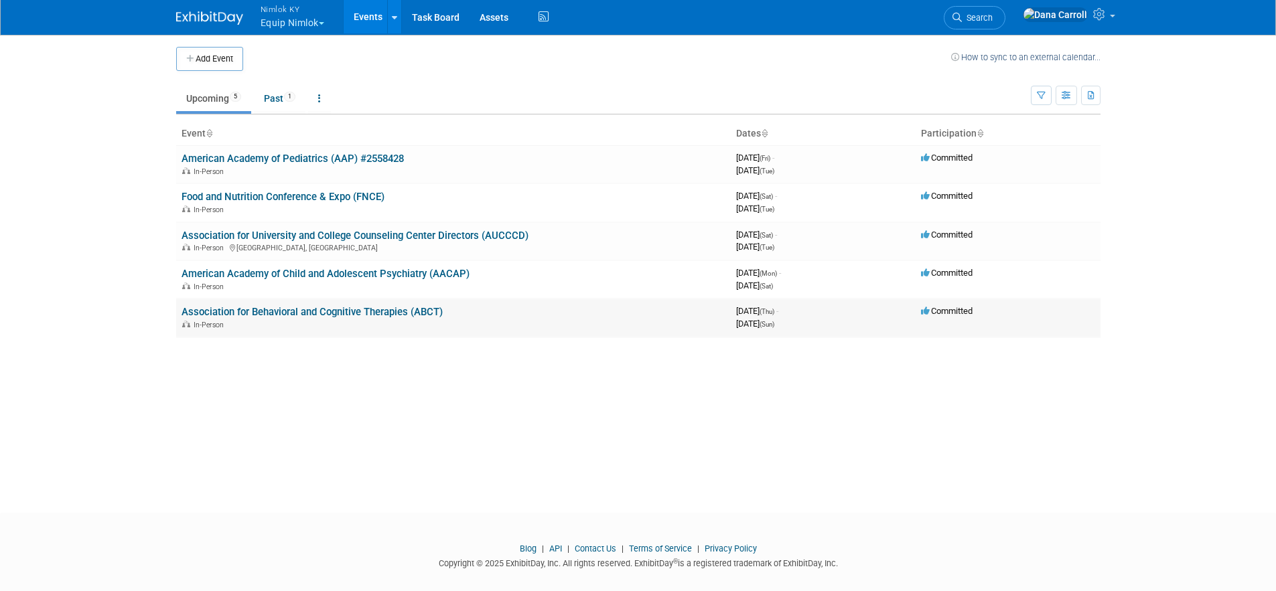
click at [358, 310] on link "Association for Behavioral and Cognitive Therapies (ABCT)" at bounding box center [312, 312] width 261 height 12
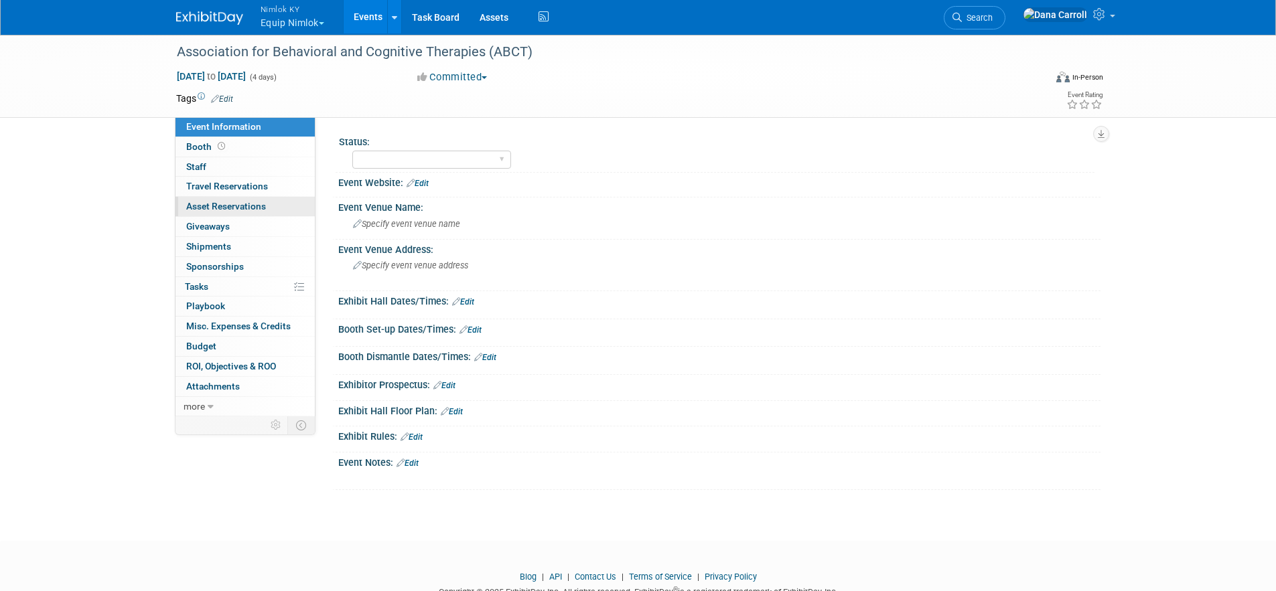
click at [220, 204] on span "Asset Reservations 0" at bounding box center [226, 206] width 80 height 11
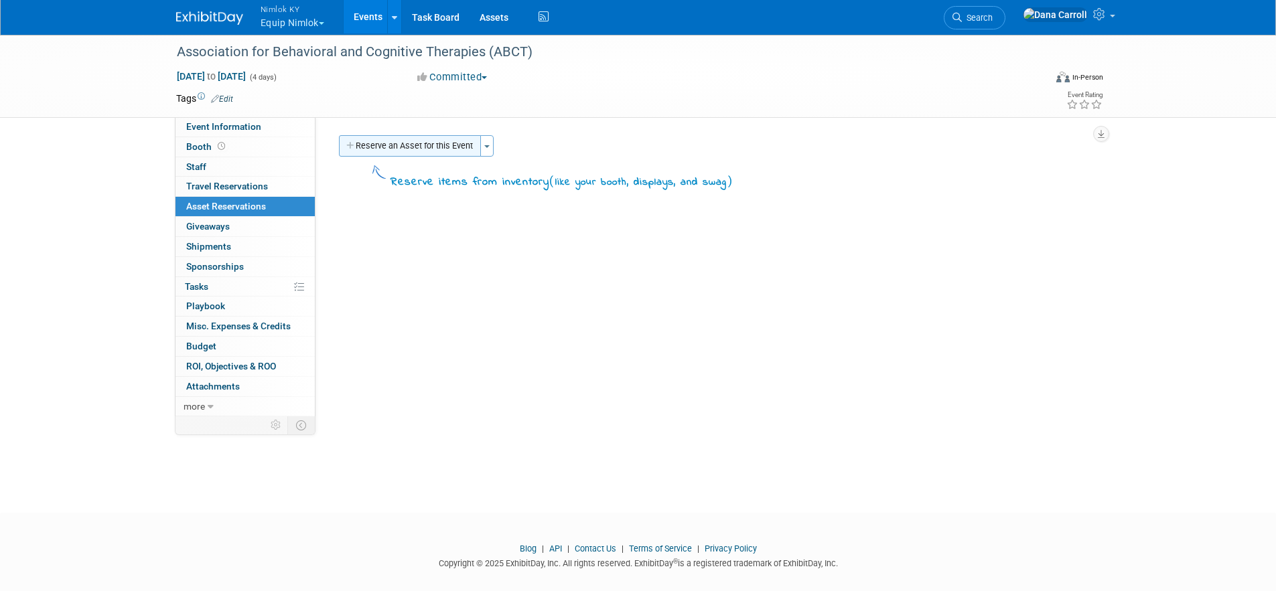
click at [383, 147] on button "Reserve an Asset for this Event" at bounding box center [410, 145] width 142 height 21
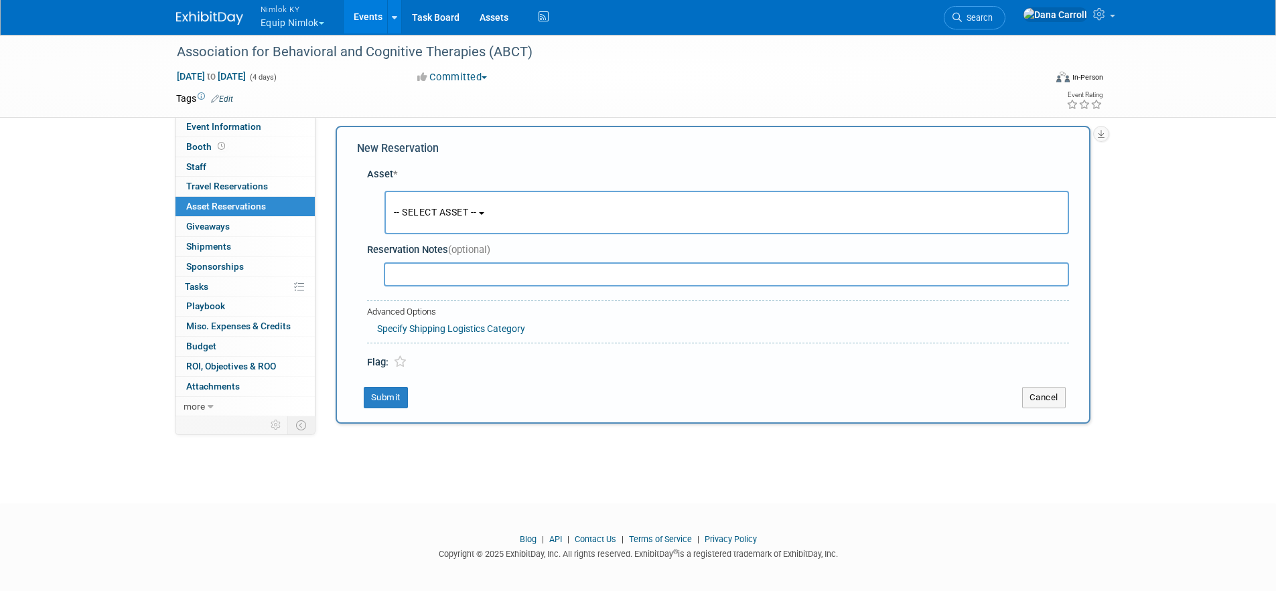
scroll to position [13, 0]
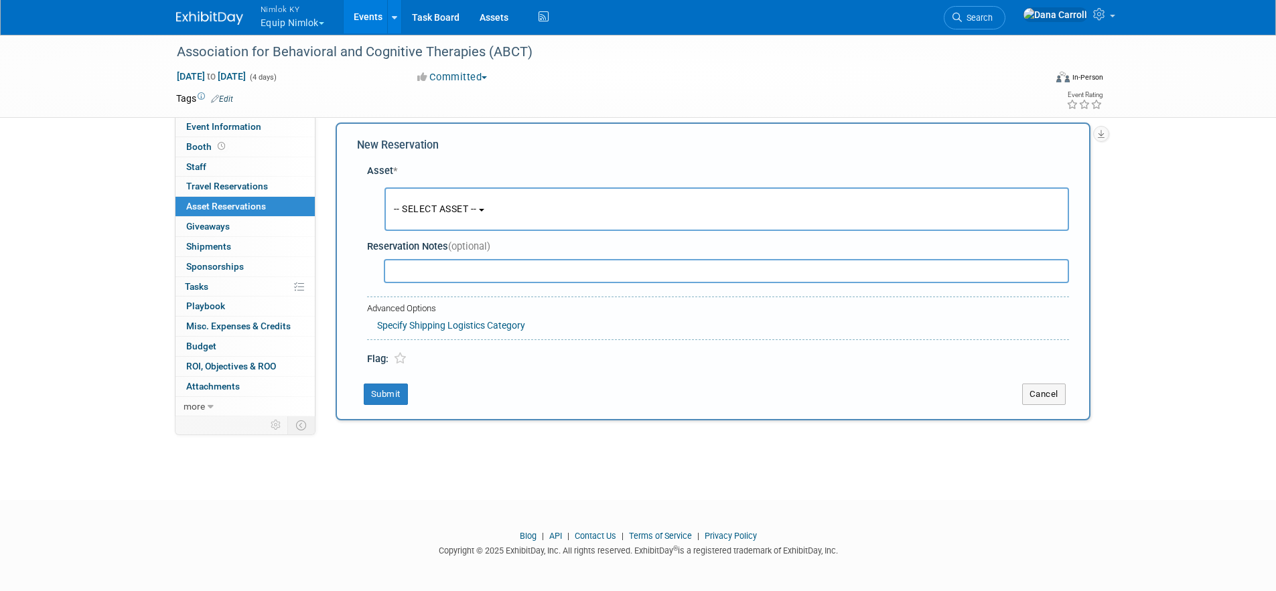
click at [477, 209] on span "-- SELECT ASSET --" at bounding box center [435, 209] width 83 height 11
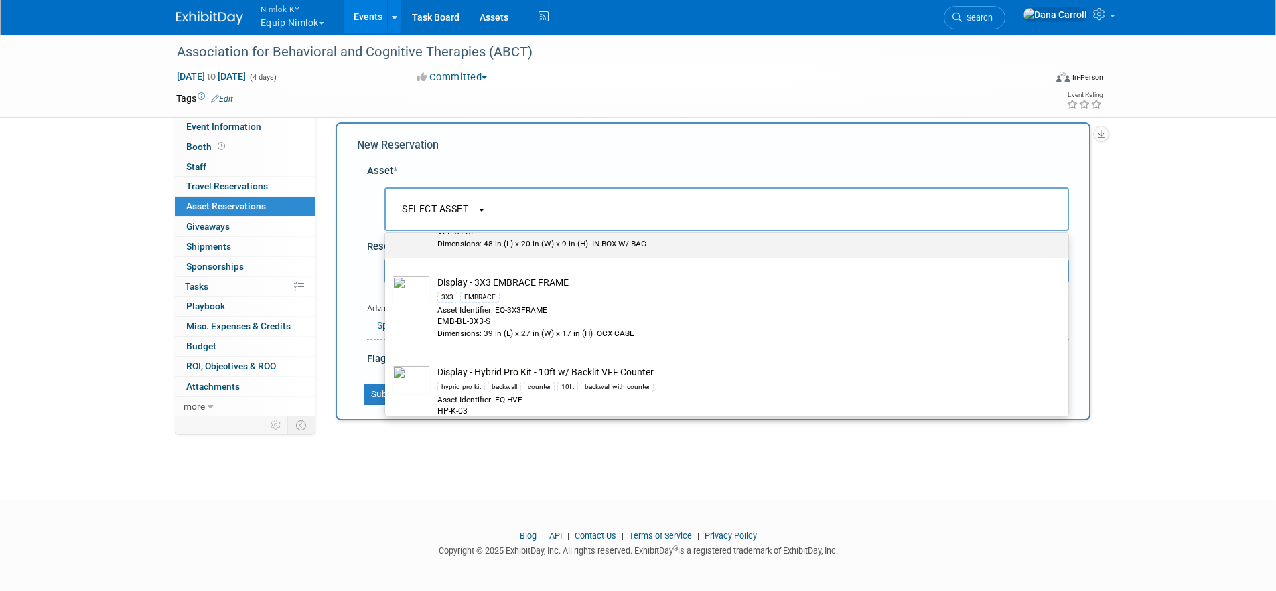
scroll to position [123, 0]
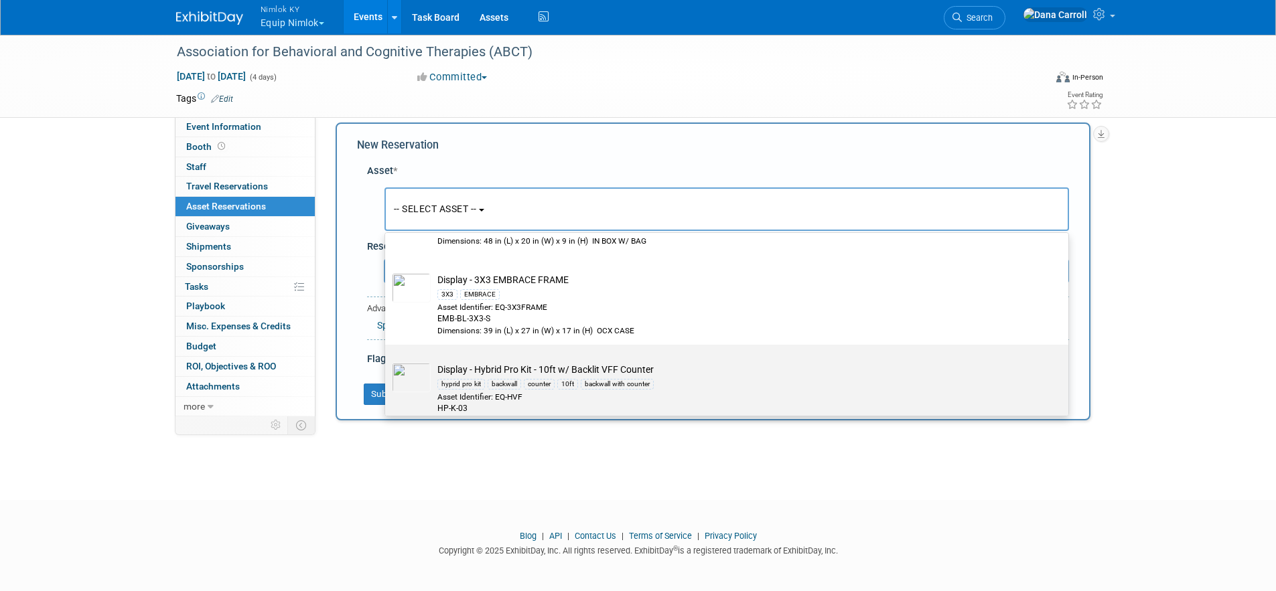
click at [555, 376] on div "hyprid pro kit backwall counter 10ft backwall with counter" at bounding box center [739, 383] width 604 height 15
click at [387, 361] on input "Display - Hybrid Pro Kit - 10ft w/ Backlit VFF Counter hyprid pro kit backwall …" at bounding box center [382, 356] width 9 height 9
select select "10727782"
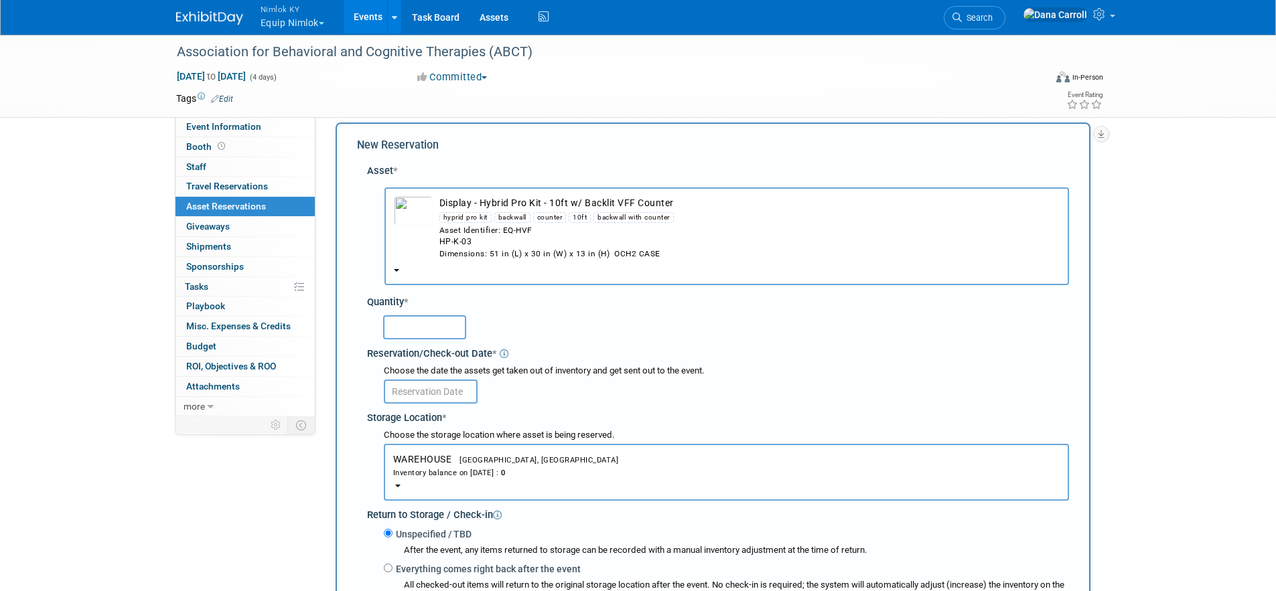
click at [428, 336] on input "text" at bounding box center [424, 328] width 83 height 24
type input "1"
click at [427, 389] on input "text" at bounding box center [431, 392] width 94 height 24
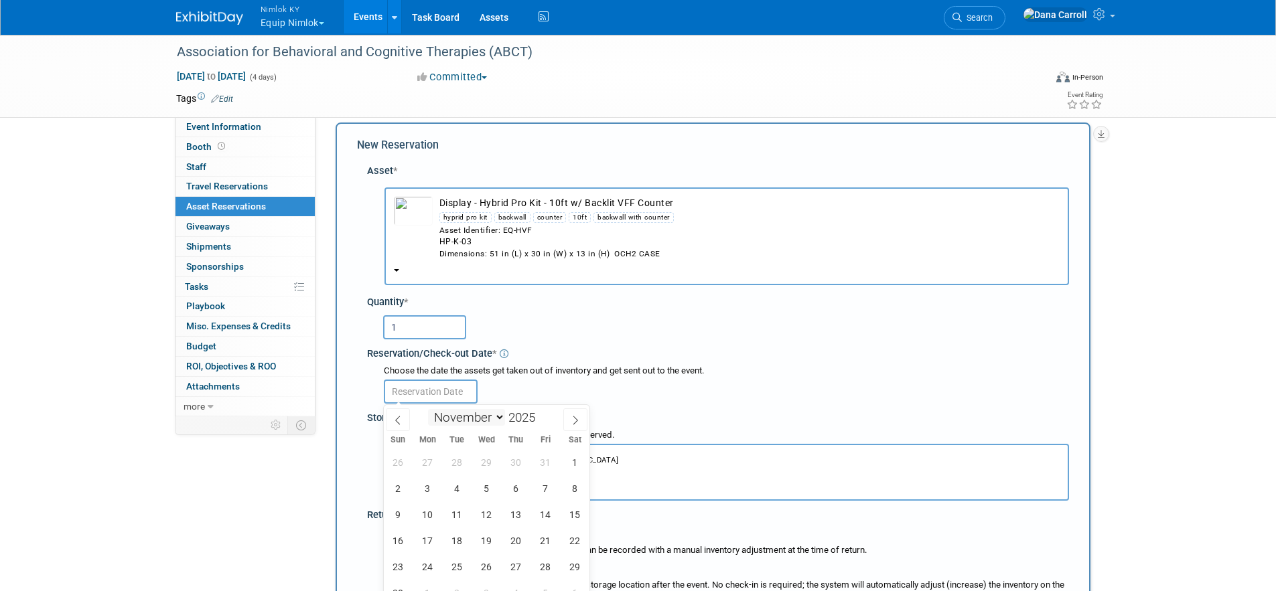
click at [474, 421] on select "January February March April May June July August September October November De…" at bounding box center [466, 417] width 77 height 17
select select "8"
click at [428, 409] on select "January February March April May June July August September October November De…" at bounding box center [466, 417] width 77 height 17
click at [569, 519] on span "20" at bounding box center [575, 515] width 26 height 26
type input "[DATE]"
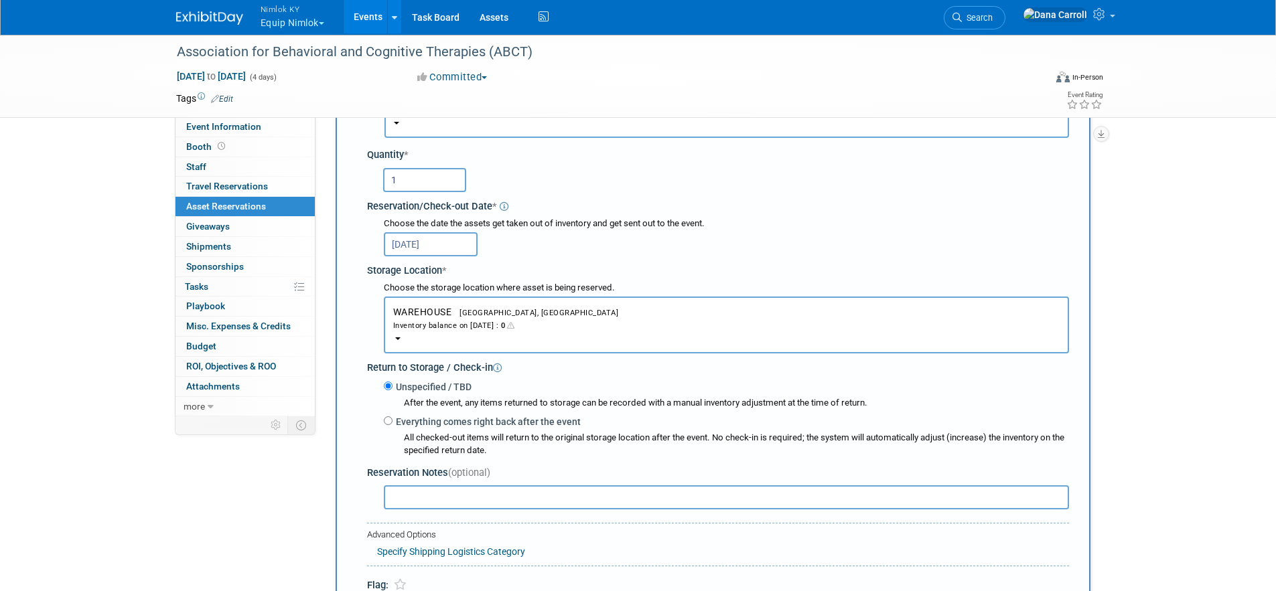
scroll to position [184, 0]
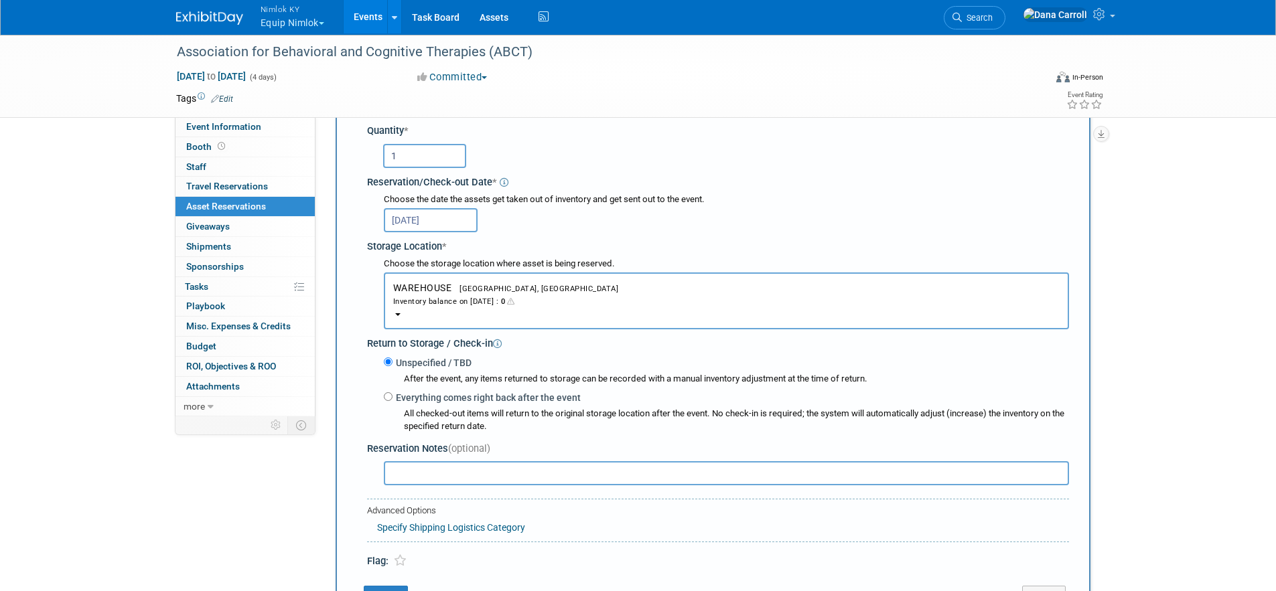
click at [427, 529] on link "Specify Shipping Logistics Category" at bounding box center [451, 527] width 148 height 11
click at [425, 555] on select "N/A Advance Warehouse Direct Shipment Other" at bounding box center [471, 550] width 188 height 23
select select "2"
click at [377, 539] on select "N/A Advance Warehouse Direct Shipment Other" at bounding box center [471, 550] width 188 height 23
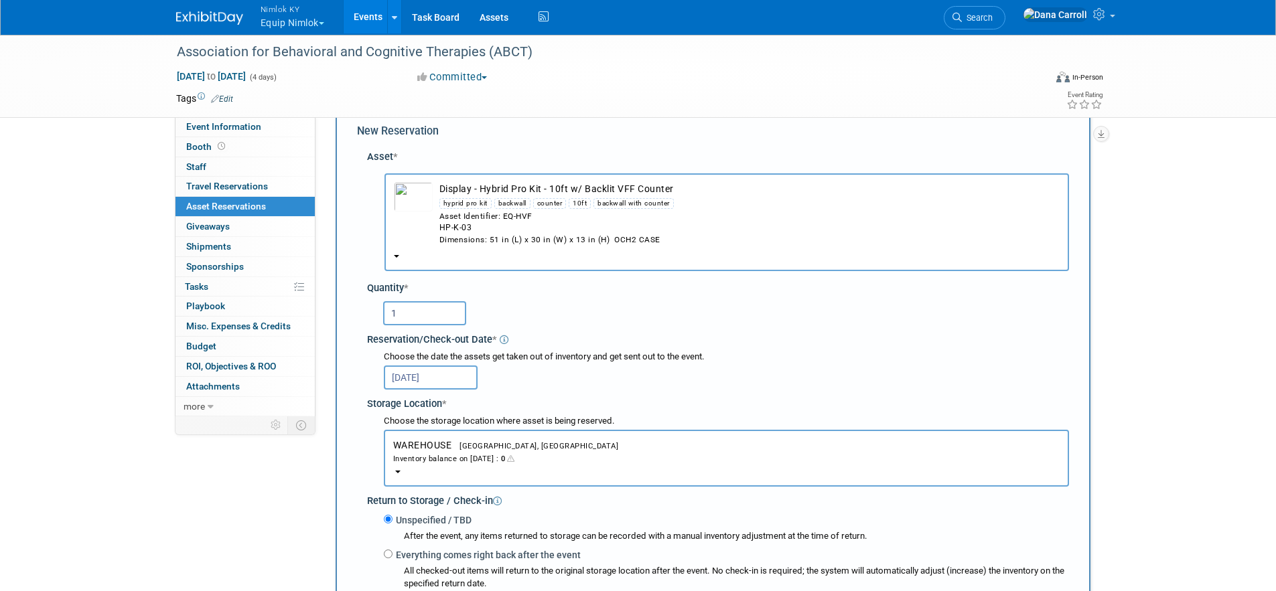
scroll to position [404, 0]
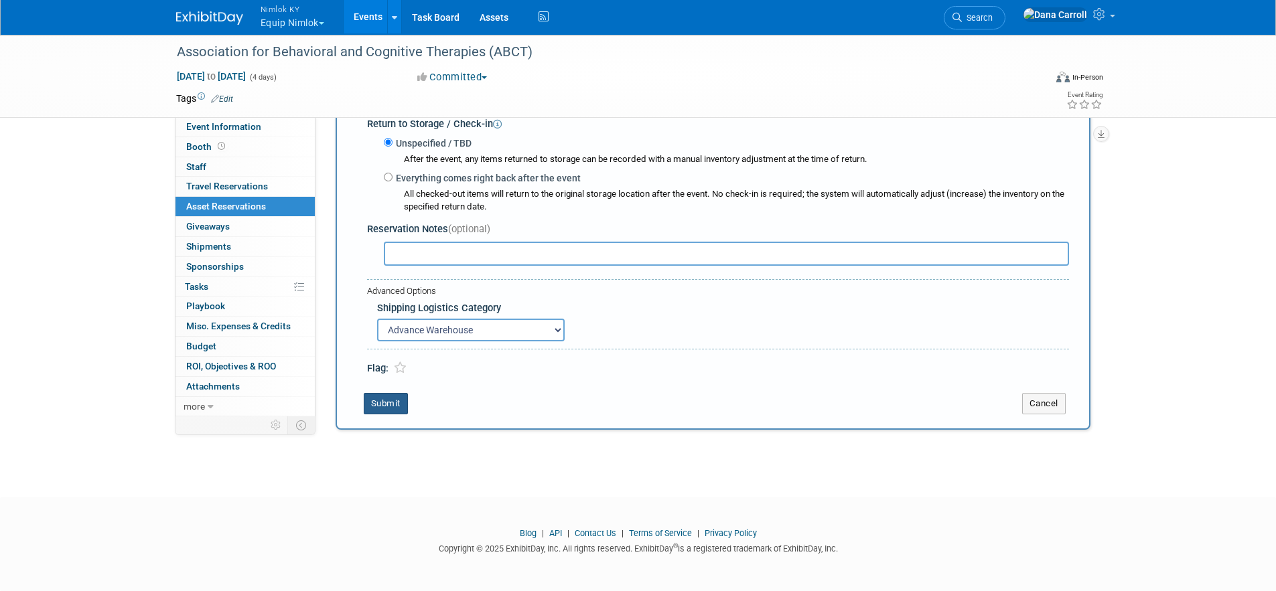
click at [388, 394] on button "Submit" at bounding box center [386, 403] width 44 height 21
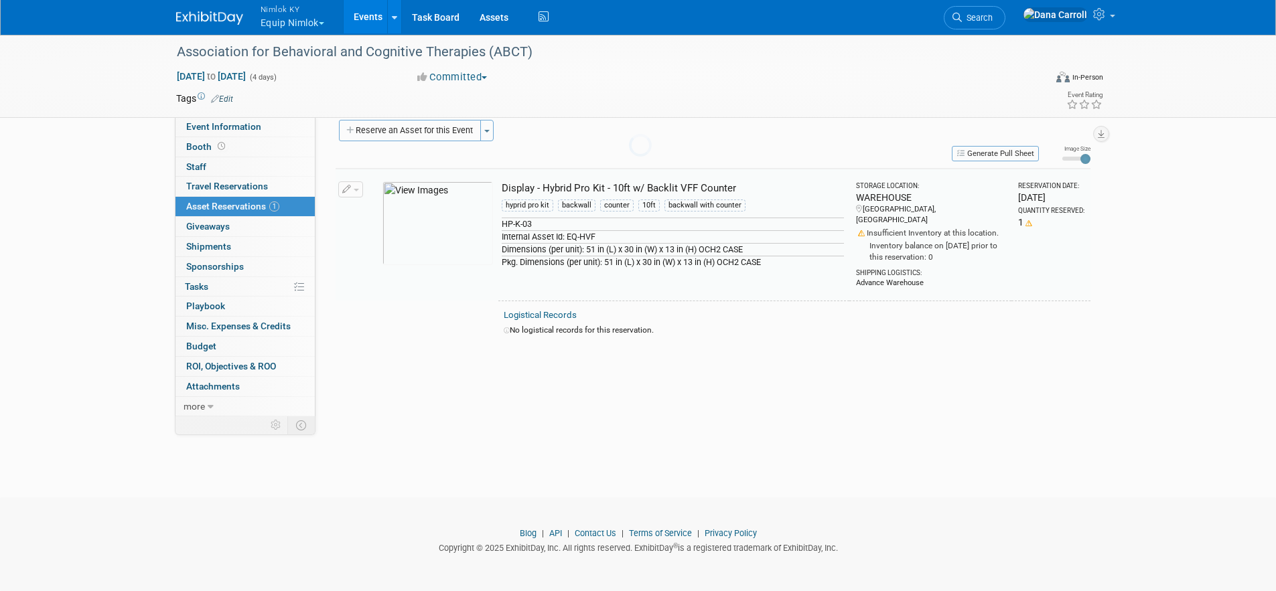
scroll to position [15, 0]
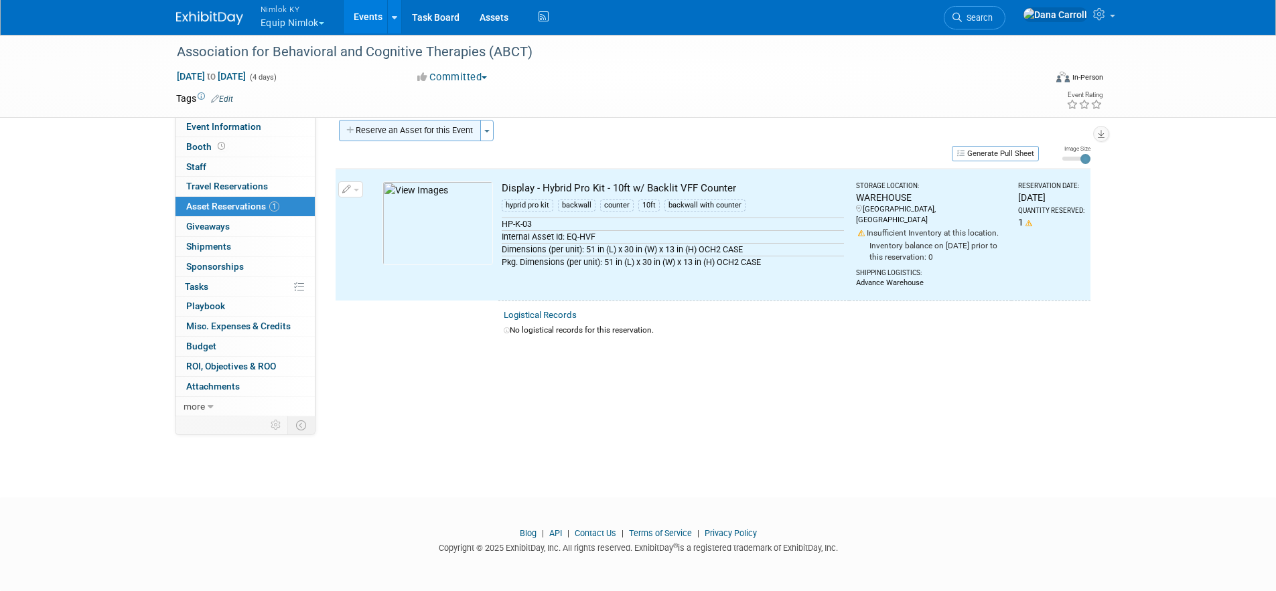
click at [395, 127] on button "Reserve an Asset for this Event" at bounding box center [410, 130] width 142 height 21
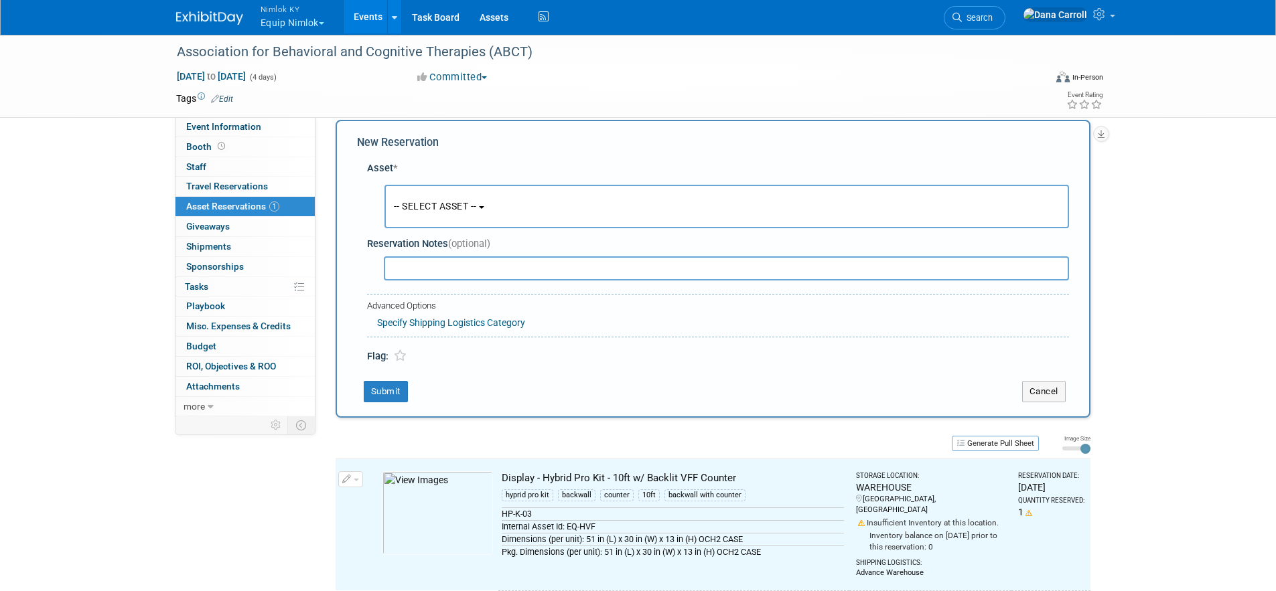
scroll to position [13, 0]
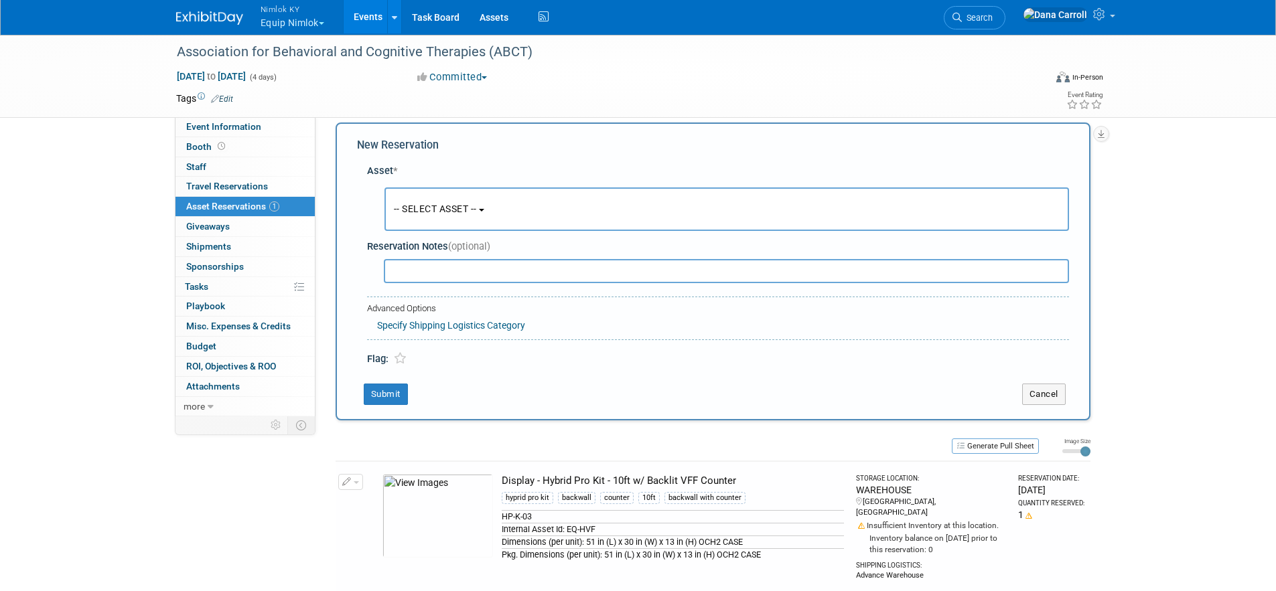
click at [470, 208] on span "-- SELECT ASSET --" at bounding box center [435, 209] width 83 height 11
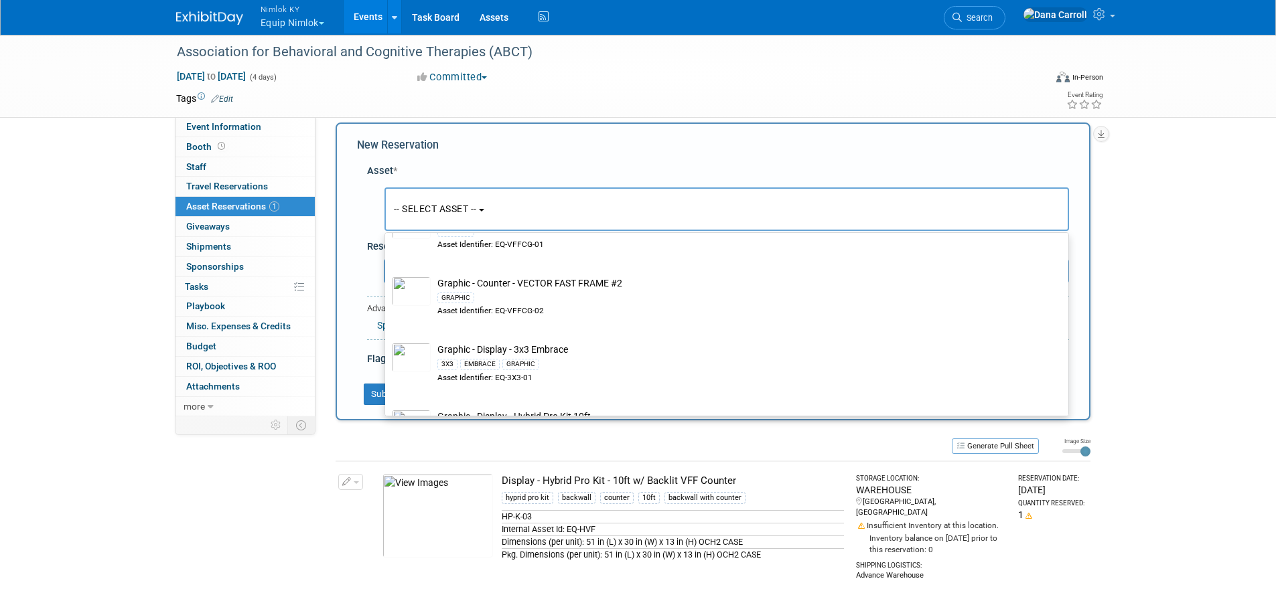
scroll to position [503, 0]
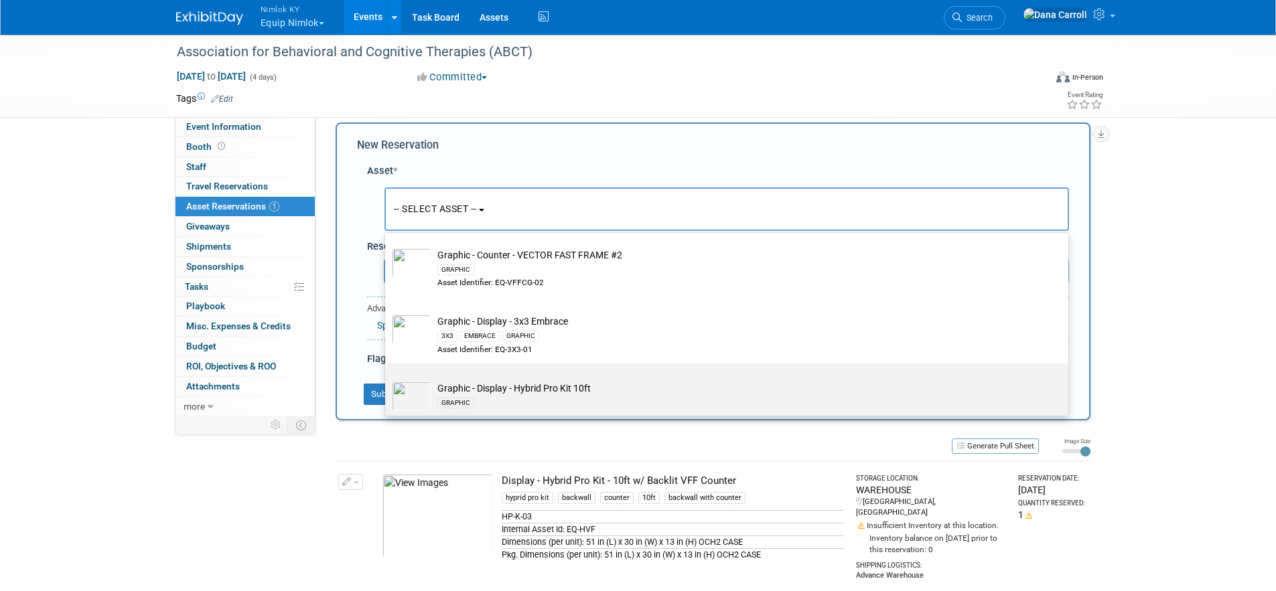
click at [536, 399] on div "GRAPHIC" at bounding box center [739, 402] width 604 height 15
click at [387, 380] on input "Graphic - Display - Hybrid Pro Kit 10ft GRAPHIC" at bounding box center [382, 375] width 9 height 9
select select "10728555"
select select "10"
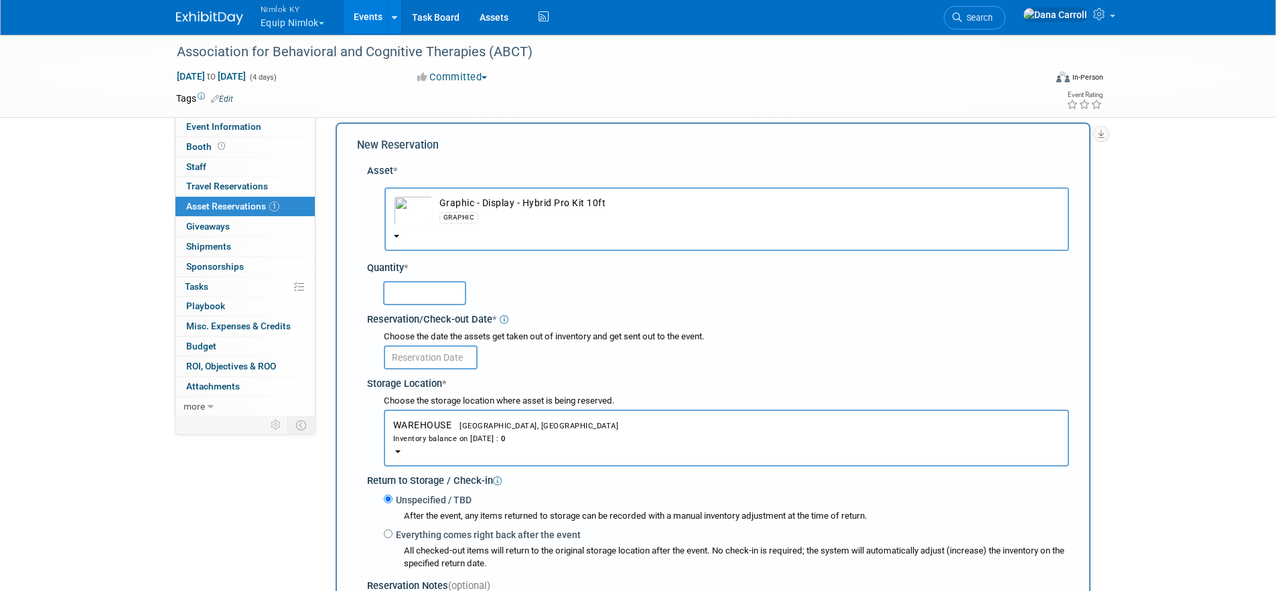
click at [443, 300] on input "text" at bounding box center [424, 293] width 83 height 24
type input "1"
click at [429, 360] on input "text" at bounding box center [431, 358] width 94 height 24
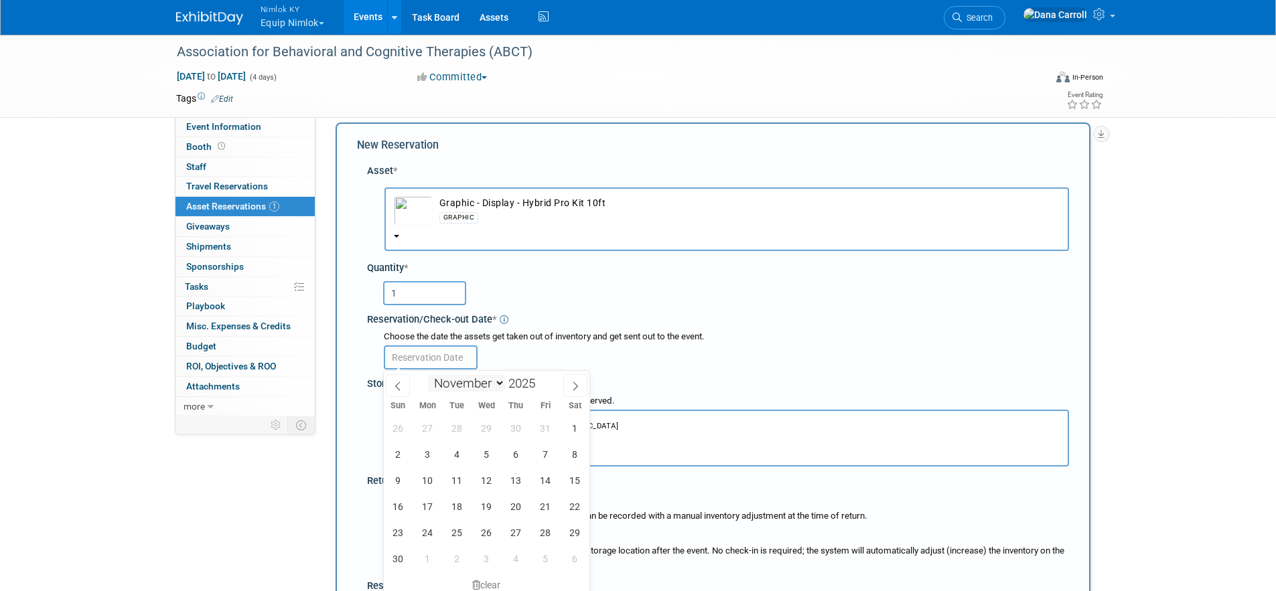
click at [476, 380] on select "January February March April May June July August September October November De…" at bounding box center [466, 383] width 77 height 17
select select "8"
click at [428, 375] on select "January February March April May June July August September October November De…" at bounding box center [466, 383] width 77 height 17
click at [581, 481] on span "20" at bounding box center [575, 481] width 26 height 26
type input "Sep 20, 2025"
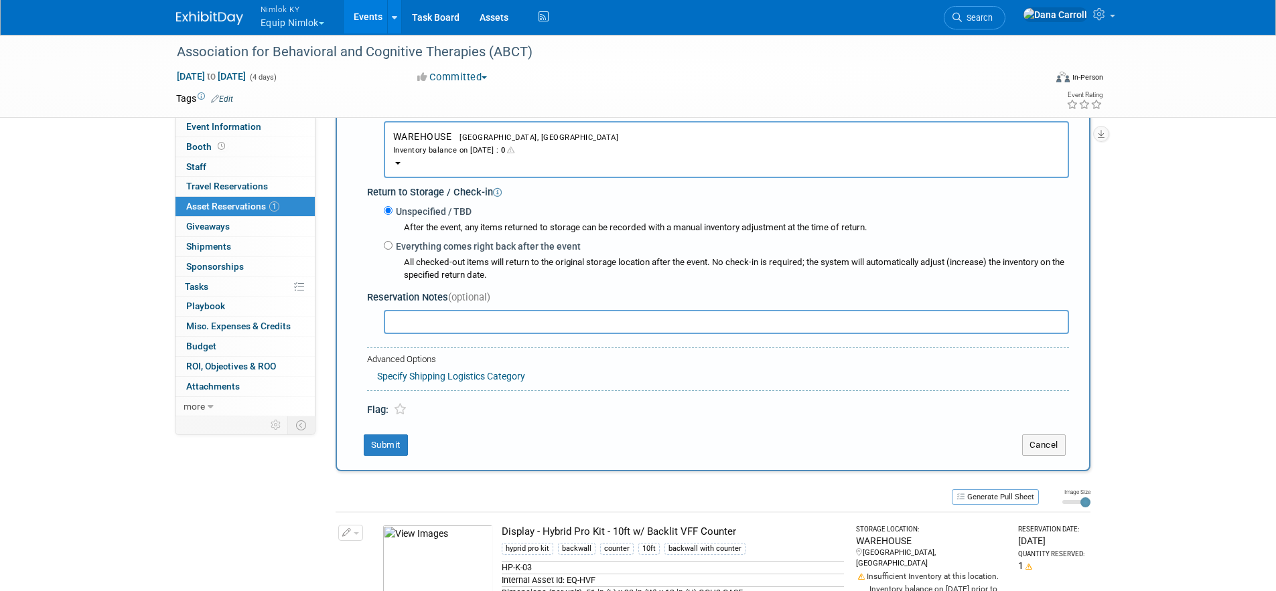
scroll to position [365, 0]
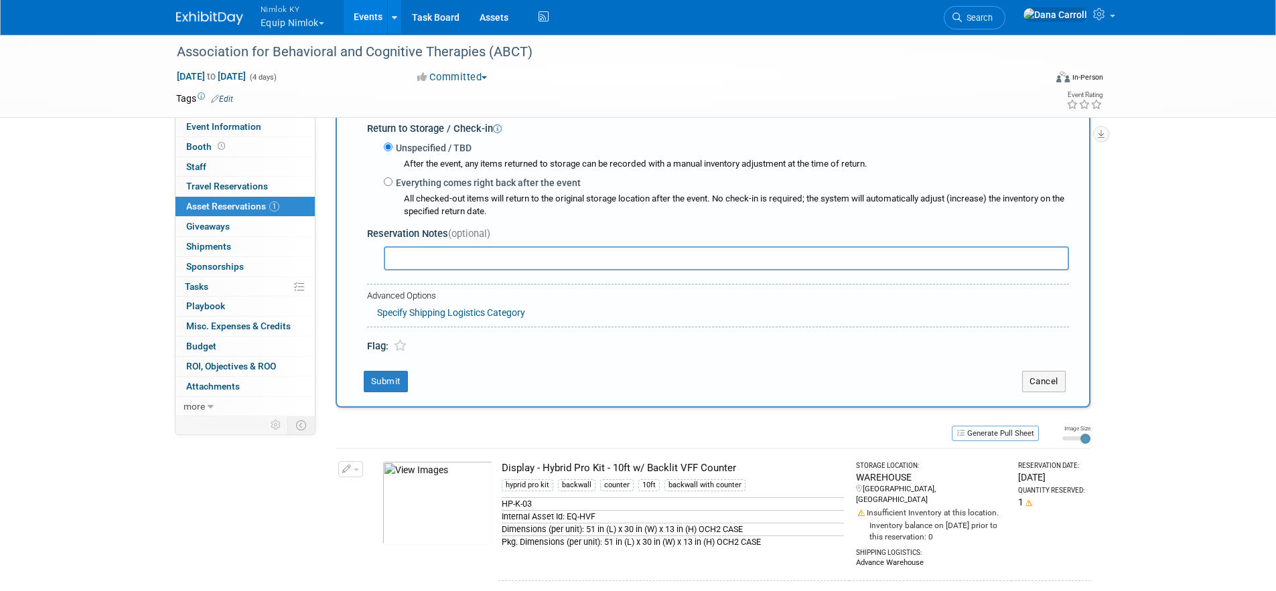
click at [417, 315] on link "Specify Shipping Logistics Category" at bounding box center [451, 312] width 148 height 11
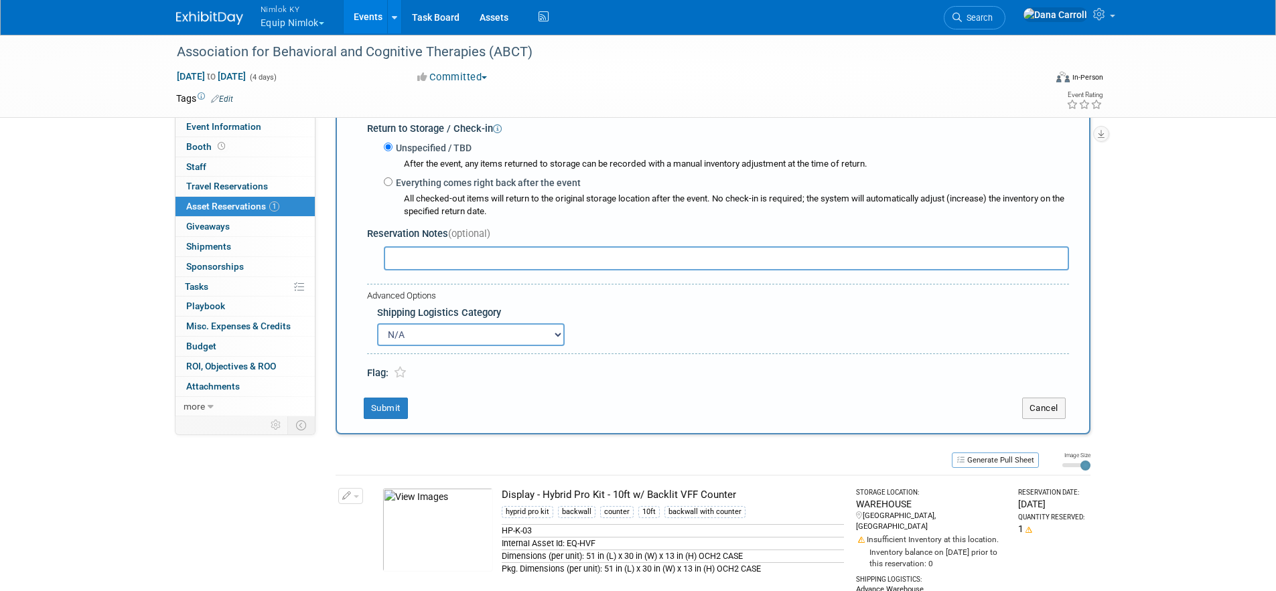
click at [411, 332] on select "N/A Advance Warehouse Direct Shipment Other" at bounding box center [471, 335] width 188 height 23
select select "2"
click at [377, 324] on select "N/A Advance Warehouse Direct Shipment Other" at bounding box center [471, 335] width 188 height 23
click at [377, 403] on button "Submit" at bounding box center [386, 408] width 44 height 21
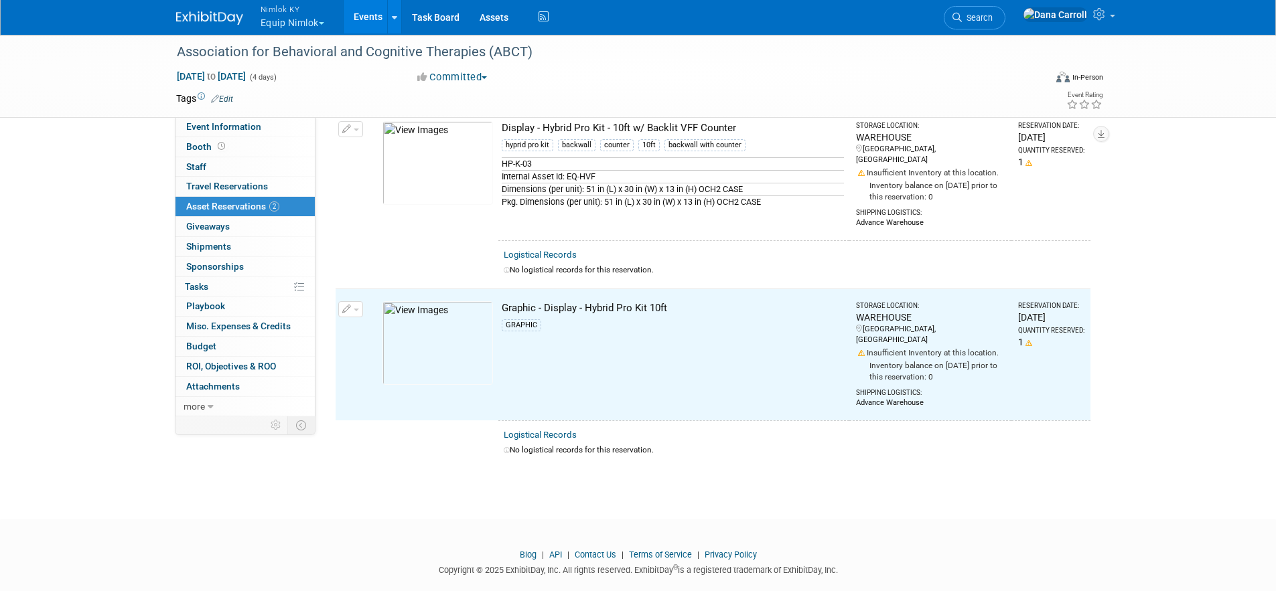
scroll to position [0, 0]
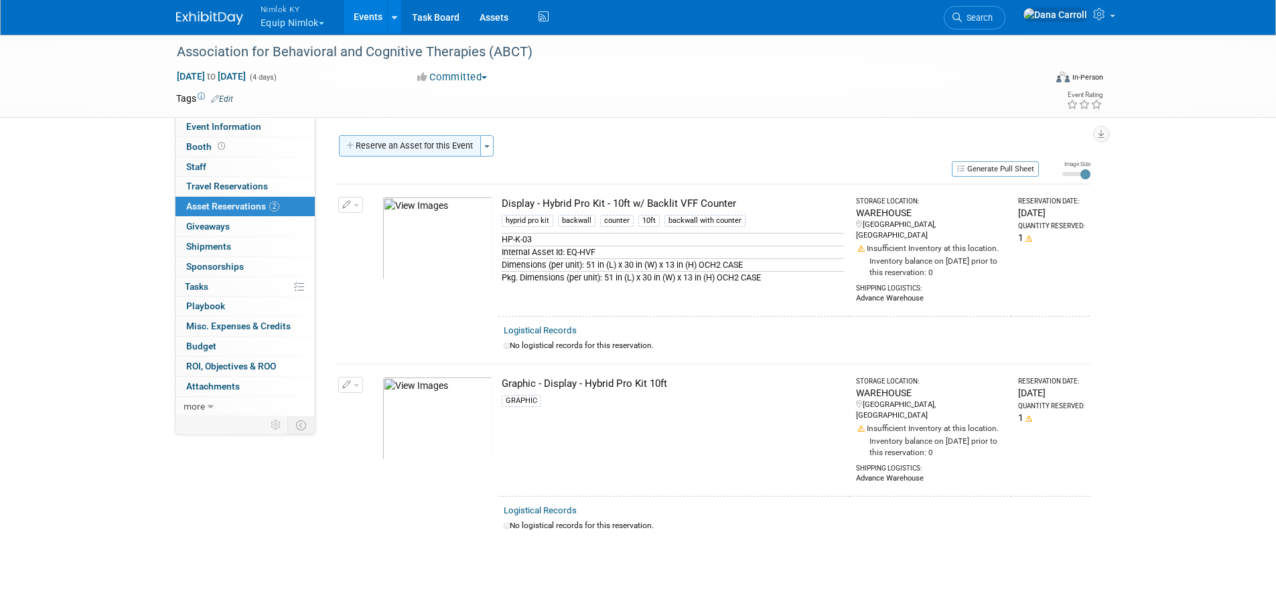
click at [433, 147] on button "Reserve an Asset for this Event" at bounding box center [410, 145] width 142 height 21
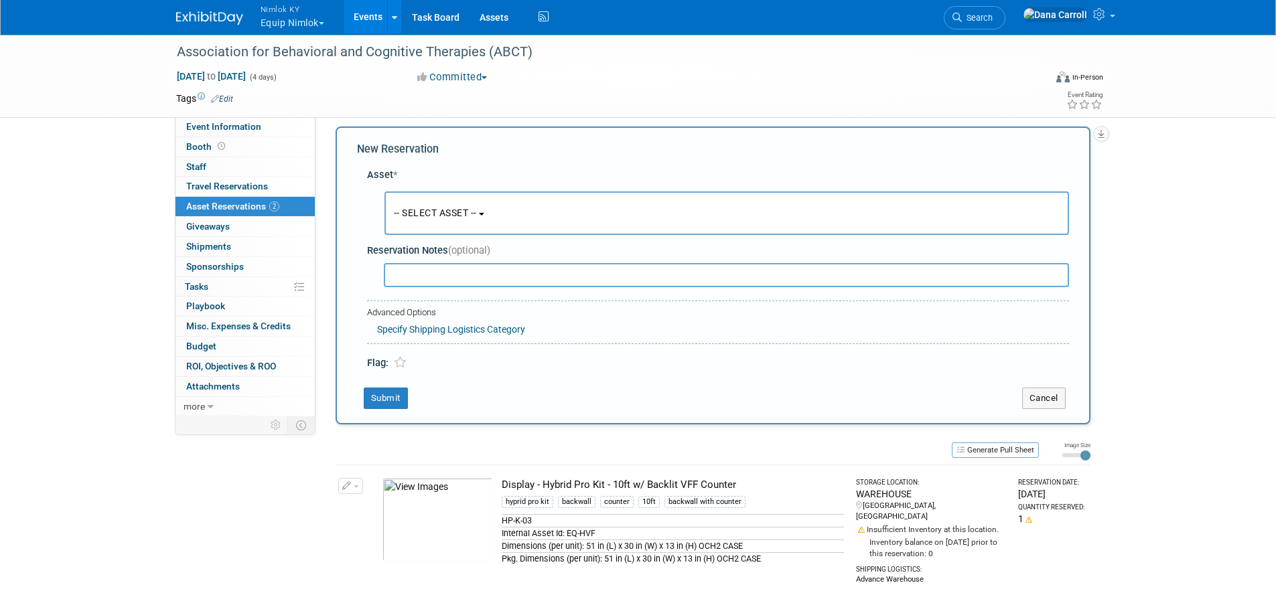
scroll to position [13, 0]
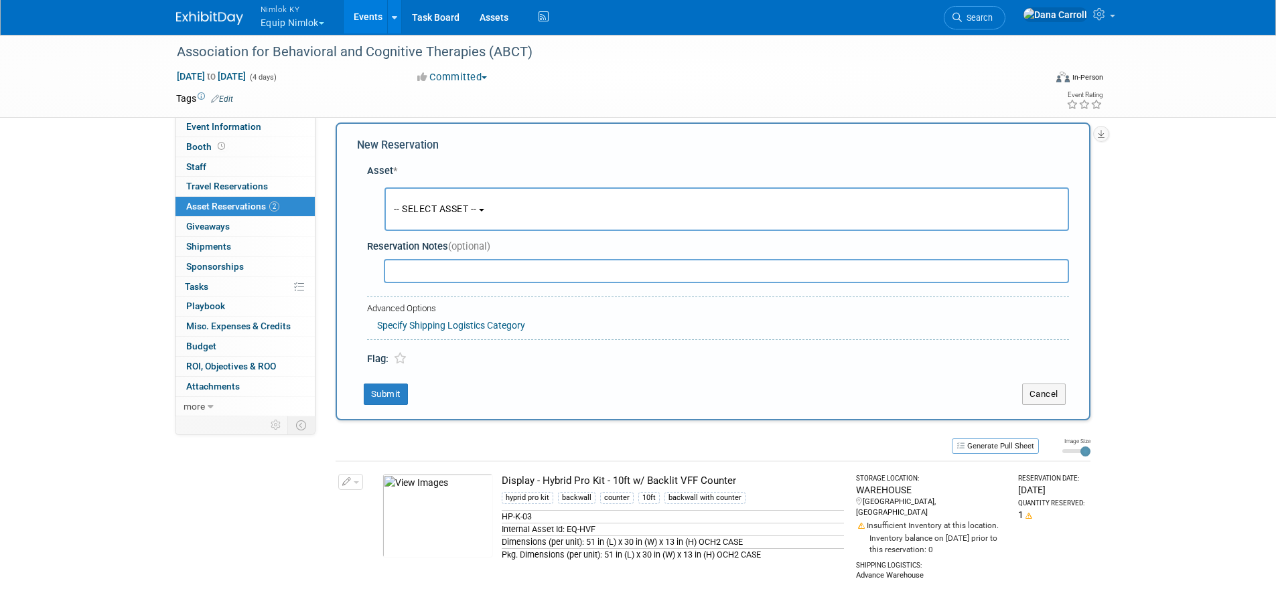
click at [477, 212] on span "-- SELECT ASSET --" at bounding box center [435, 209] width 83 height 11
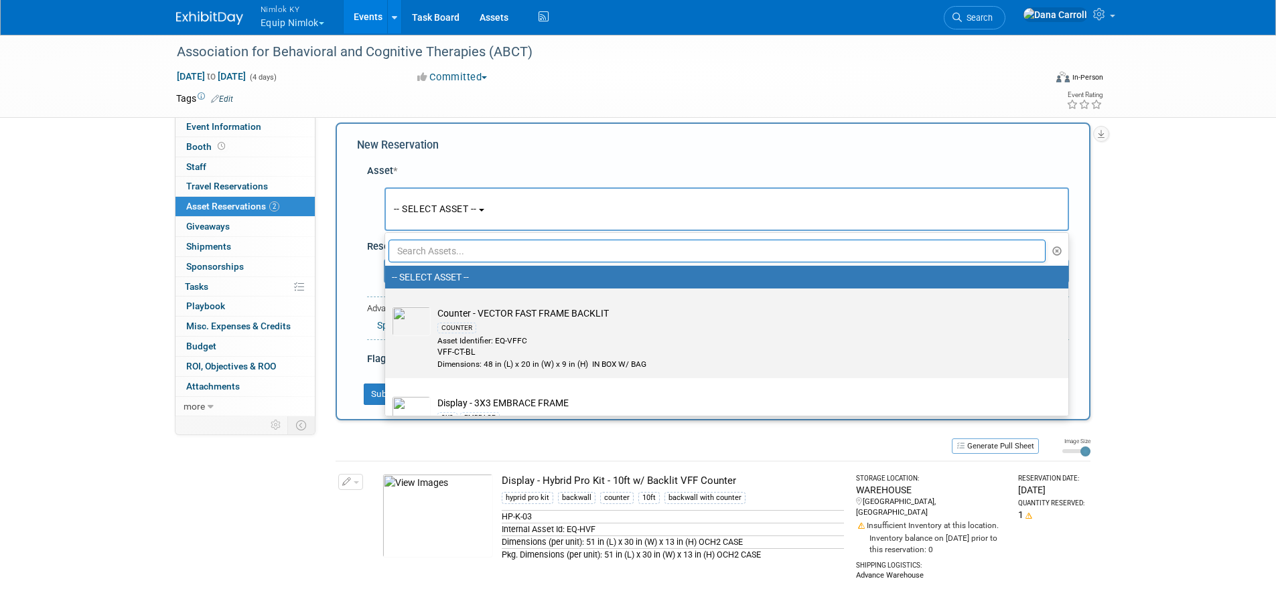
click at [535, 318] on td "Counter - VECTOR FAST FRAME BACKLIT COUNTER Asset Identifier: EQ-VFFC VFF-CT-BL…" at bounding box center [736, 339] width 611 height 64
click at [387, 305] on input "Counter - VECTOR FAST FRAME BACKLIT COUNTER Asset Identifier: EQ-VFFC VFF-CT-BL…" at bounding box center [382, 300] width 9 height 9
select select "10727783"
select select "10"
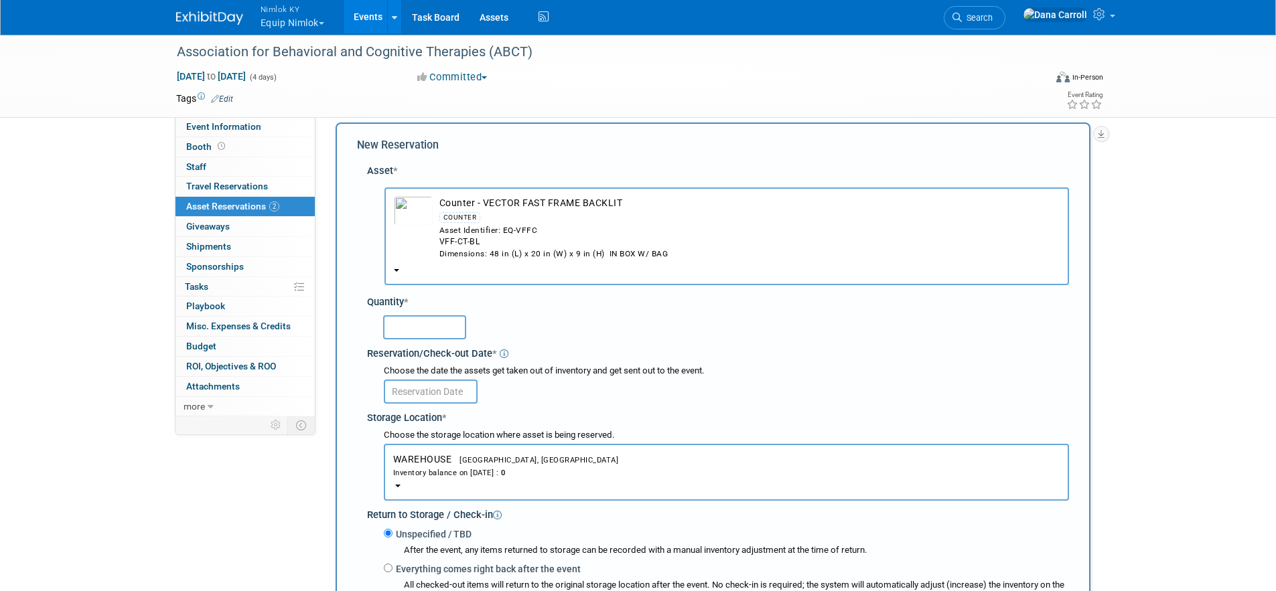
click at [402, 322] on input "text" at bounding box center [424, 328] width 83 height 24
type input "1"
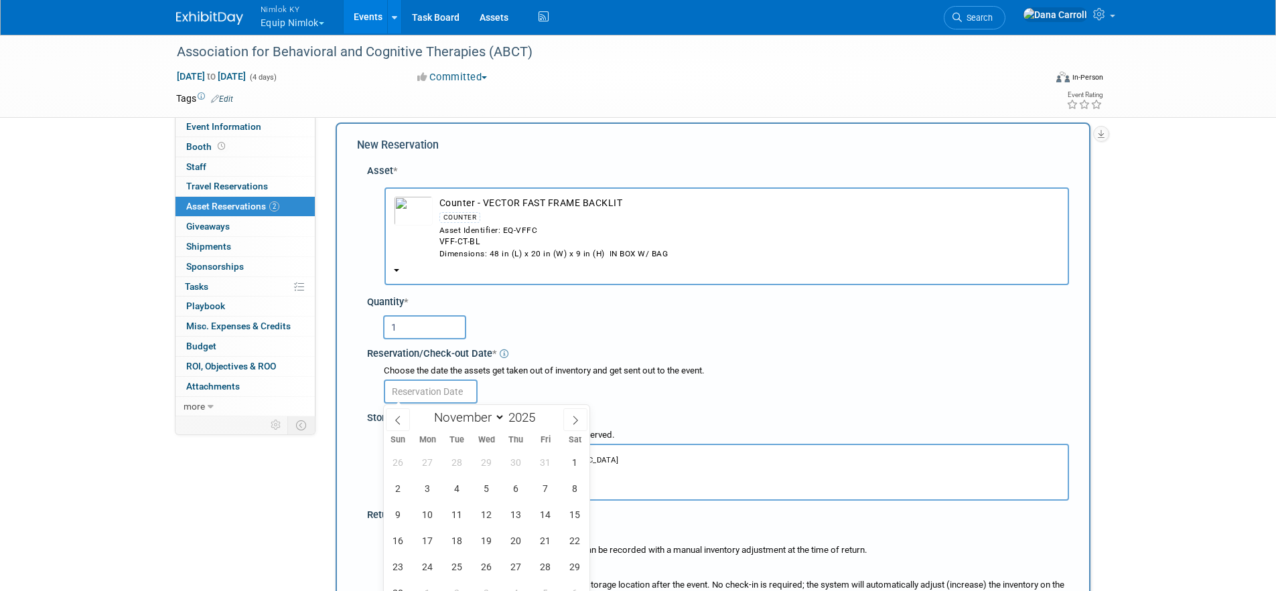
click at [447, 392] on input "text" at bounding box center [431, 392] width 94 height 24
click at [489, 414] on select "January February March April May June July August September October November De…" at bounding box center [466, 417] width 77 height 17
select select "8"
click at [428, 409] on select "January February March April May June July August September October November De…" at bounding box center [466, 417] width 77 height 17
click at [564, 517] on span "20" at bounding box center [575, 515] width 26 height 26
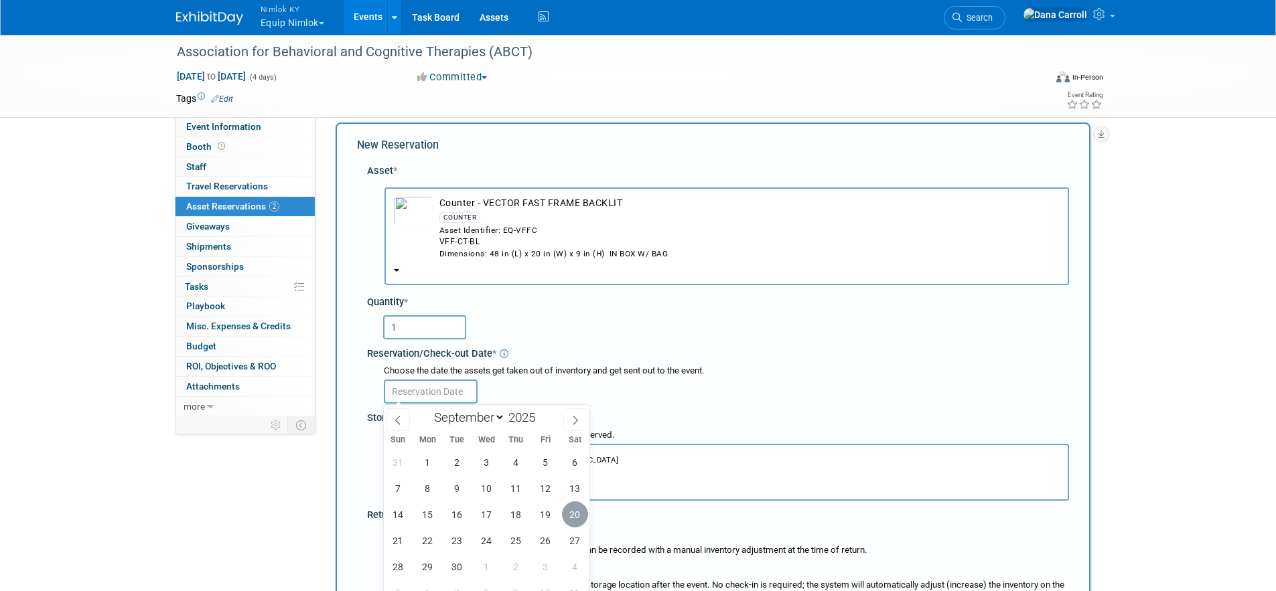
type input "Sep 20, 2025"
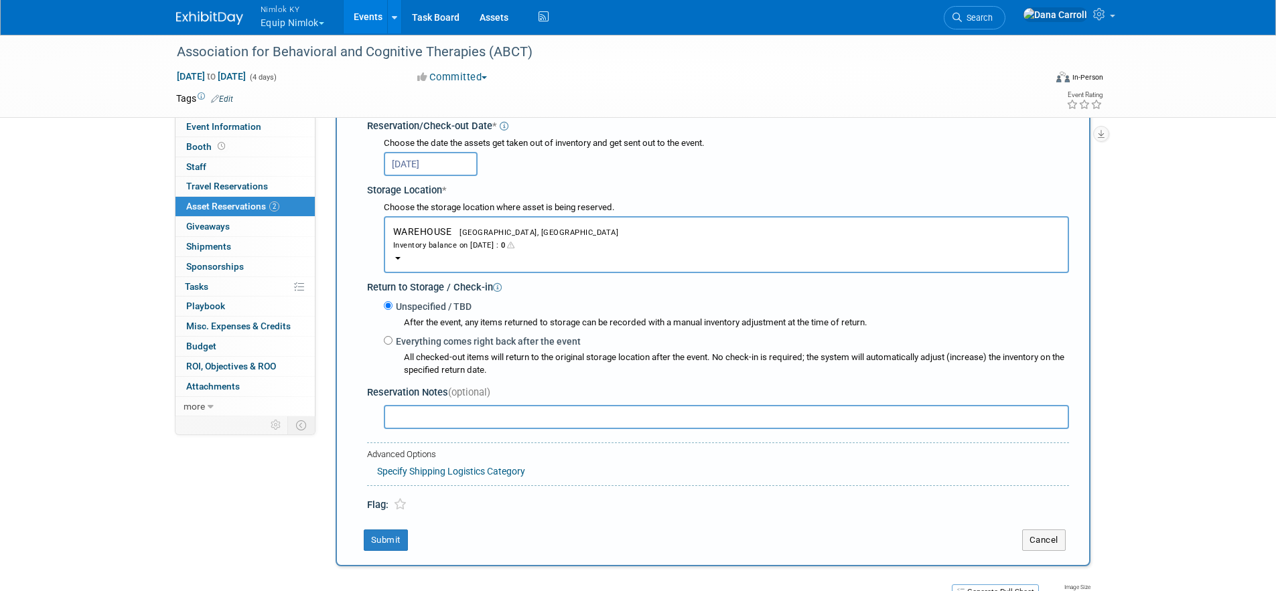
scroll to position [242, 0]
click at [449, 474] on link "Specify Shipping Logistics Category" at bounding box center [451, 470] width 148 height 11
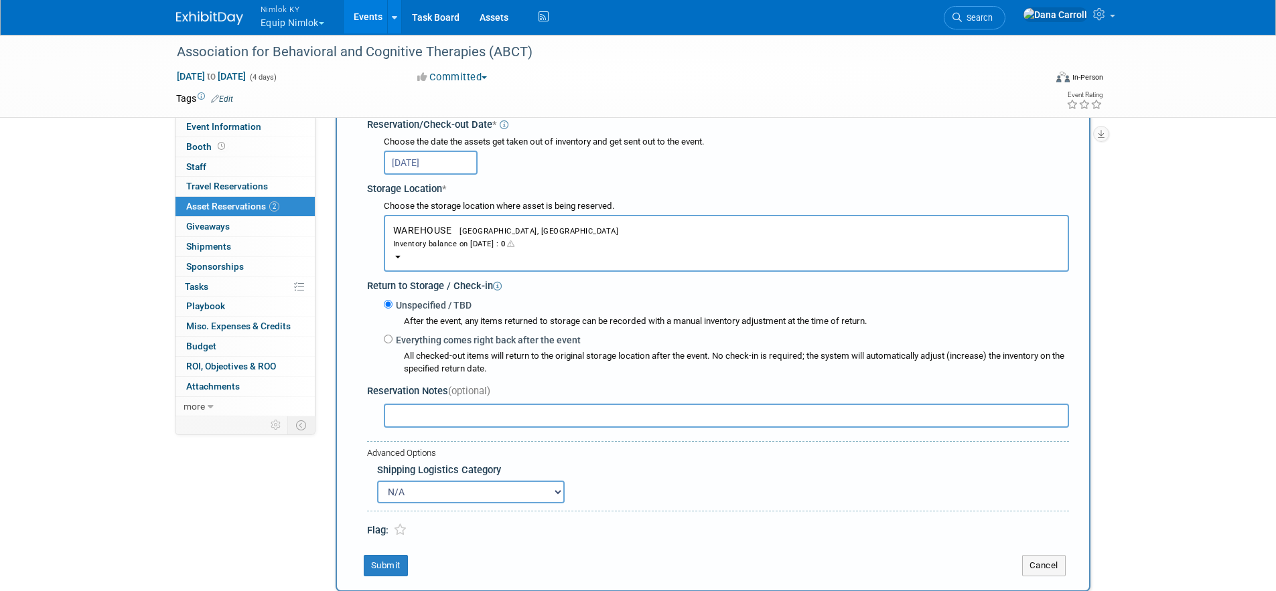
click at [427, 488] on select "N/A Advance Warehouse Direct Shipment Other" at bounding box center [471, 492] width 188 height 23
select select "2"
click at [377, 481] on select "N/A Advance Warehouse Direct Shipment Other" at bounding box center [471, 492] width 188 height 23
click at [383, 569] on button "Submit" at bounding box center [386, 565] width 44 height 21
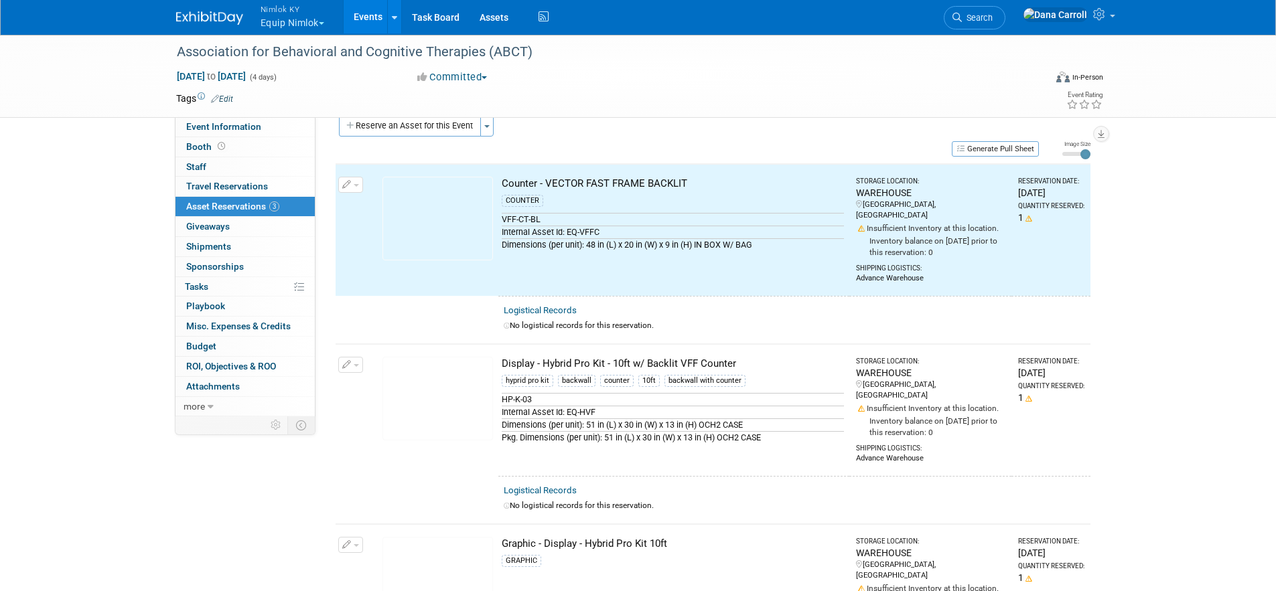
scroll to position [17, 0]
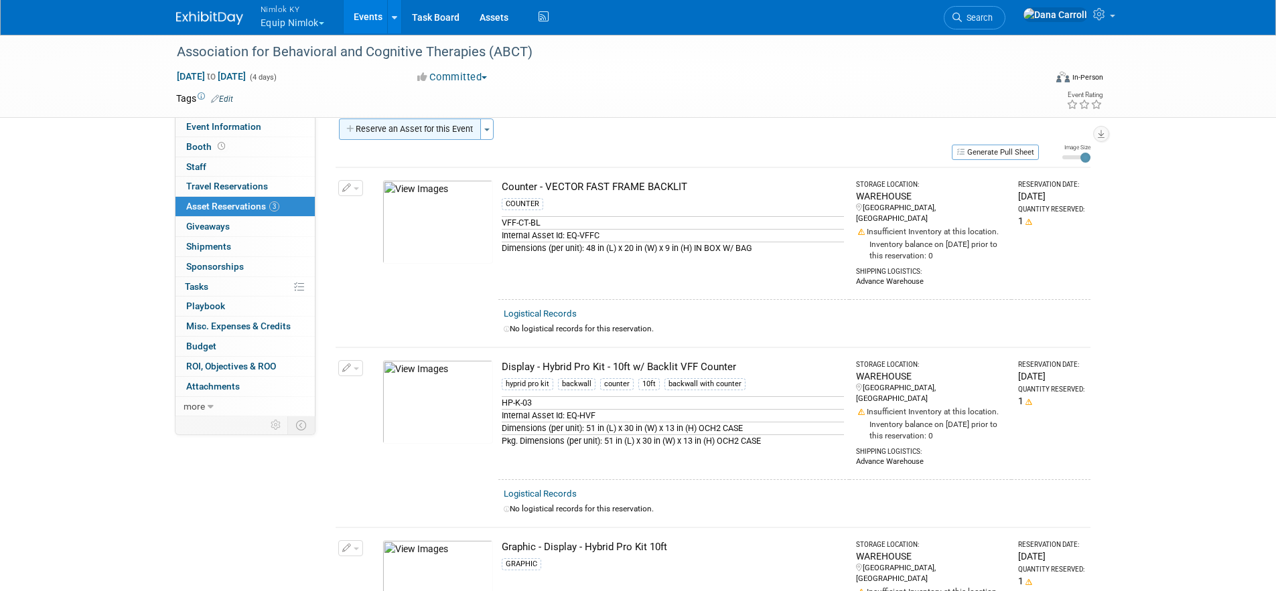
click at [416, 131] on button "Reserve an Asset for this Event" at bounding box center [410, 129] width 142 height 21
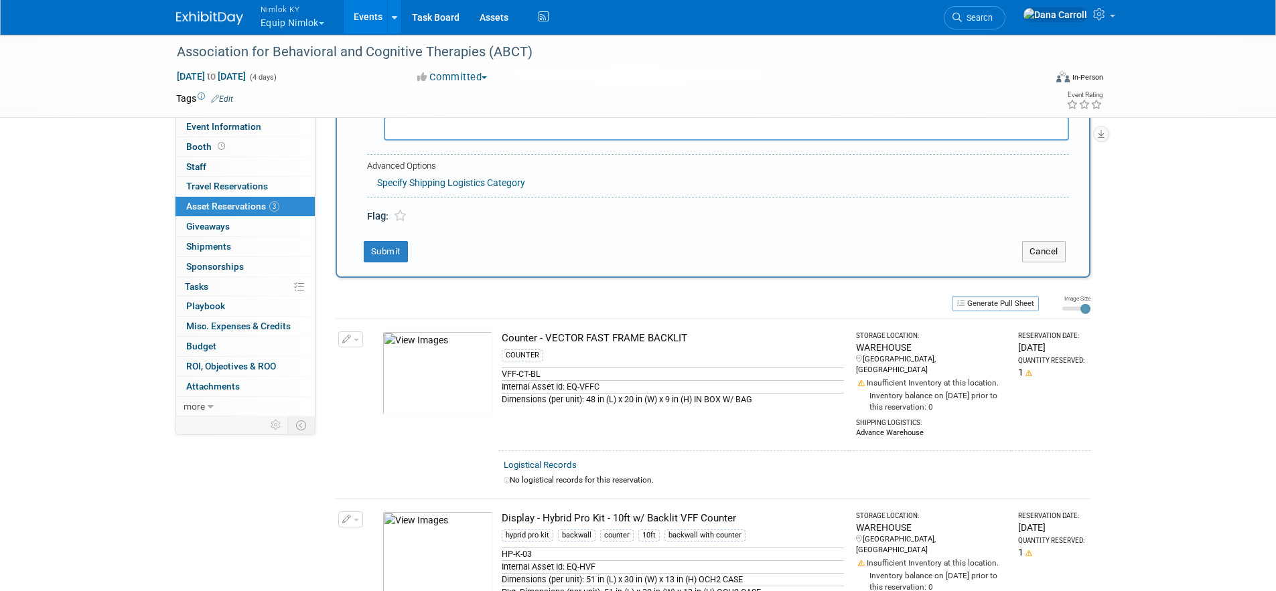
scroll to position [13, 0]
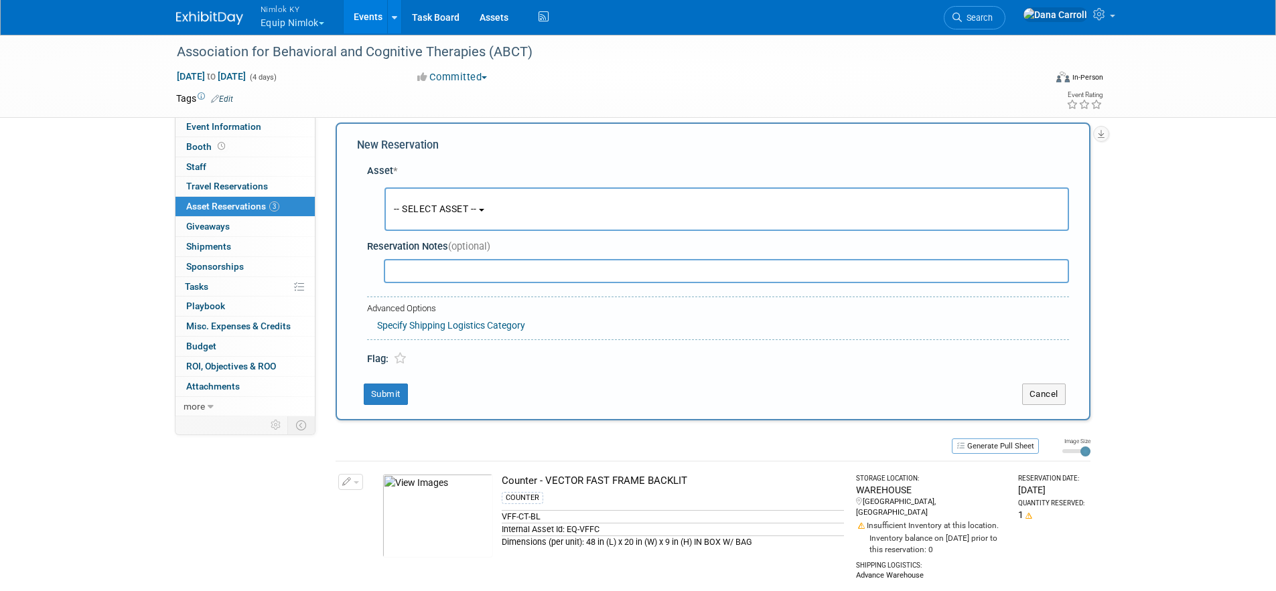
click at [479, 218] on button "-- SELECT ASSET --" at bounding box center [727, 210] width 685 height 44
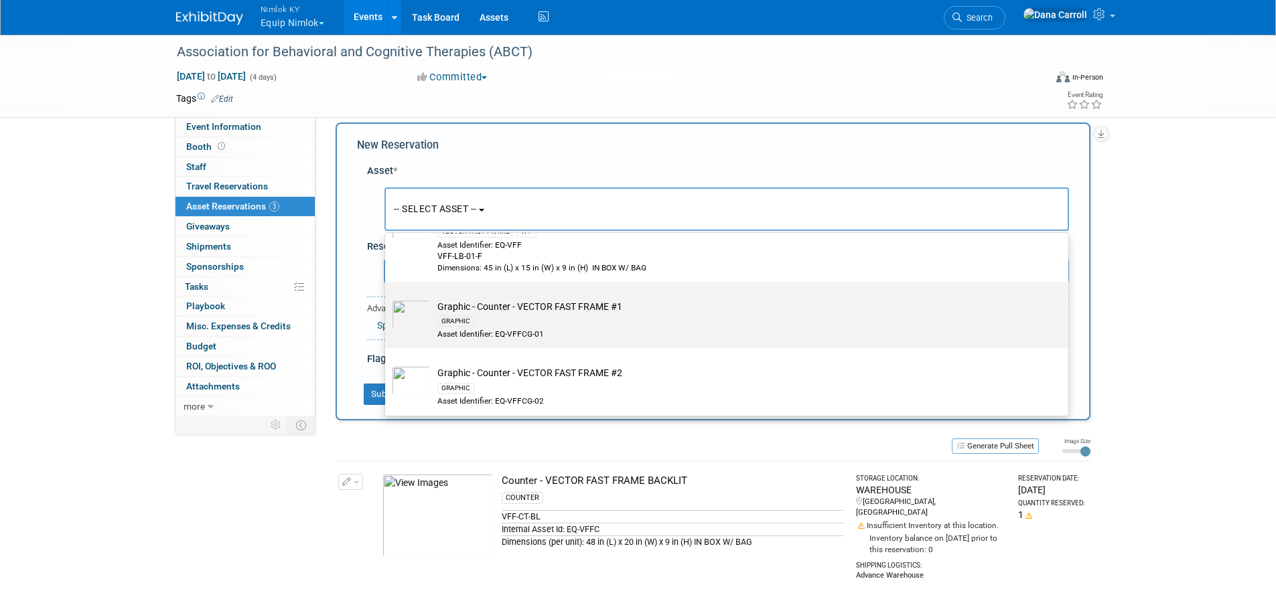
scroll to position [405, 0]
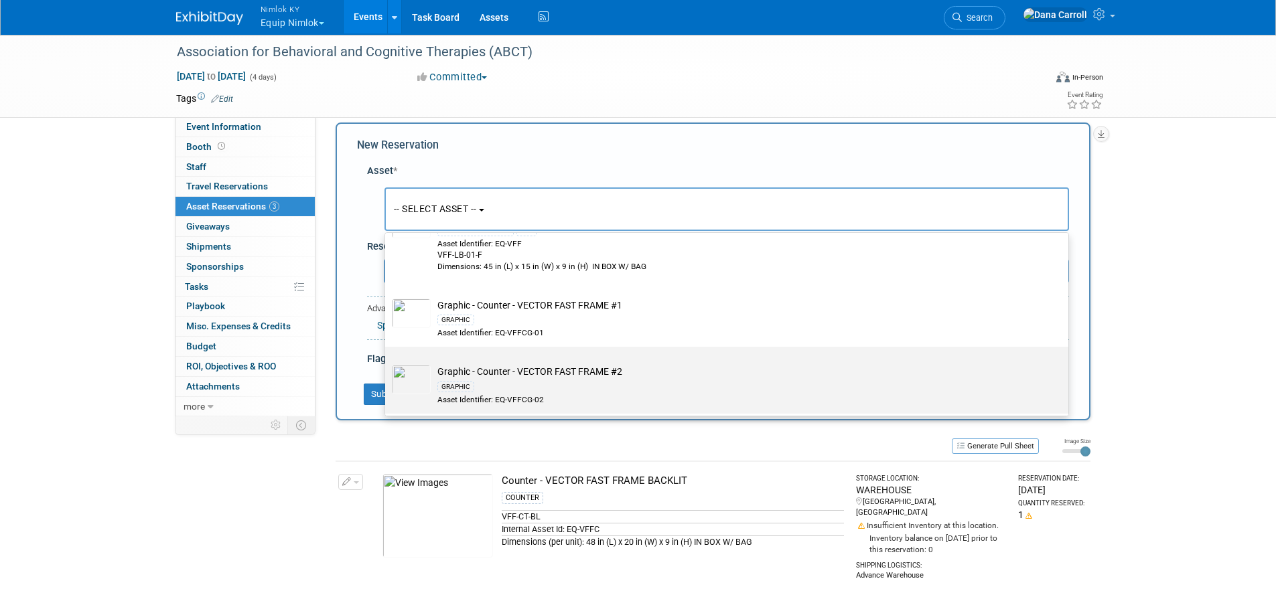
click at [460, 391] on div "GRAPHIC" at bounding box center [455, 387] width 37 height 11
click at [387, 363] on input "Graphic - Counter - VECTOR FAST FRAME #2 GRAPHIC Asset Identifier: EQ-VFFCG-02" at bounding box center [382, 358] width 9 height 9
select select "10728552"
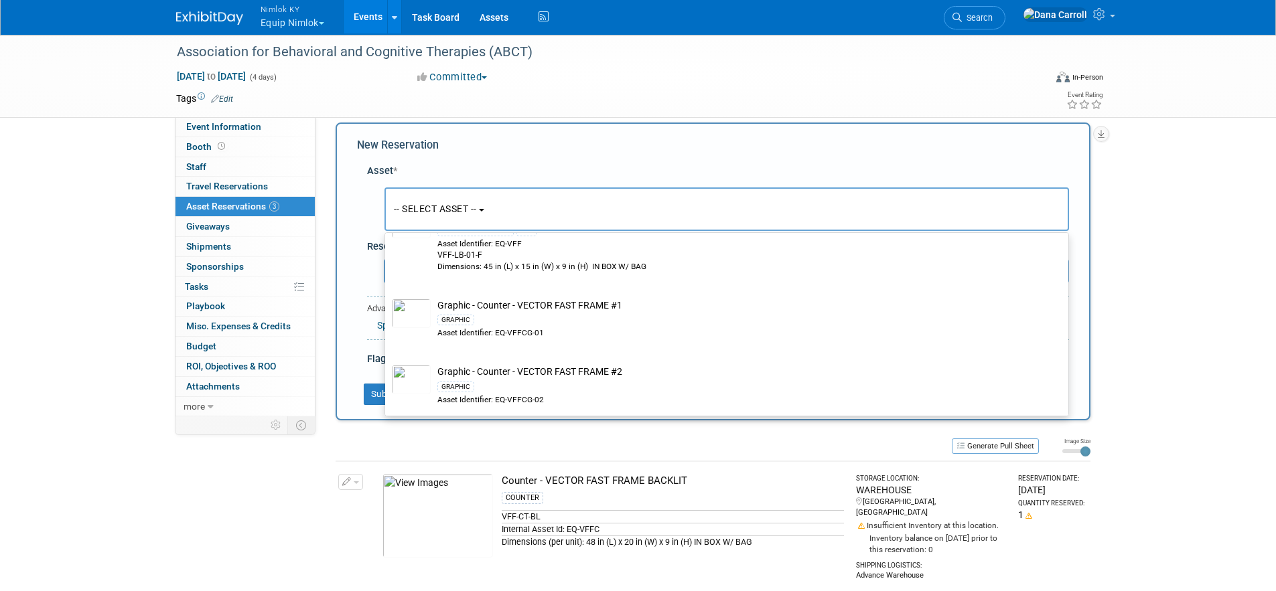
select select "10"
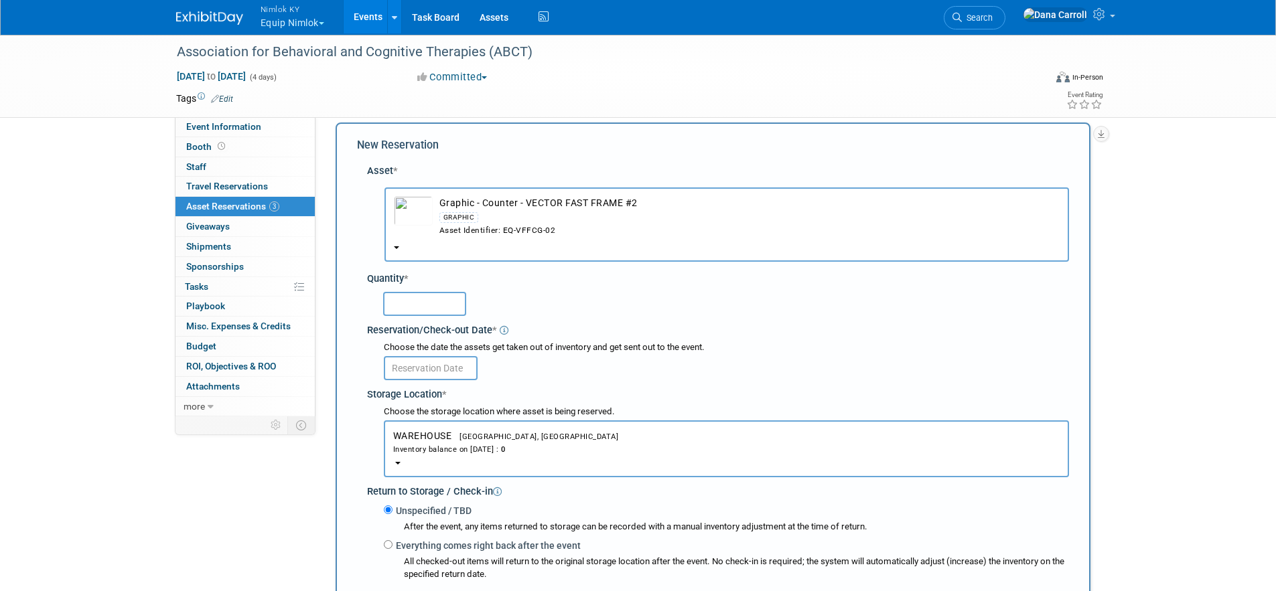
click at [434, 309] on input "text" at bounding box center [424, 304] width 83 height 24
type input "1"
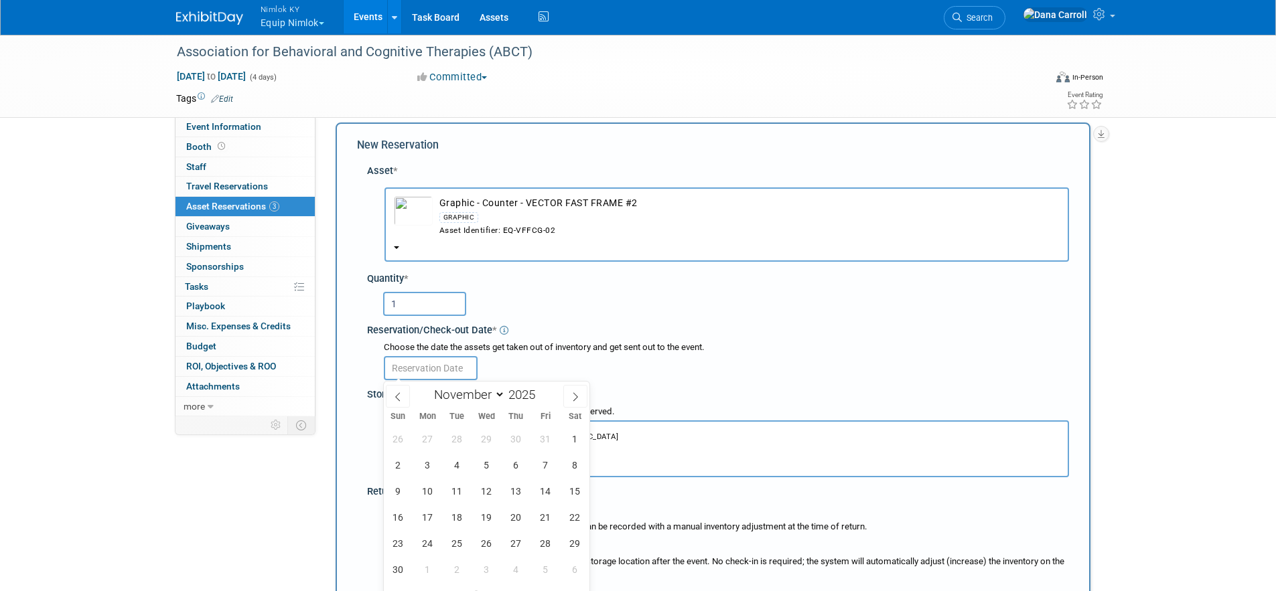
click at [444, 370] on input "text" at bounding box center [431, 368] width 94 height 24
click at [474, 395] on select "January February March April May June July August September October November De…" at bounding box center [466, 395] width 77 height 17
select select "8"
click at [428, 387] on select "January February March April May June July August September October November De…" at bounding box center [466, 395] width 77 height 17
click at [571, 490] on span "20" at bounding box center [575, 491] width 26 height 26
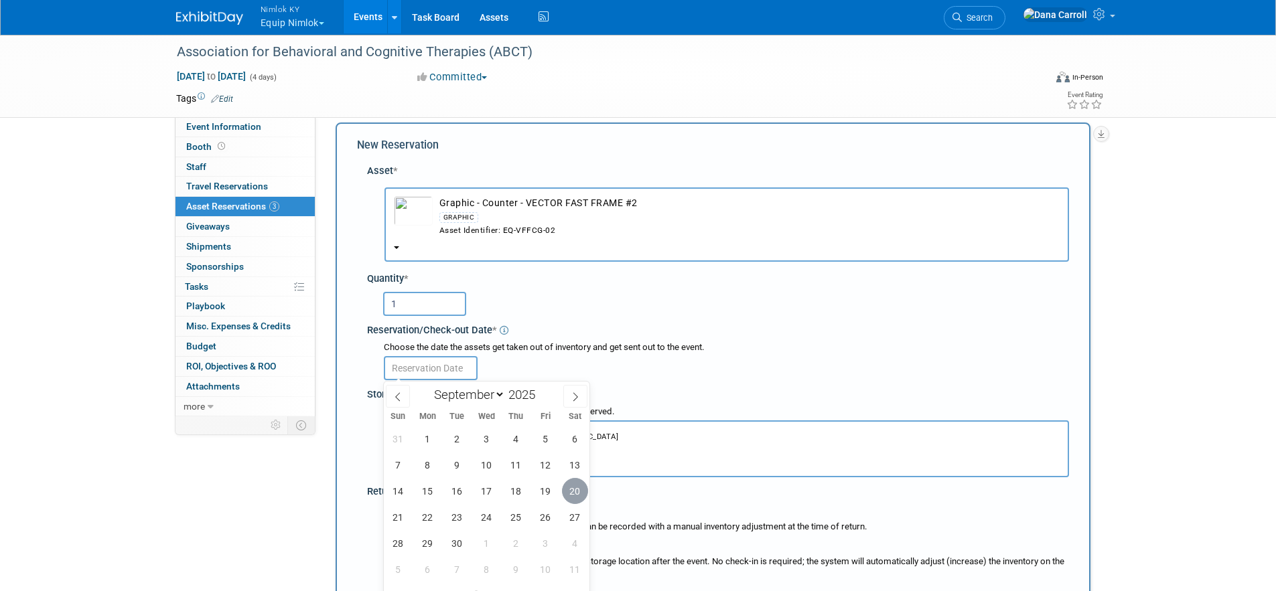
type input "Sep 20, 2025"
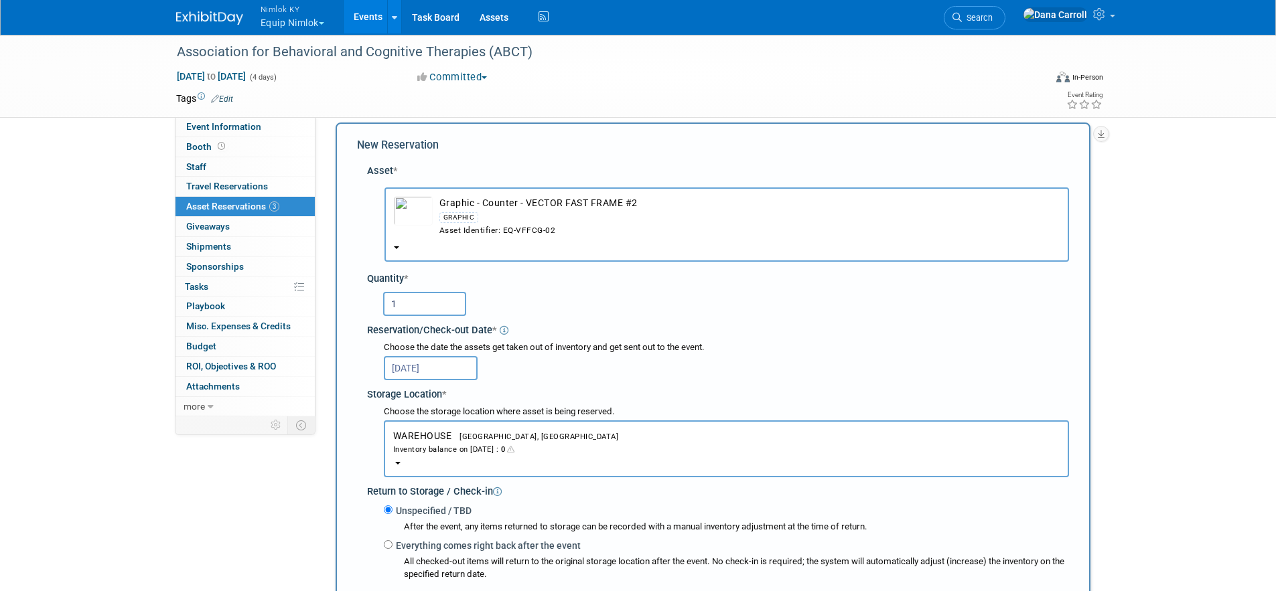
scroll to position [298, 0]
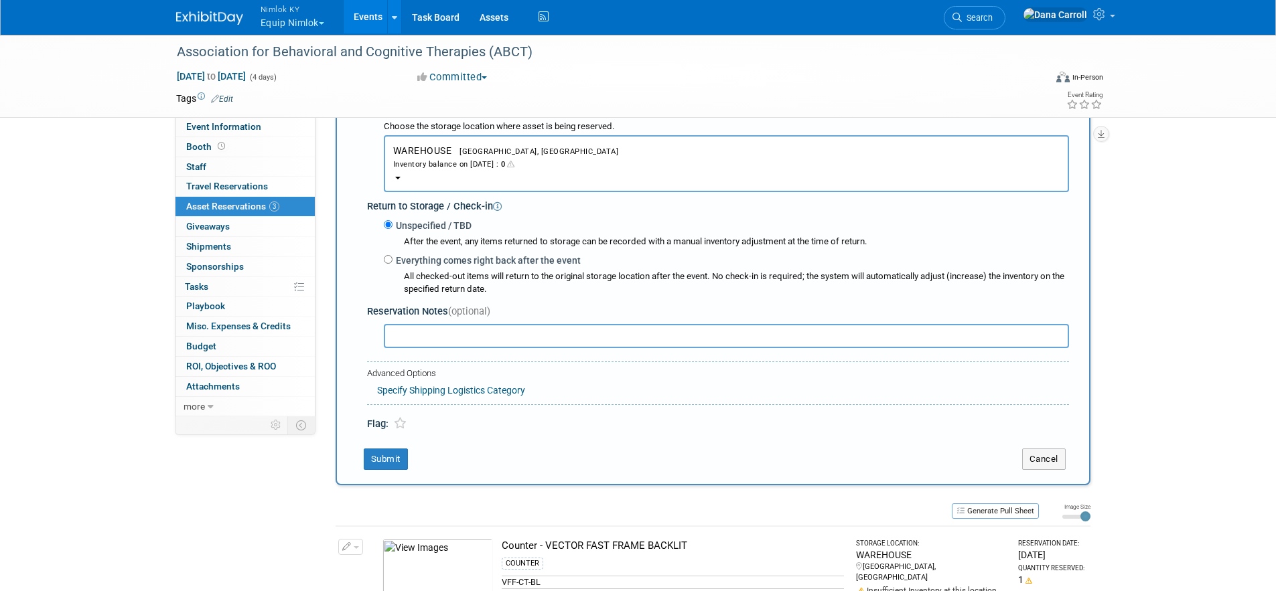
click at [445, 395] on link "Specify Shipping Logistics Category" at bounding box center [451, 390] width 148 height 11
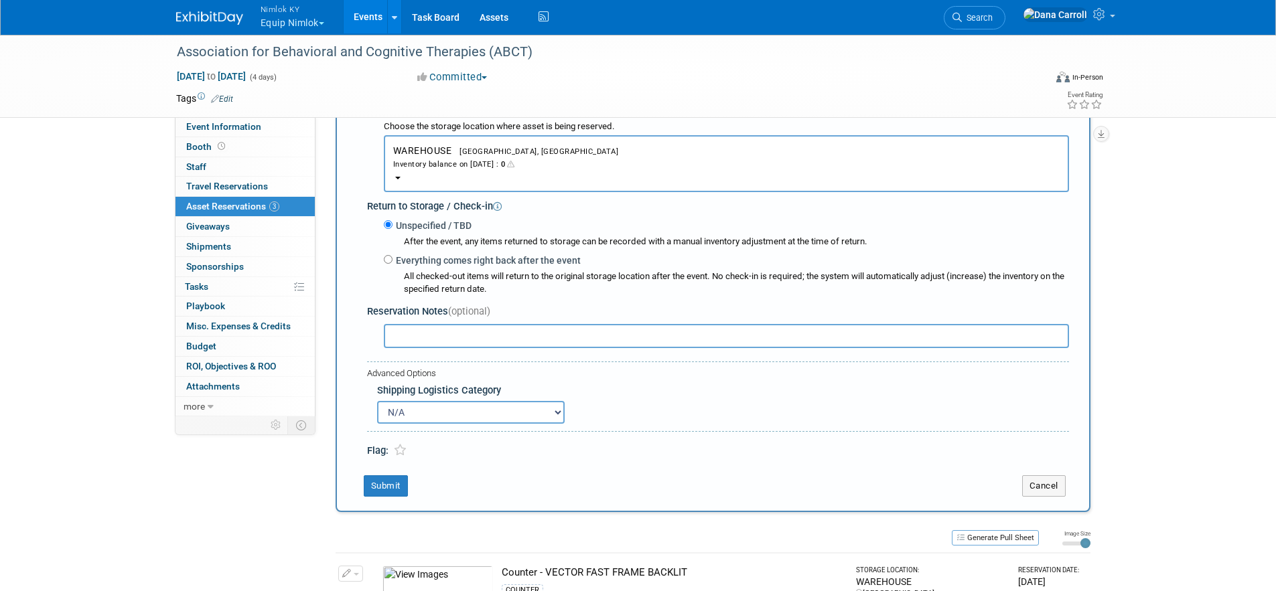
click at [438, 406] on select "N/A Advance Warehouse Direct Shipment Other" at bounding box center [471, 412] width 188 height 23
select select "2"
click at [377, 401] on select "N/A Advance Warehouse Direct Shipment Other" at bounding box center [471, 412] width 188 height 23
click at [384, 488] on button "Submit" at bounding box center [386, 486] width 44 height 21
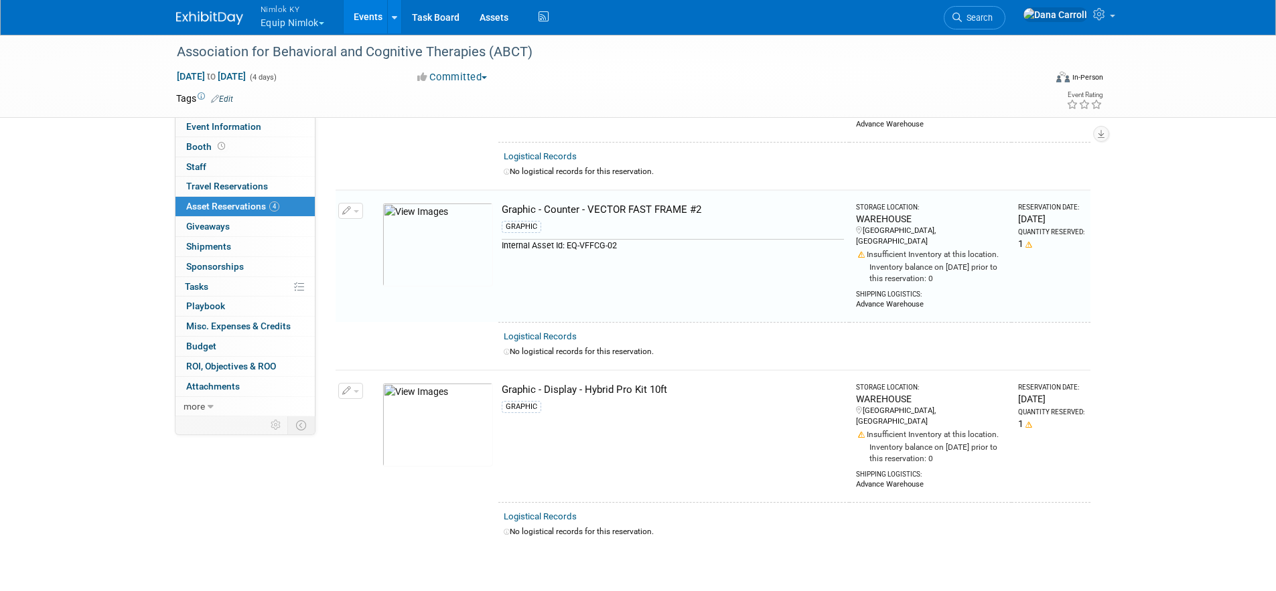
scroll to position [356, 0]
click at [214, 248] on span "Shipments 0" at bounding box center [208, 246] width 45 height 11
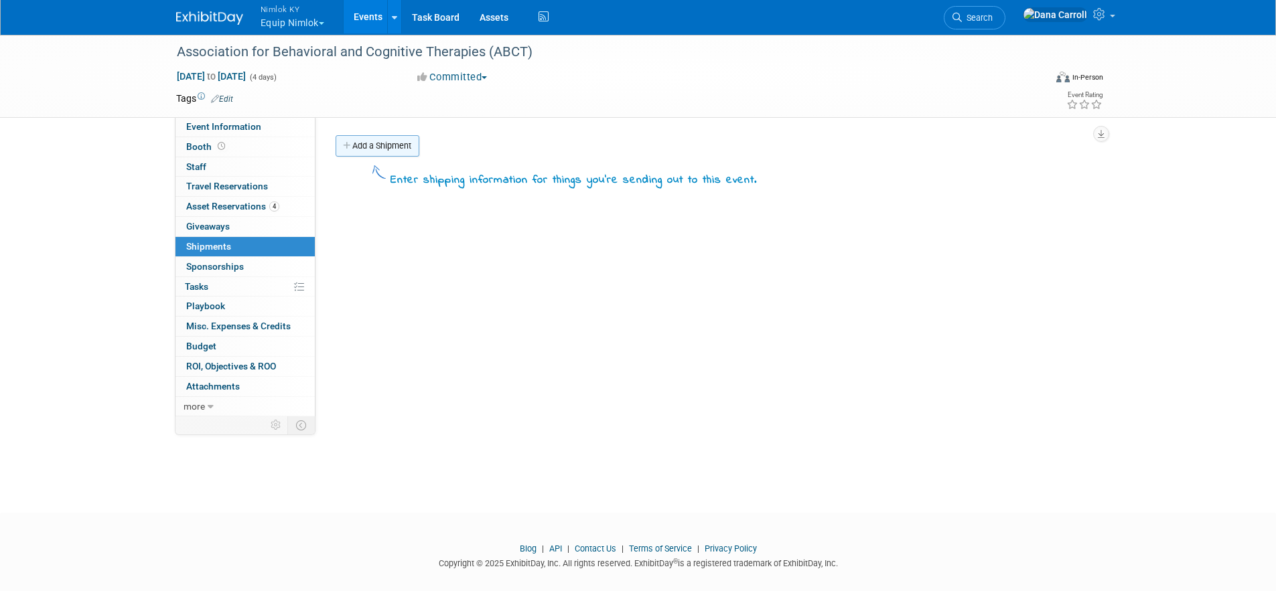
click at [374, 145] on link "Add a Shipment" at bounding box center [378, 145] width 84 height 21
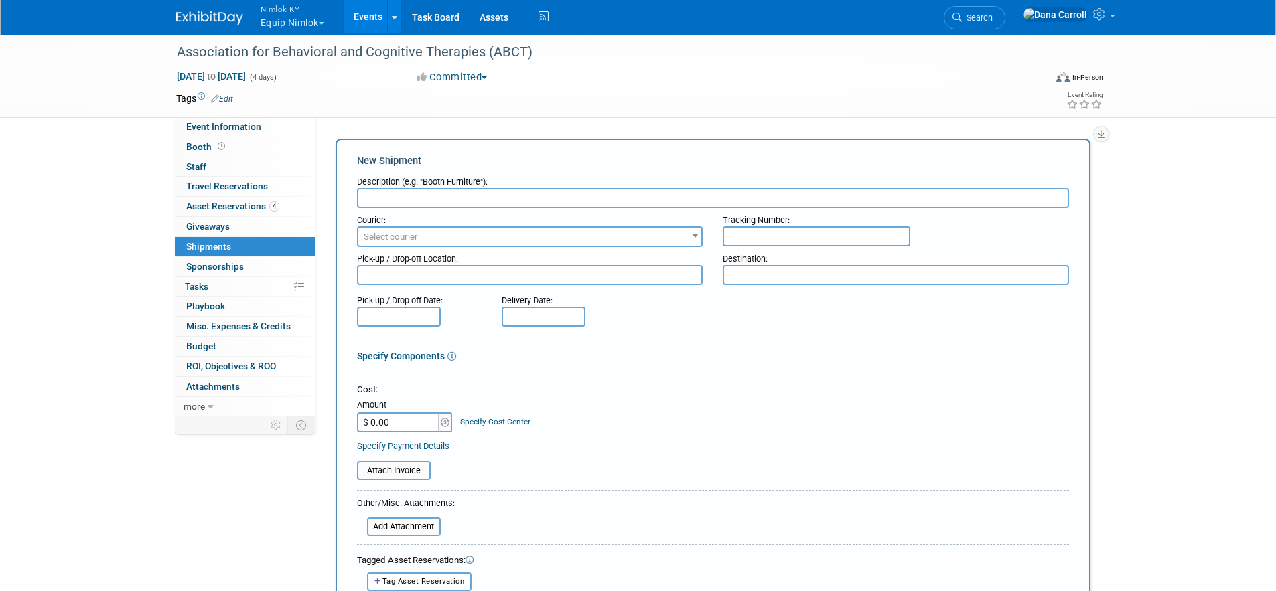
click at [442, 199] on input "text" at bounding box center [713, 198] width 712 height 20
type input "HybridPro/graphic and Counter/graphic shipment to ABCT25"
click at [770, 277] on textarea at bounding box center [896, 275] width 346 height 20
click at [541, 310] on input "text" at bounding box center [544, 317] width 84 height 20
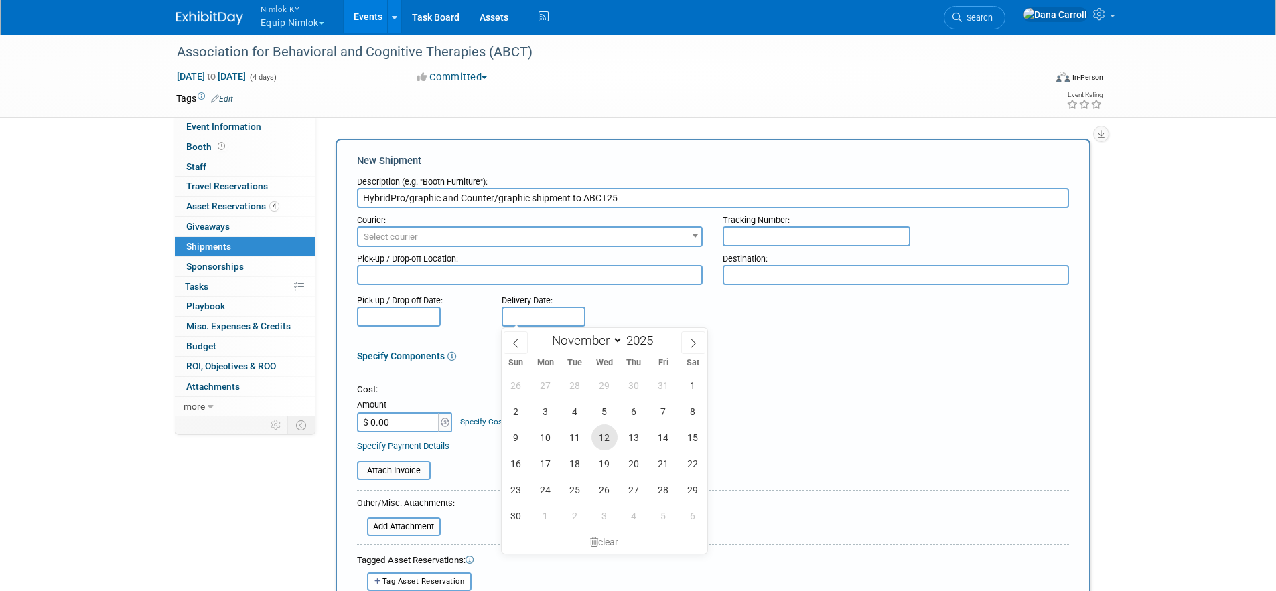
click at [602, 438] on span "12" at bounding box center [604, 438] width 26 height 26
type input "Nov 12, 2025"
click at [772, 275] on textarea at bounding box center [896, 275] width 346 height 20
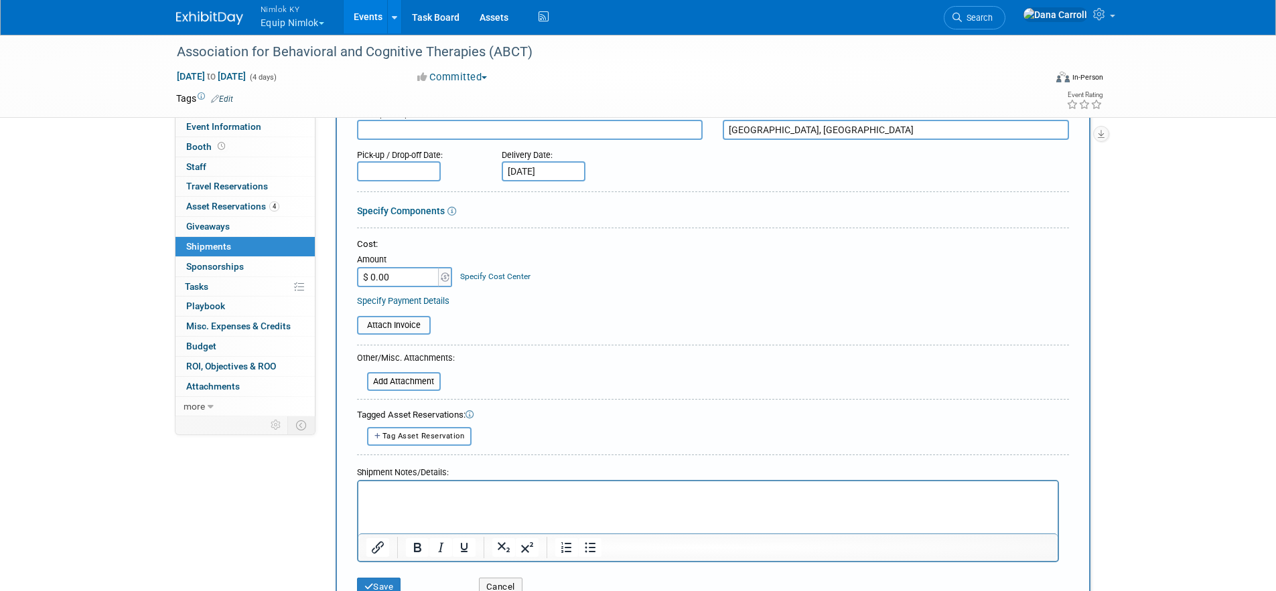
scroll to position [208, 0]
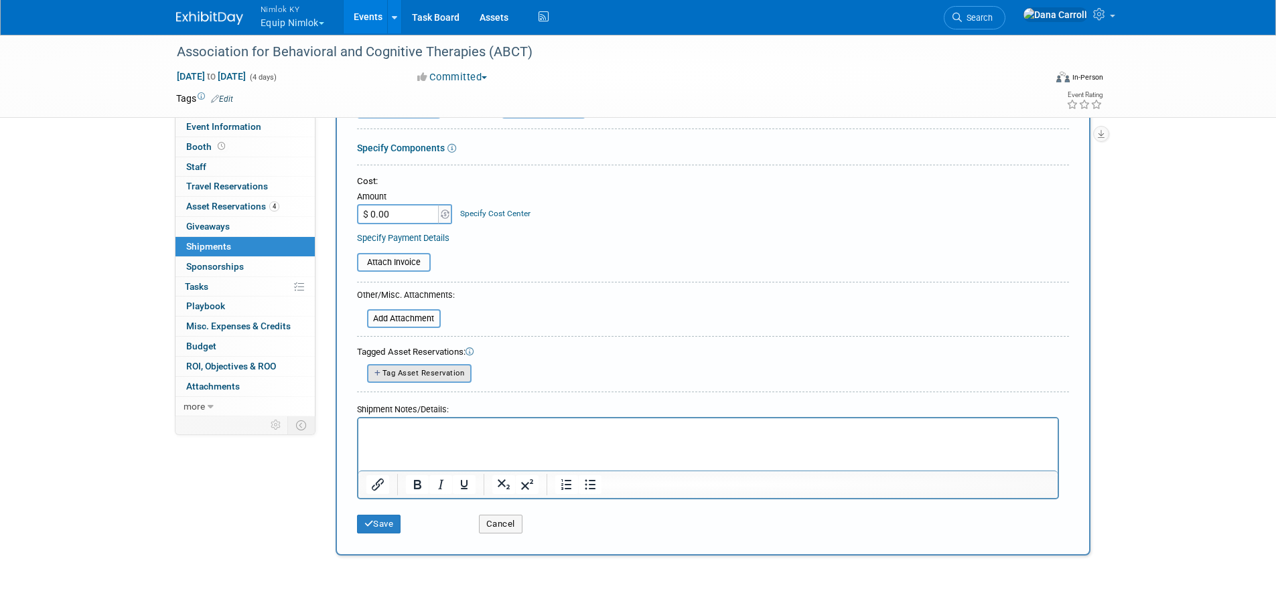
type textarea "New Orleans, LA"
click at [453, 370] on span "Tag Asset Reservation" at bounding box center [423, 373] width 82 height 9
select select
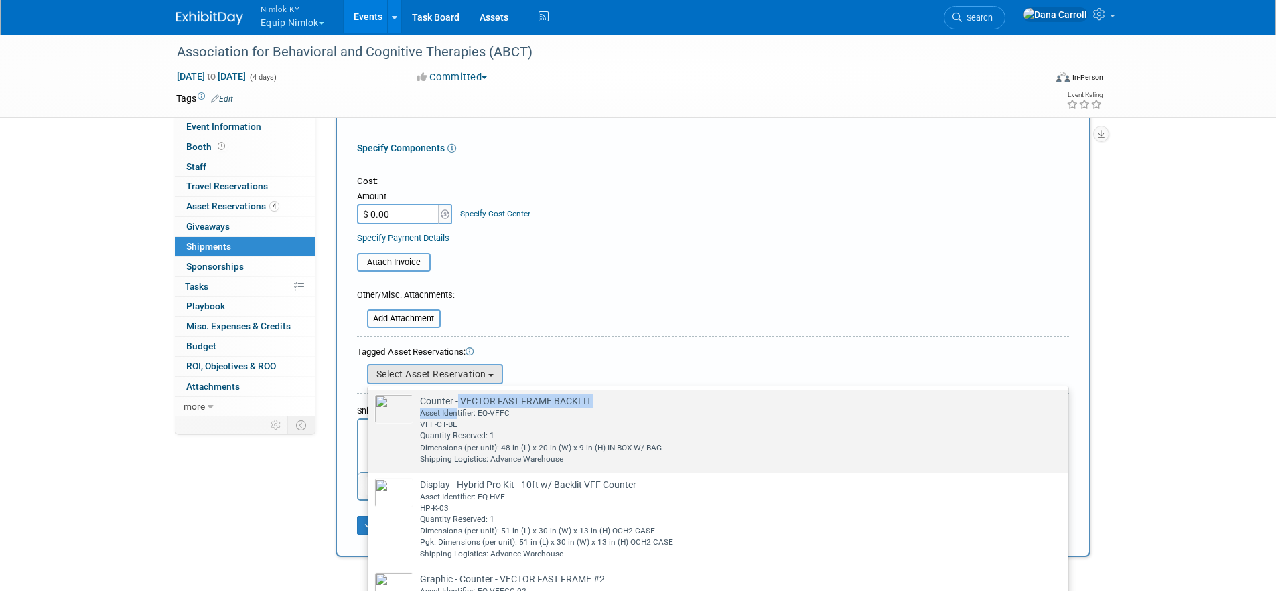
click at [458, 409] on td "Counter - VECTOR FAST FRAME BACKLIT Already tagged in this shipment Asset Ident…" at bounding box center [727, 430] width 628 height 70
click at [390, 408] on img at bounding box center [393, 409] width 39 height 29
click at [370, 406] on input "Counter - VECTOR FAST FRAME BACKLIT Already tagged in this shipment Asset Ident…" at bounding box center [365, 401] width 9 height 9
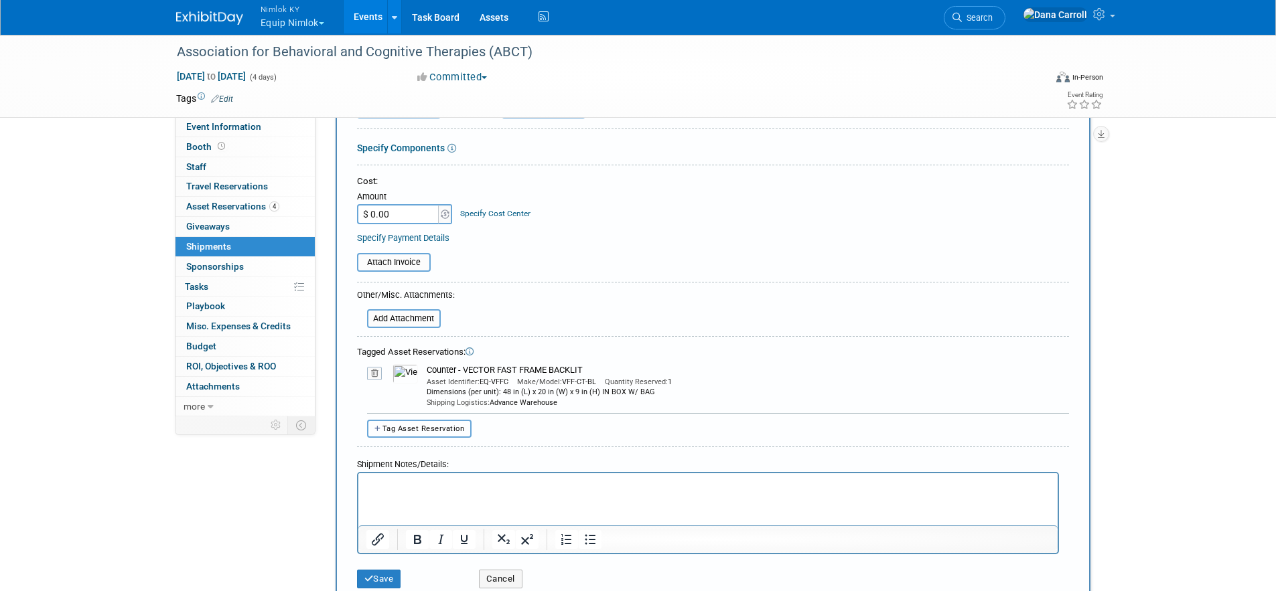
click at [453, 422] on button "Tag Asset Reservation" at bounding box center [419, 429] width 105 height 18
select select
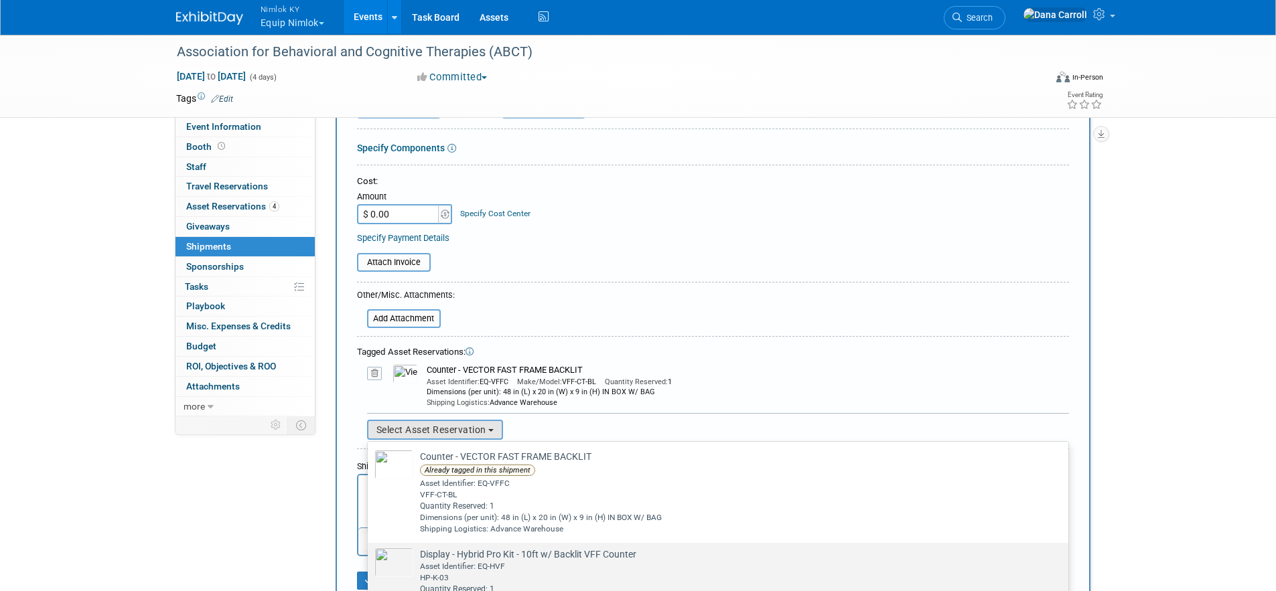
click at [394, 565] on img at bounding box center [393, 562] width 39 height 29
click at [370, 559] on input "Display - Hybrid Pro Kit - 10ft w/ Backlit VFF Counter Already tagged in this s…" at bounding box center [365, 555] width 9 height 9
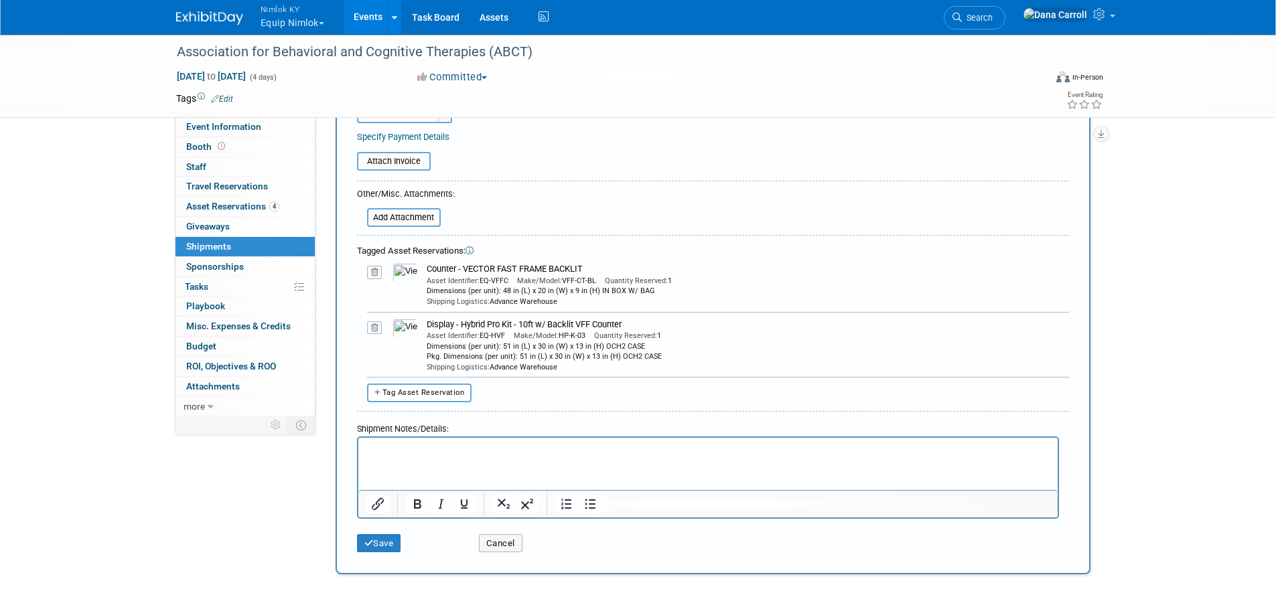
scroll to position [442, 0]
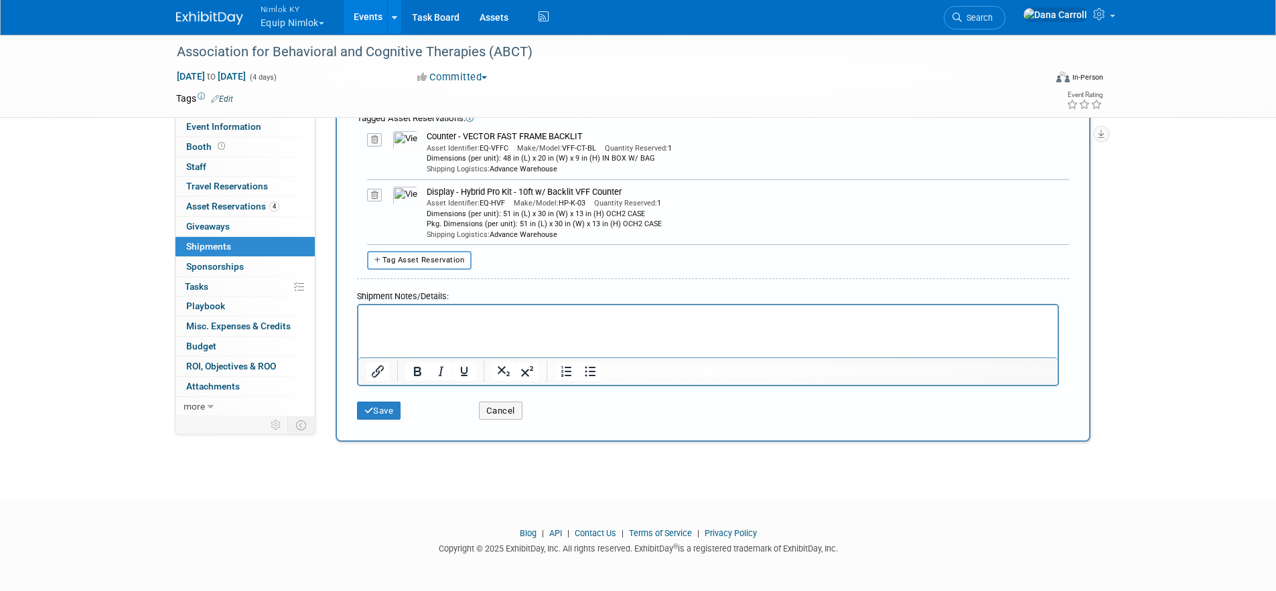
click at [422, 265] on button "Tag Asset Reservation" at bounding box center [419, 260] width 105 height 18
select select
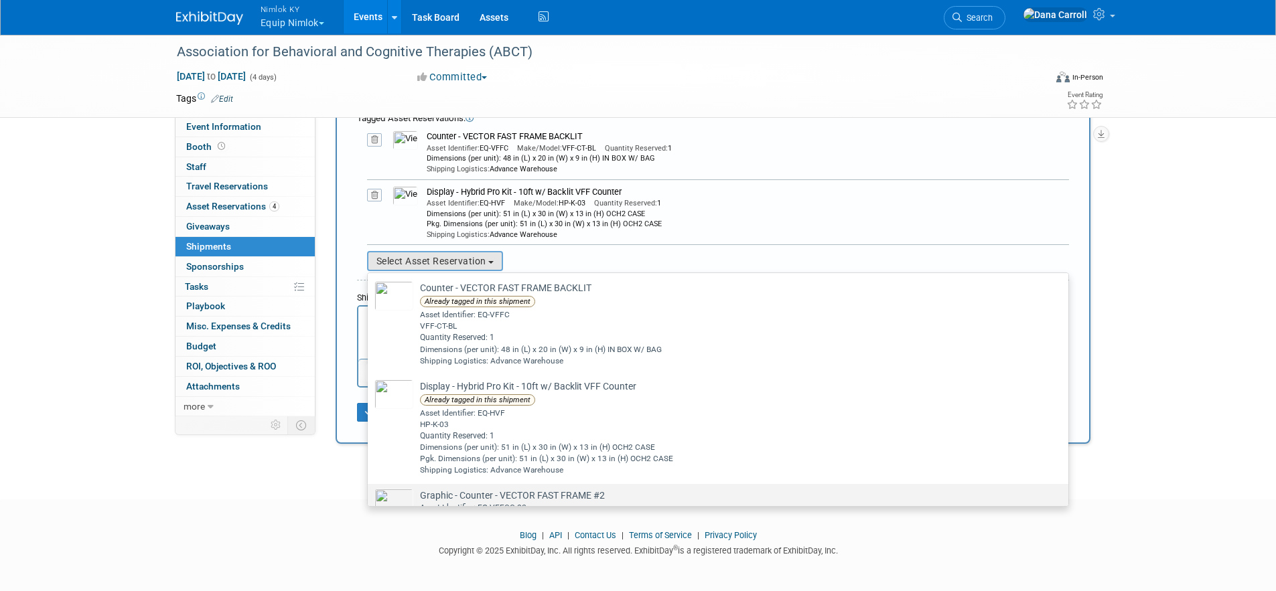
drag, startPoint x: 397, startPoint y: 501, endPoint x: 398, endPoint y: 483, distance: 18.1
click at [397, 501] on img at bounding box center [393, 503] width 39 height 29
click at [370, 500] on input "Graphic - Counter - VECTOR FAST FRAME #2 Already tagged in this shipment Asset …" at bounding box center [365, 496] width 9 height 9
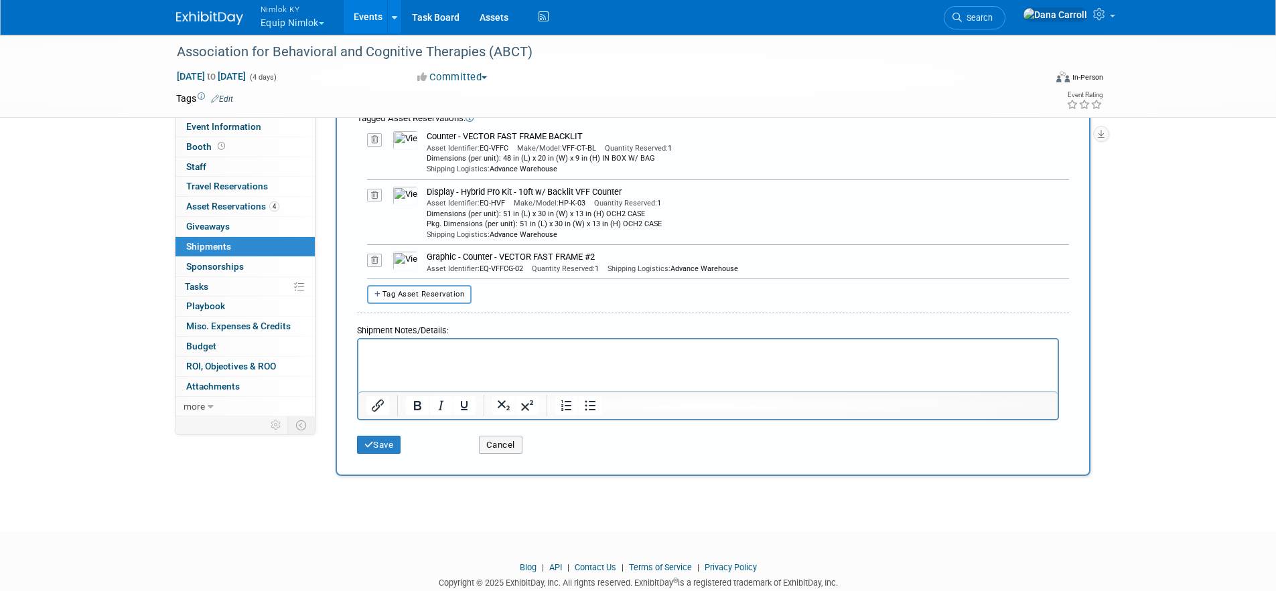
click at [447, 296] on span "Tag Asset Reservation" at bounding box center [423, 294] width 82 height 9
select select
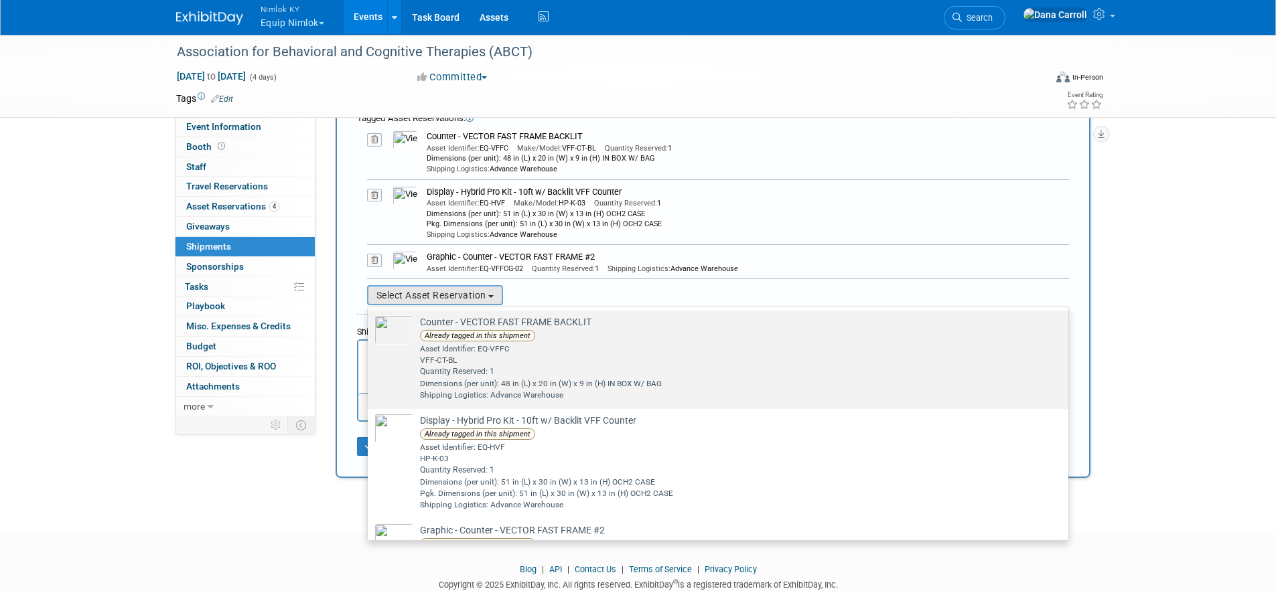
scroll to position [106, 0]
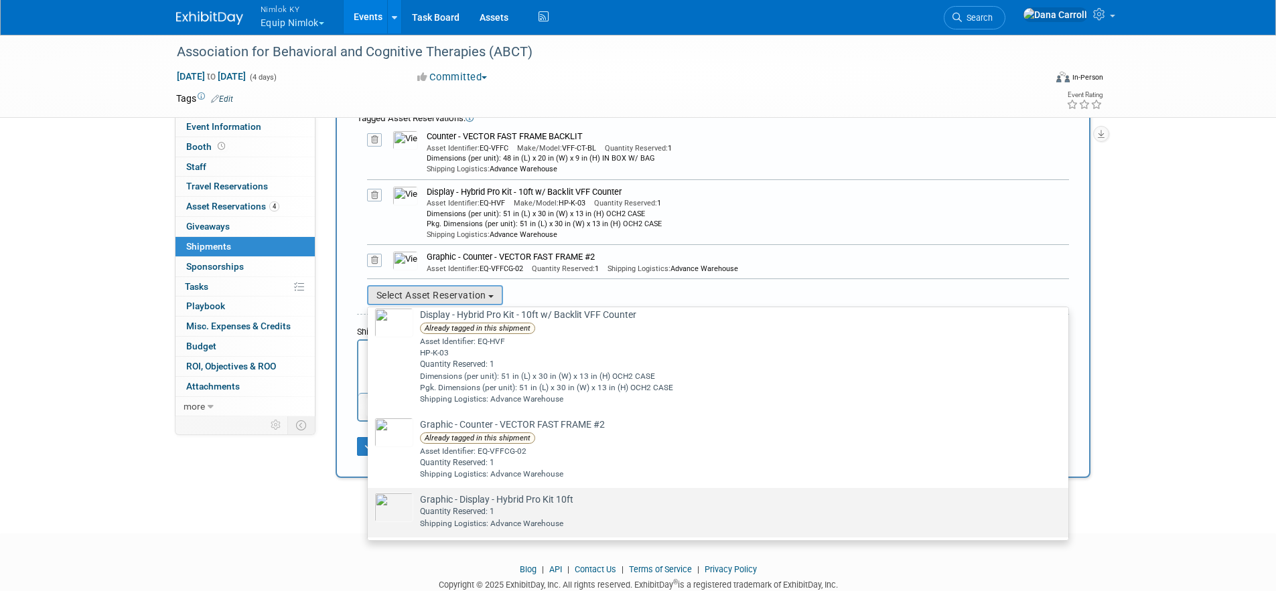
click at [392, 506] on img at bounding box center [393, 507] width 39 height 29
click at [370, 504] on input "Graphic - Display - Hybrid Pro Kit 10ft Already tagged in this shipment Quantit…" at bounding box center [365, 500] width 9 height 9
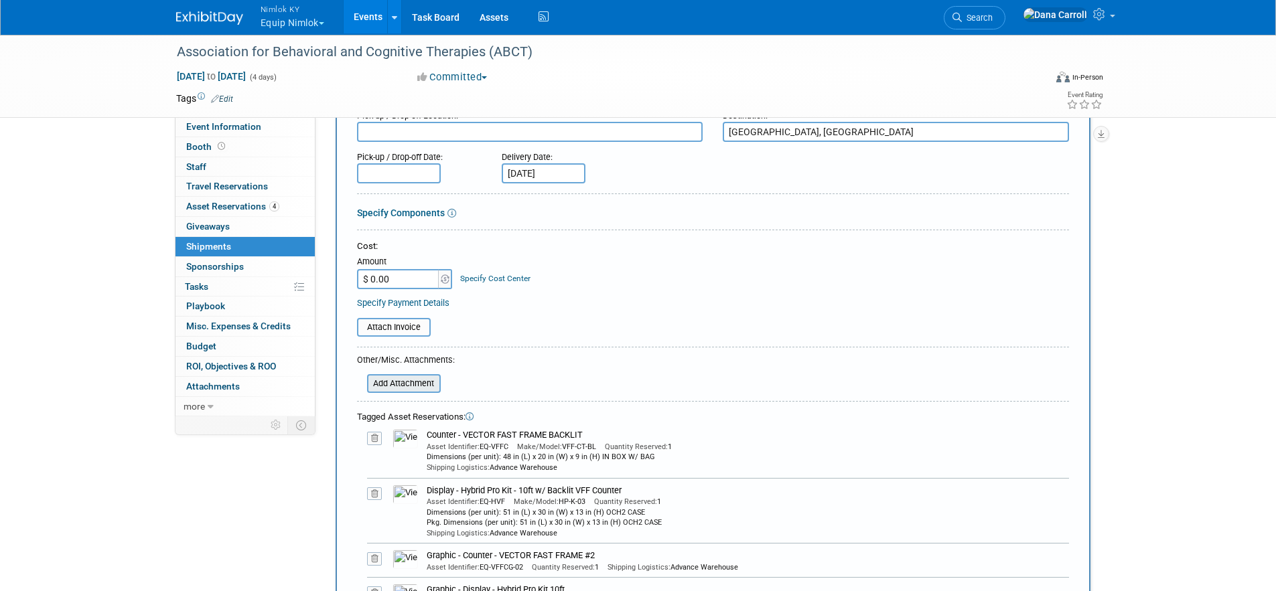
scroll to position [159, 0]
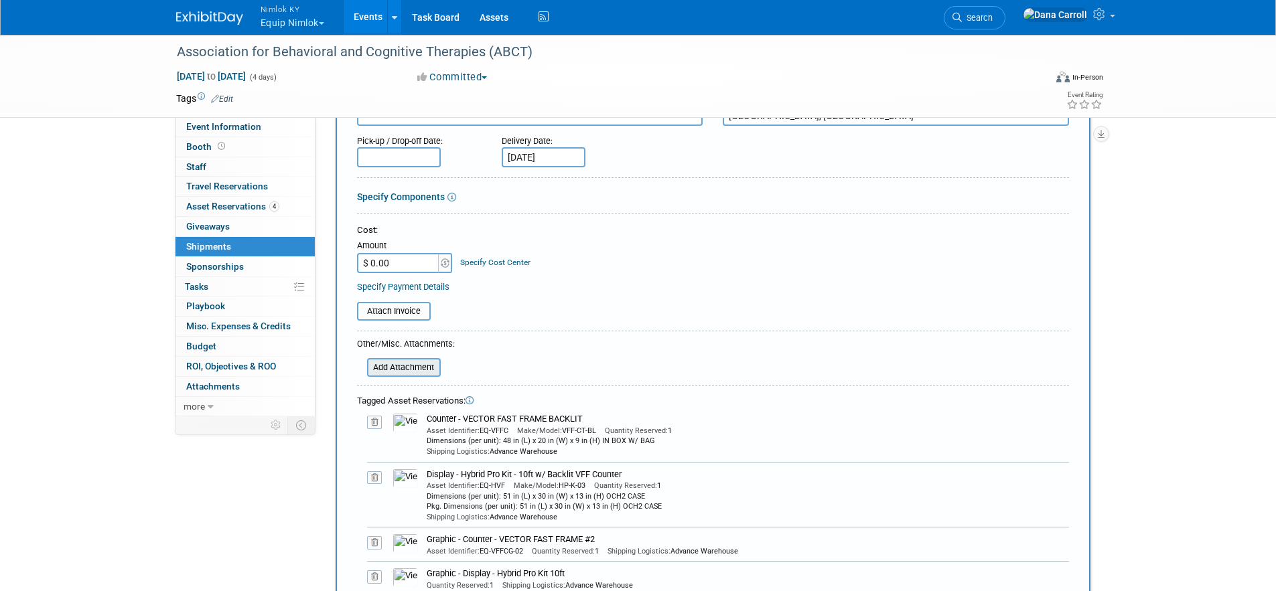
click at [381, 364] on input "file" at bounding box center [359, 368] width 159 height 16
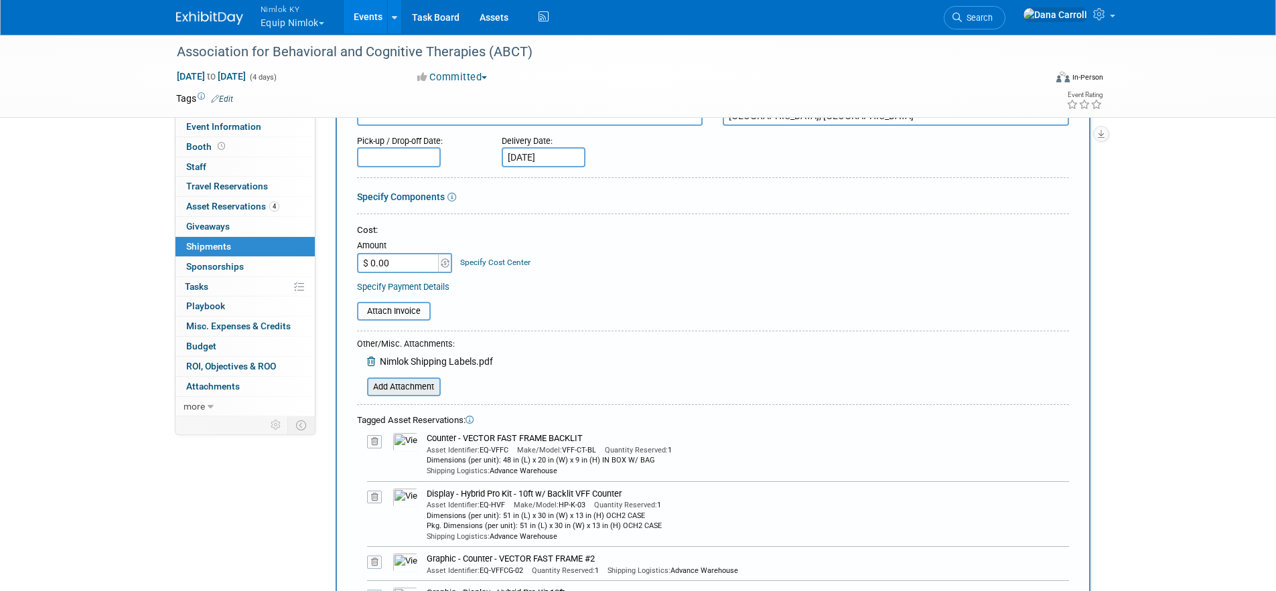
click at [393, 388] on input "file" at bounding box center [359, 387] width 159 height 16
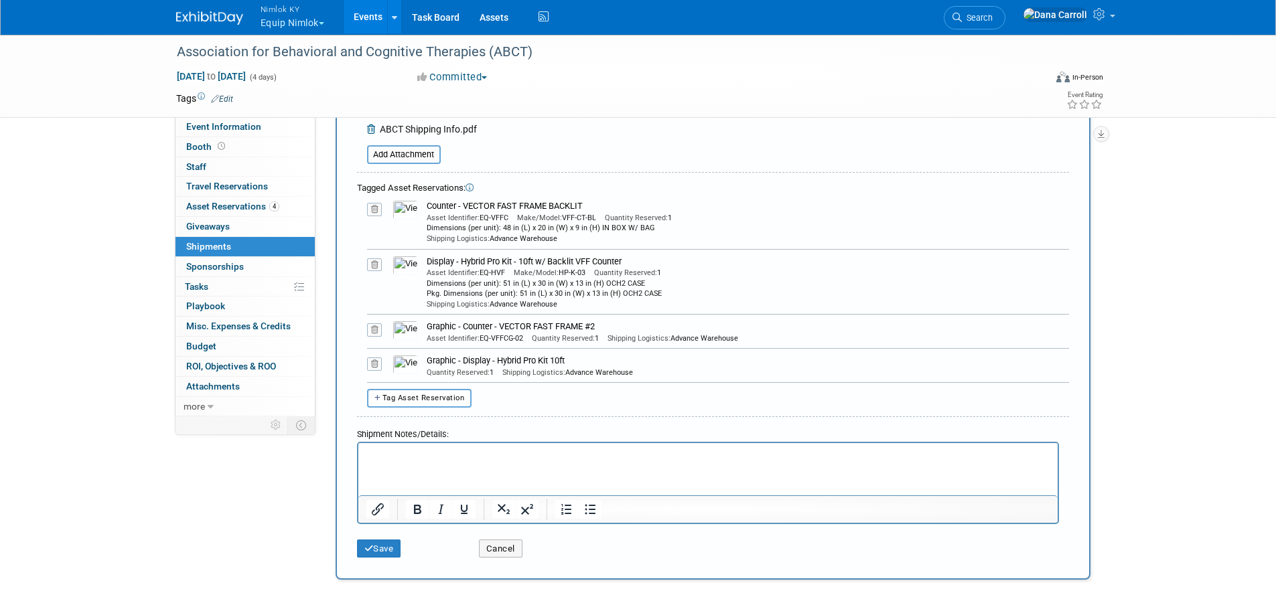
scroll to position [549, 0]
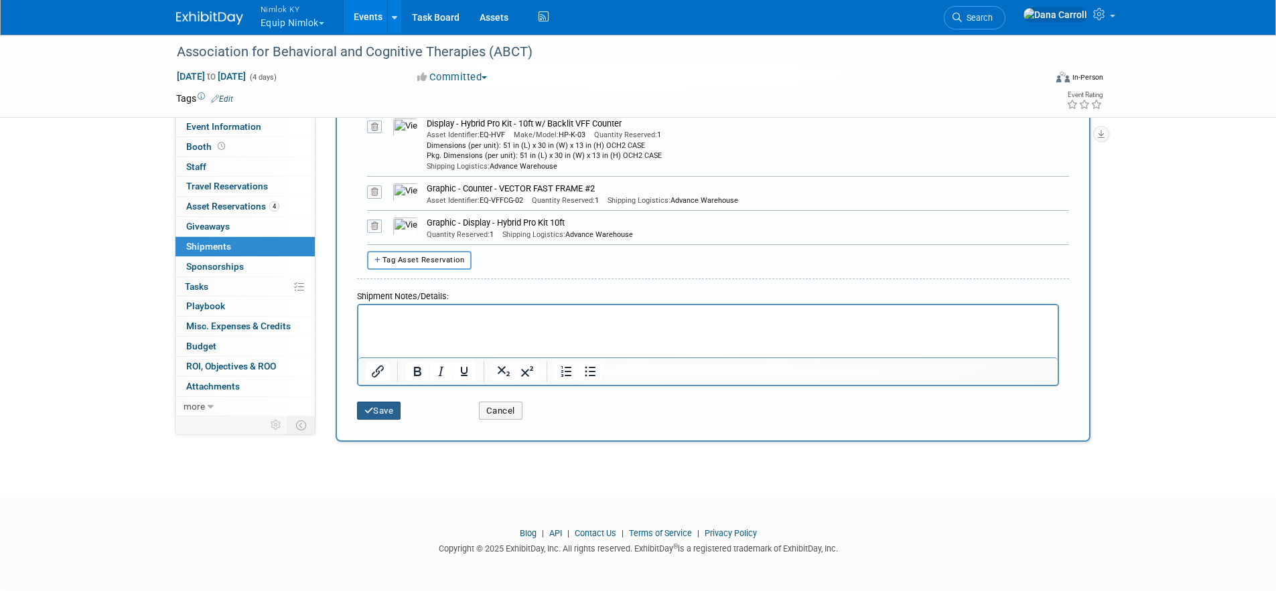
click at [367, 410] on icon "submit" at bounding box center [368, 411] width 9 height 9
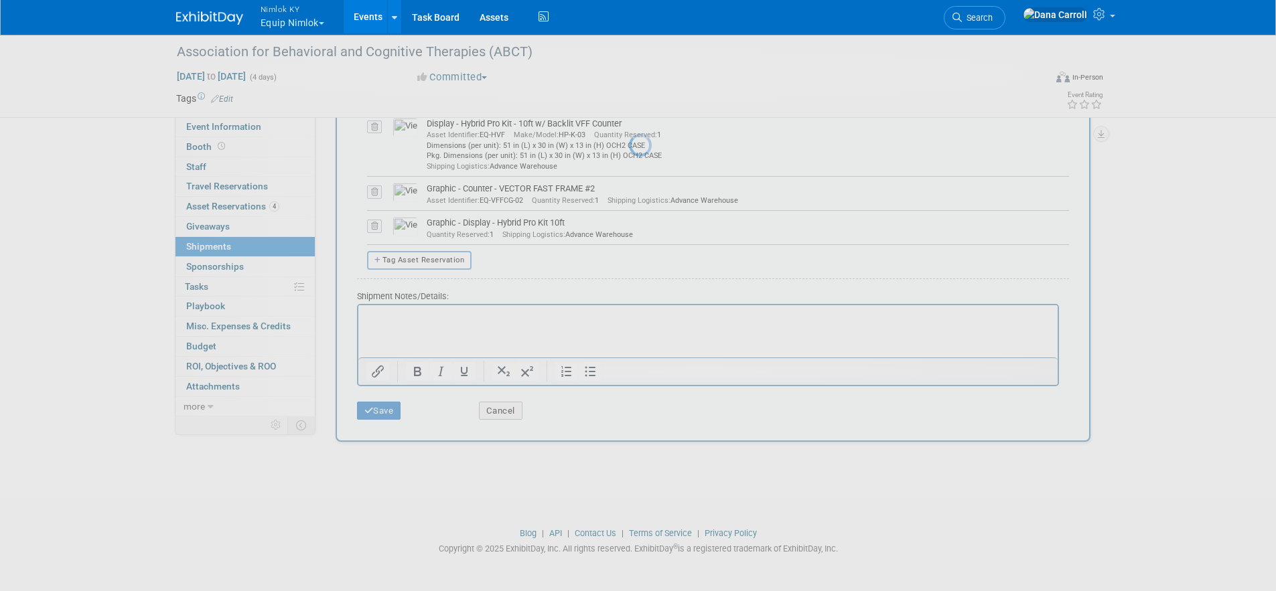
scroll to position [15, 0]
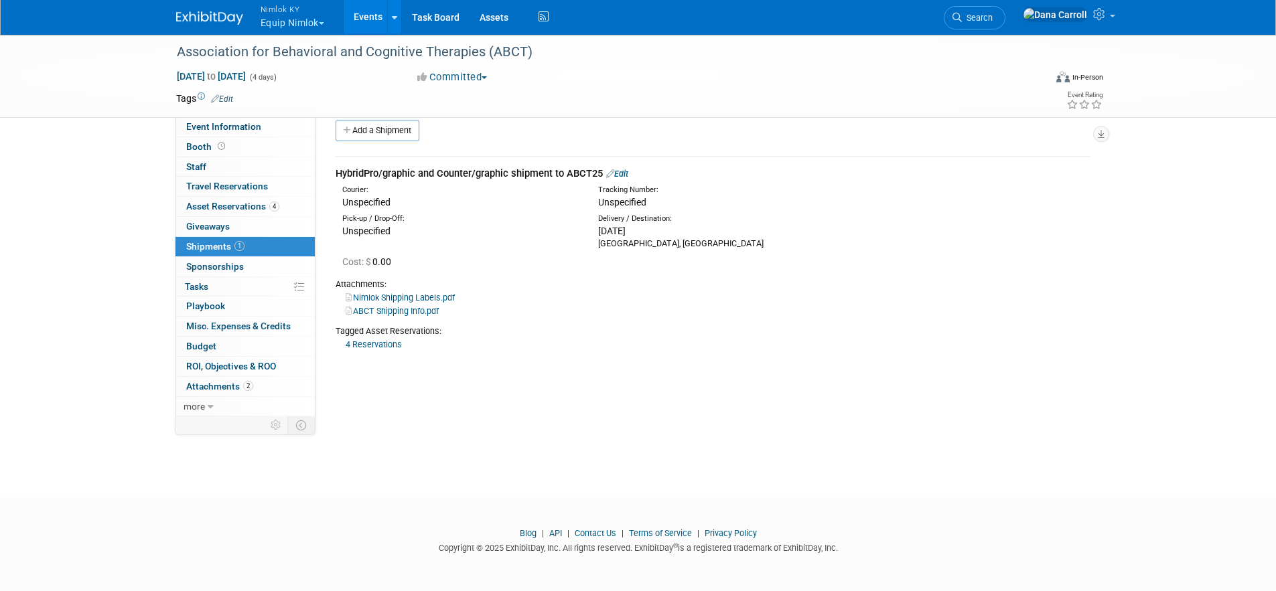
click at [364, 10] on link "Events" at bounding box center [368, 16] width 49 height 33
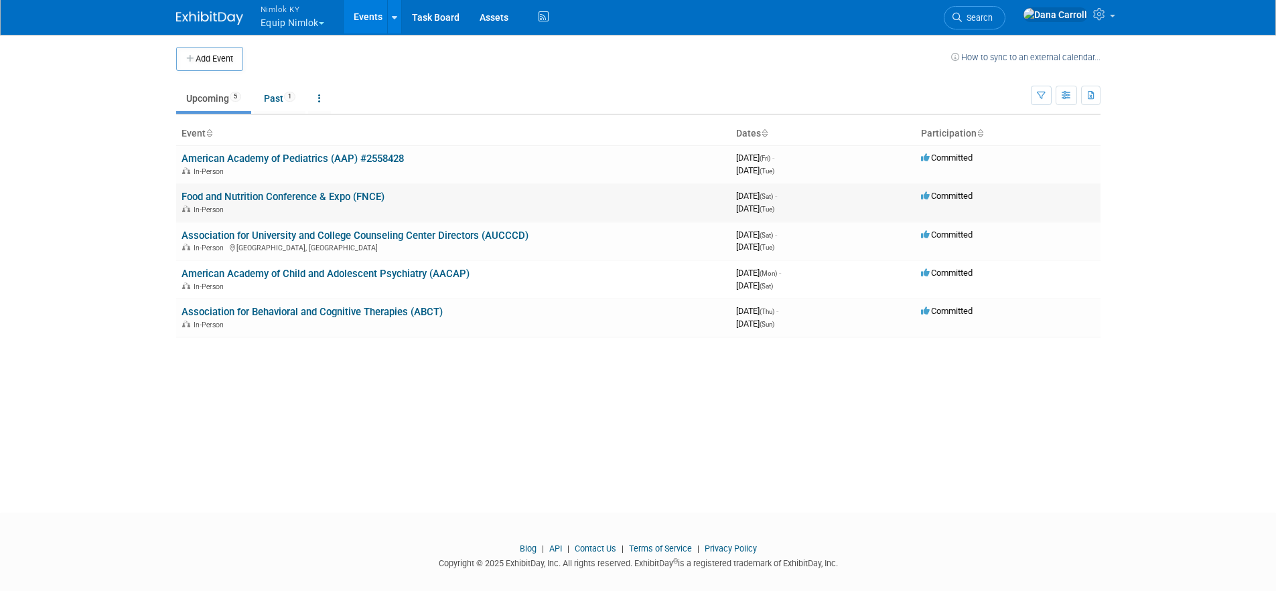
click at [302, 194] on link "Food and Nutrition Conference & Expo (FNCE)" at bounding box center [283, 197] width 203 height 12
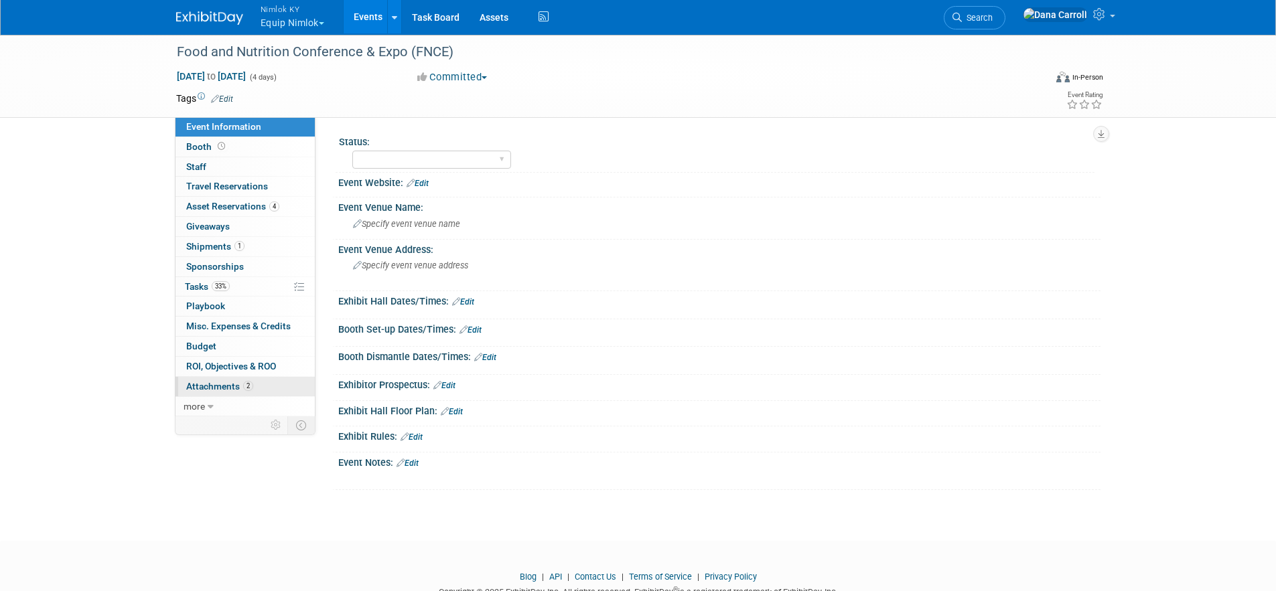
click at [238, 387] on span "Attachments 2" at bounding box center [219, 386] width 67 height 11
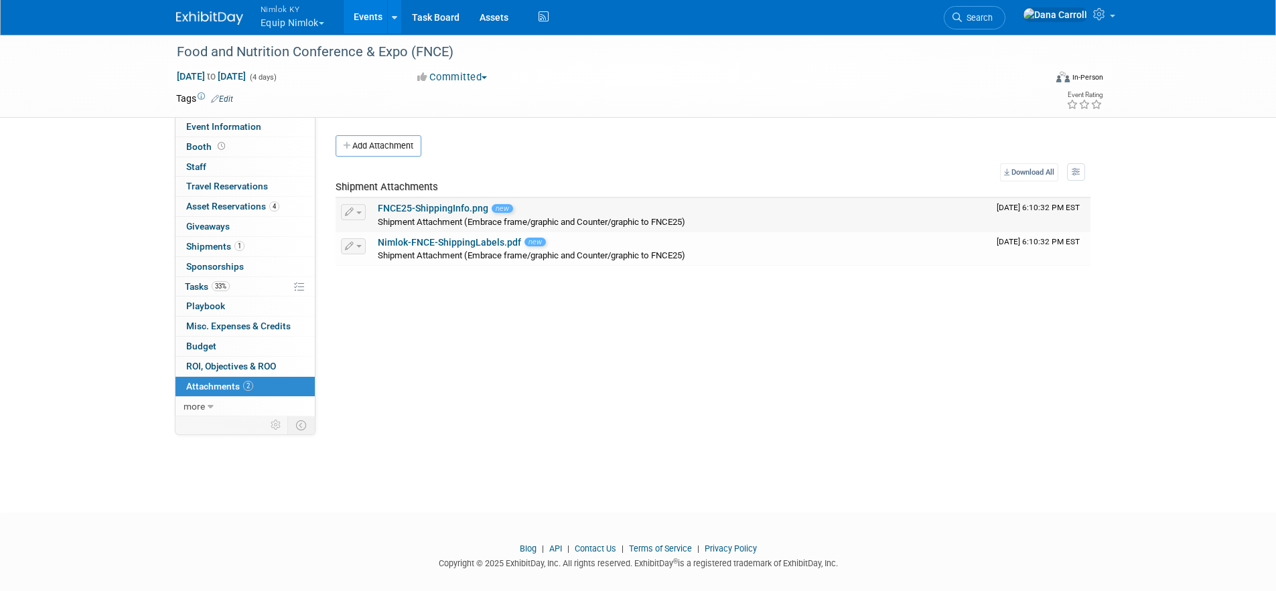
click at [354, 210] on button "button" at bounding box center [353, 212] width 25 height 16
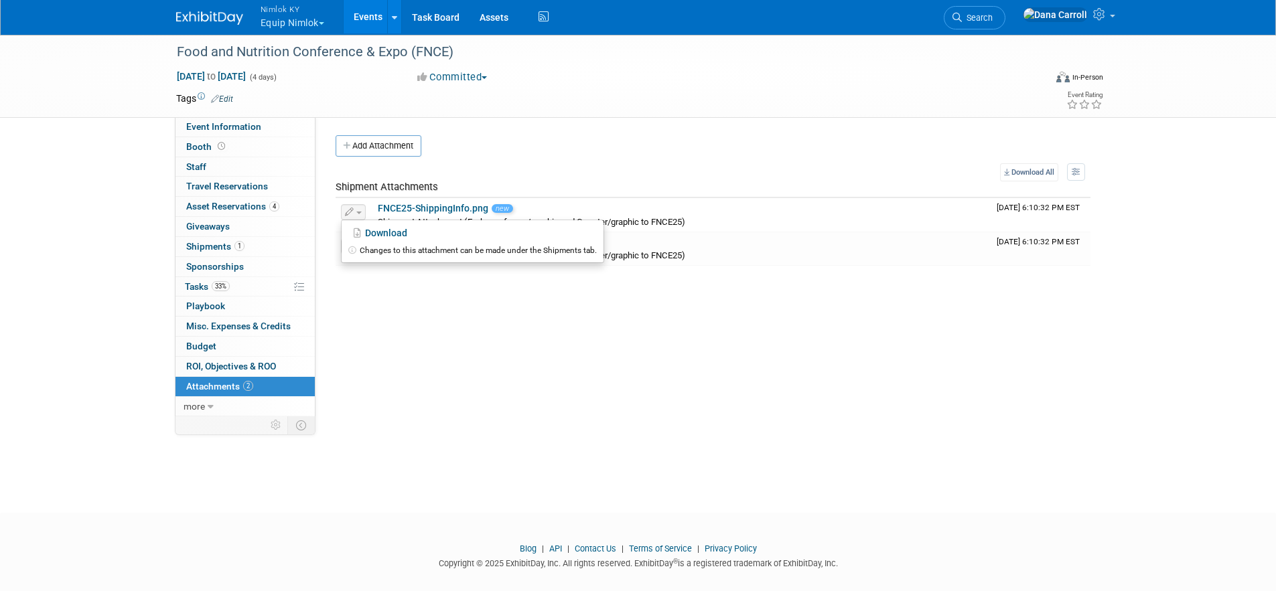
click at [561, 382] on div "Status: Warehouse Pulling Order Shipping to Adv WH Wtg on RTN Freight Missing I…" at bounding box center [708, 266] width 785 height 299
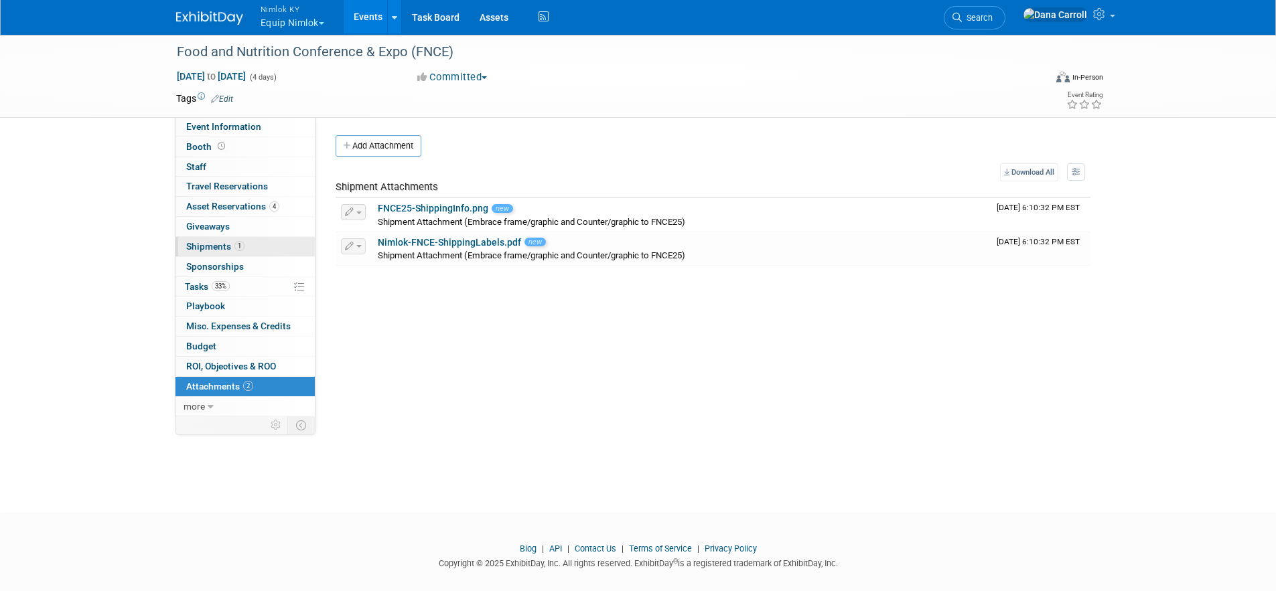
click at [200, 241] on span "Shipments 1" at bounding box center [215, 246] width 58 height 11
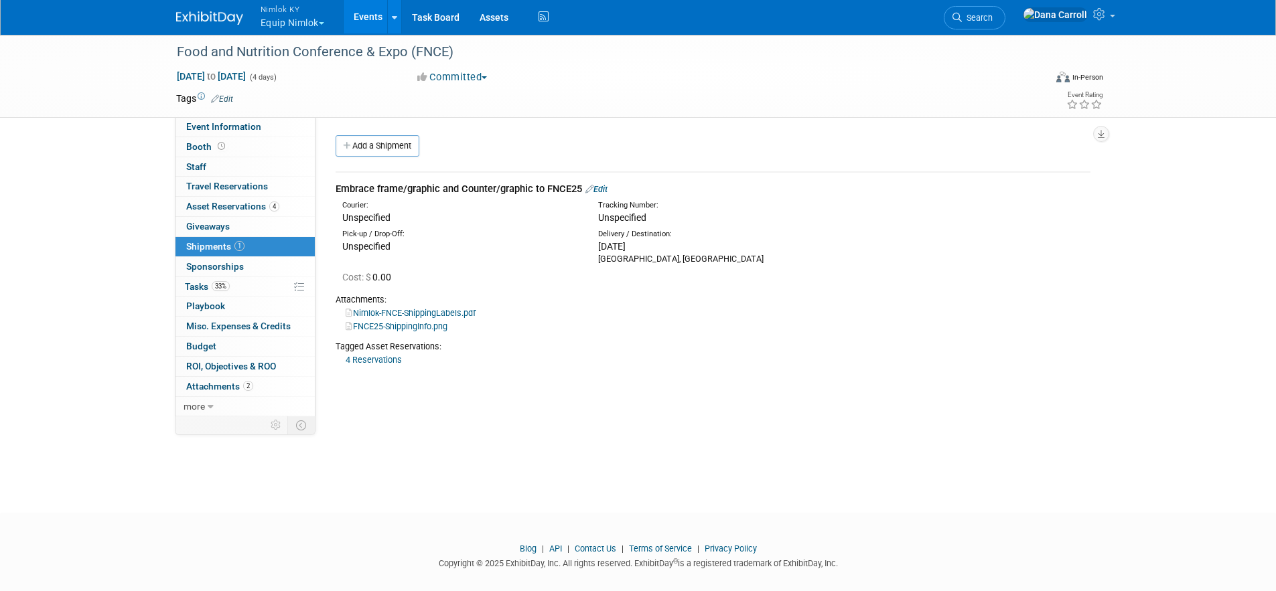
click at [608, 190] on link "Edit" at bounding box center [596, 189] width 22 height 10
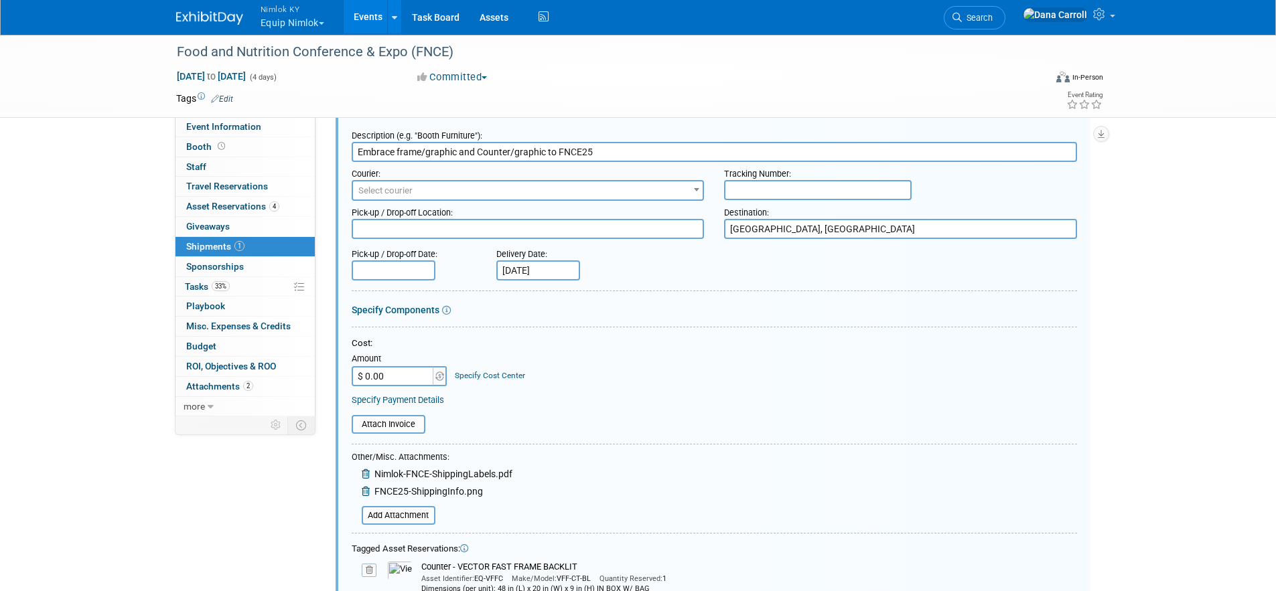
scroll to position [138, 0]
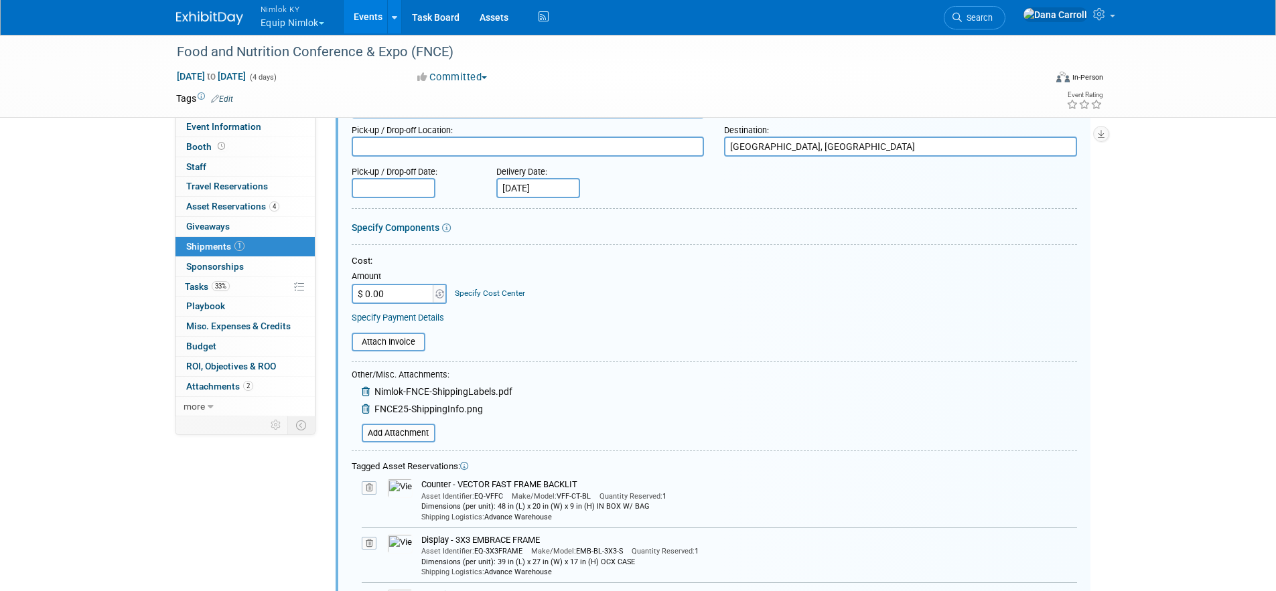
click at [364, 409] on icon at bounding box center [367, 409] width 11 height 9
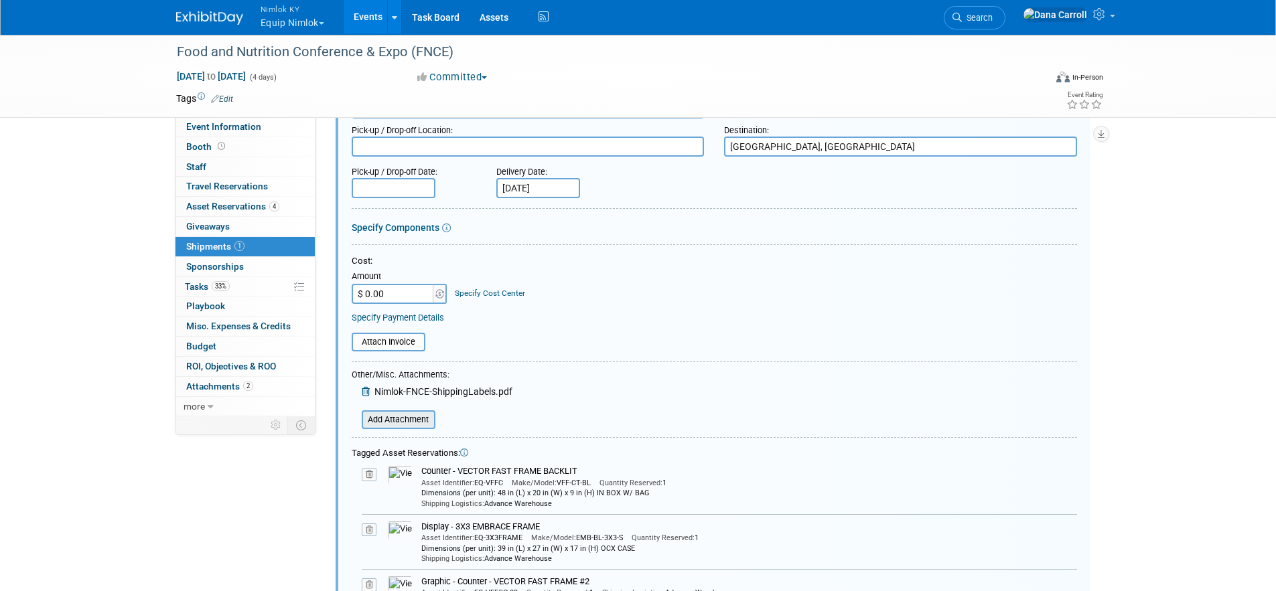
click at [387, 419] on input "file" at bounding box center [354, 420] width 159 height 16
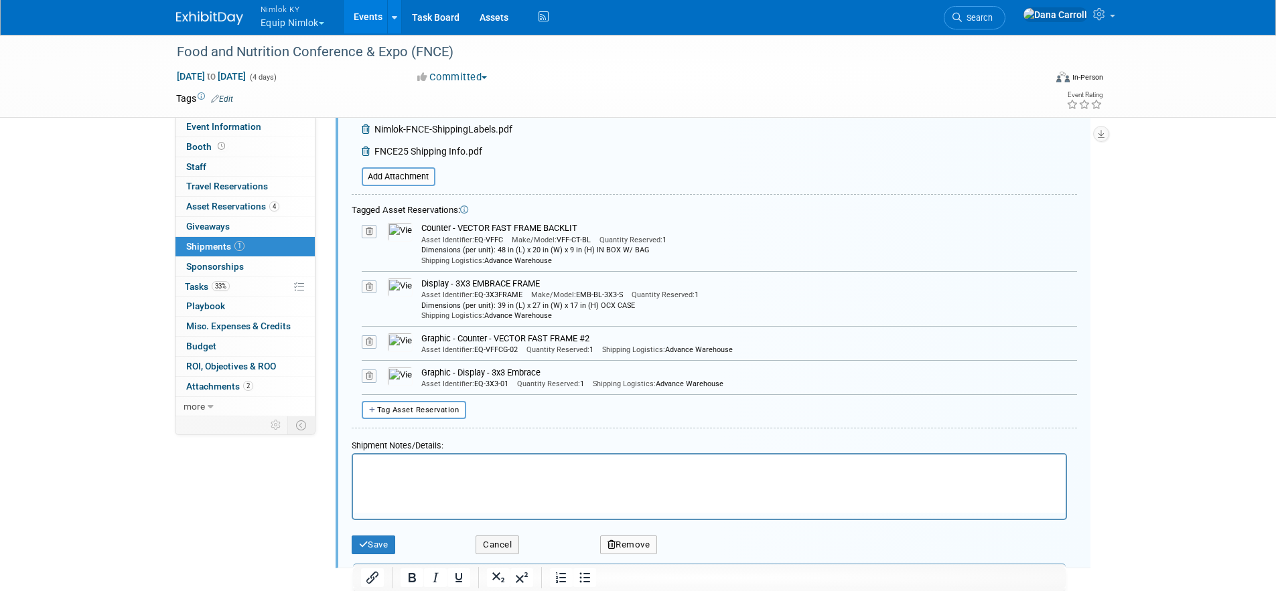
scroll to position [459, 0]
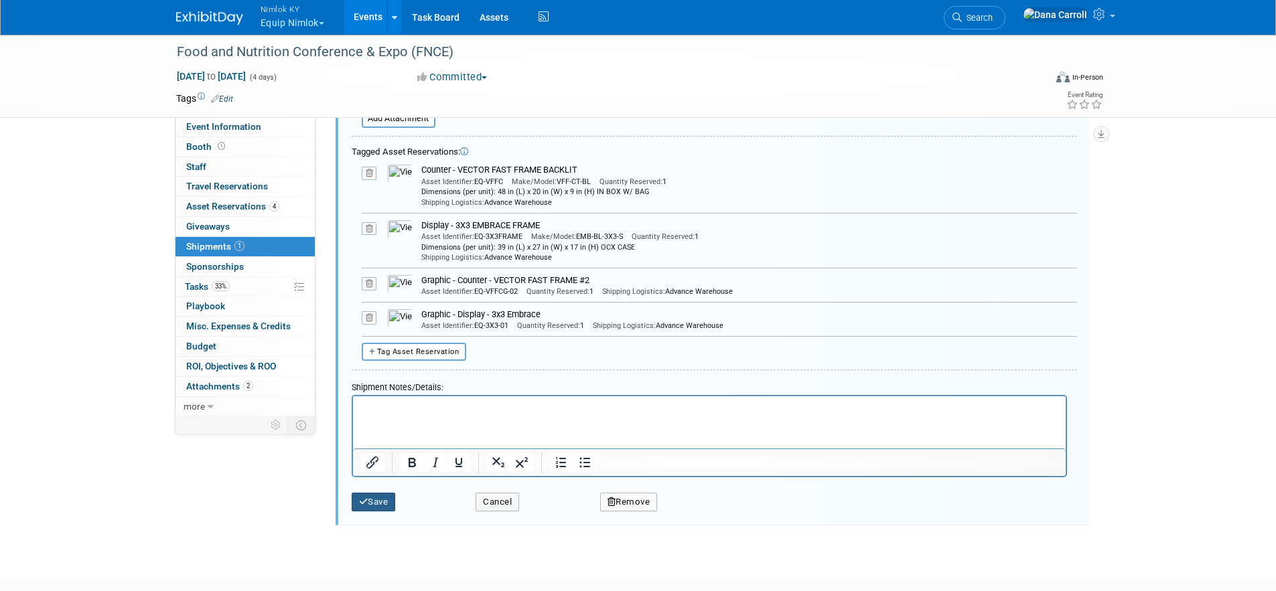
click at [366, 496] on button "Save" at bounding box center [374, 502] width 44 height 19
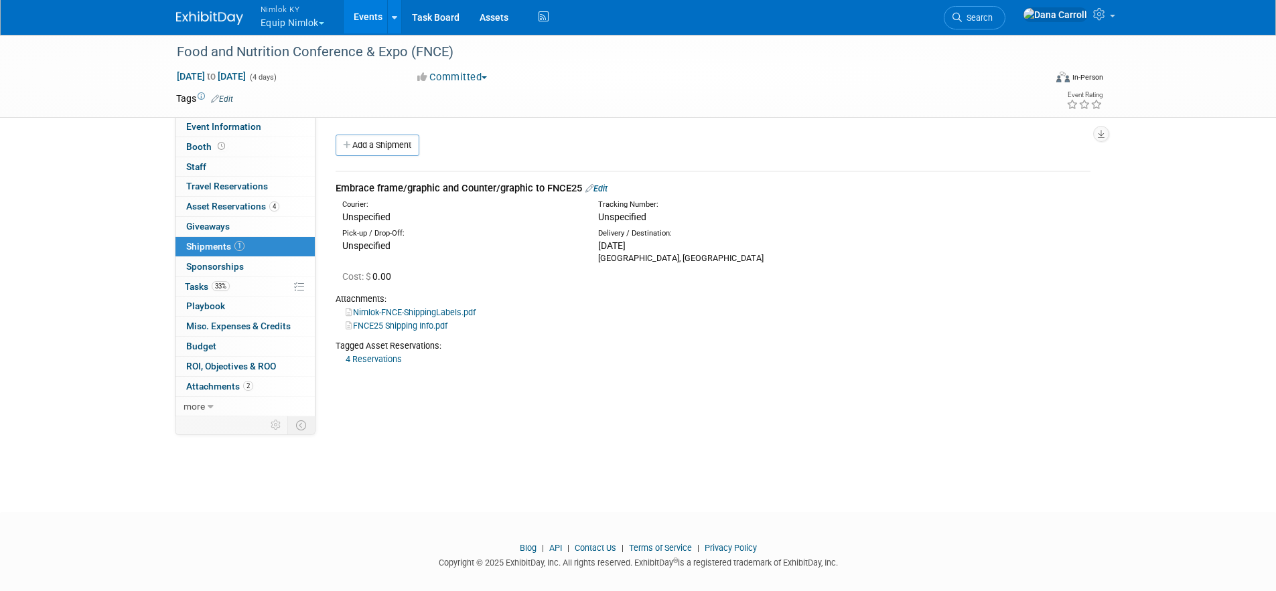
scroll to position [0, 0]
